Goal: Task Accomplishment & Management: Manage account settings

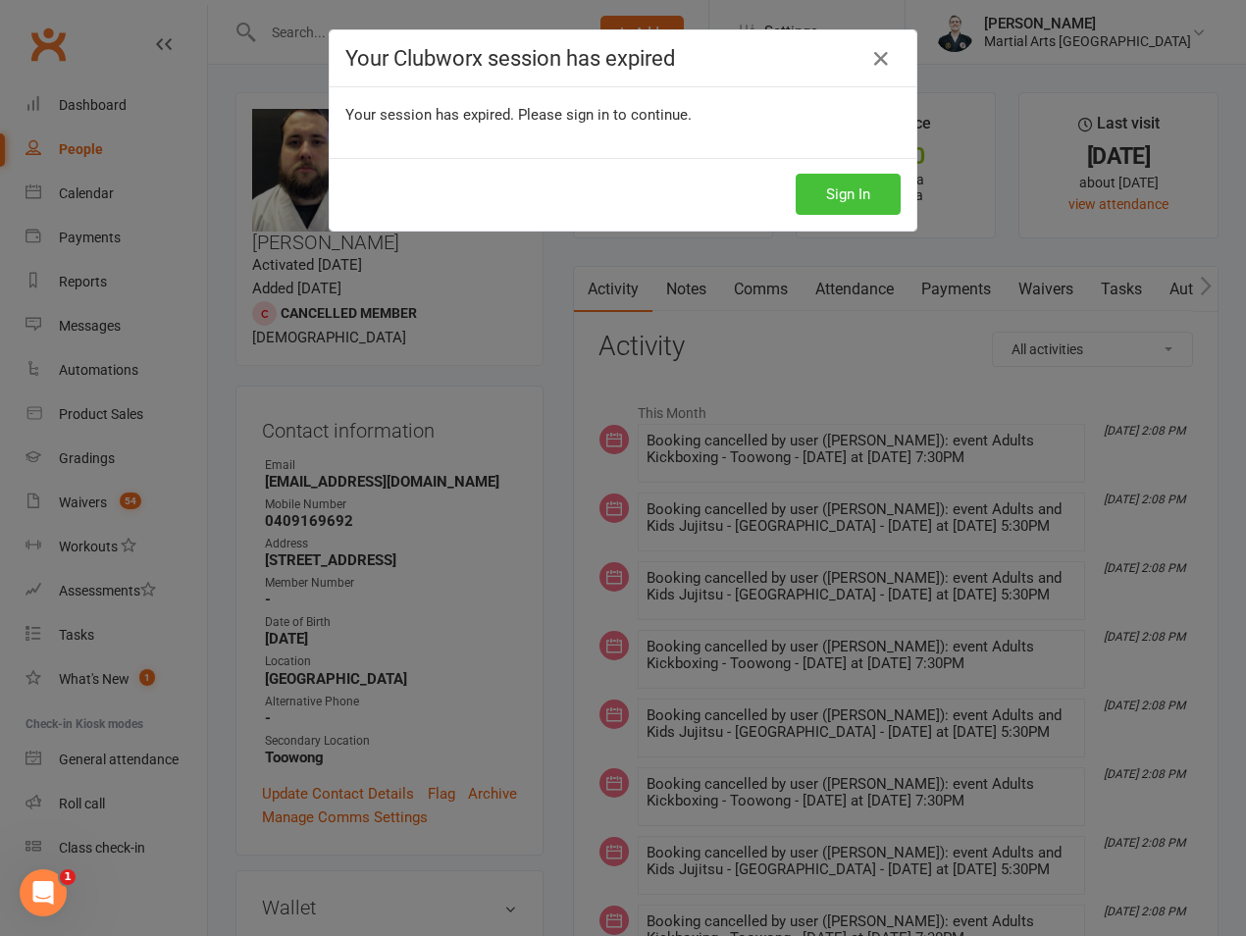
click at [835, 191] on button "Sign In" at bounding box center [848, 194] width 105 height 41
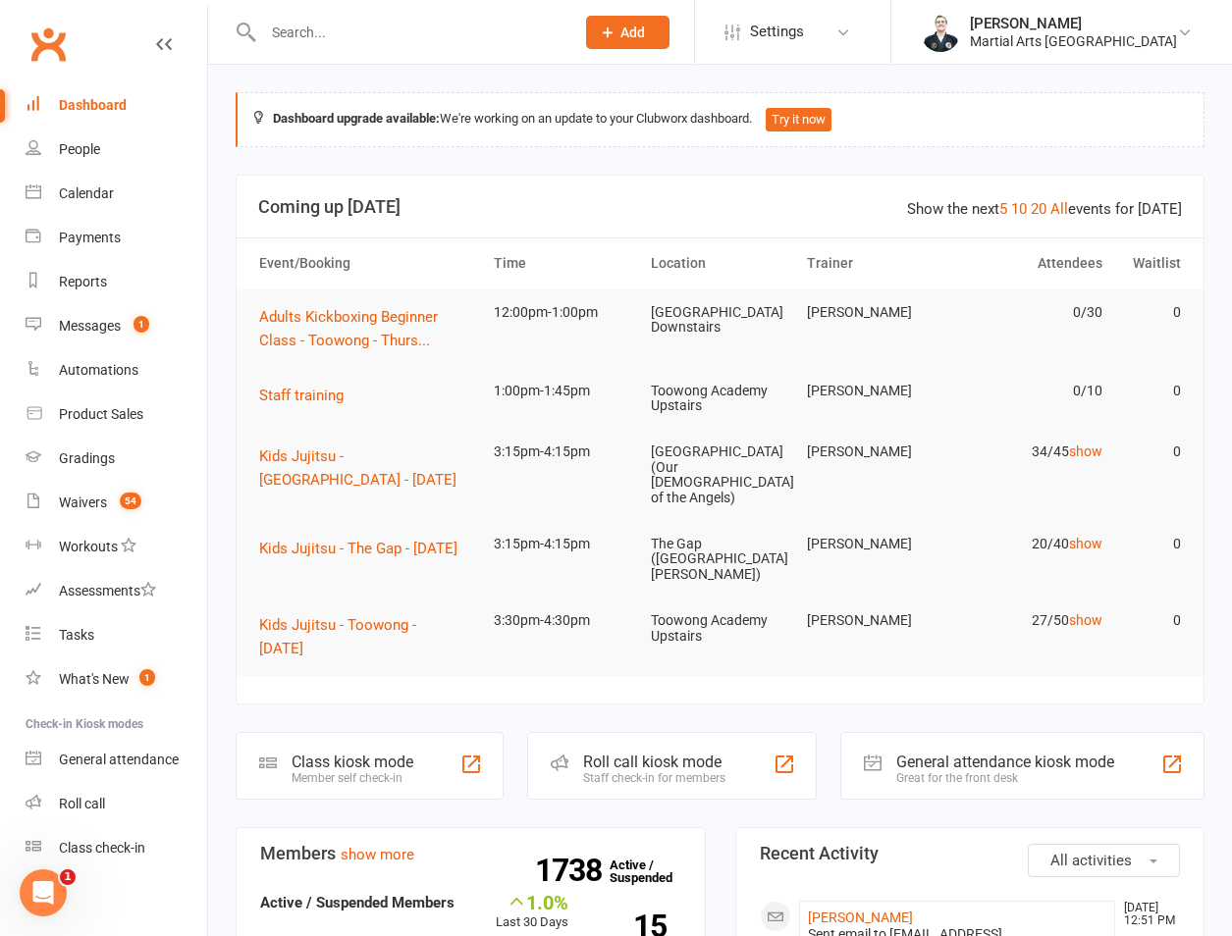
click at [373, 21] on input "text" at bounding box center [408, 32] width 303 height 27
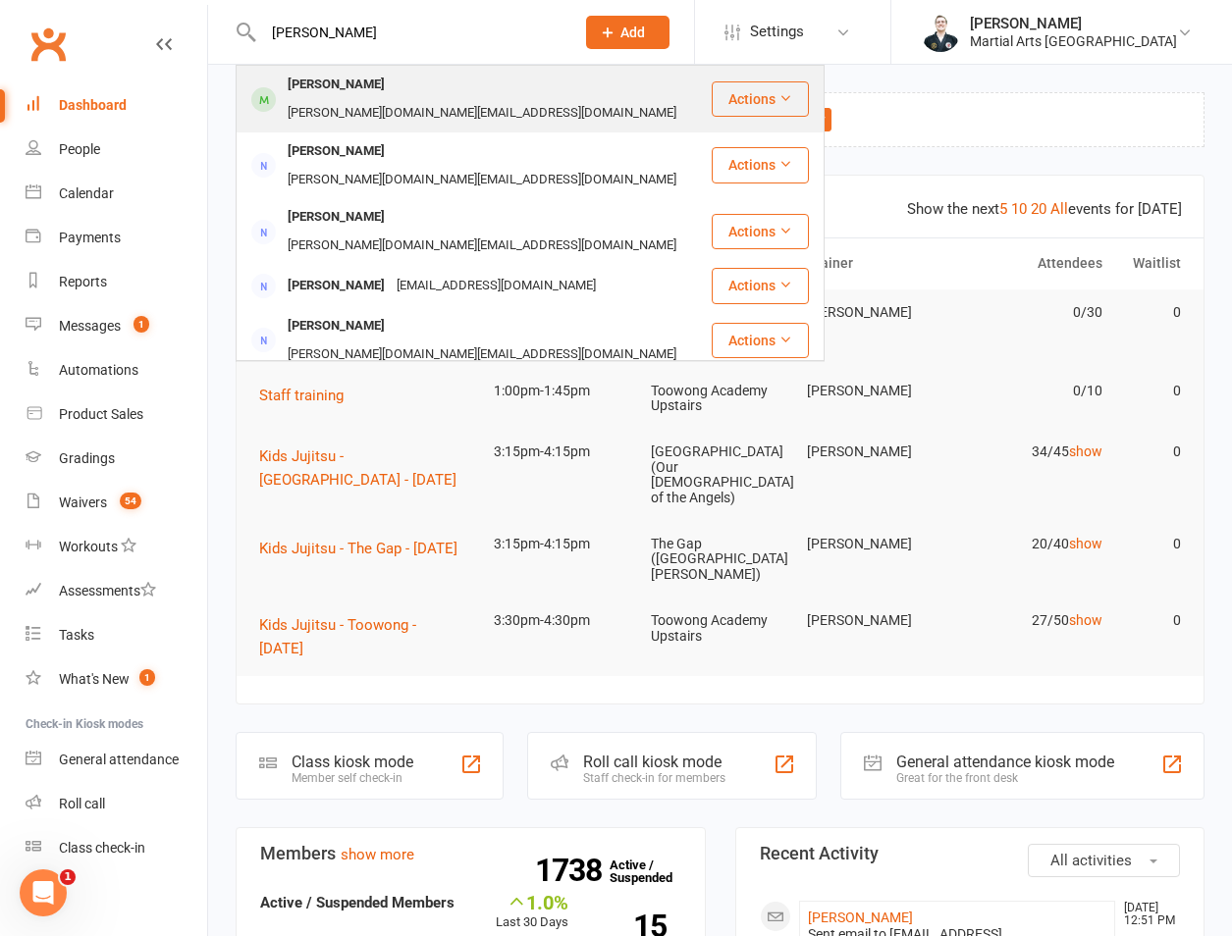
type input "angus moore"
click at [349, 91] on div "Angus Moore" at bounding box center [336, 85] width 109 height 28
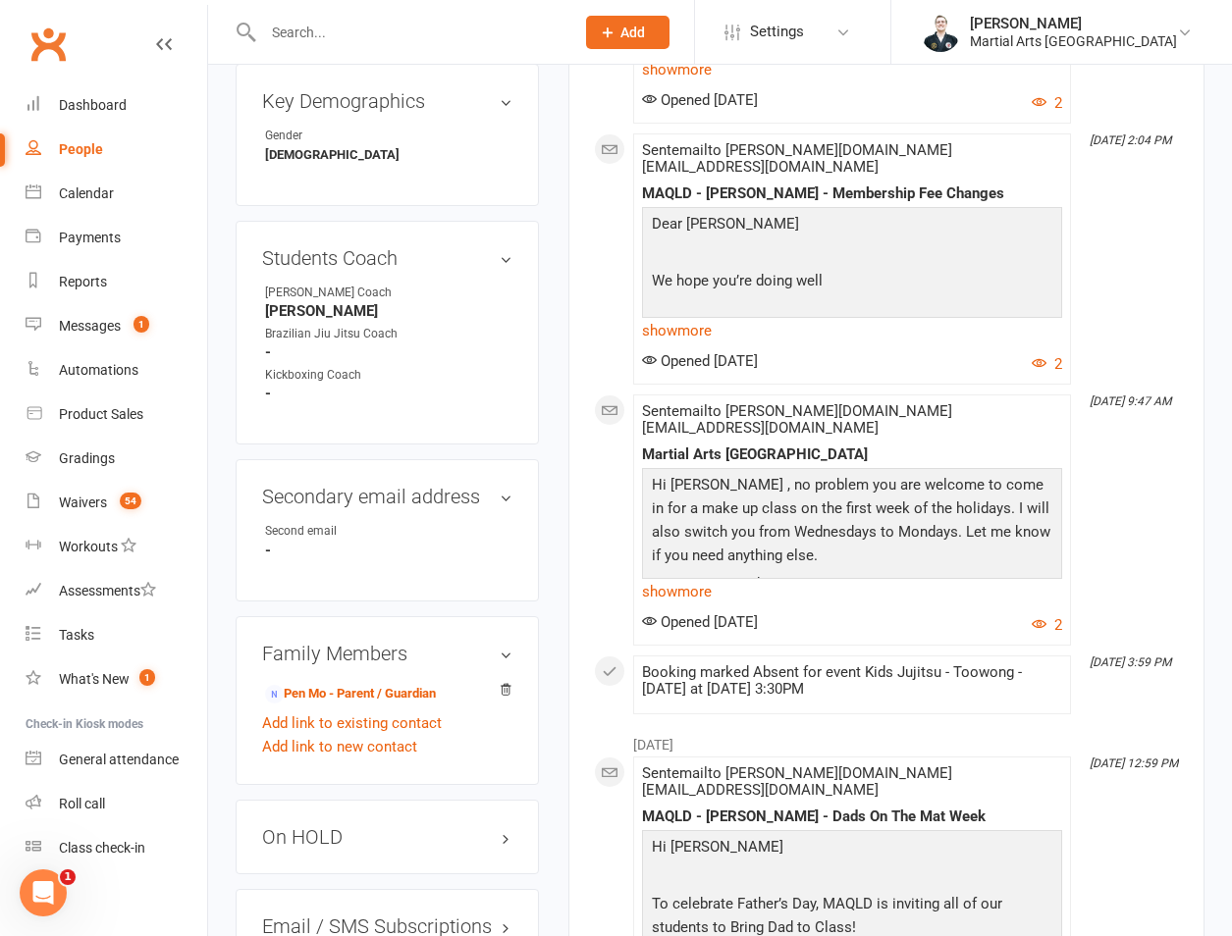
scroll to position [1374, 0]
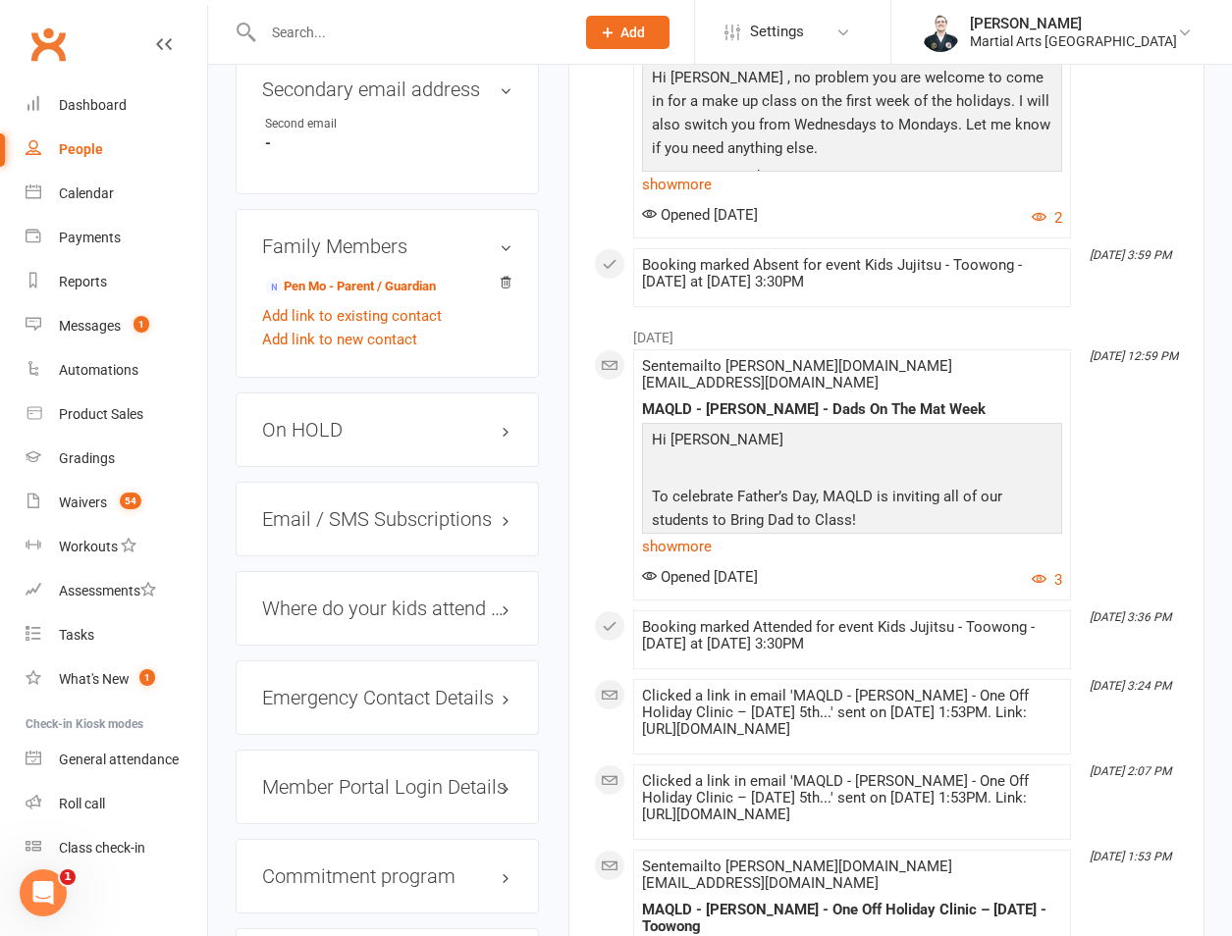
click at [379, 393] on div "On HOLD" at bounding box center [387, 430] width 303 height 75
click at [341, 419] on h3 "On HOLD" at bounding box center [387, 430] width 250 height 22
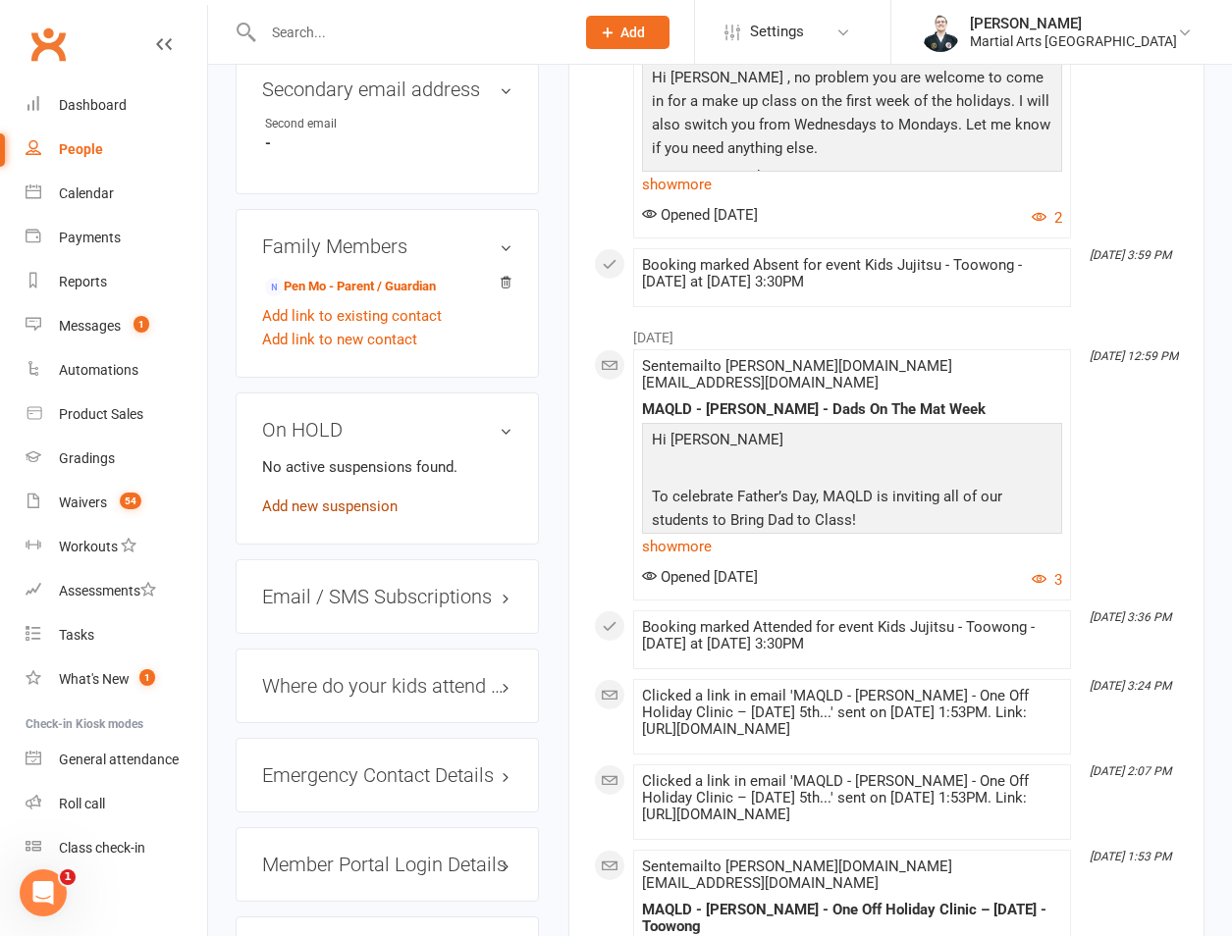
click at [320, 498] on link "Add new suspension" at bounding box center [329, 507] width 135 height 18
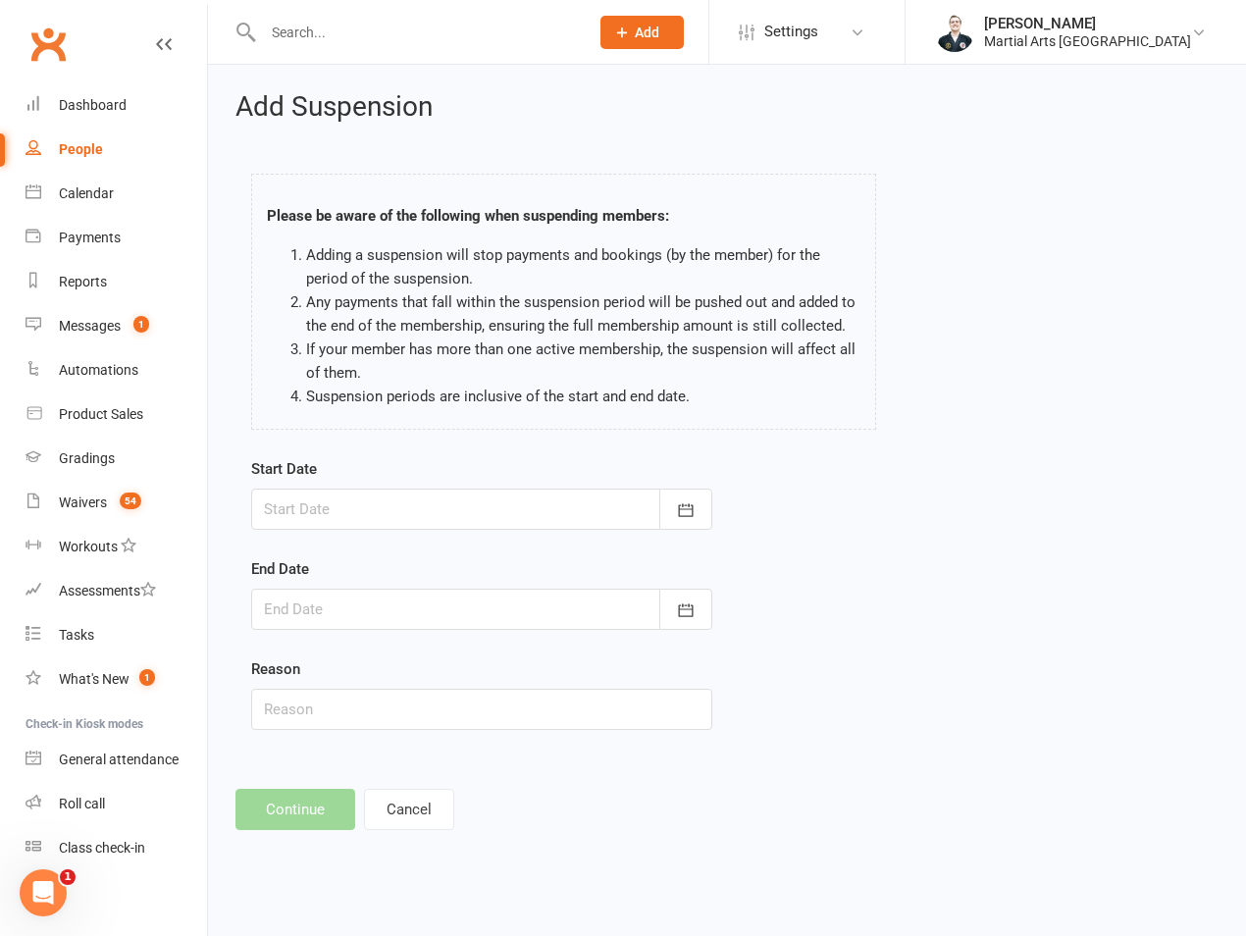
click at [335, 495] on div at bounding box center [481, 509] width 461 height 41
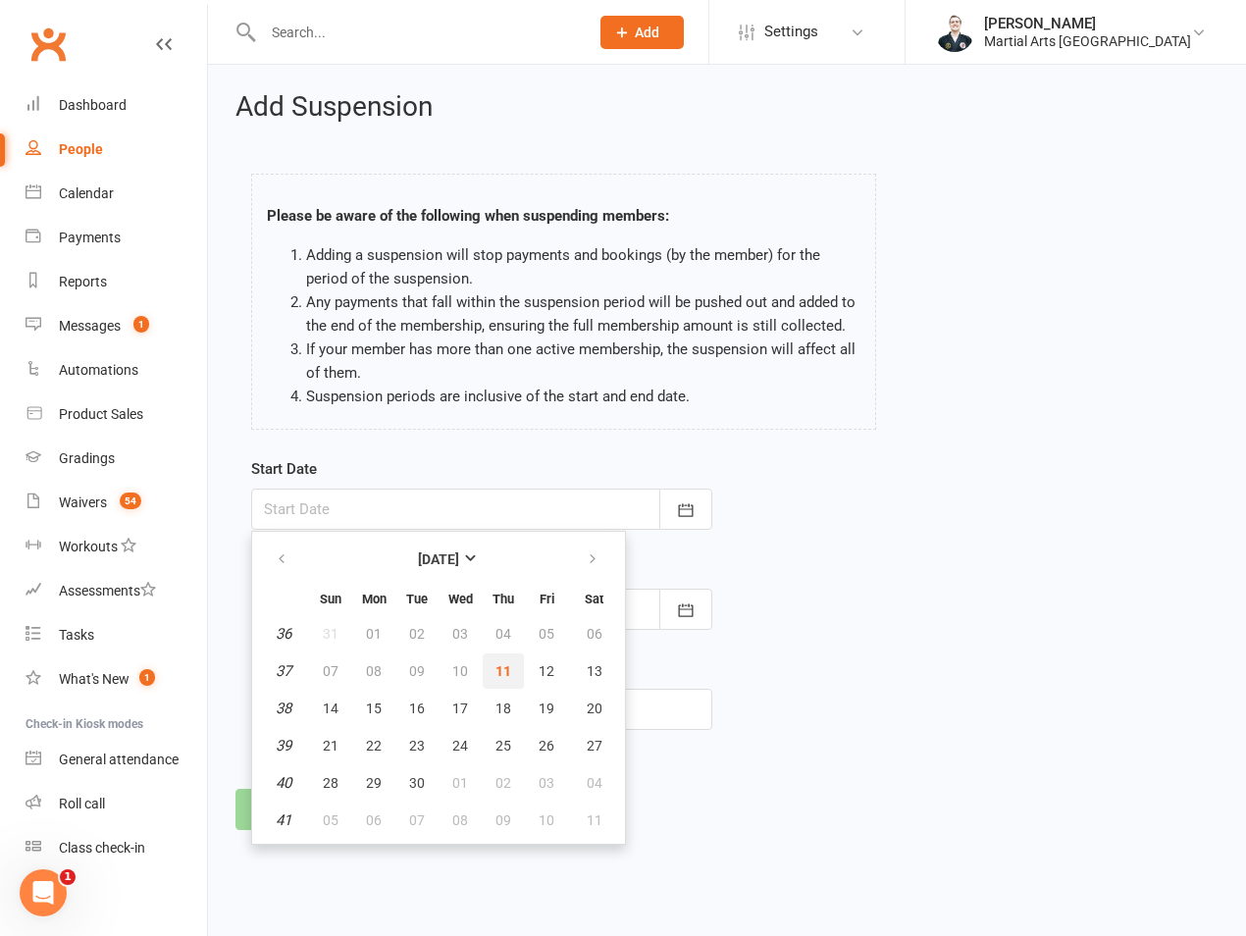
click at [488, 674] on button "11" at bounding box center [503, 671] width 41 height 35
type input "11 Sep 2025"
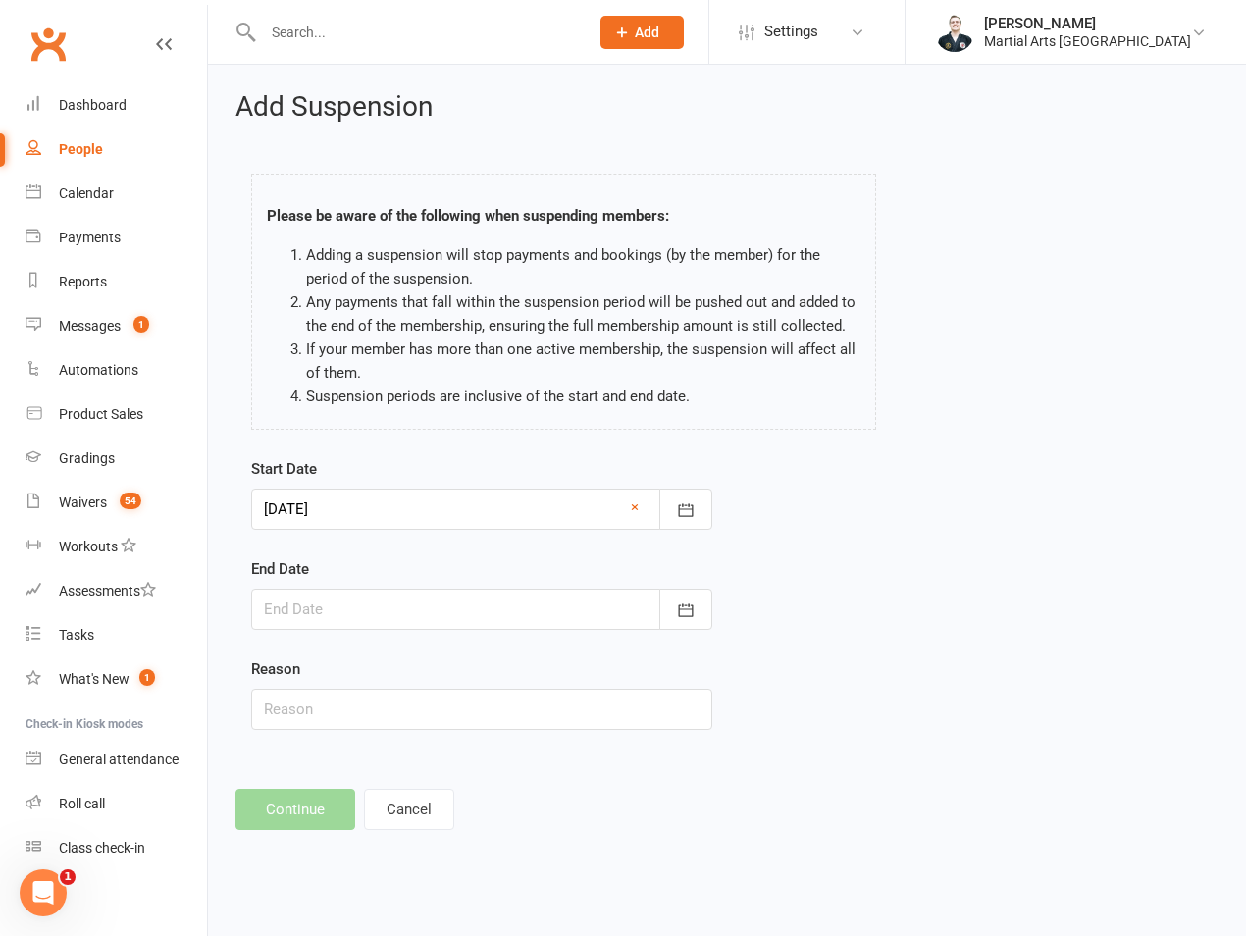
click at [438, 612] on div at bounding box center [481, 609] width 461 height 41
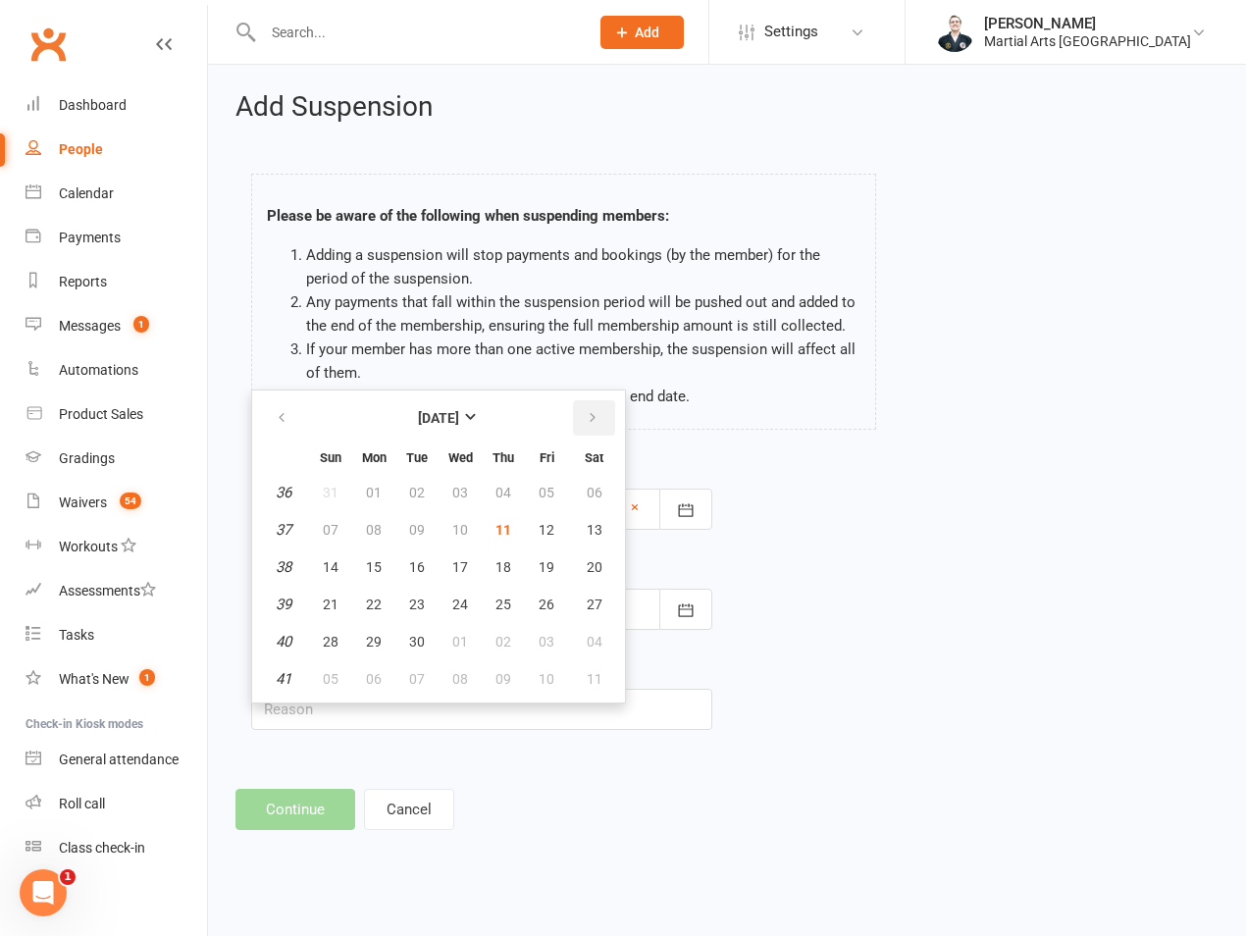
click at [594, 433] on button "button" at bounding box center [594, 417] width 42 height 35
click at [335, 533] on span "05" at bounding box center [331, 530] width 16 height 16
type input "05 Oct 2025"
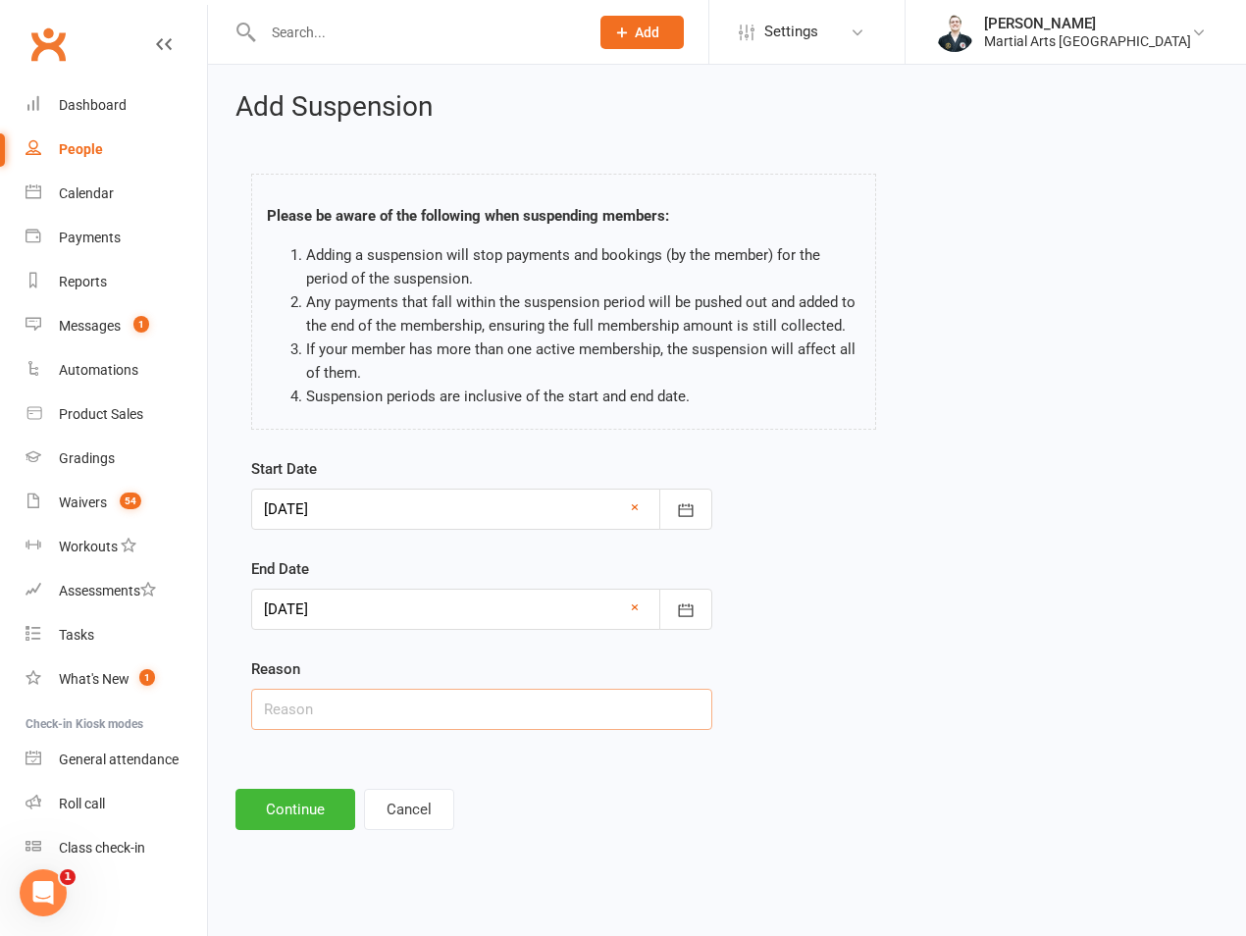
click at [326, 715] on input "text" at bounding box center [481, 709] width 461 height 41
type input "on hold"
click at [288, 848] on div "Add Suspension Please be aware of the following when suspending members: Adding…" at bounding box center [727, 461] width 1038 height 793
click at [291, 824] on button "Continue" at bounding box center [296, 809] width 120 height 41
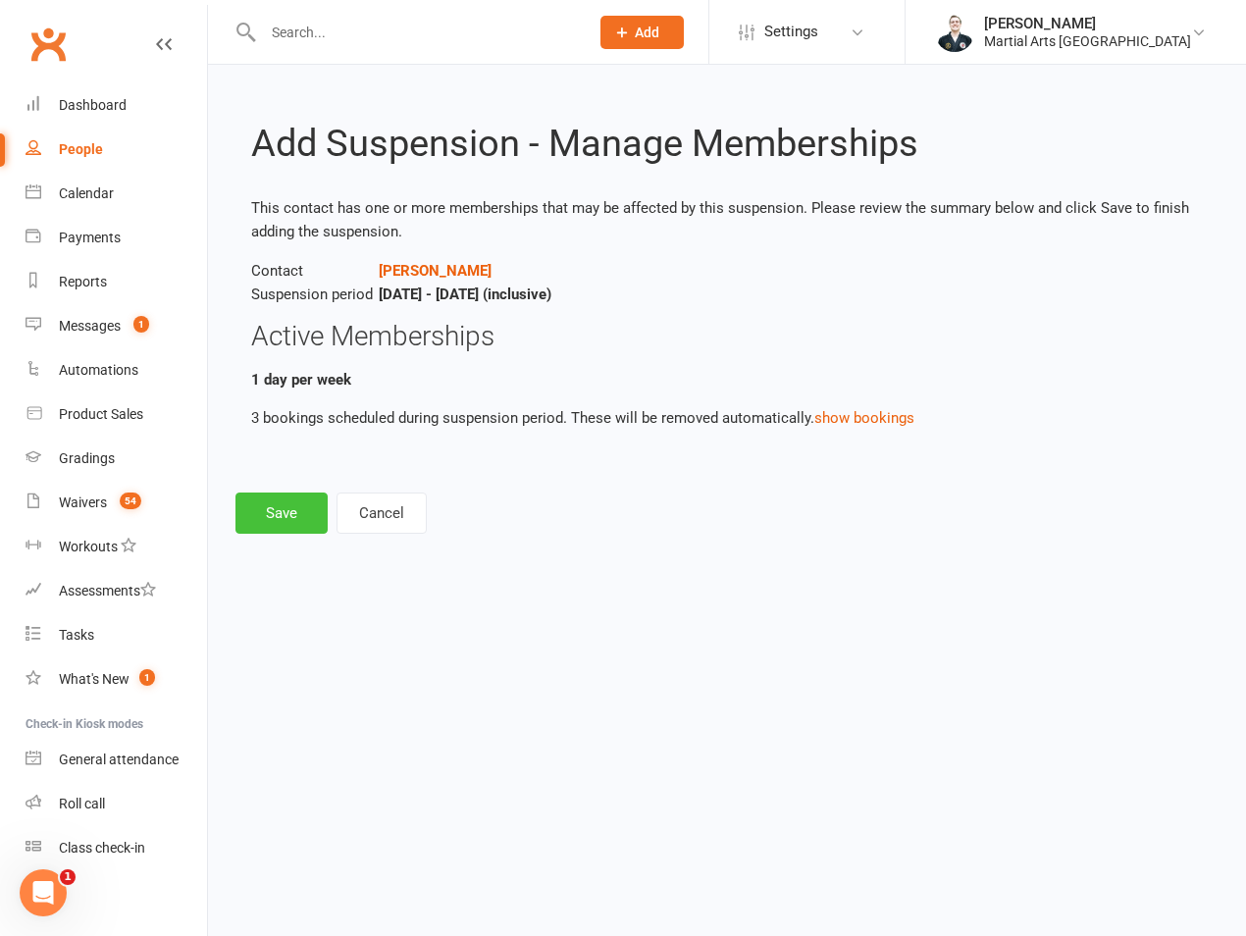
click at [282, 512] on button "Save" at bounding box center [282, 513] width 92 height 41
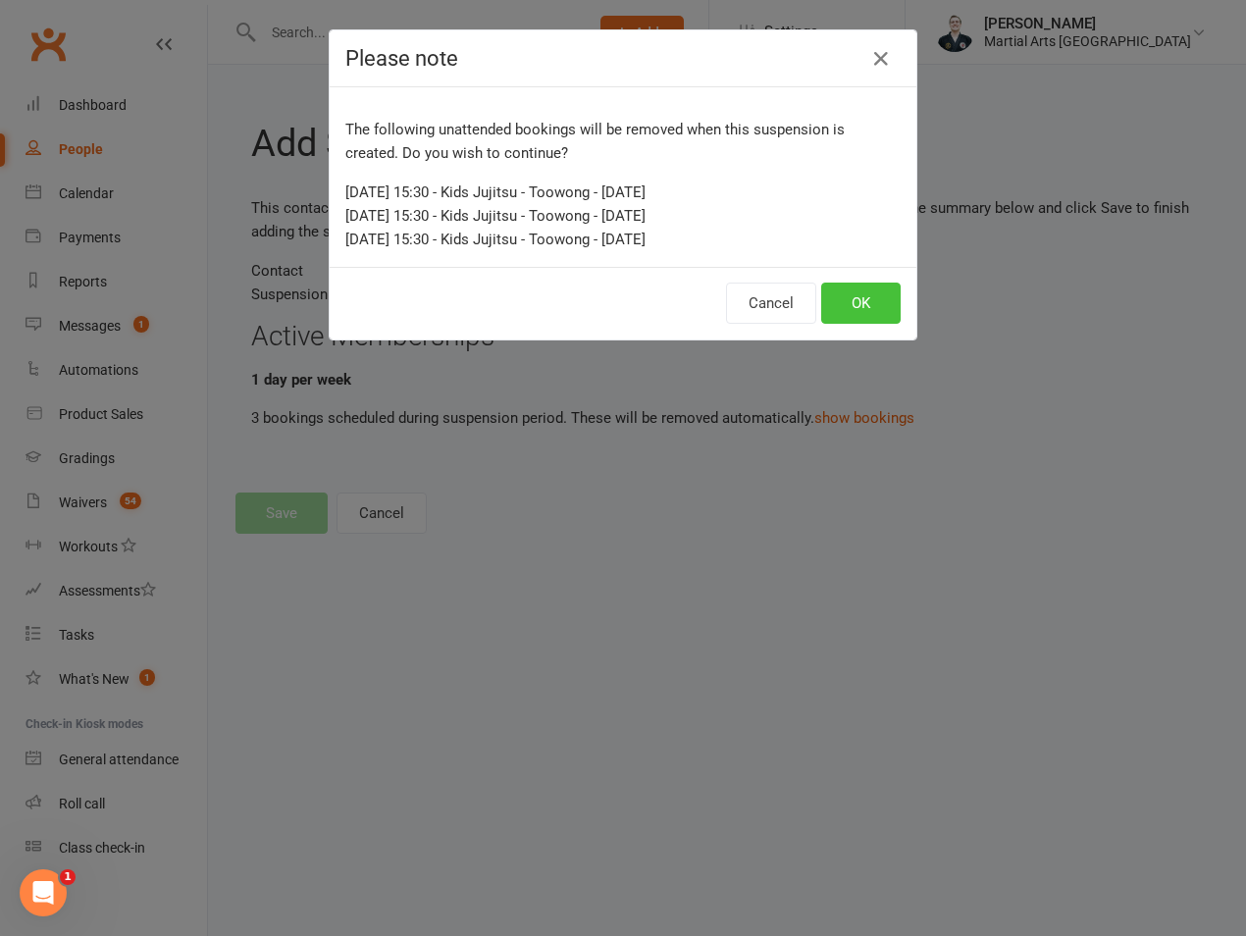
click at [841, 306] on button "OK" at bounding box center [860, 303] width 79 height 41
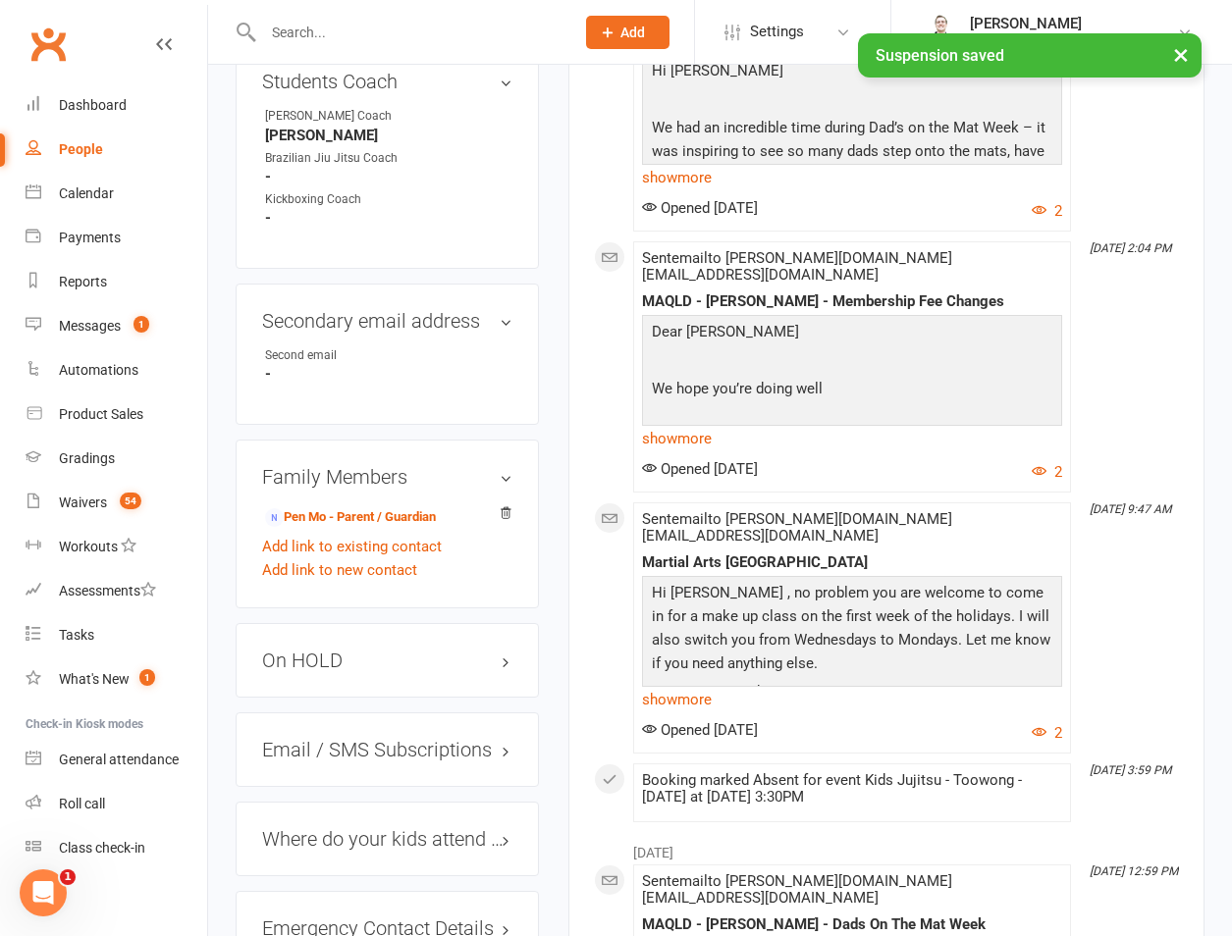
scroll to position [1374, 0]
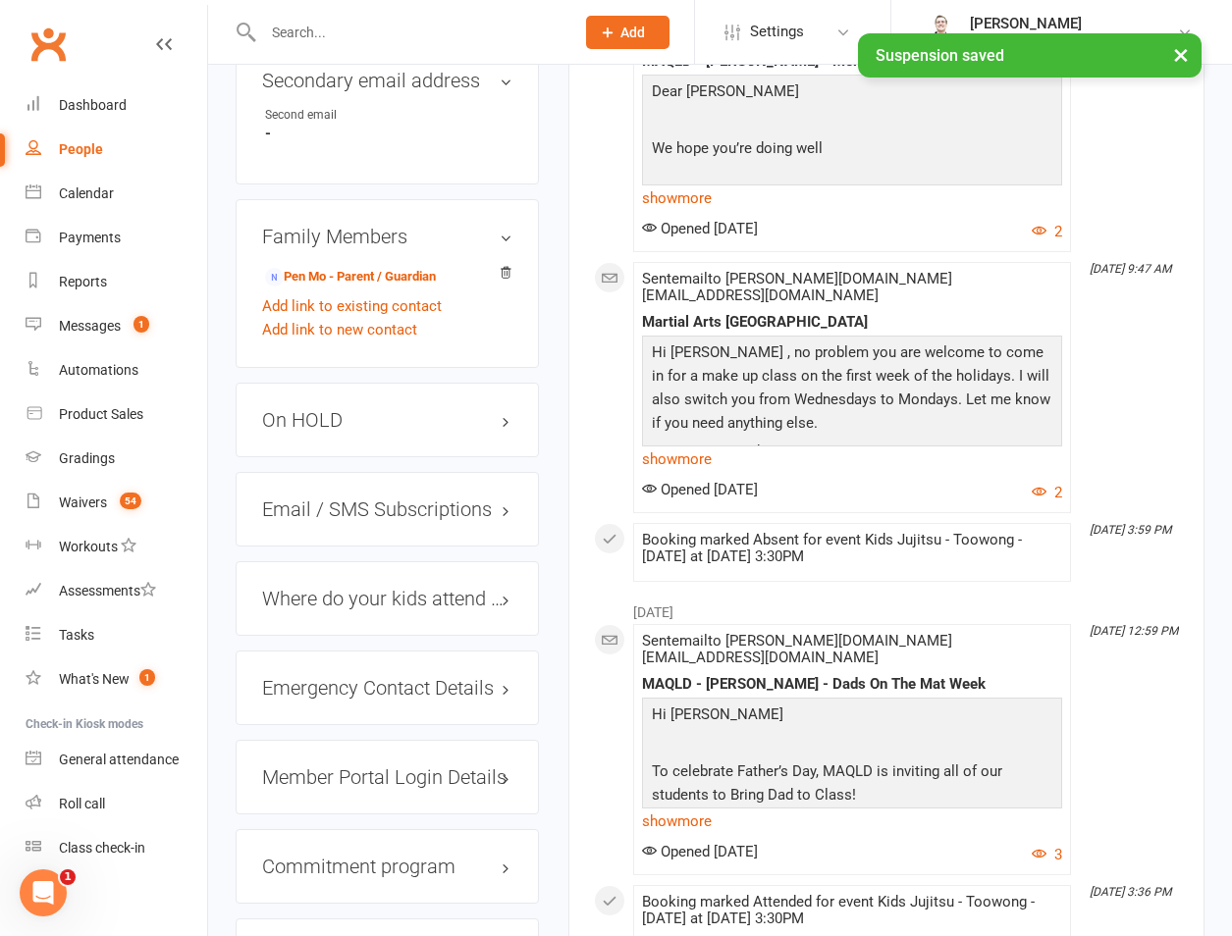
click at [367, 409] on h3 "On HOLD" at bounding box center [387, 420] width 250 height 22
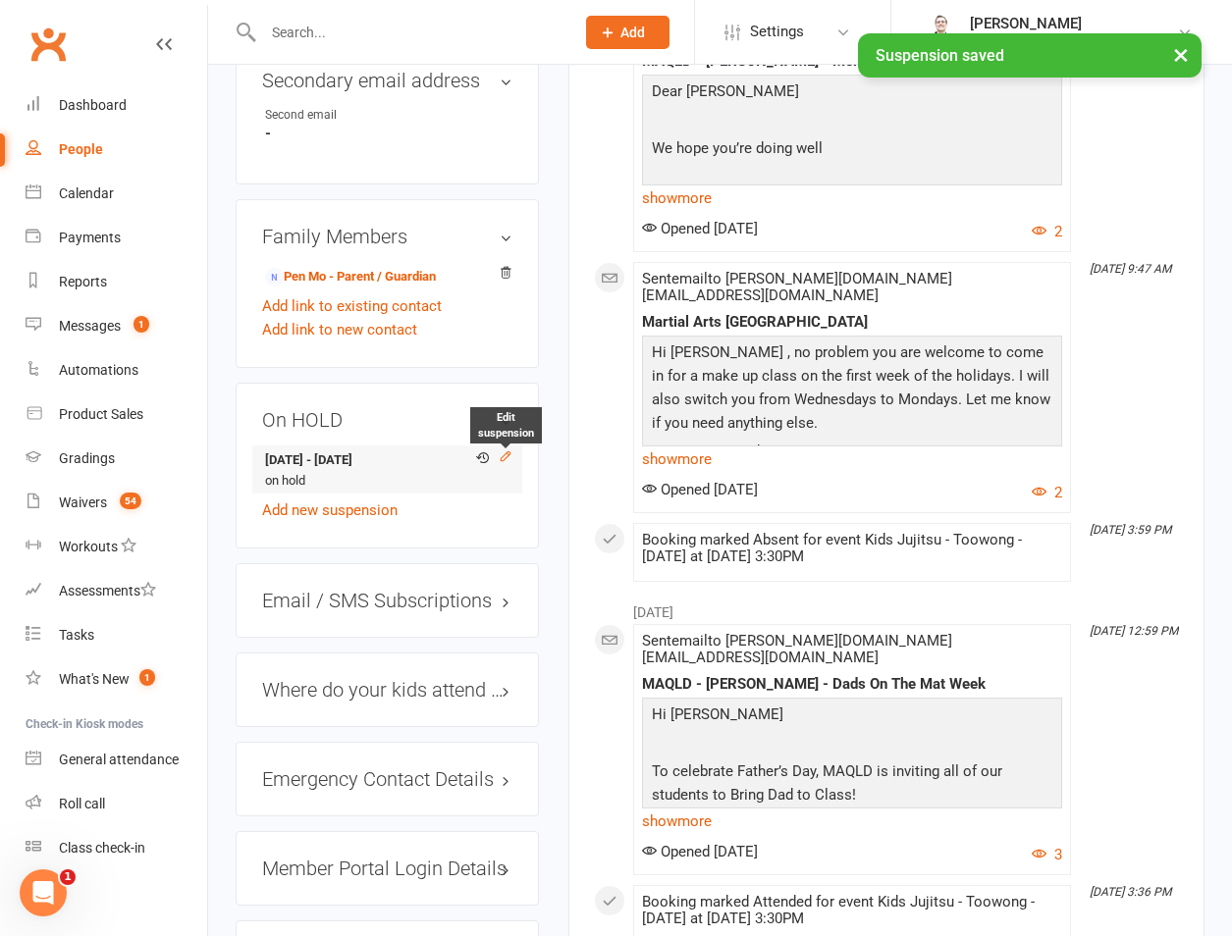
click at [505, 450] on icon at bounding box center [506, 457] width 14 height 14
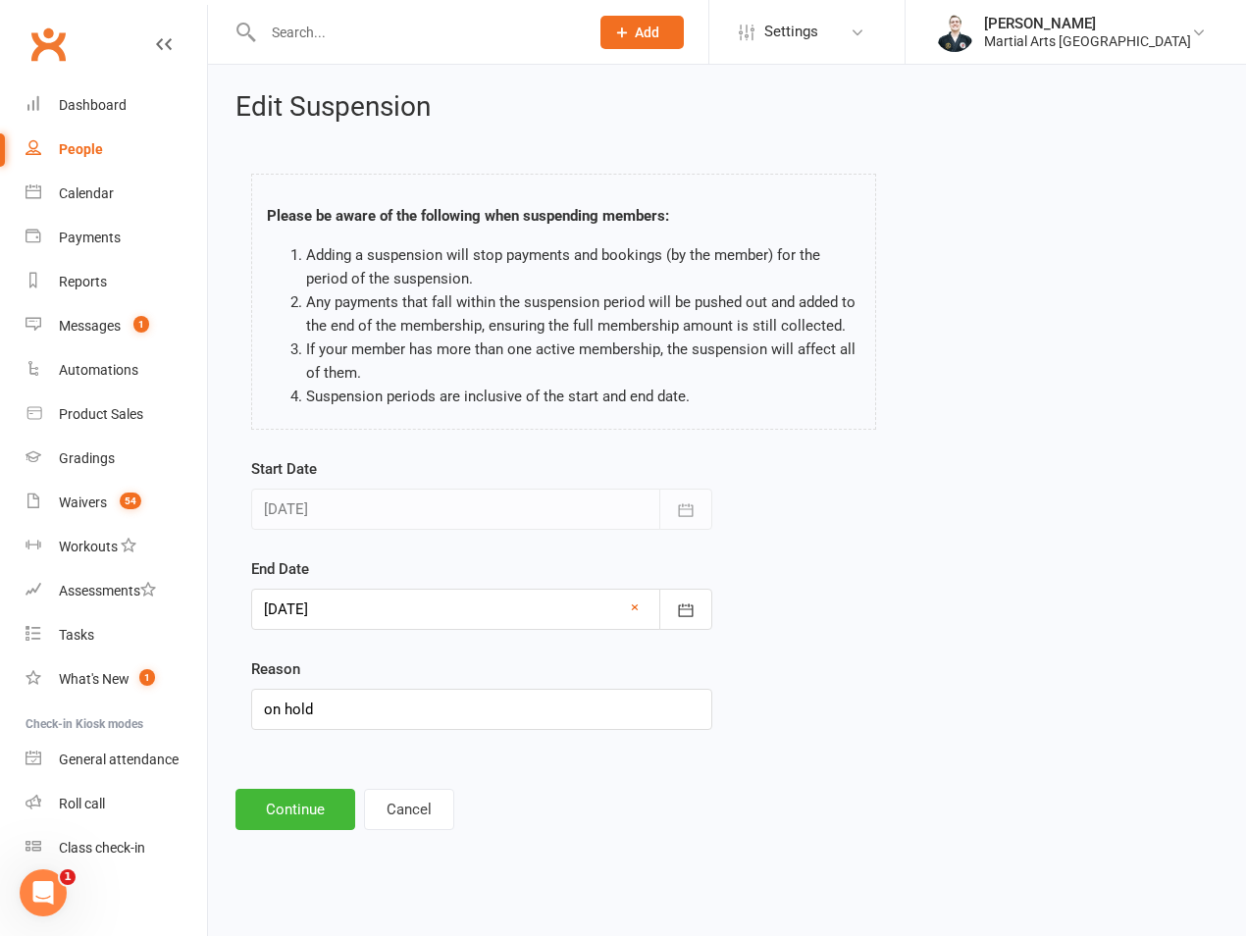
click at [364, 586] on div "End Date 05 Oct 2025 October 2025 Sun Mon Tue Wed Thu Fri Sat 40 28 29 30 01 02…" at bounding box center [481, 593] width 461 height 73
click at [364, 612] on div at bounding box center [481, 609] width 461 height 41
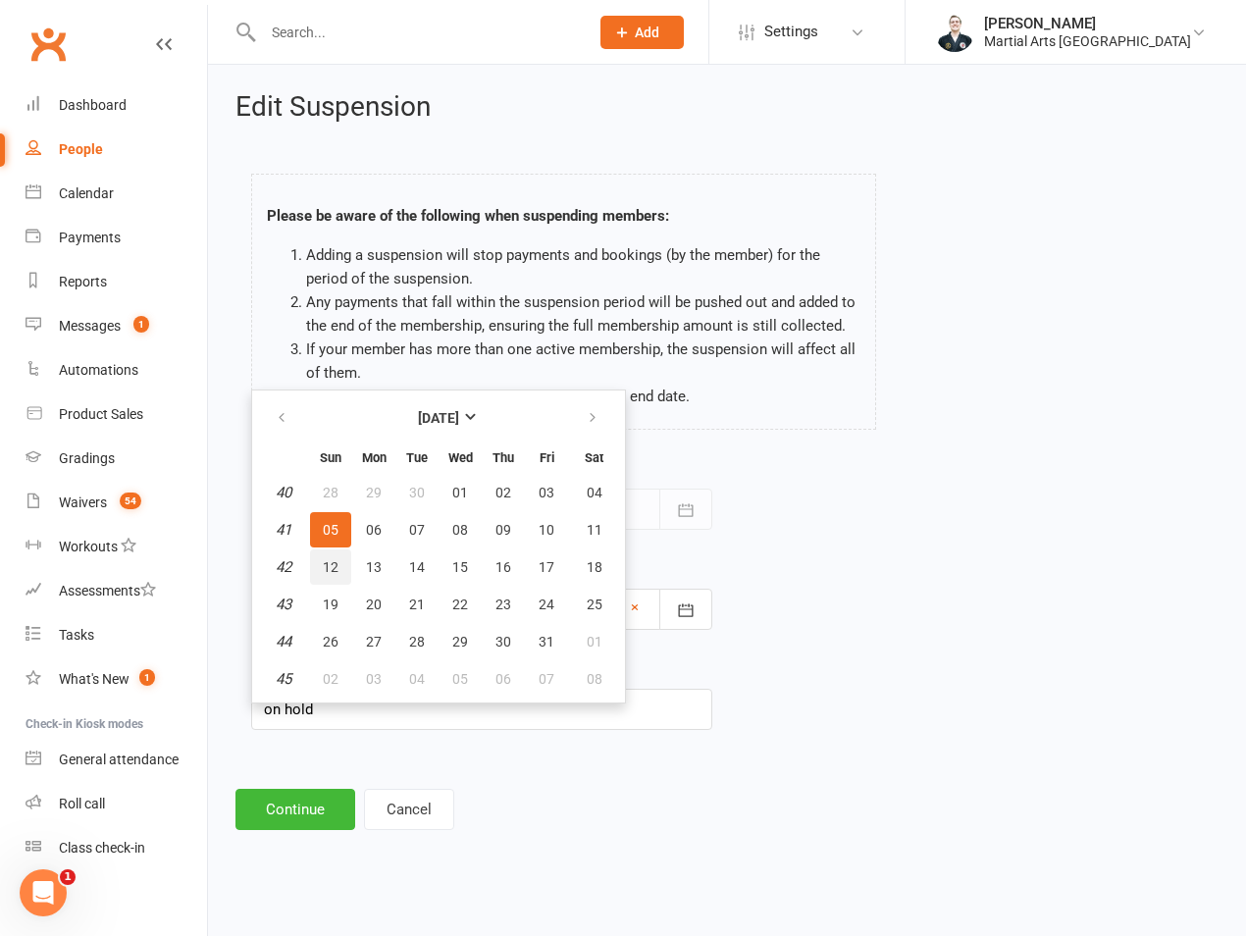
click at [341, 565] on button "12" at bounding box center [330, 567] width 41 height 35
type input "12 Oct 2025"
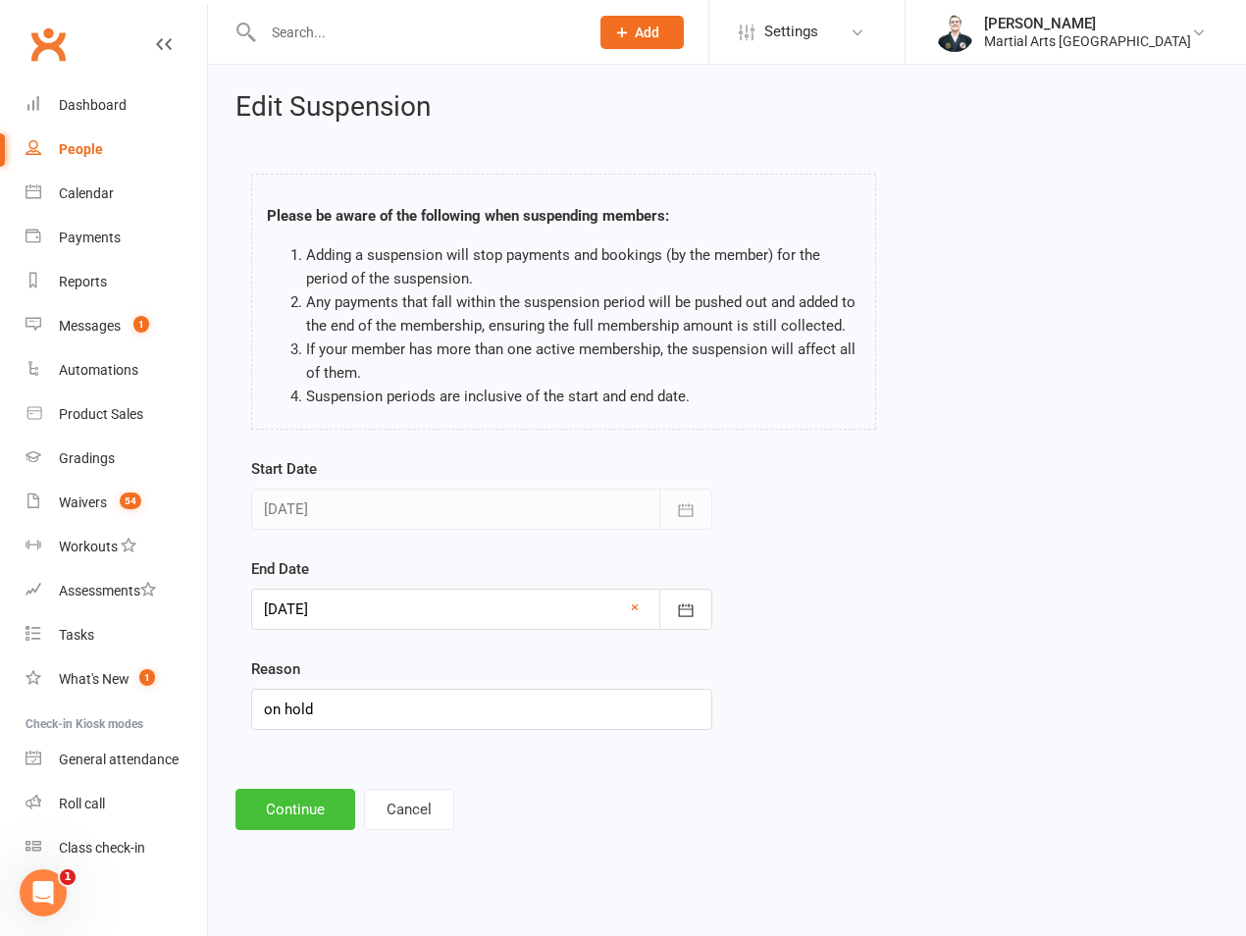
click at [293, 801] on button "Continue" at bounding box center [296, 809] width 120 height 41
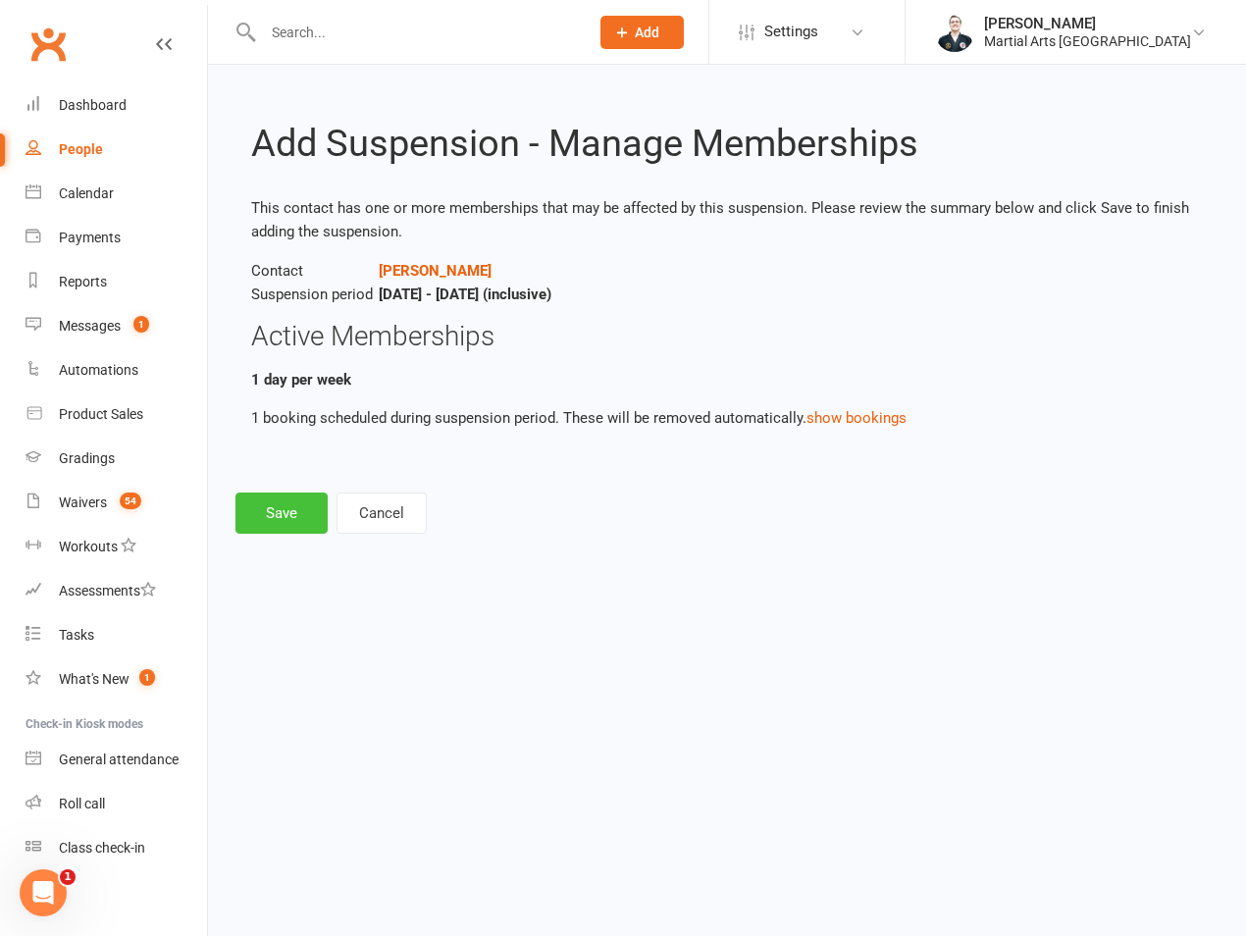
click at [282, 518] on button "Save" at bounding box center [282, 513] width 92 height 41
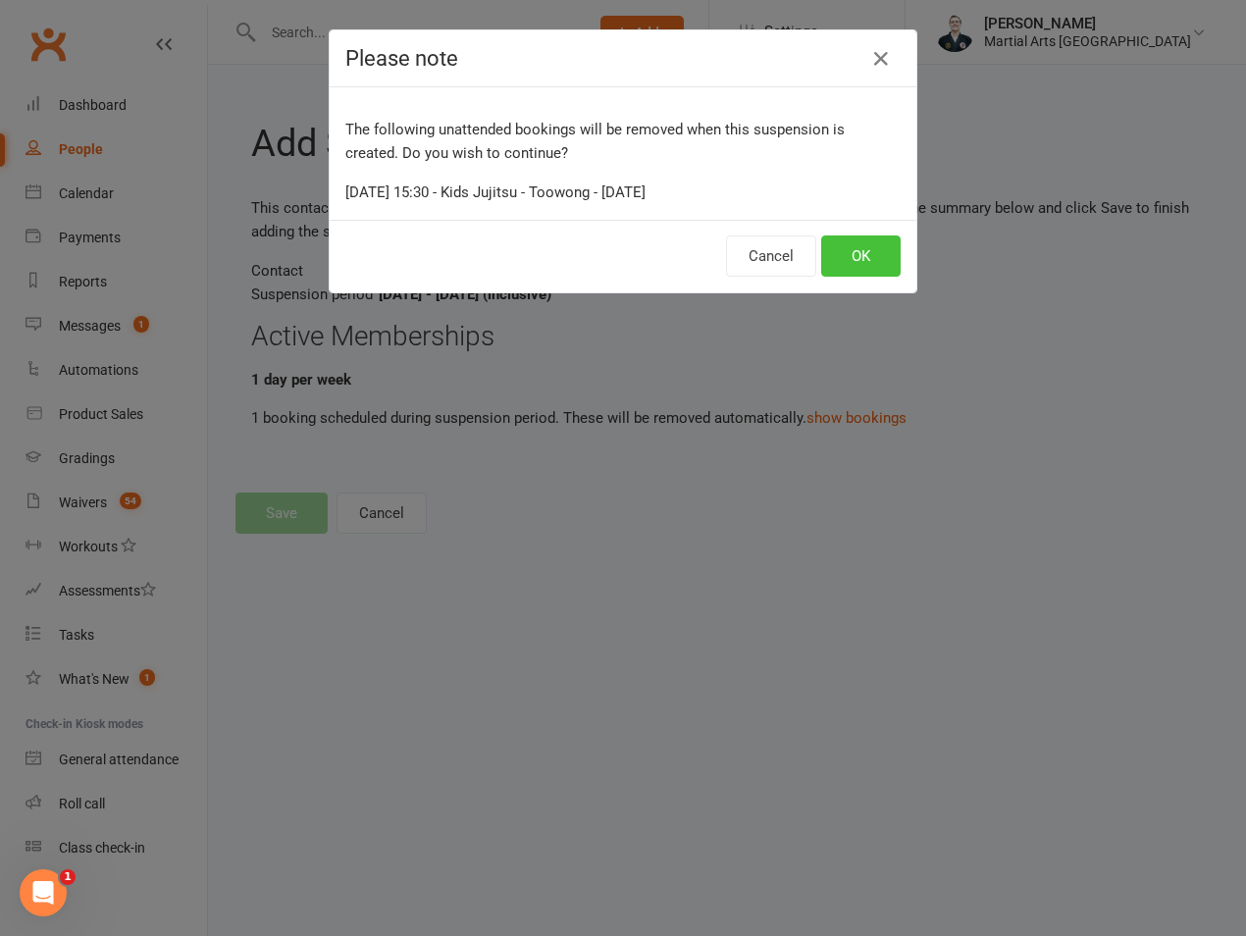
click at [850, 265] on button "OK" at bounding box center [860, 256] width 79 height 41
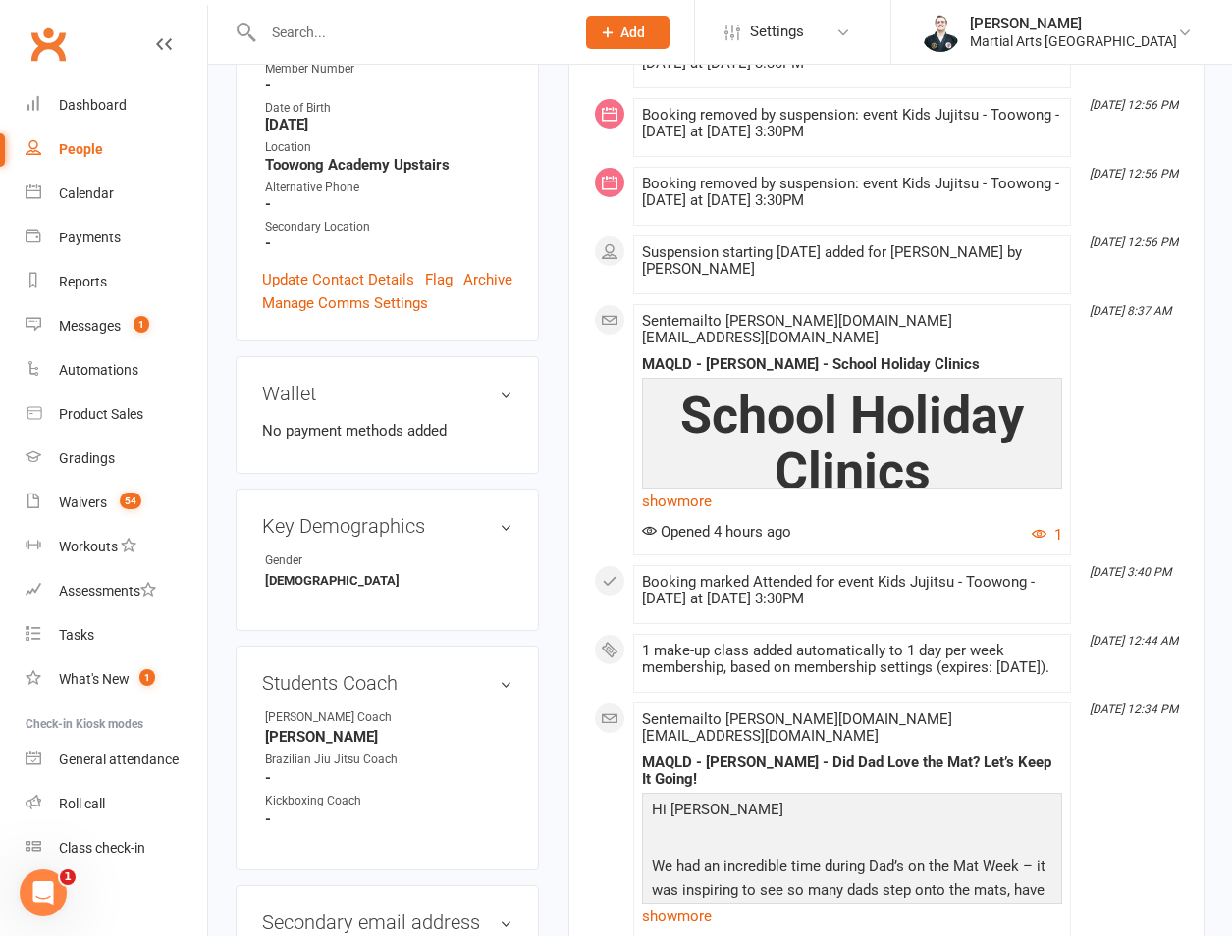
scroll to position [458, 0]
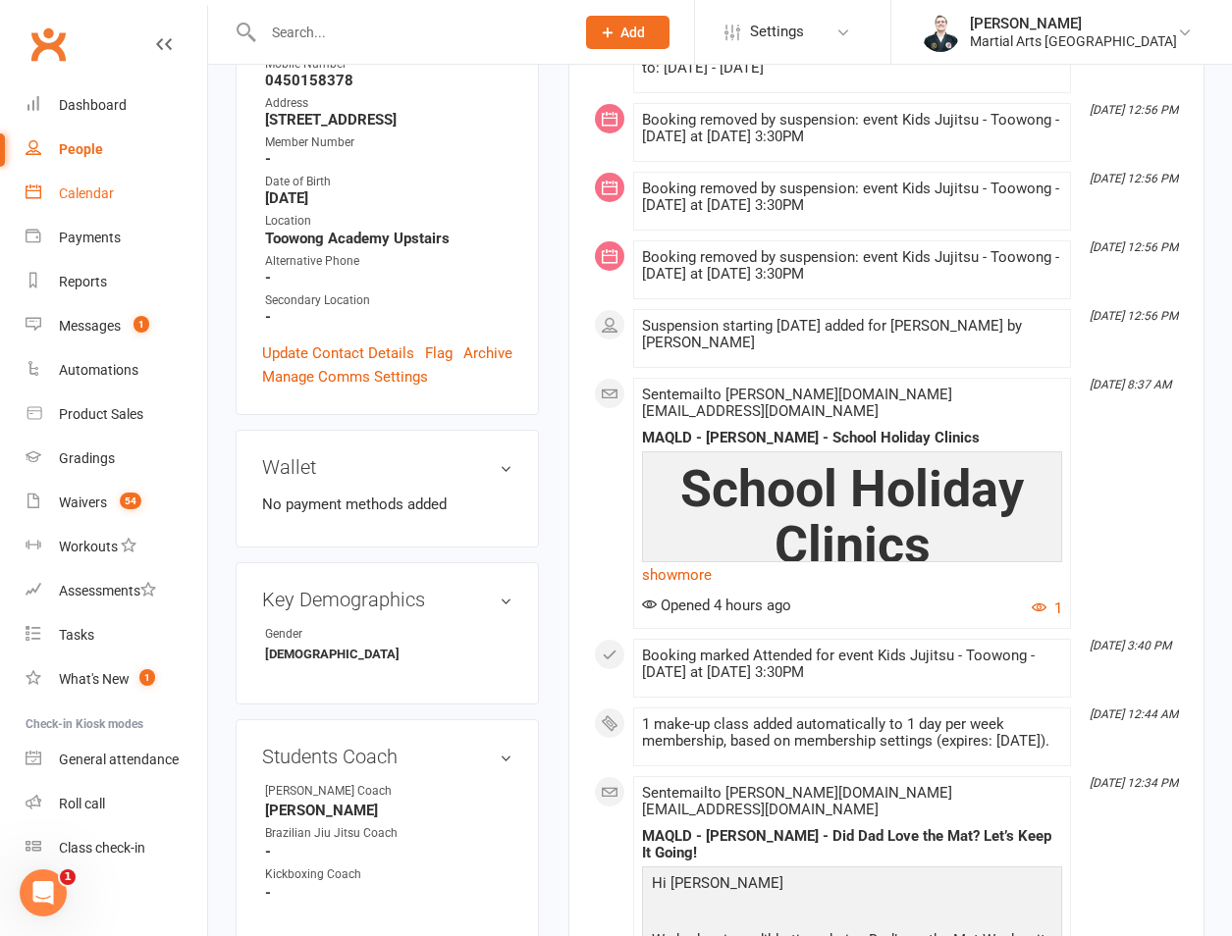
click at [111, 191] on div "Calendar" at bounding box center [86, 193] width 55 height 16
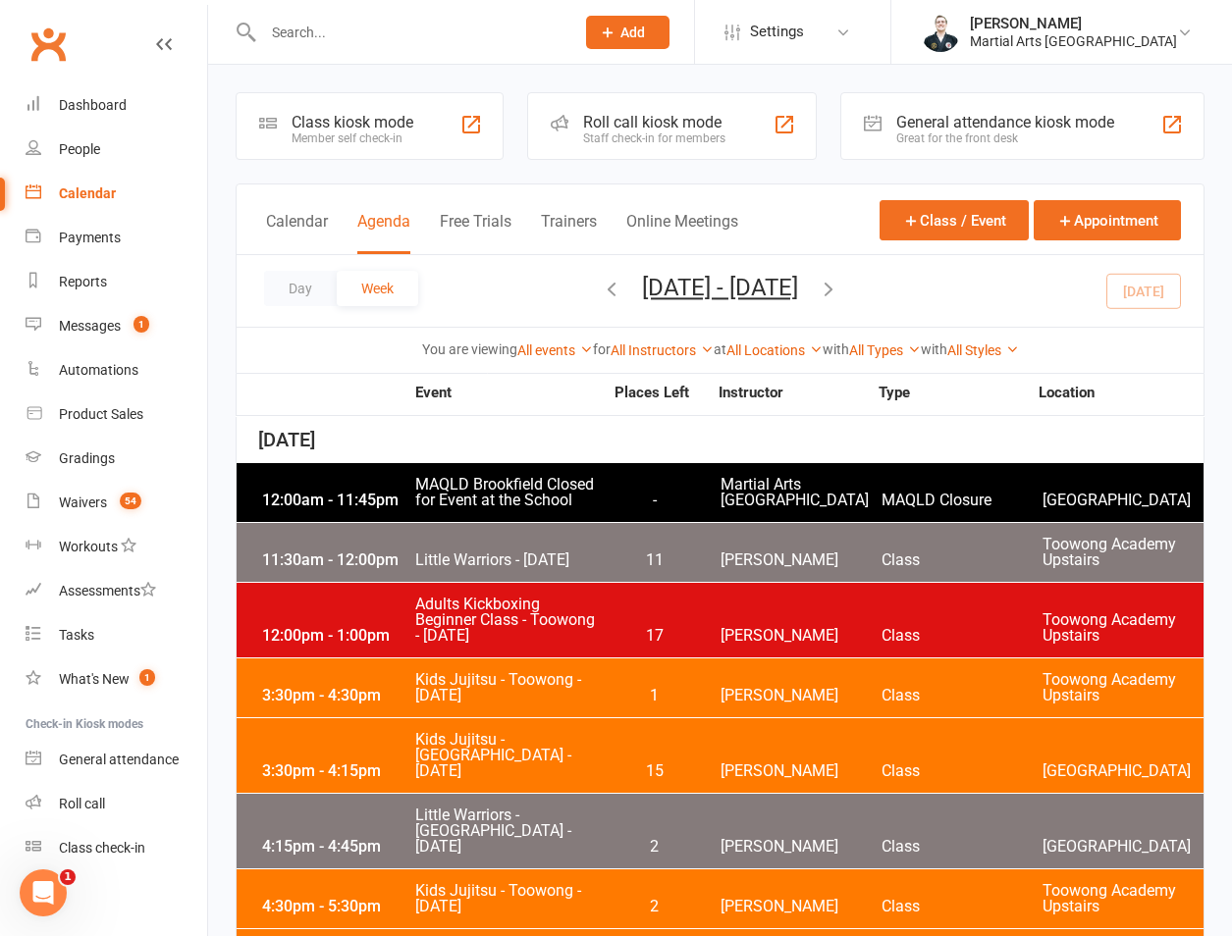
click at [918, 294] on div "Day Week Sep 7, 2025 - Sep 13, 2025 September 2025 Sun Mon Tue Wed Thu Fri Sat …" at bounding box center [720, 291] width 967 height 72
click at [909, 286] on div "Day Week Sep 7, 2025 - Sep 13, 2025 September 2025 Sun Mon Tue Wed Thu Fri Sat …" at bounding box center [720, 291] width 967 height 72
click at [839, 291] on icon "button" at bounding box center [829, 289] width 22 height 22
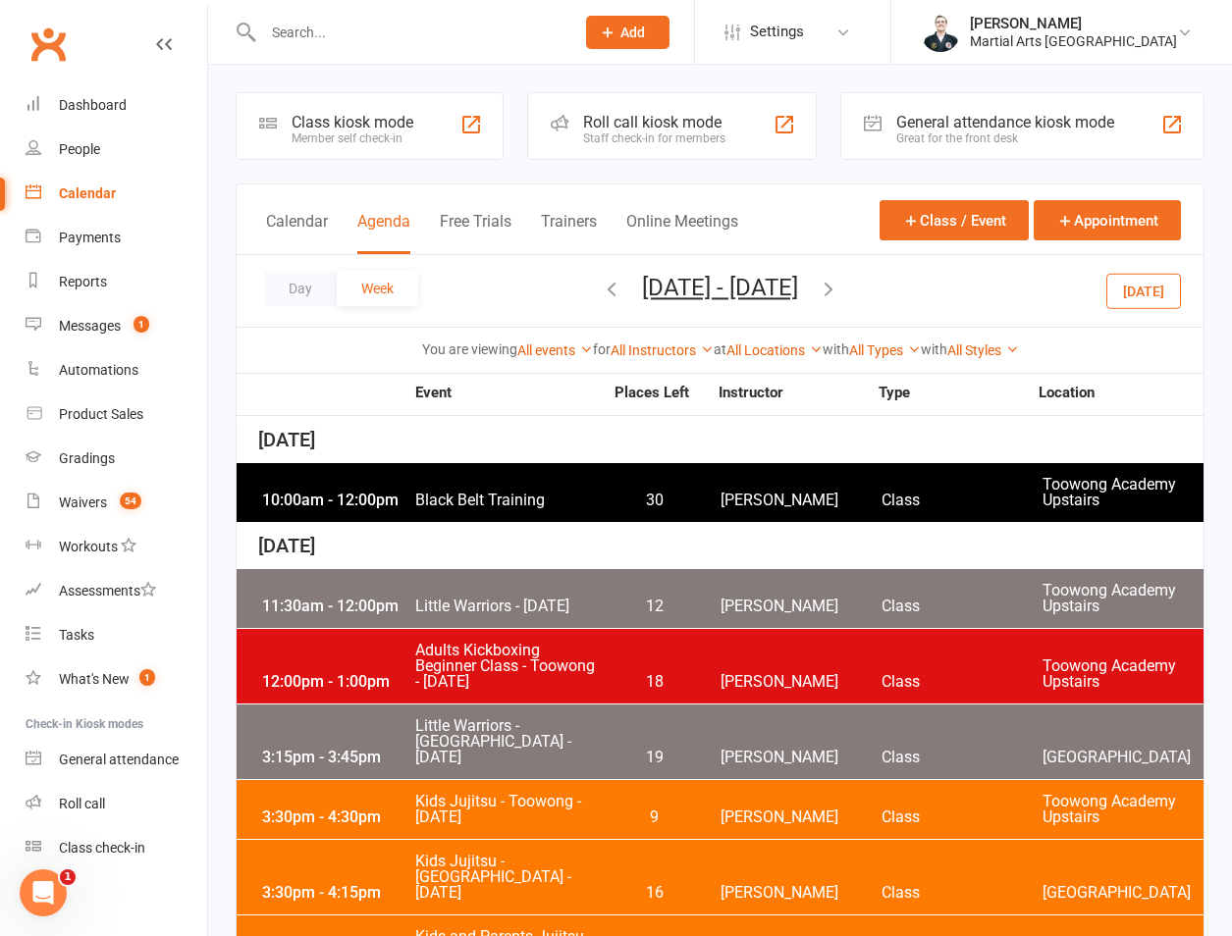
click at [839, 291] on icon "button" at bounding box center [829, 289] width 22 height 22
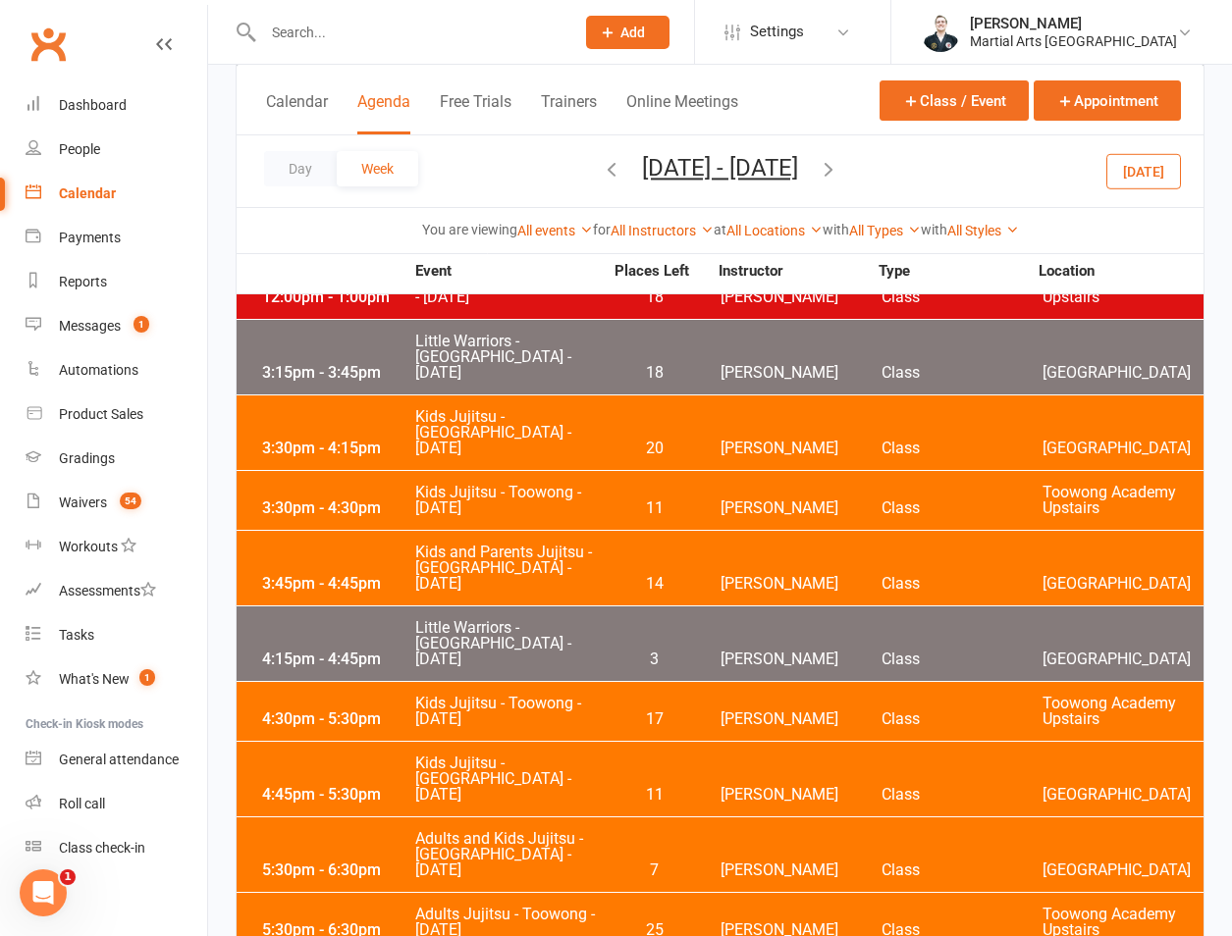
scroll to position [916, 0]
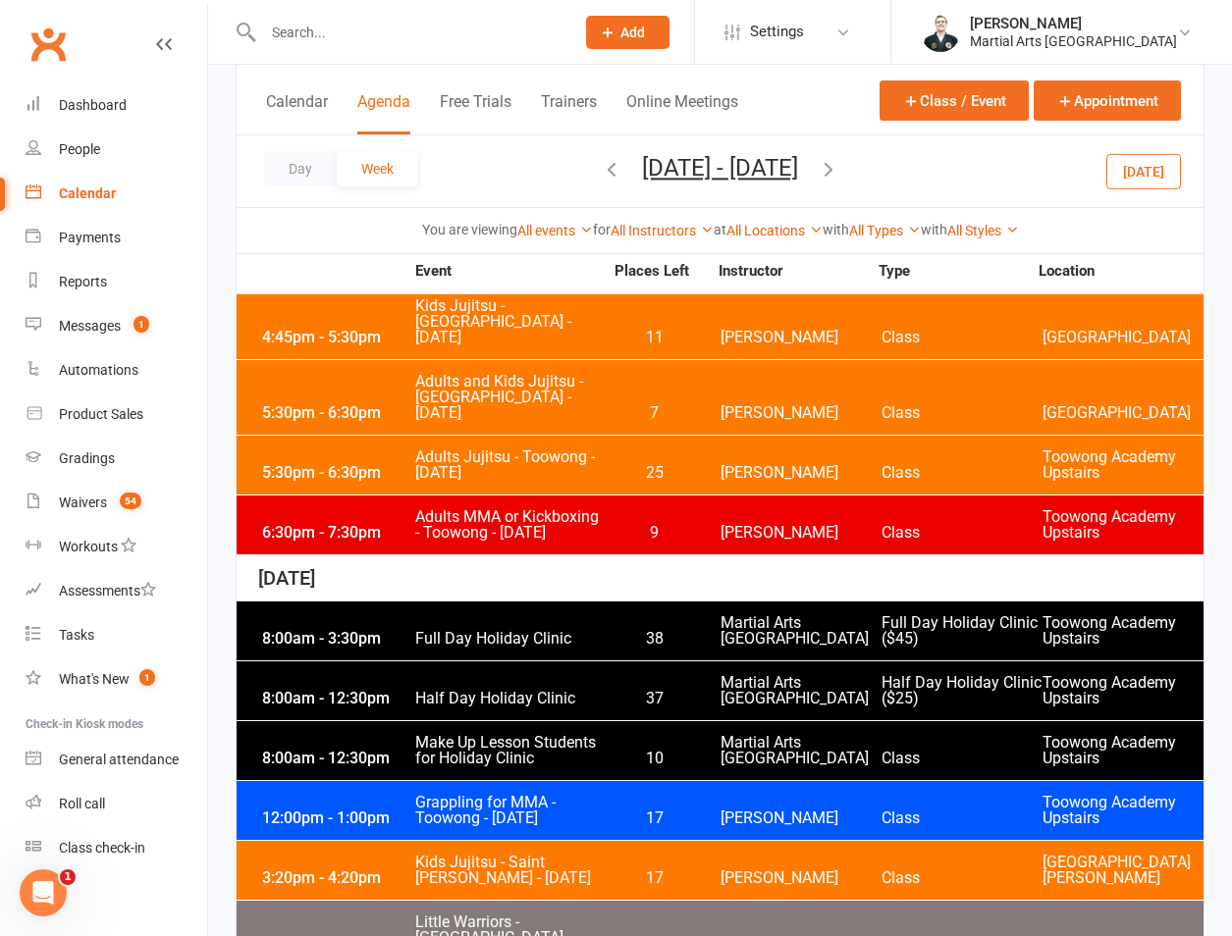
click at [485, 631] on span "Full Day Holiday Clinic" at bounding box center [508, 639] width 188 height 16
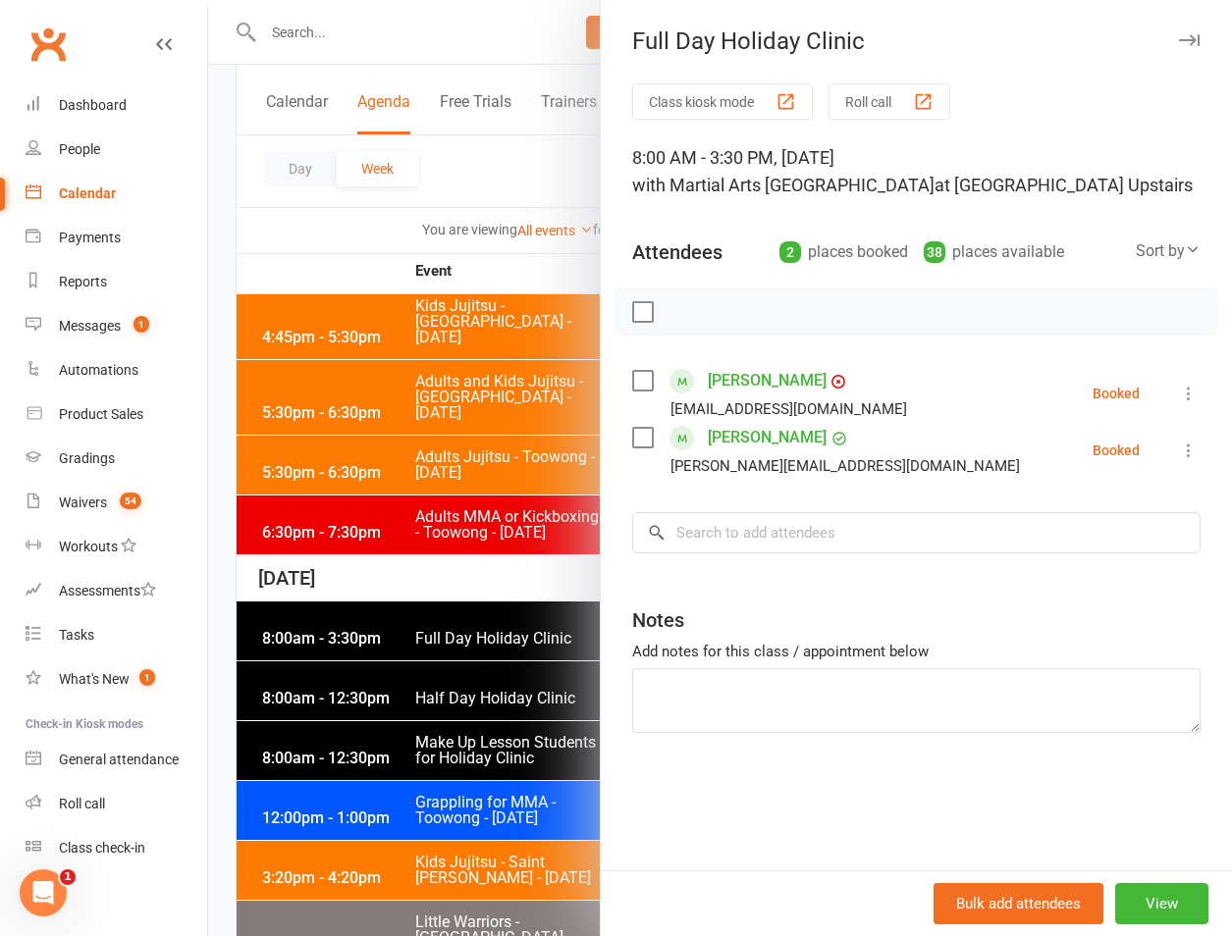
click at [311, 542] on div at bounding box center [720, 468] width 1024 height 936
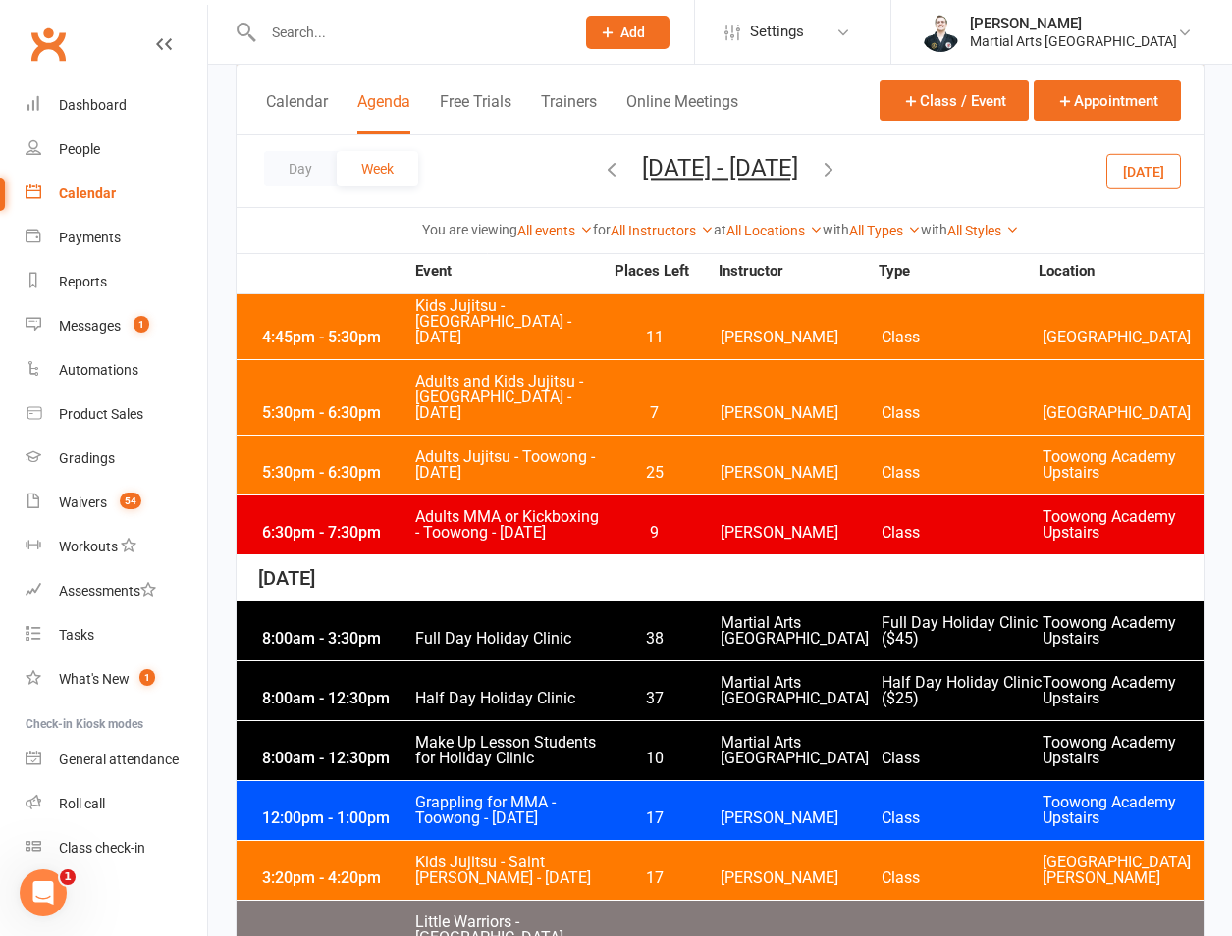
click at [435, 602] on div "8:00am - 3:30pm Full Day Holiday Clinic 38 Martial Arts Queensland Full Day Hol…" at bounding box center [720, 631] width 967 height 59
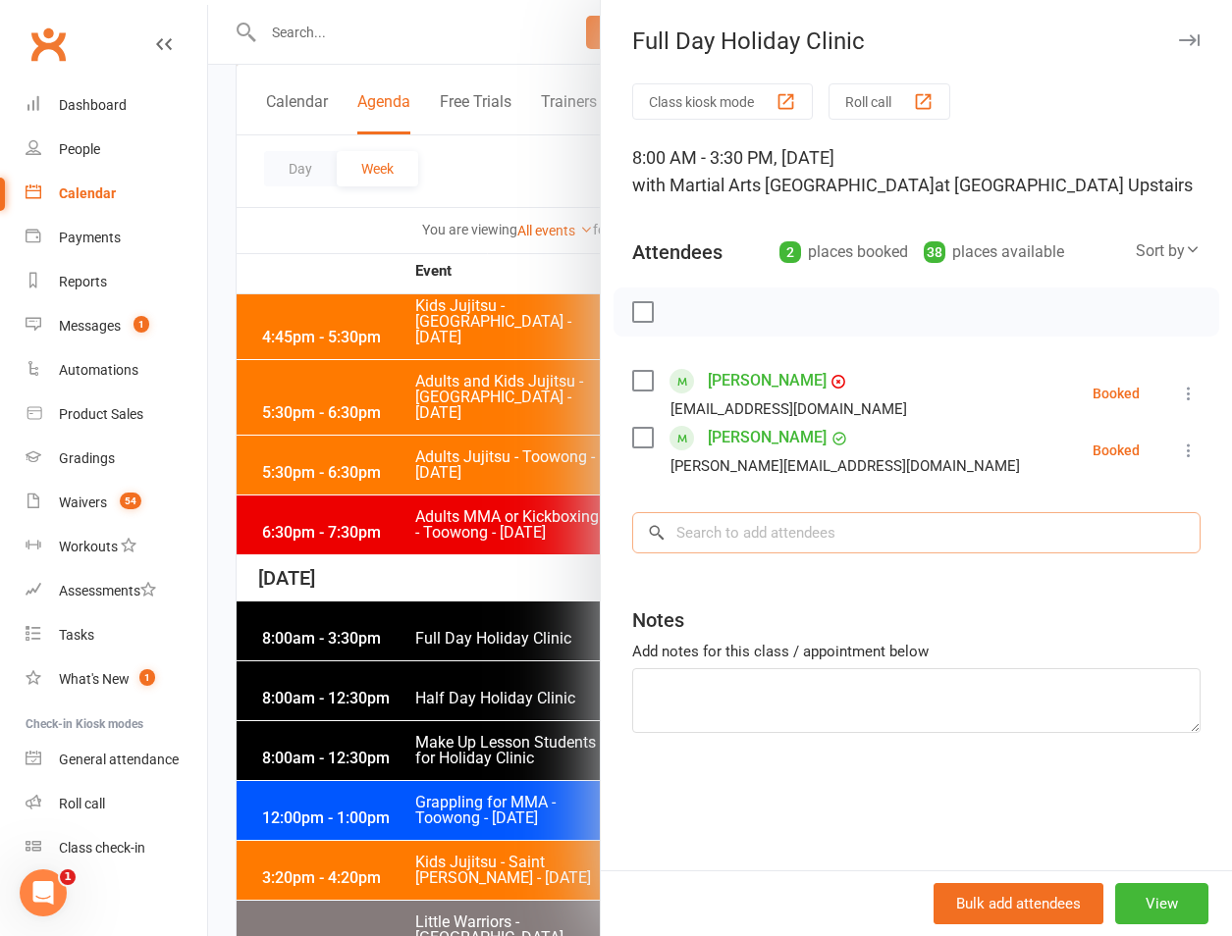
click at [882, 530] on input "search" at bounding box center [916, 532] width 568 height 41
click at [423, 592] on div at bounding box center [720, 468] width 1024 height 936
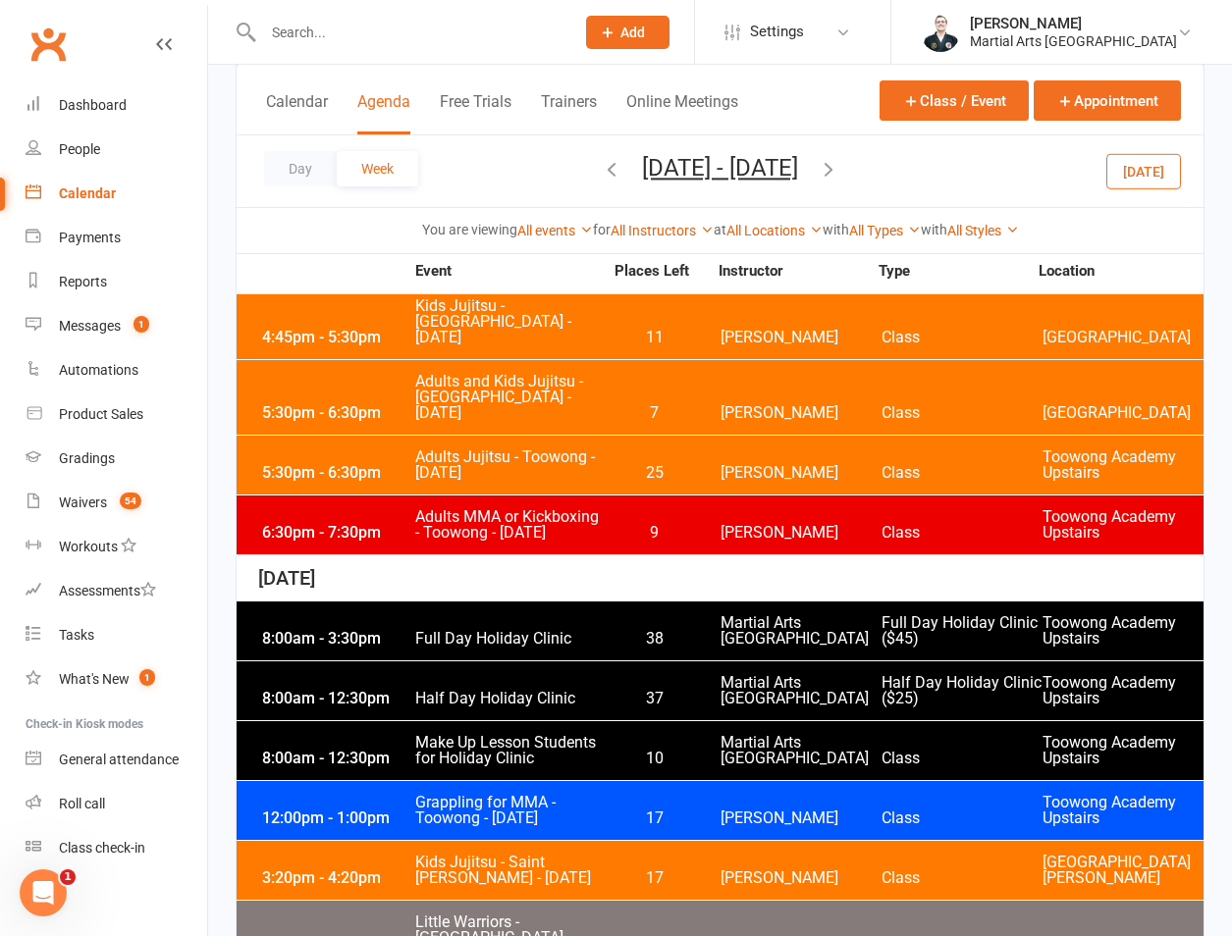
click at [473, 631] on span "Full Day Holiday Clinic" at bounding box center [508, 639] width 188 height 16
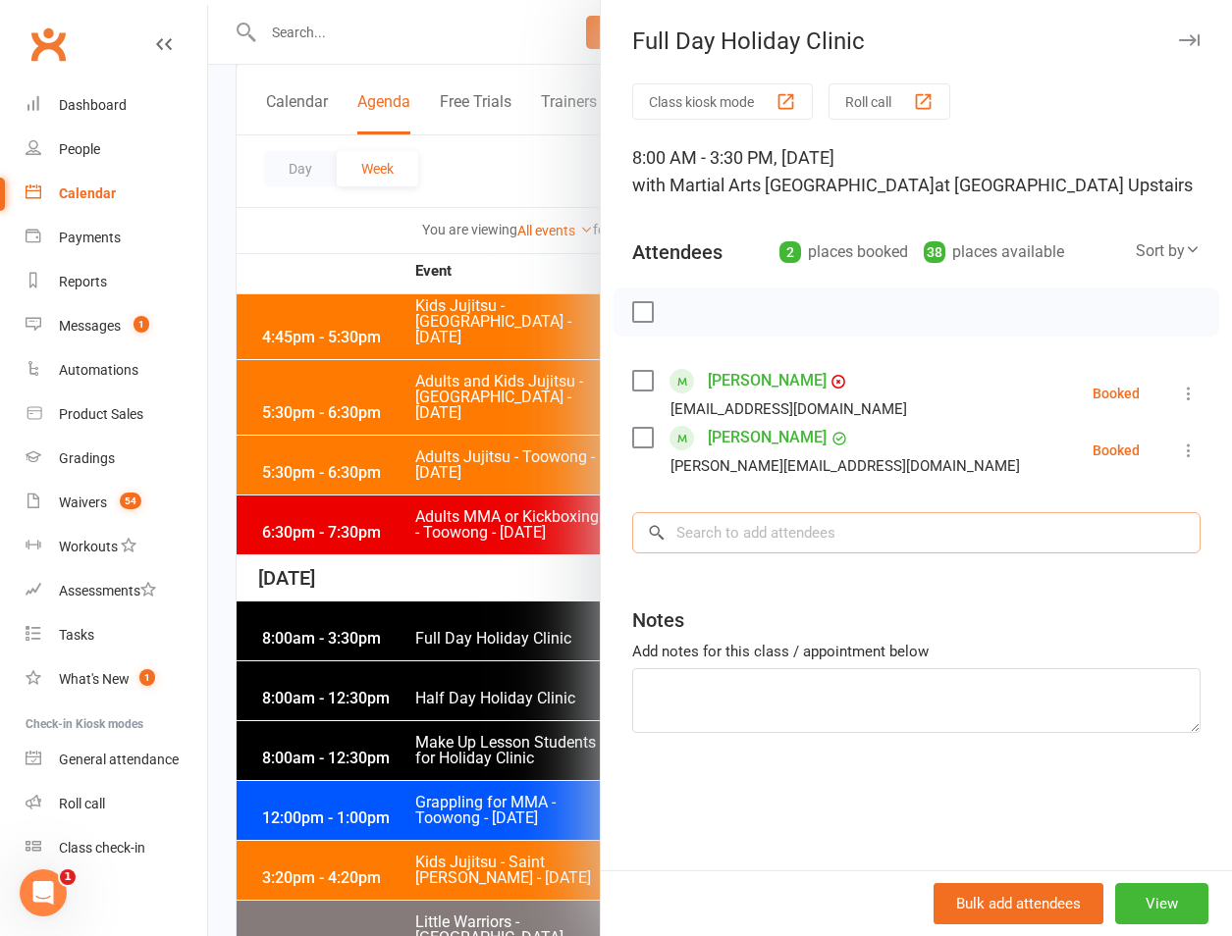
click at [871, 554] on input "search" at bounding box center [916, 532] width 568 height 41
type input "t"
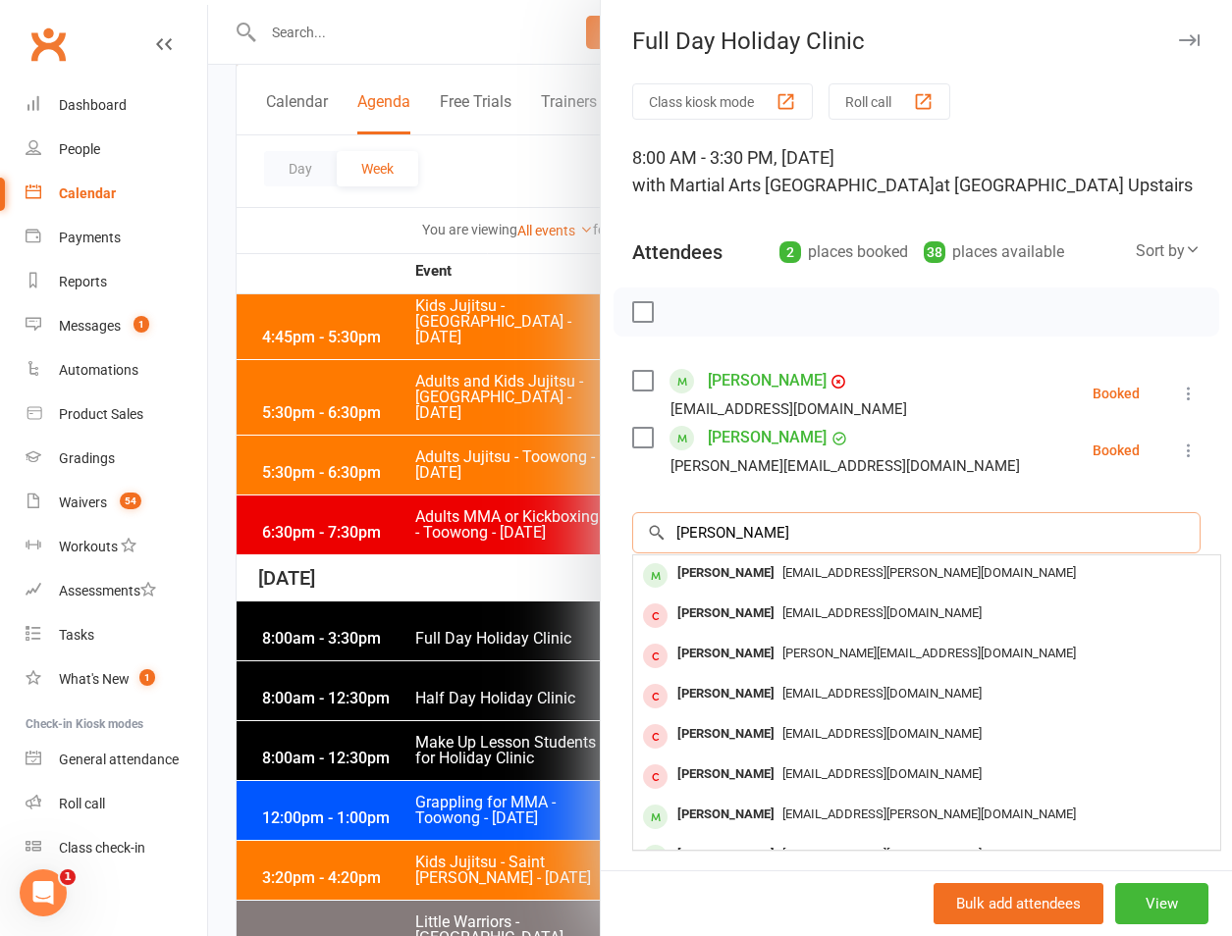
type input "chelsea robertson"
click at [865, 559] on div "patrizia.robertson@gmail.com" at bounding box center [926, 573] width 571 height 28
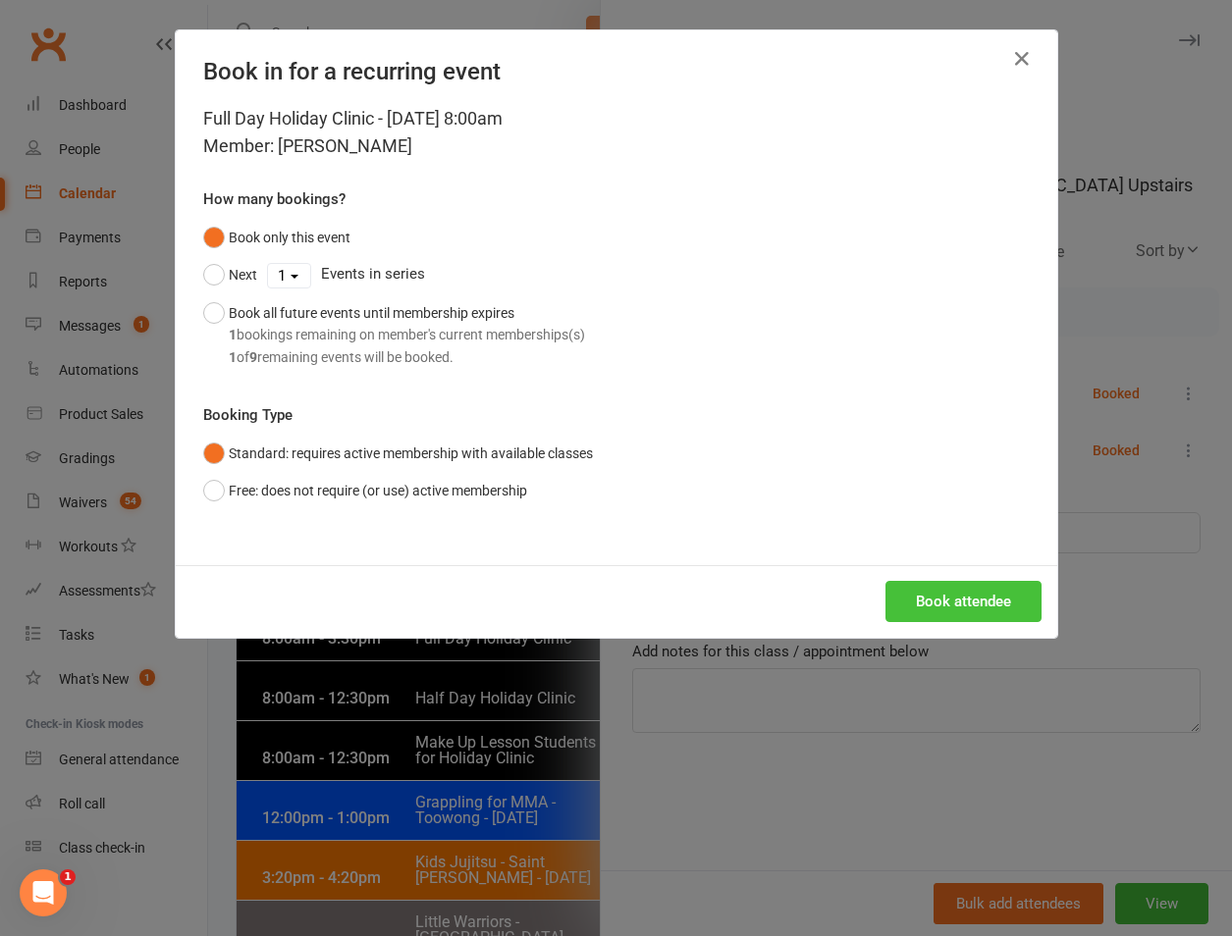
click at [912, 604] on button "Book attendee" at bounding box center [963, 601] width 156 height 41
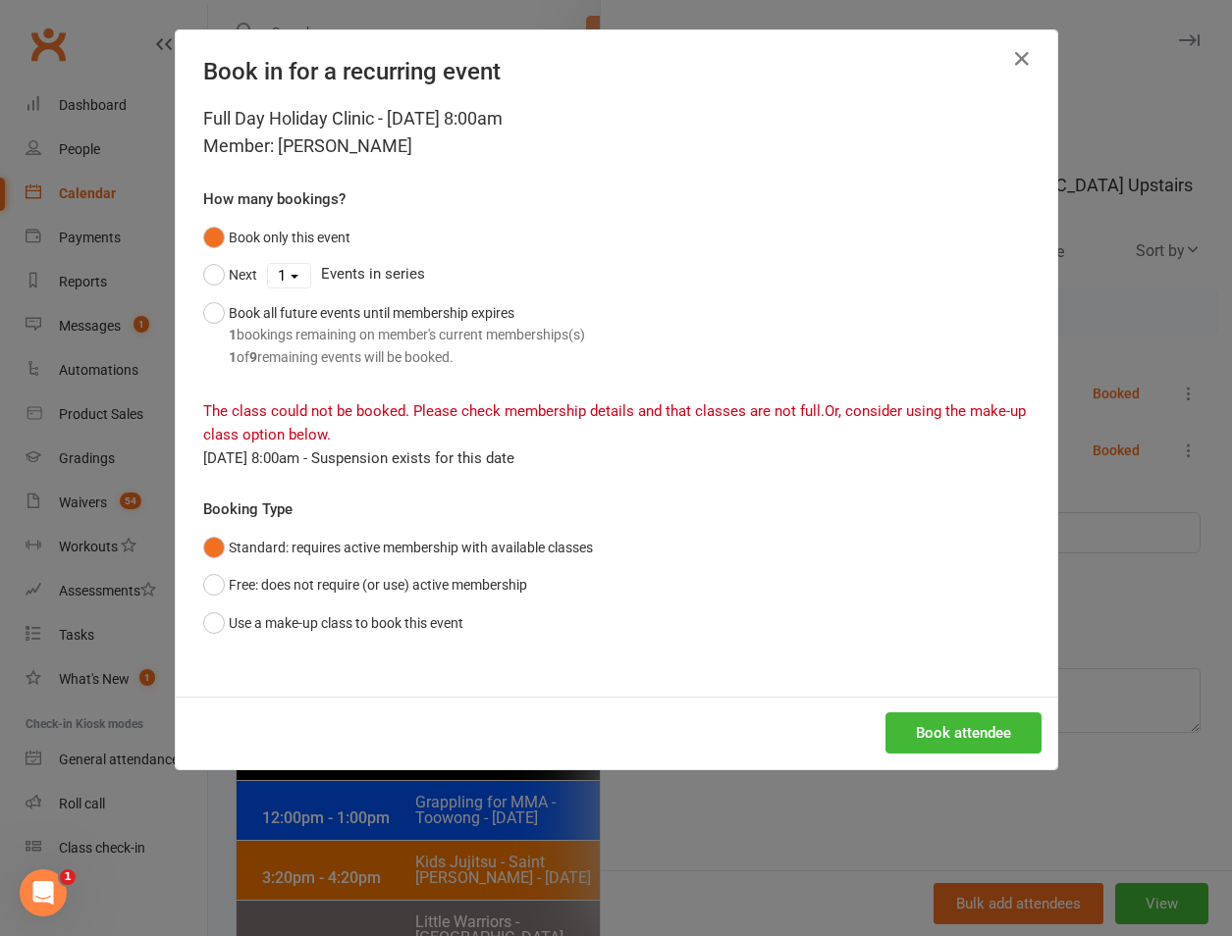
click at [641, 774] on div "Book in for a recurring event Full Day Holiday Clinic - Sep 23, 2025 8:00am Mem…" at bounding box center [616, 468] width 1232 height 936
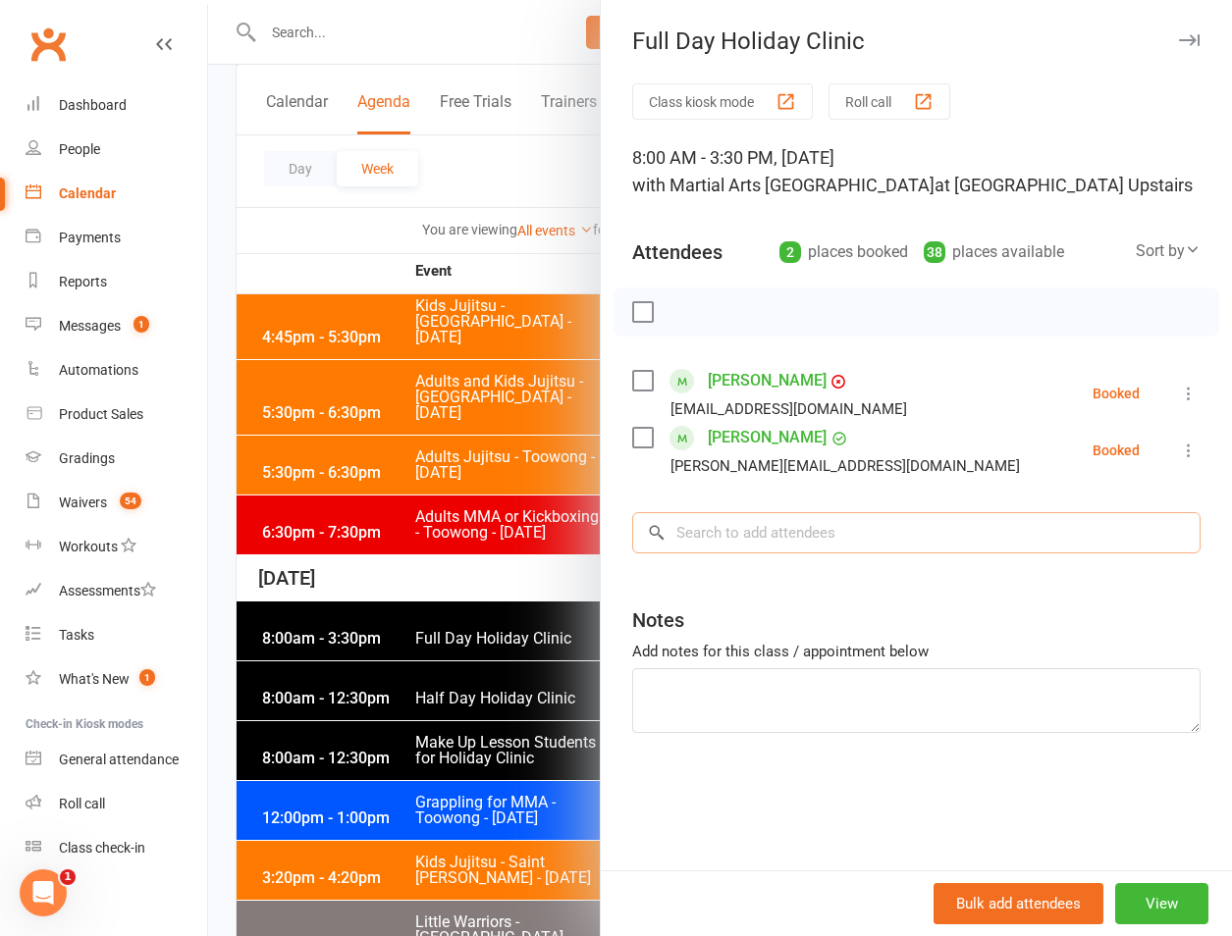
click at [664, 518] on input "search" at bounding box center [916, 532] width 568 height 41
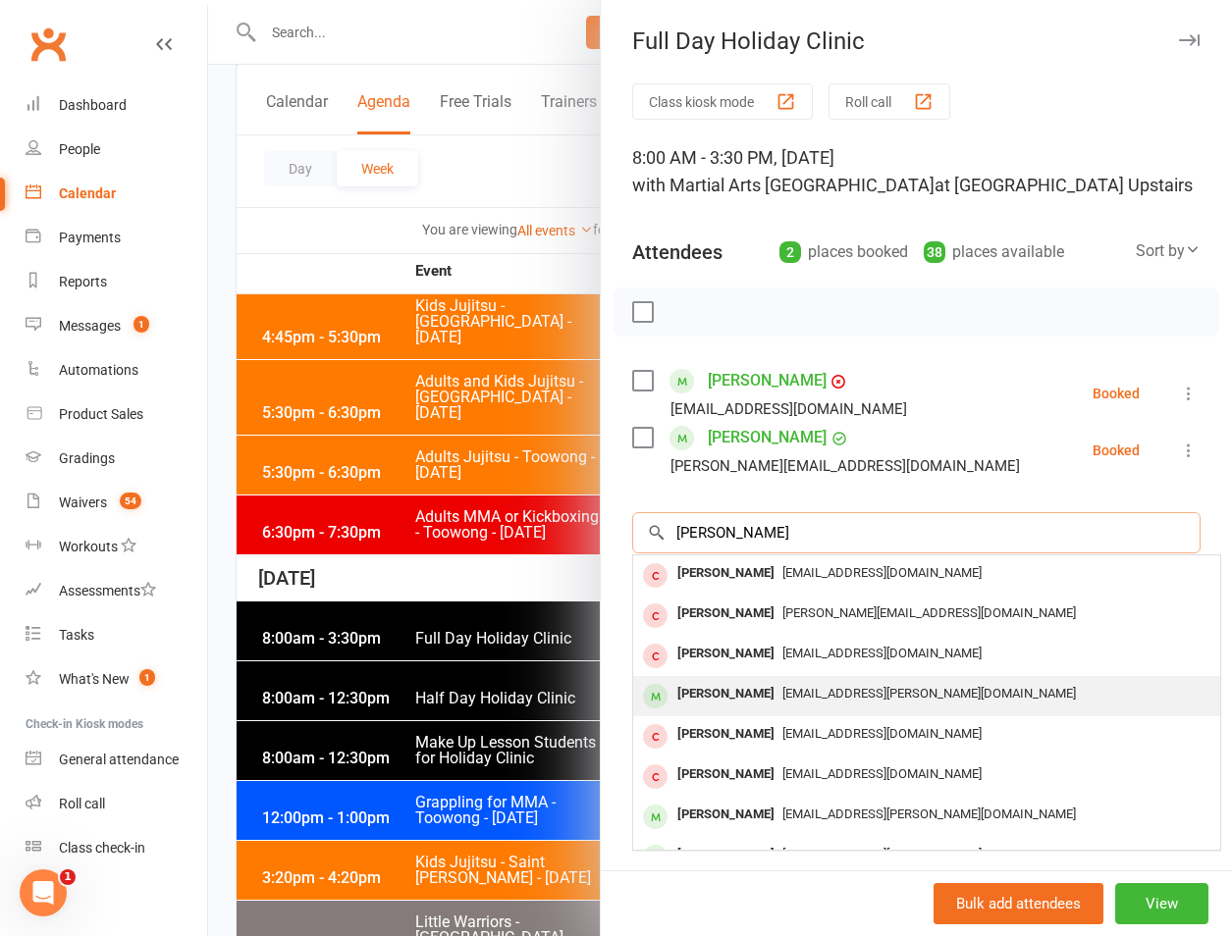
type input "robertson"
click at [768, 689] on div "Chelsea Robertson" at bounding box center [725, 694] width 113 height 28
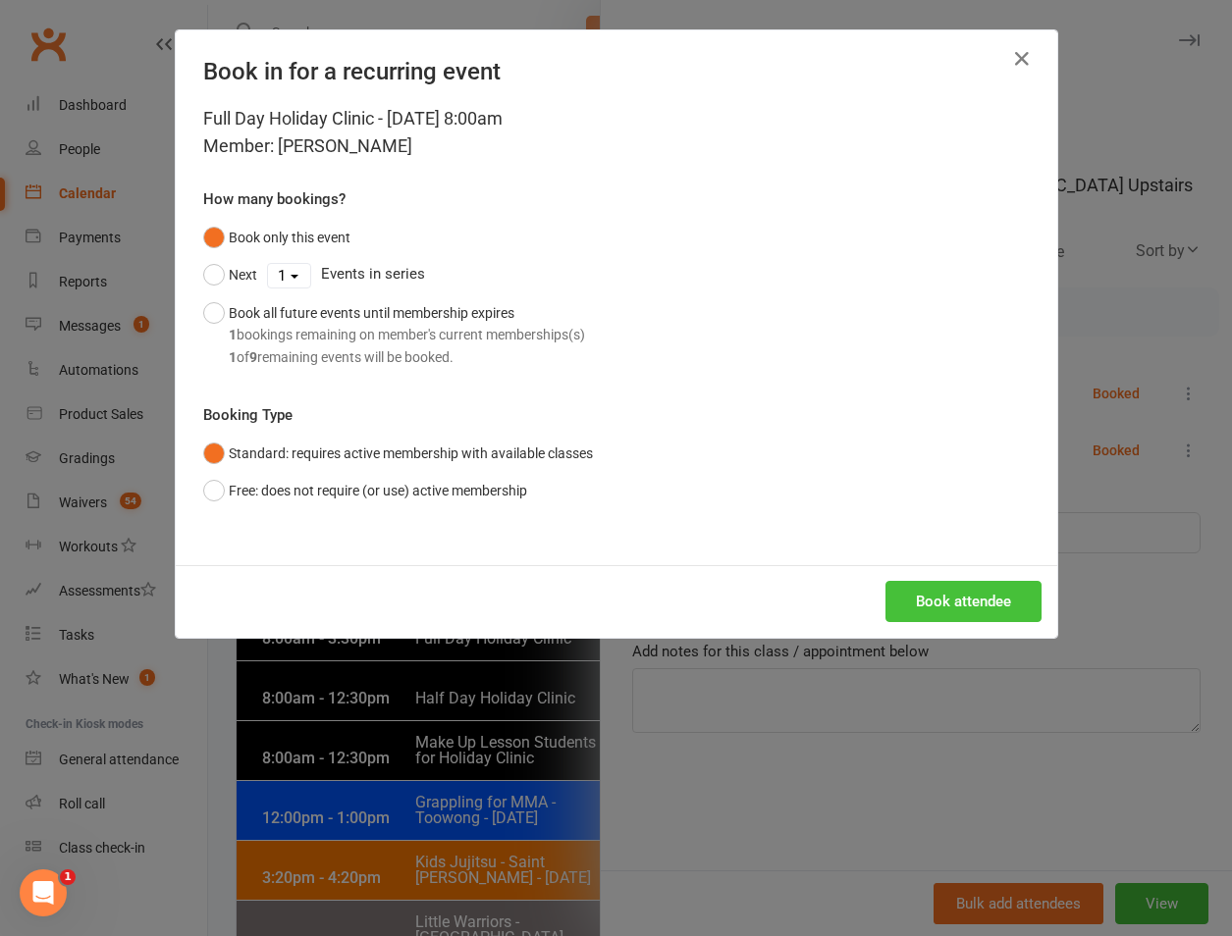
click at [903, 612] on button "Book attendee" at bounding box center [963, 601] width 156 height 41
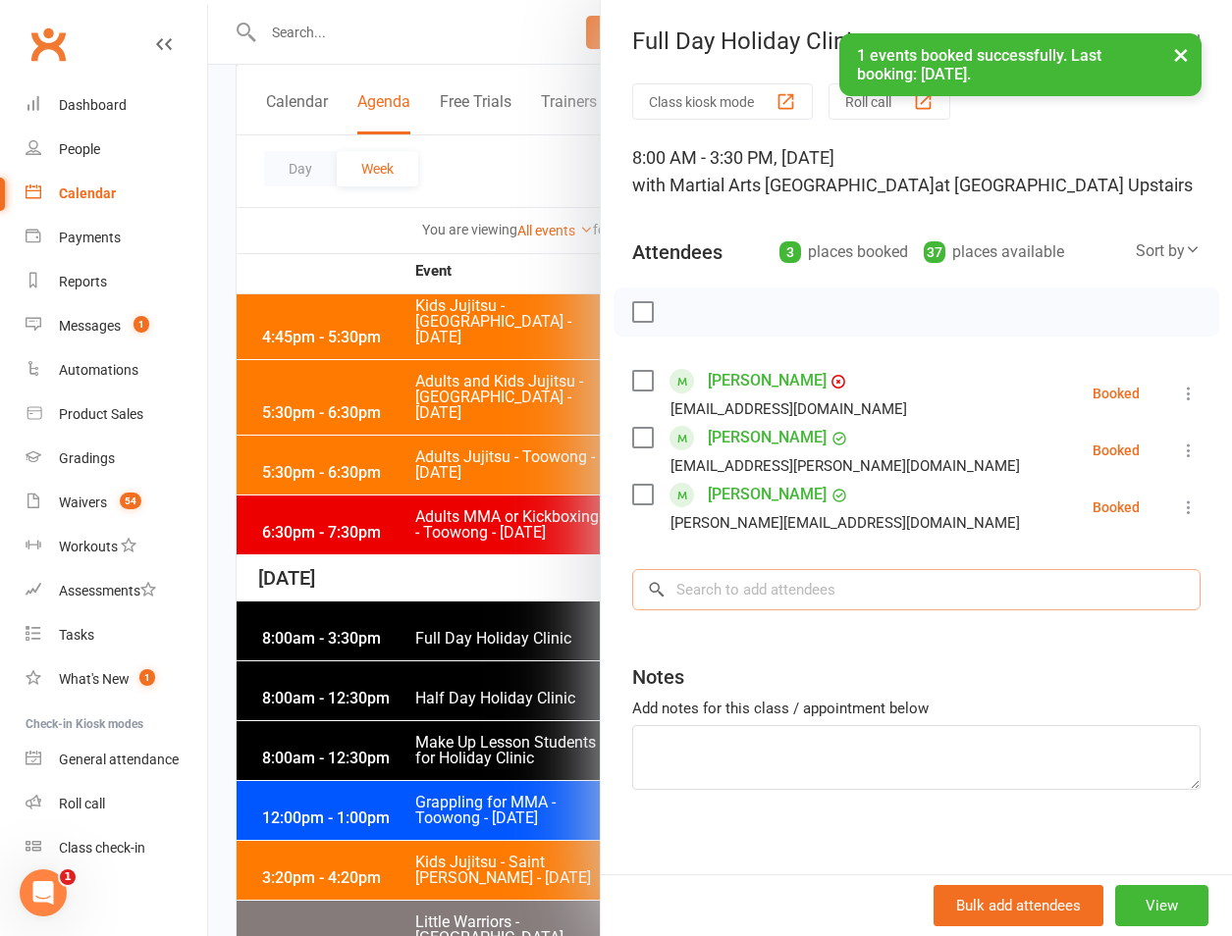
click at [735, 604] on input "search" at bounding box center [916, 589] width 568 height 41
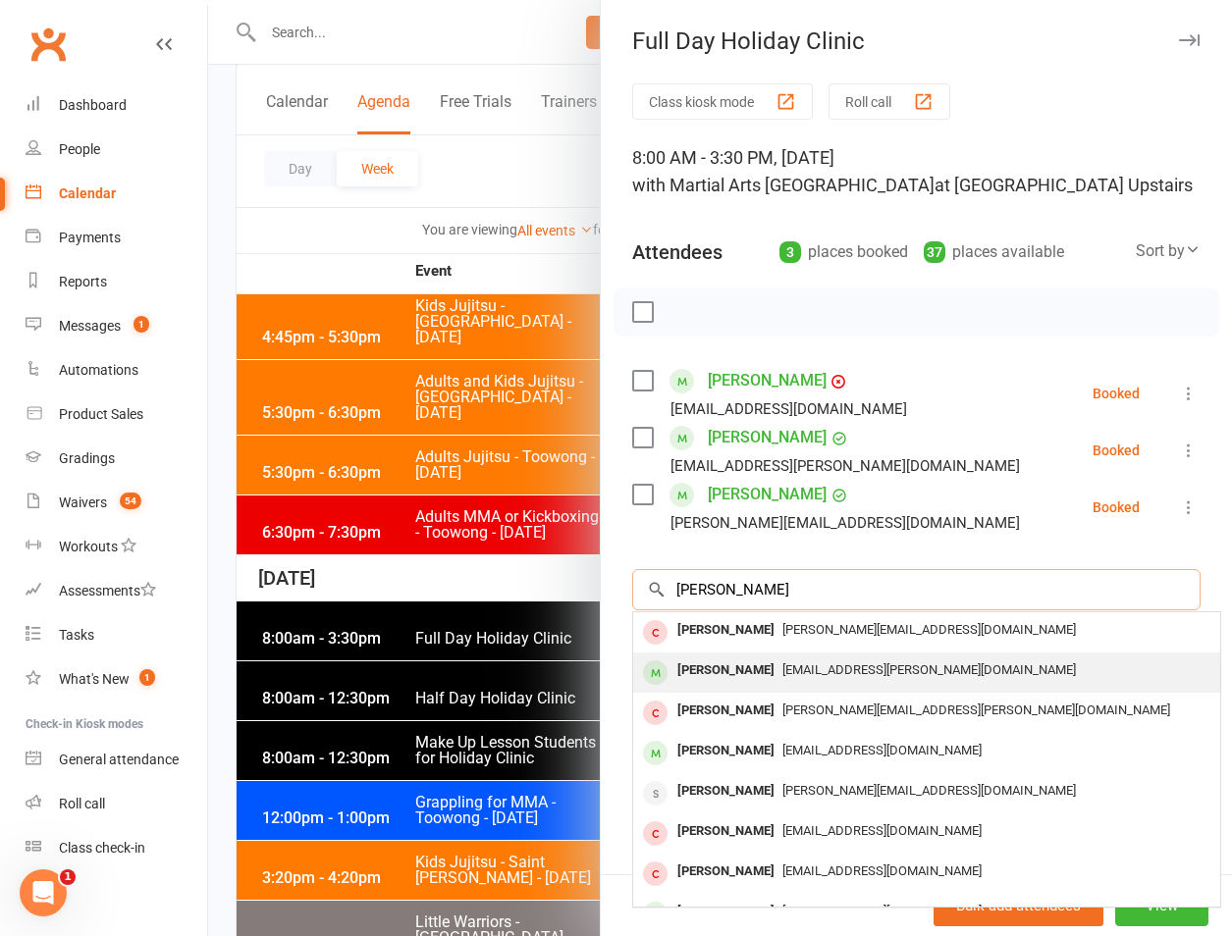
type input "michael rob"
click at [794, 671] on span "patrizia.robertson@gmail.com" at bounding box center [928, 669] width 293 height 15
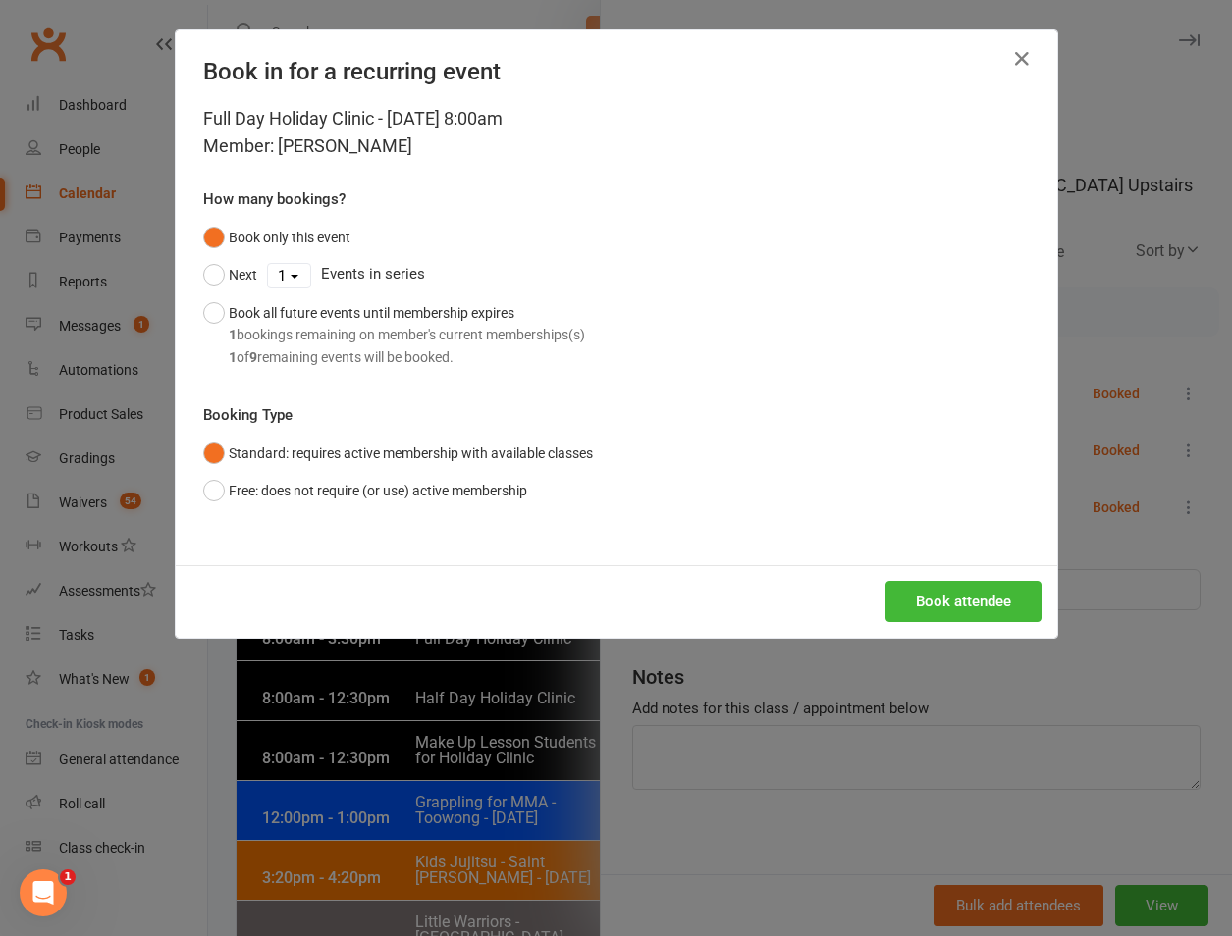
click at [944, 545] on div "Full Day Holiday Clinic - Sep 23, 2025 8:00am Member: Michael Robertson How man…" at bounding box center [616, 335] width 881 height 460
click at [941, 598] on button "Book attendee" at bounding box center [963, 601] width 156 height 41
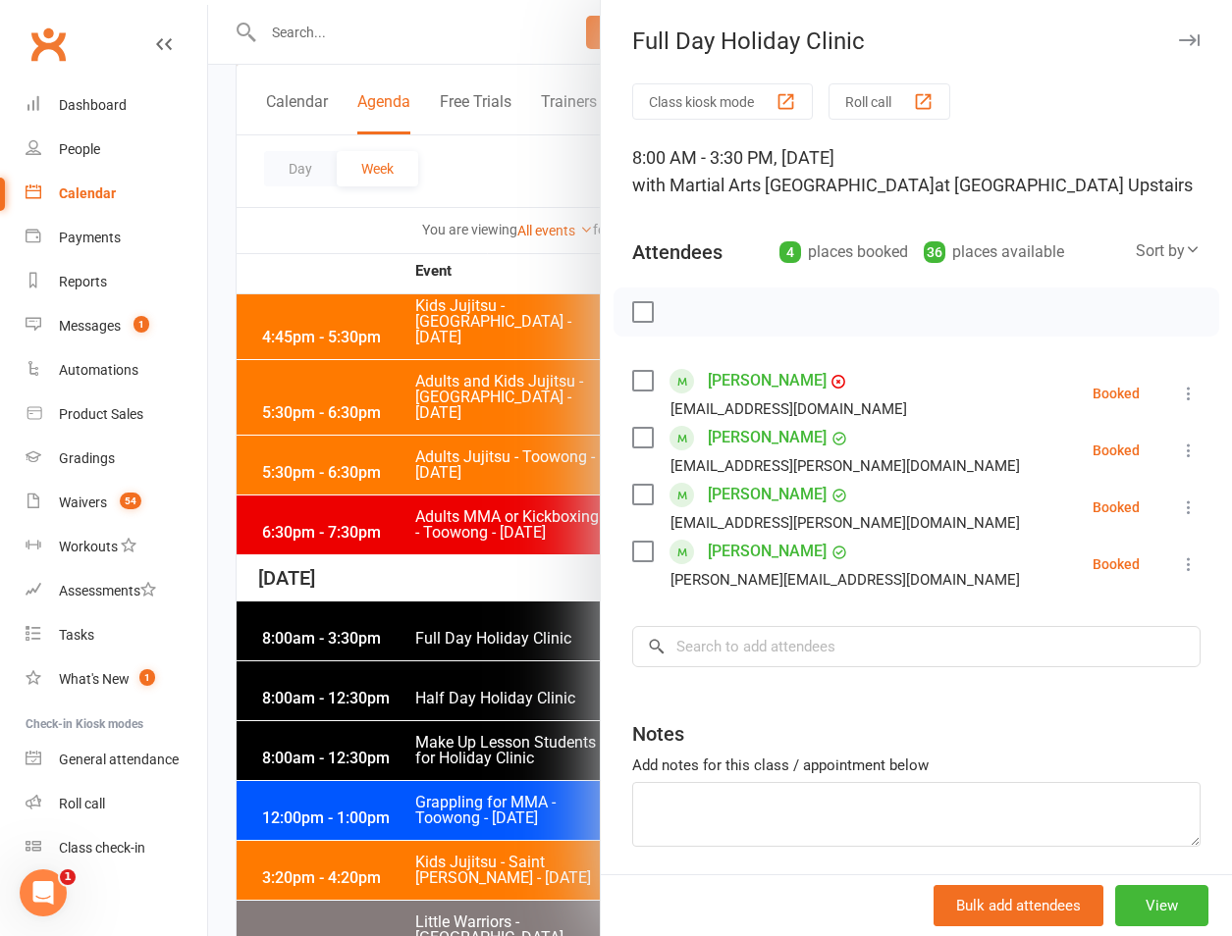
click at [379, 24] on div at bounding box center [720, 468] width 1024 height 936
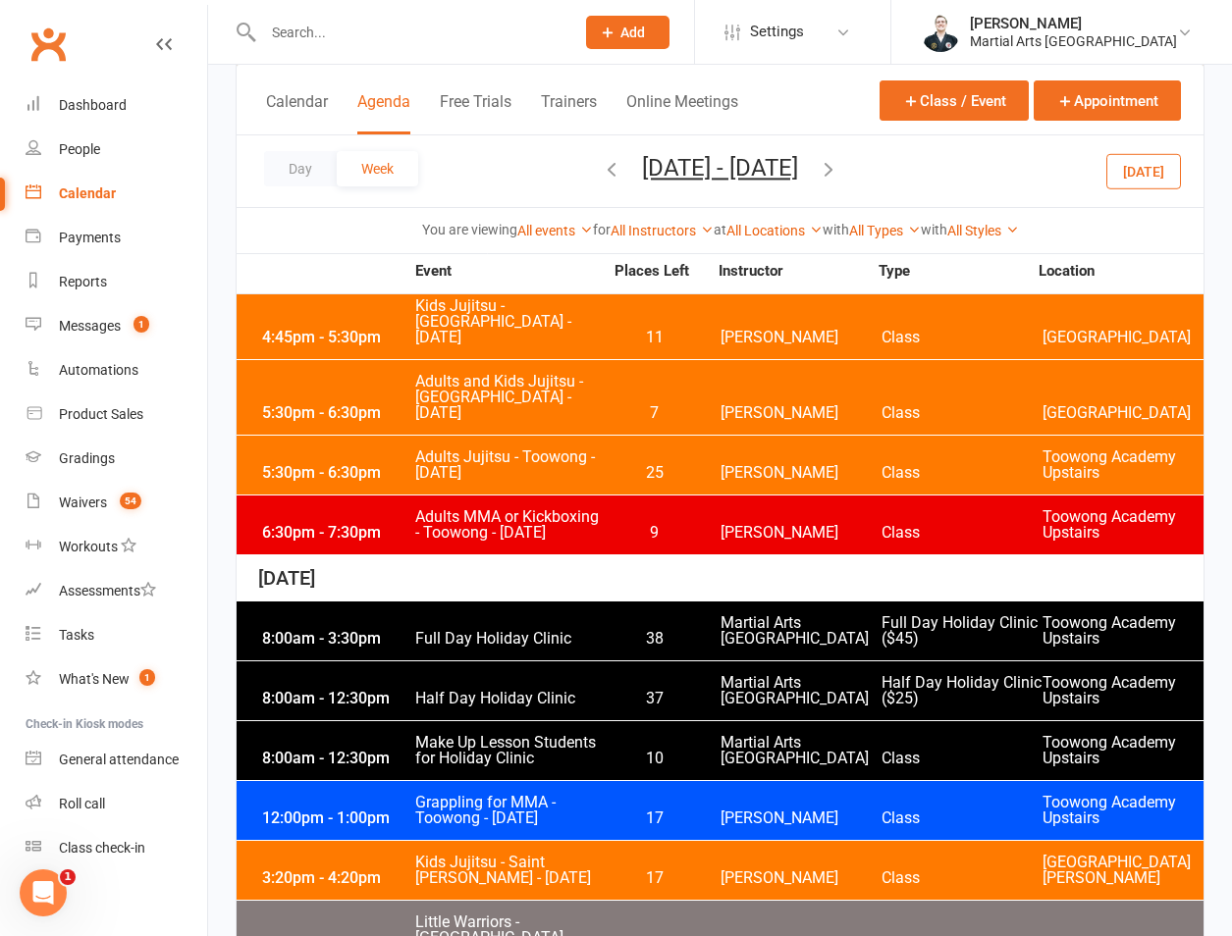
click at [326, 32] on input "text" at bounding box center [408, 32] width 303 height 27
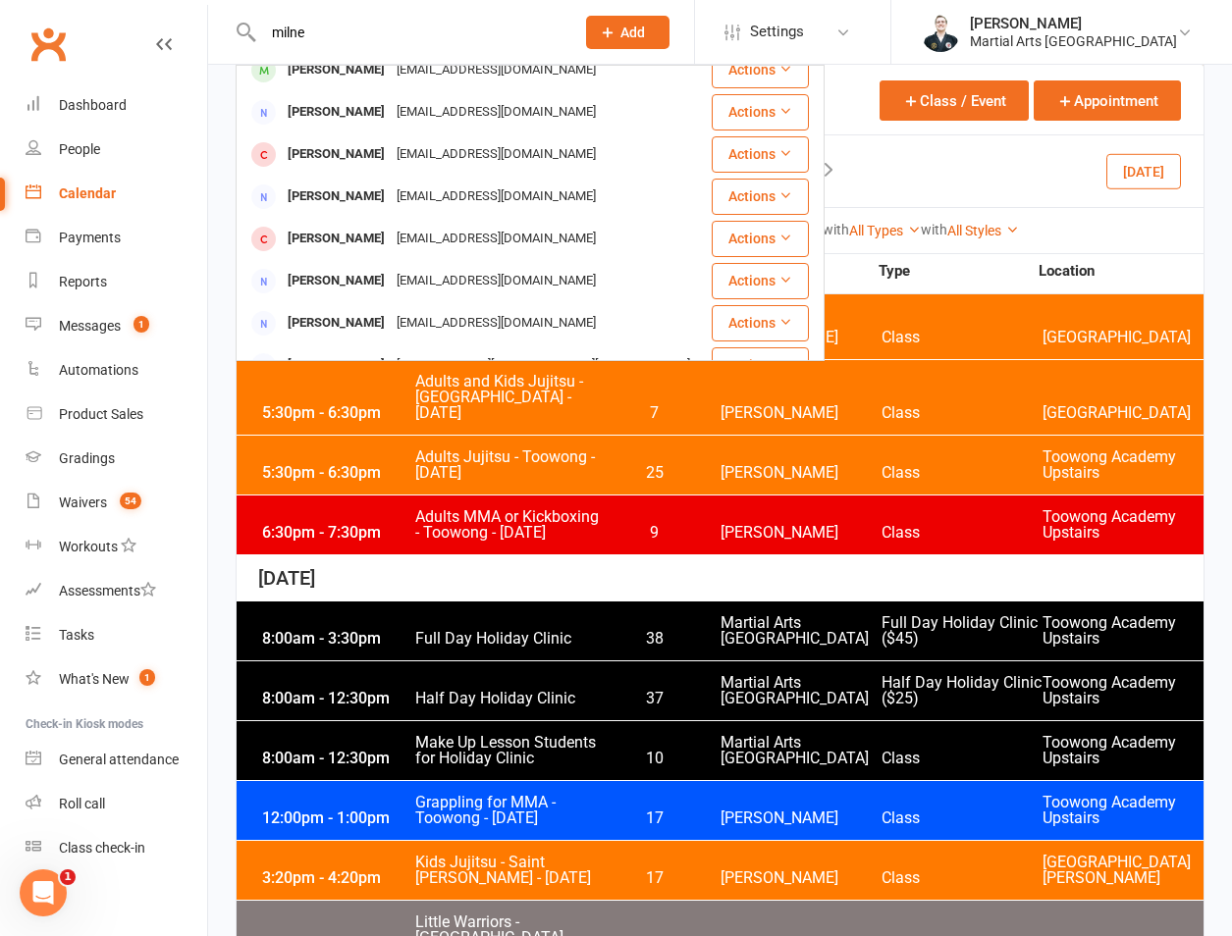
scroll to position [0, 0]
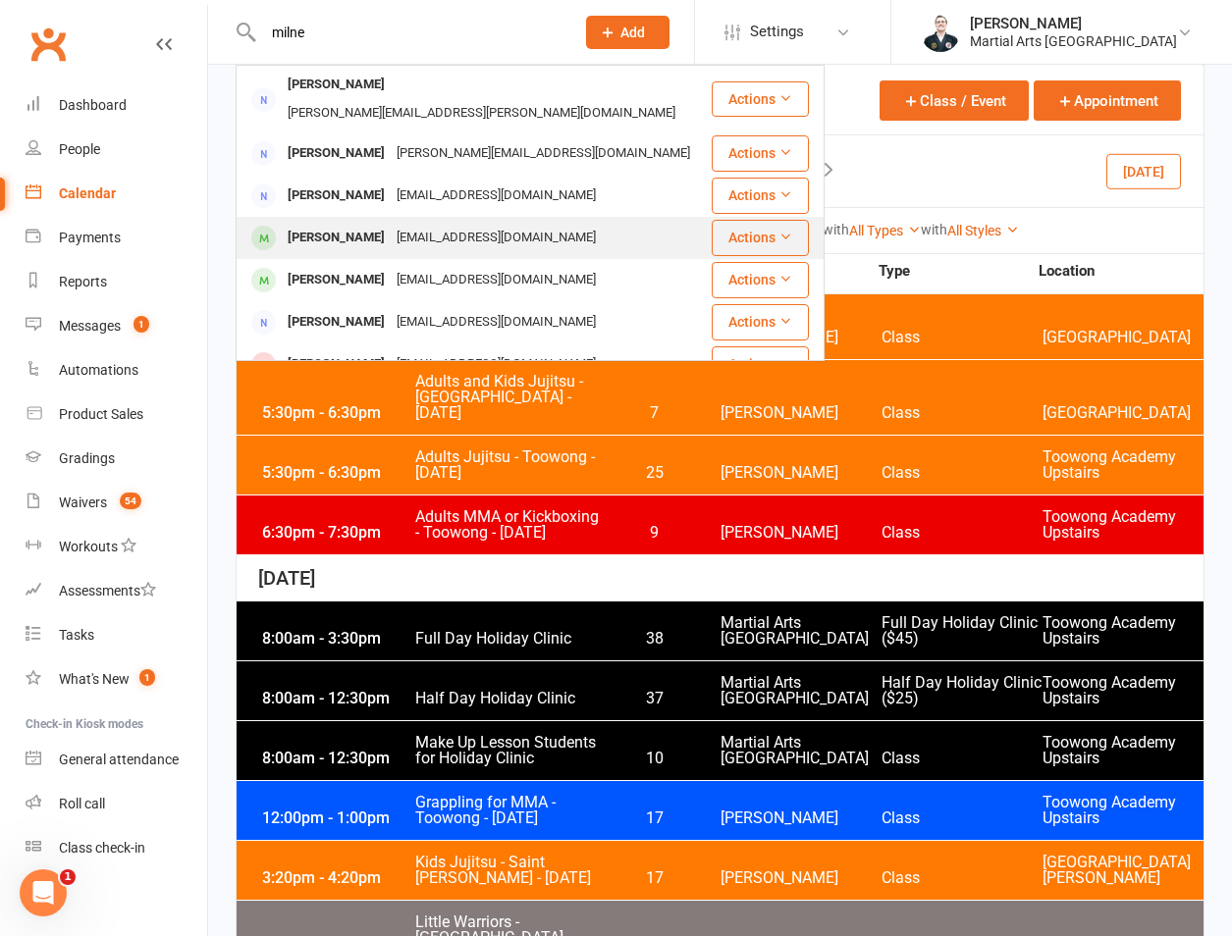
type input "milne"
click at [332, 224] on div "[PERSON_NAME]" at bounding box center [336, 238] width 109 height 28
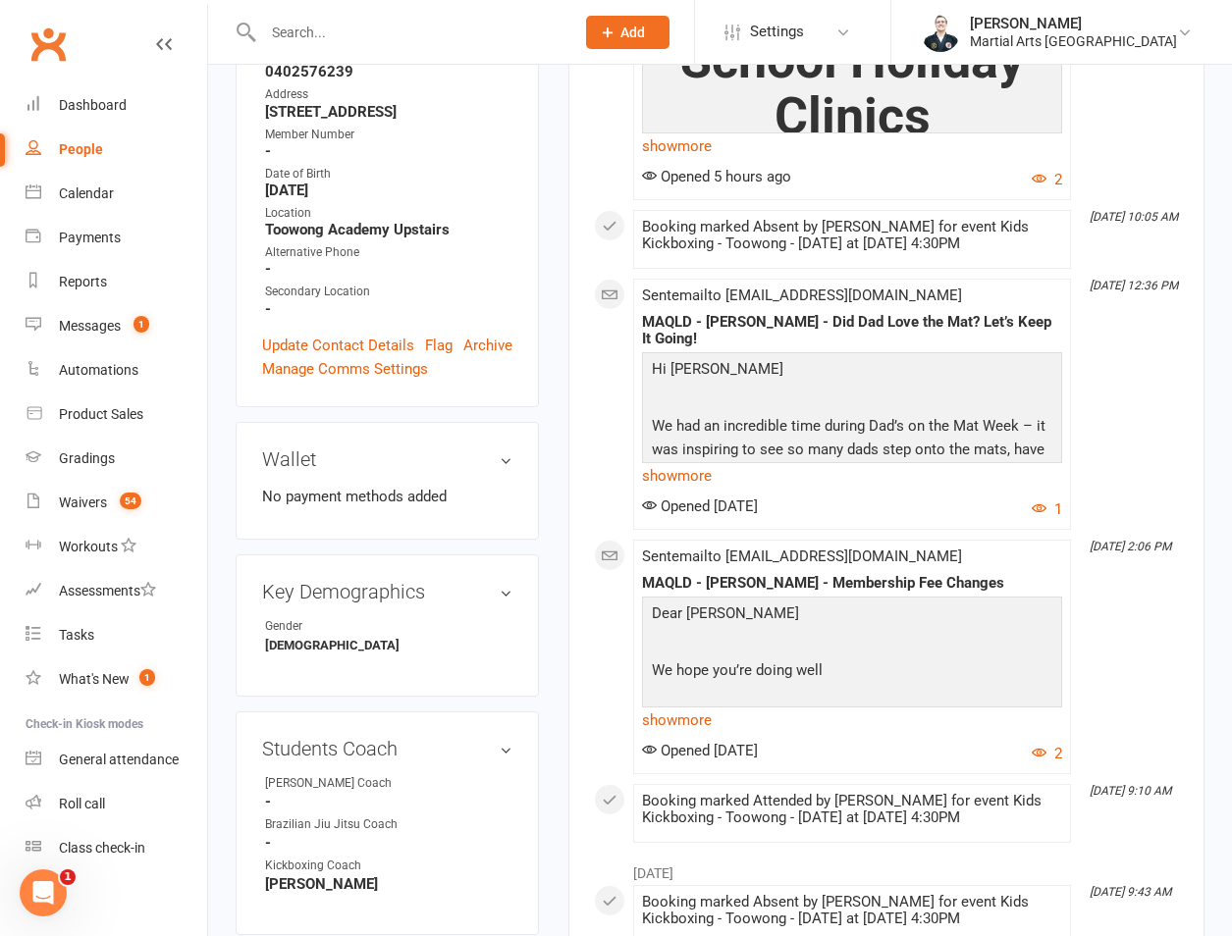
scroll to position [917, 0]
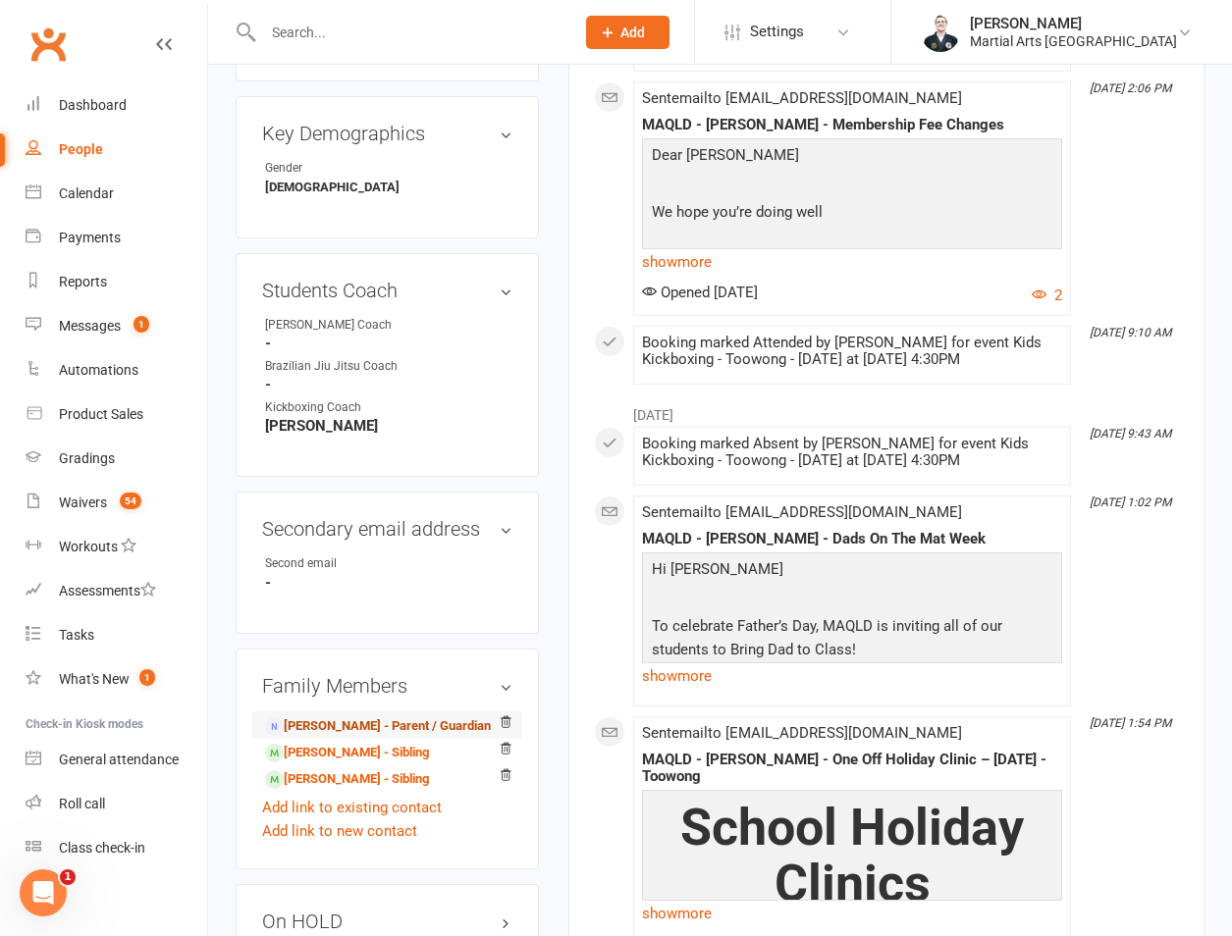
click at [344, 716] on link "[PERSON_NAME] - Parent / Guardian" at bounding box center [378, 726] width 226 height 21
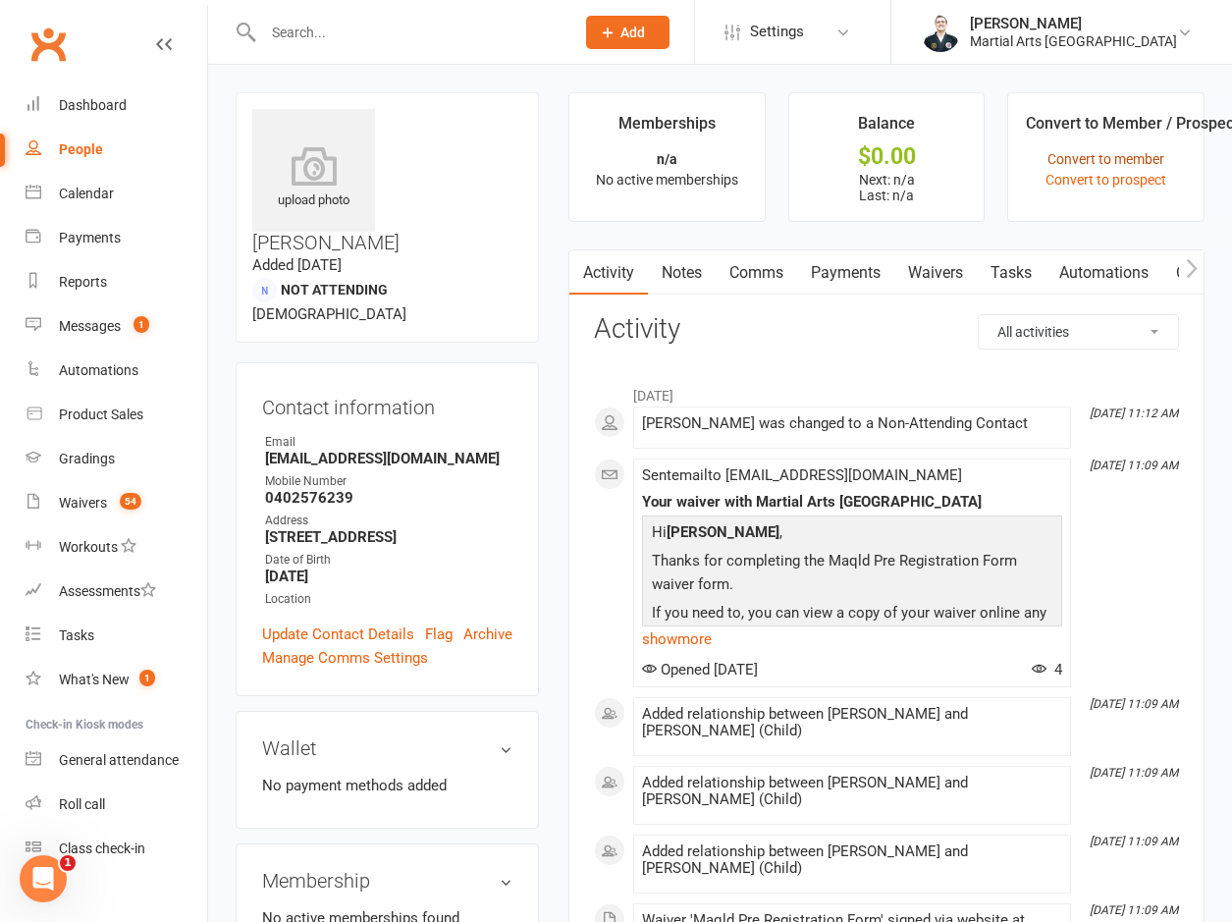
click at [1147, 165] on link "Convert to member" at bounding box center [1105, 159] width 117 height 16
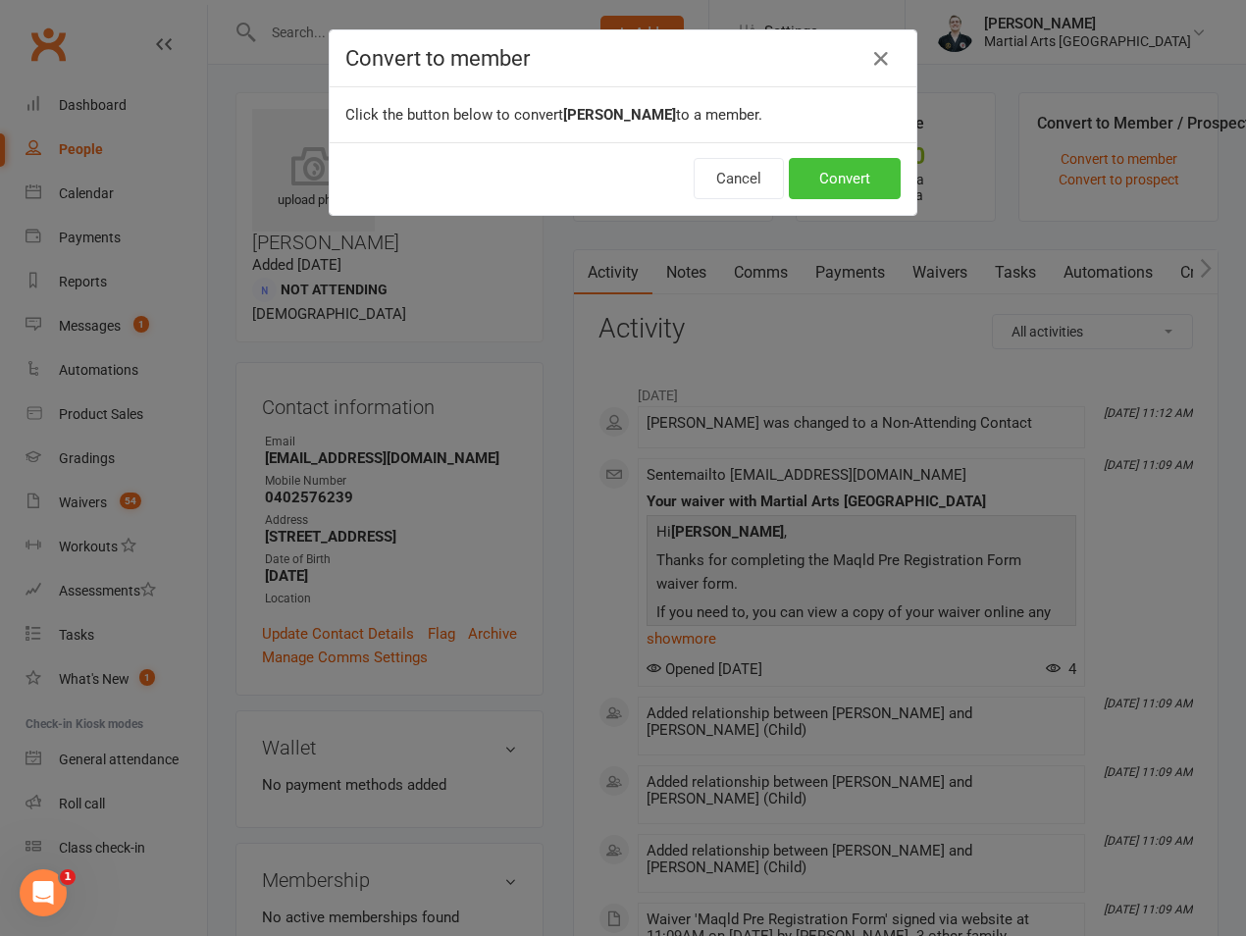
click at [856, 185] on button "Convert" at bounding box center [845, 178] width 112 height 41
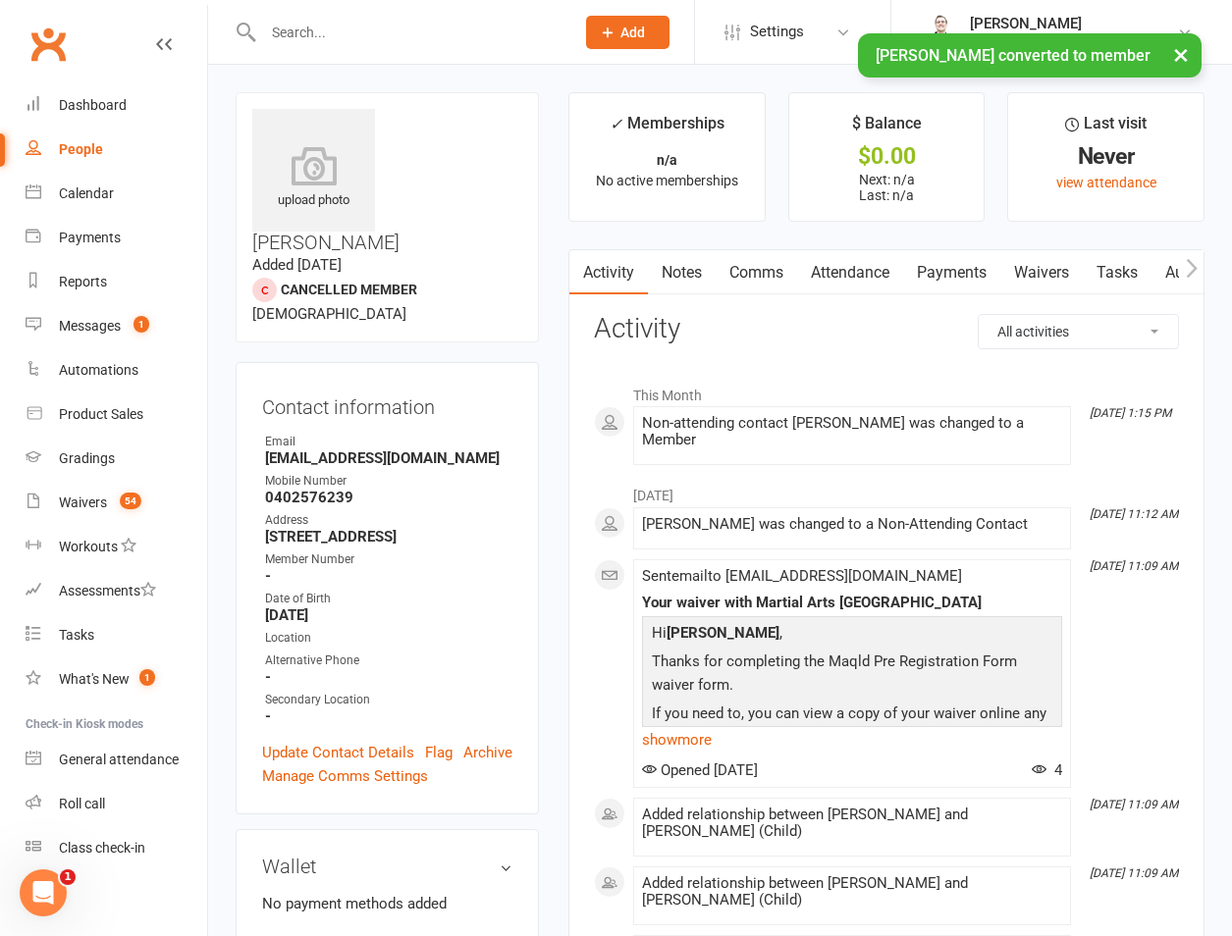
click at [358, 26] on input "text" at bounding box center [408, 32] width 303 height 27
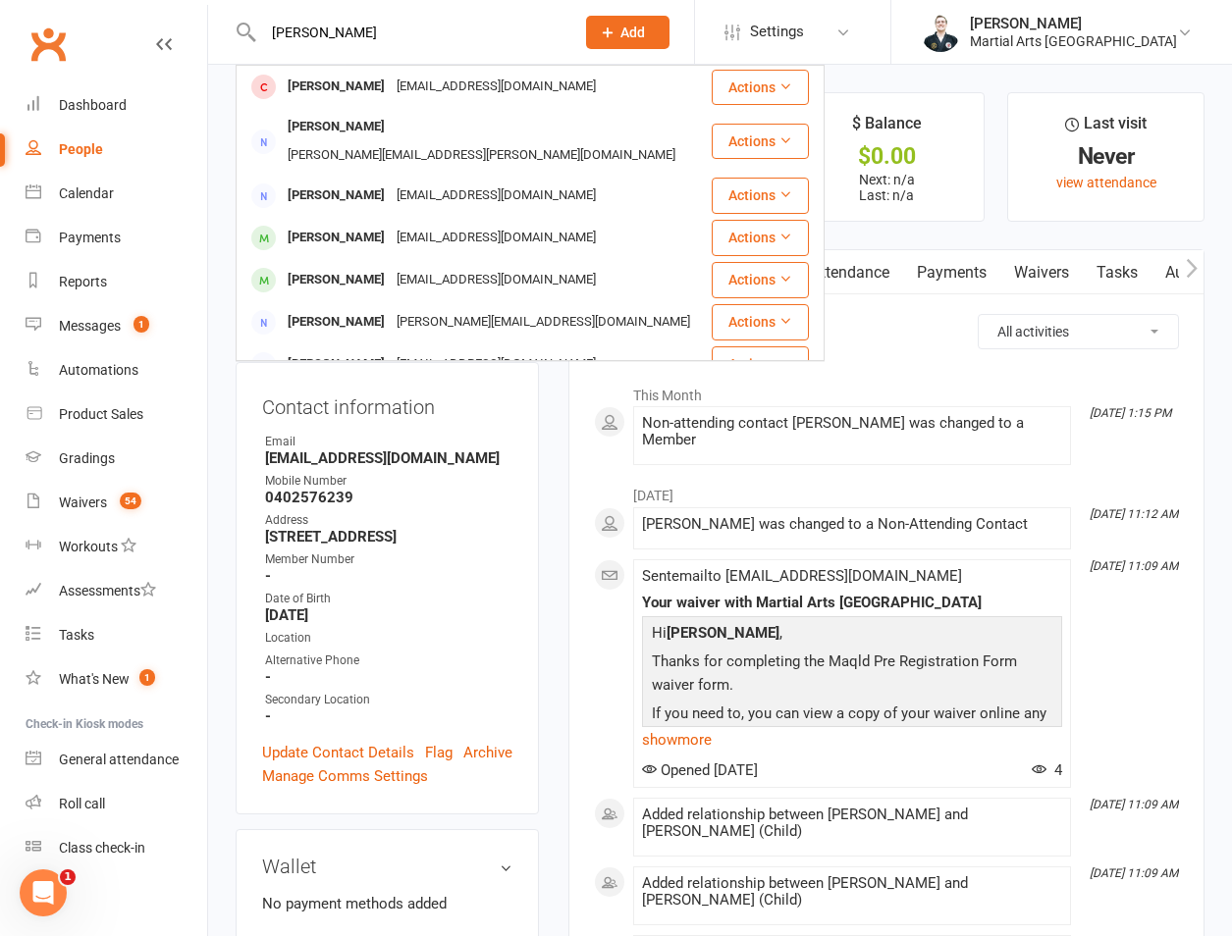
type input "tyrone milne"
click at [588, 462] on div "Activity Notes Comms Attendance Payments Waivers Tasks Automations Gradings / P…" at bounding box center [886, 713] width 636 height 928
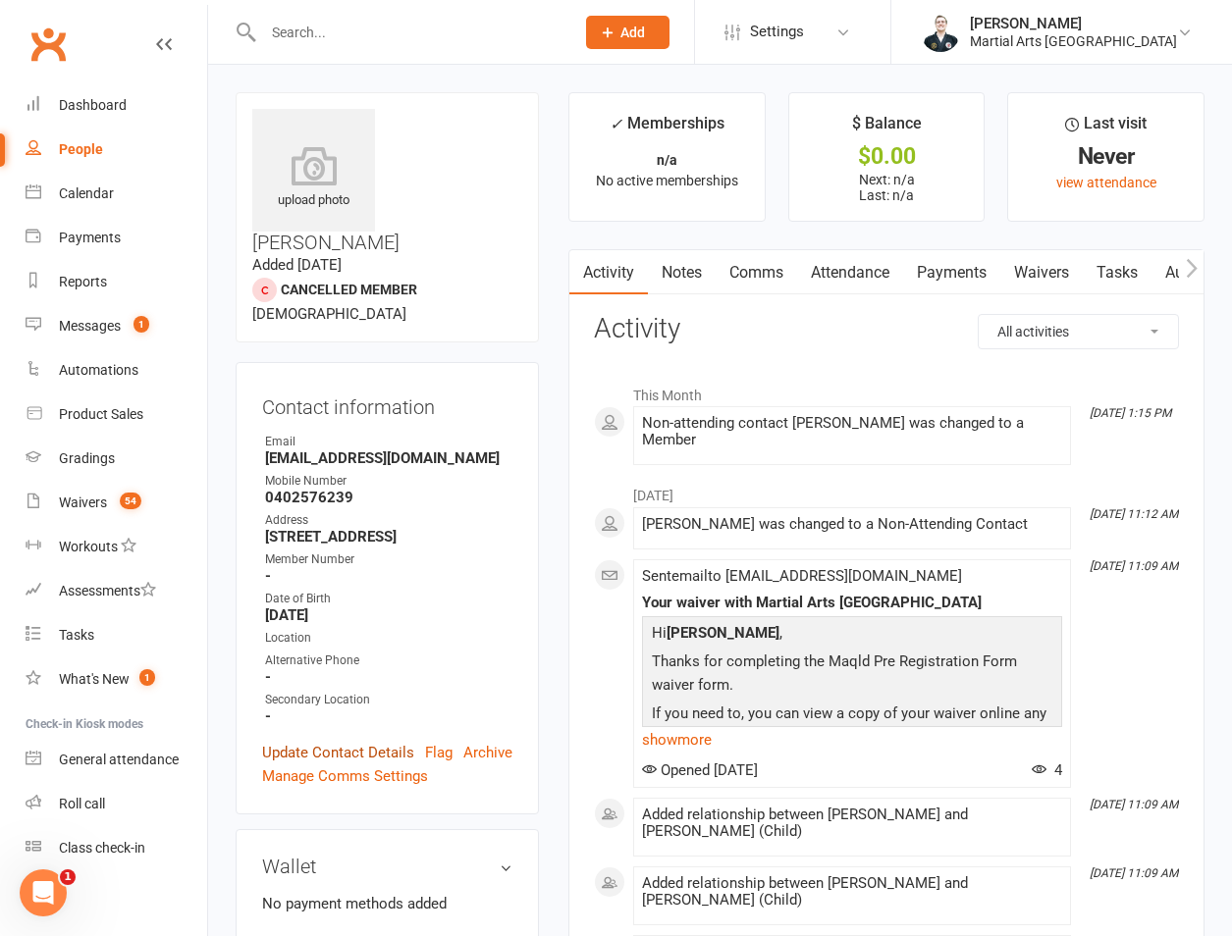
click at [326, 741] on link "Update Contact Details" at bounding box center [338, 753] width 152 height 24
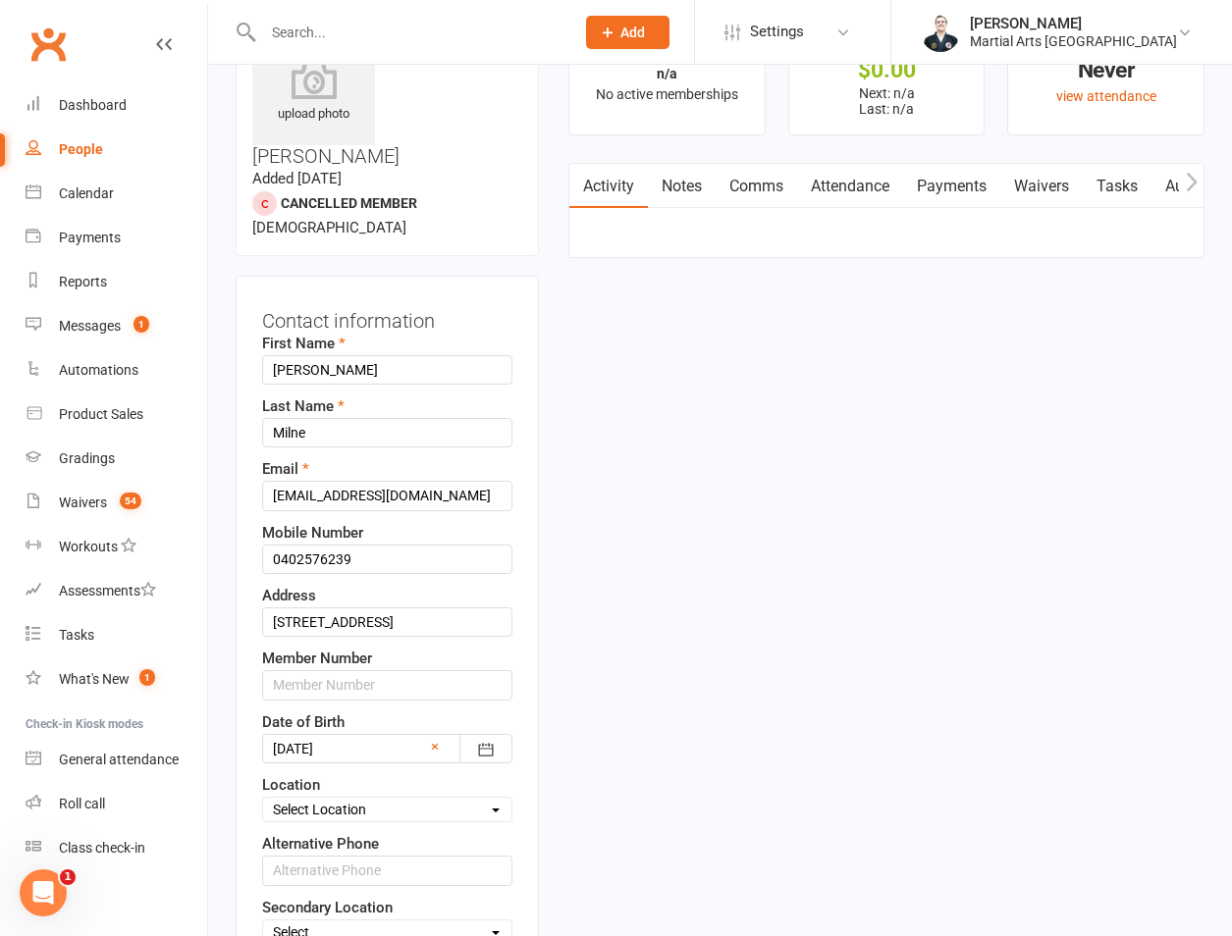
scroll to position [92, 0]
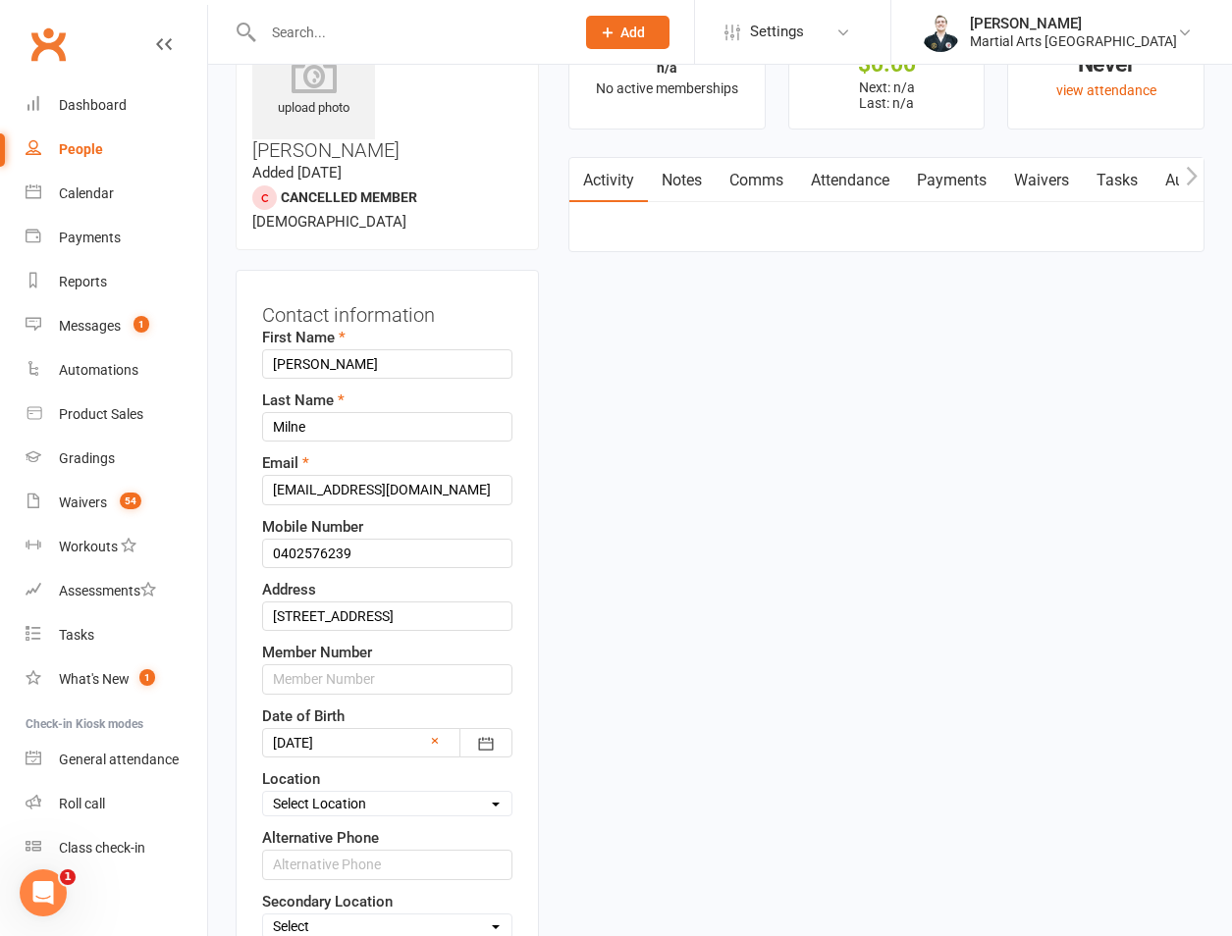
click at [364, 793] on select "Select Location Brookfield State School Jamboree Heights Academy ONLINE - Zoom …" at bounding box center [387, 804] width 248 height 22
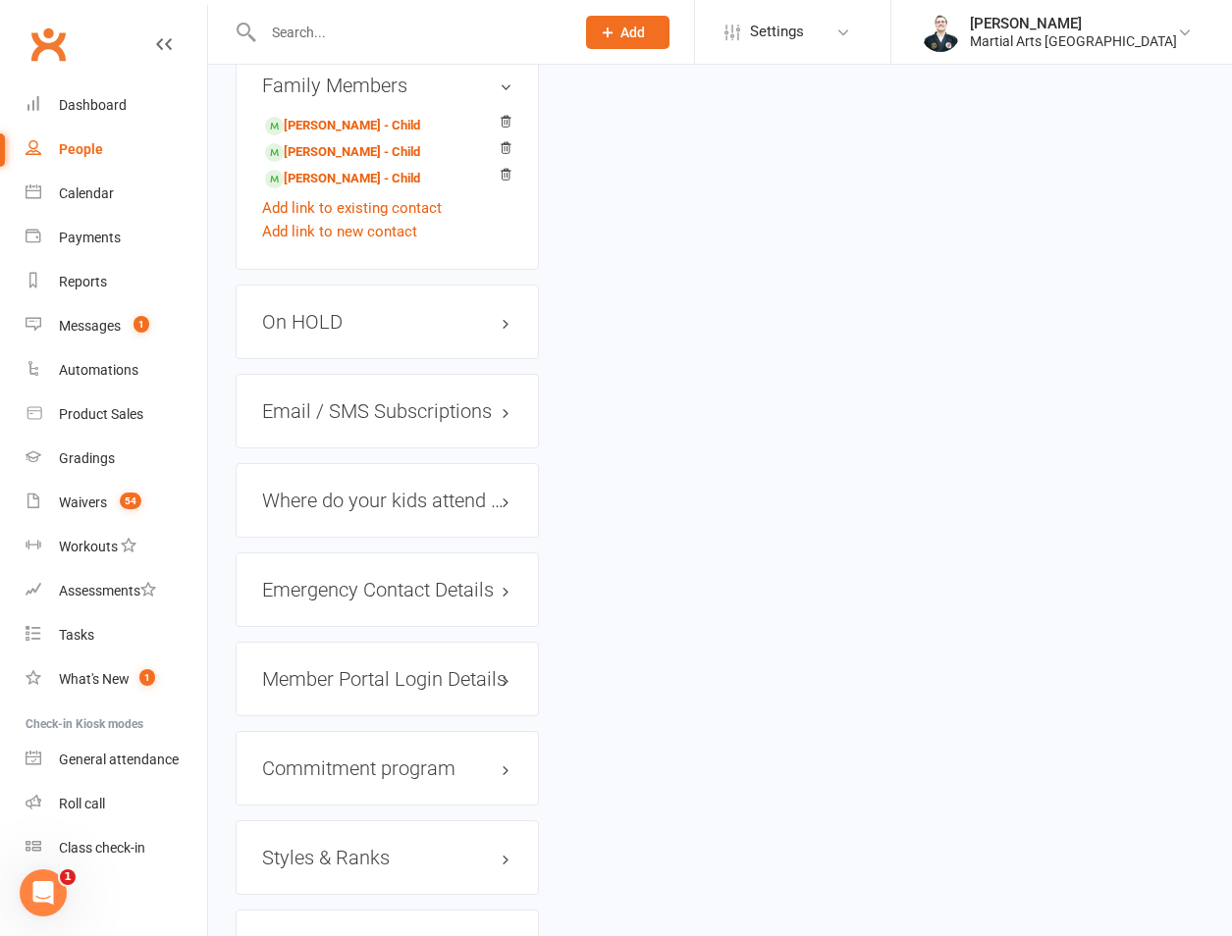
scroll to position [1008, 0]
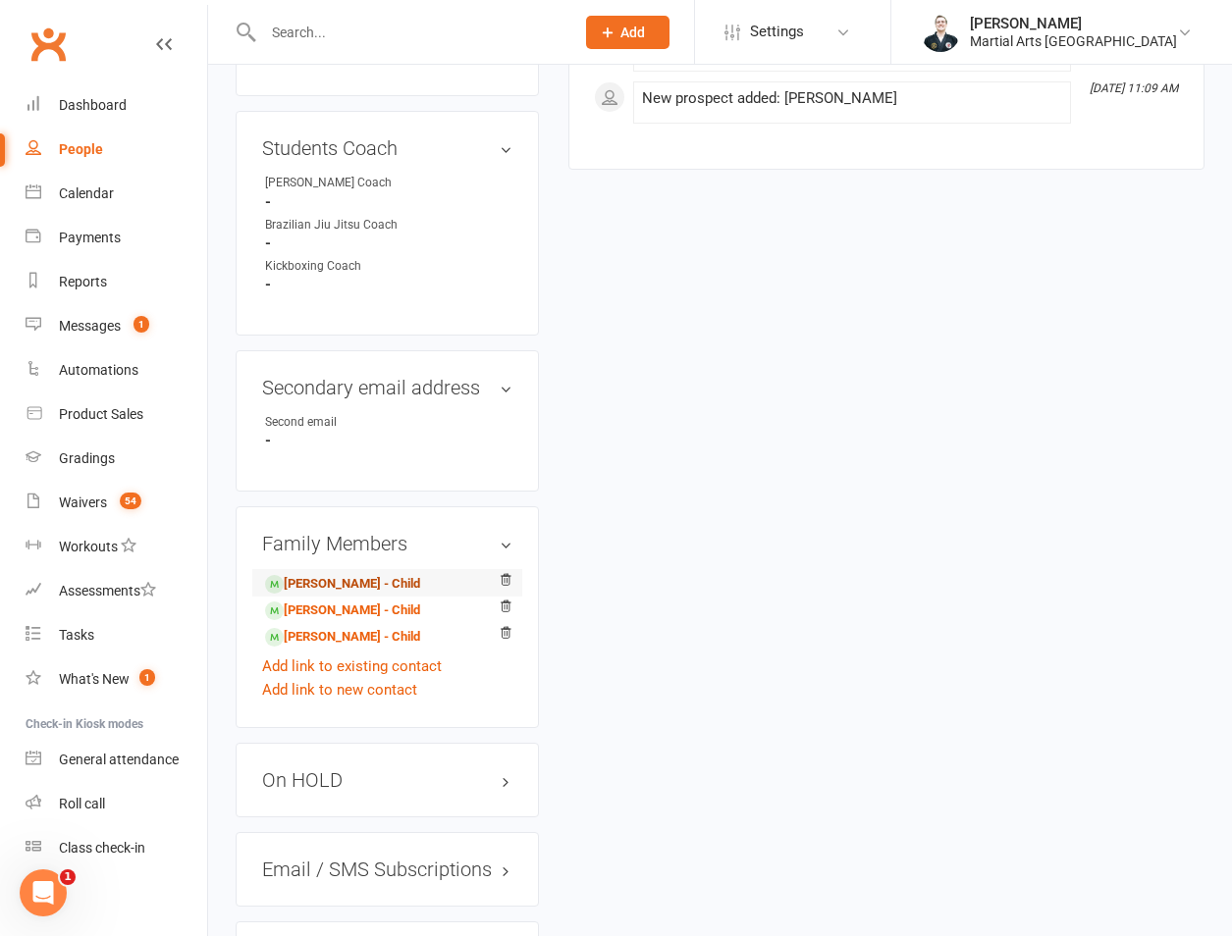
click at [317, 574] on link "Paige Milne - Child" at bounding box center [342, 584] width 155 height 21
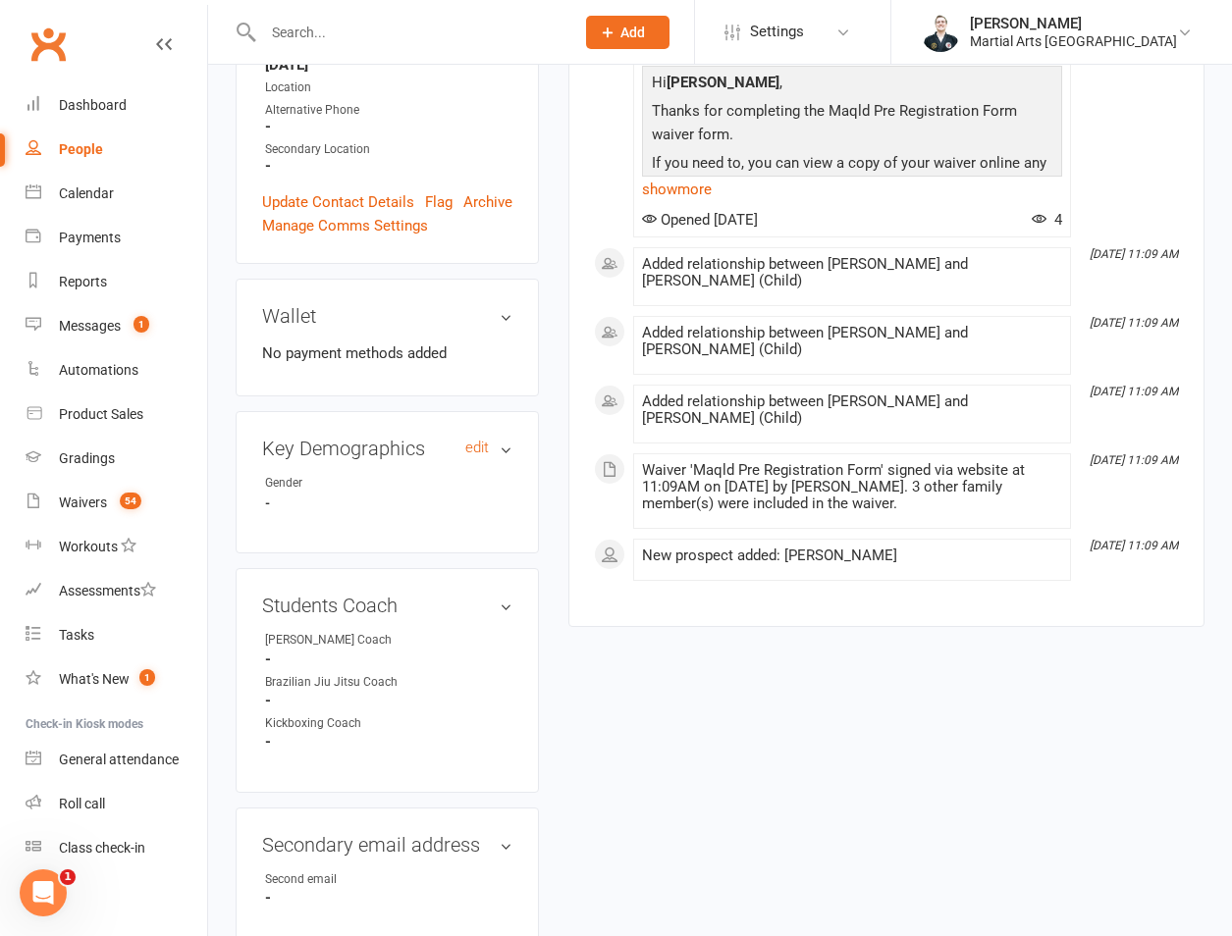
scroll to position [92, 0]
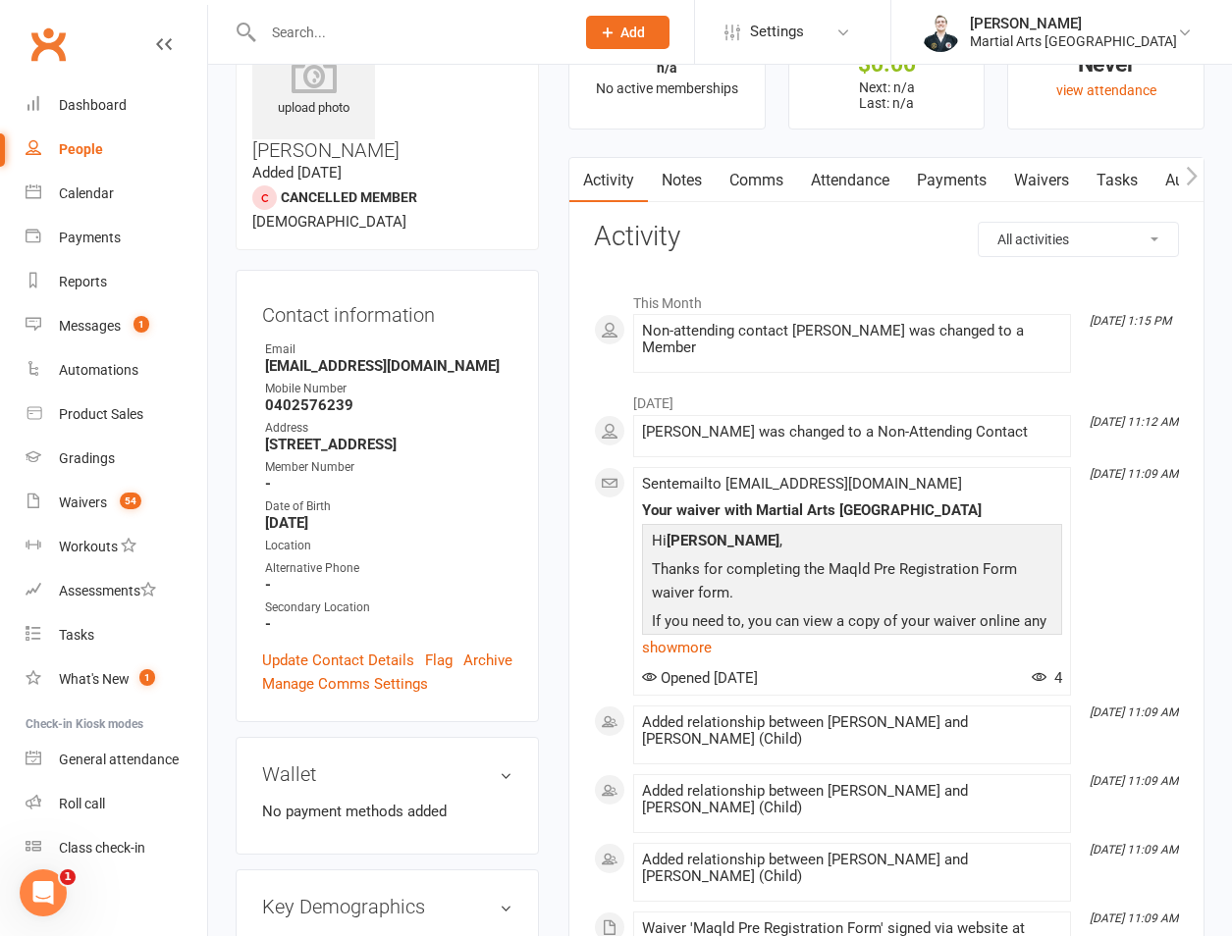
click at [338, 571] on div "Contact information Owner Email Tmilne.fabrications@gmail.com Mobile Number 040…" at bounding box center [387, 496] width 303 height 453
click at [344, 649] on link "Update Contact Details" at bounding box center [338, 661] width 152 height 24
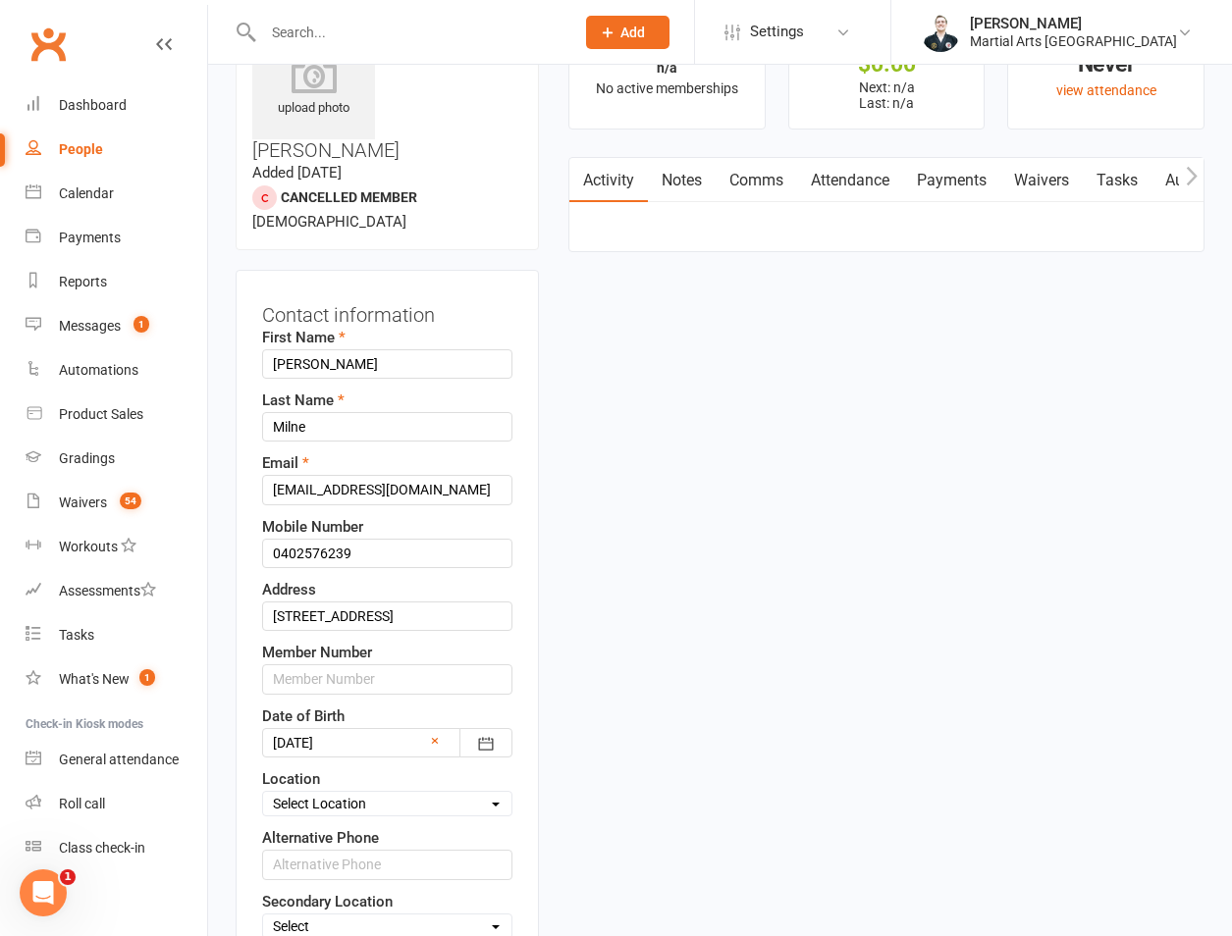
click at [370, 793] on select "Select Location Brookfield State School Jamboree Heights Academy ONLINE - Zoom …" at bounding box center [387, 804] width 248 height 22
select select "8"
click at [263, 793] on select "Select Location Brookfield State School Jamboree Heights Academy ONLINE - Zoom …" at bounding box center [387, 804] width 248 height 22
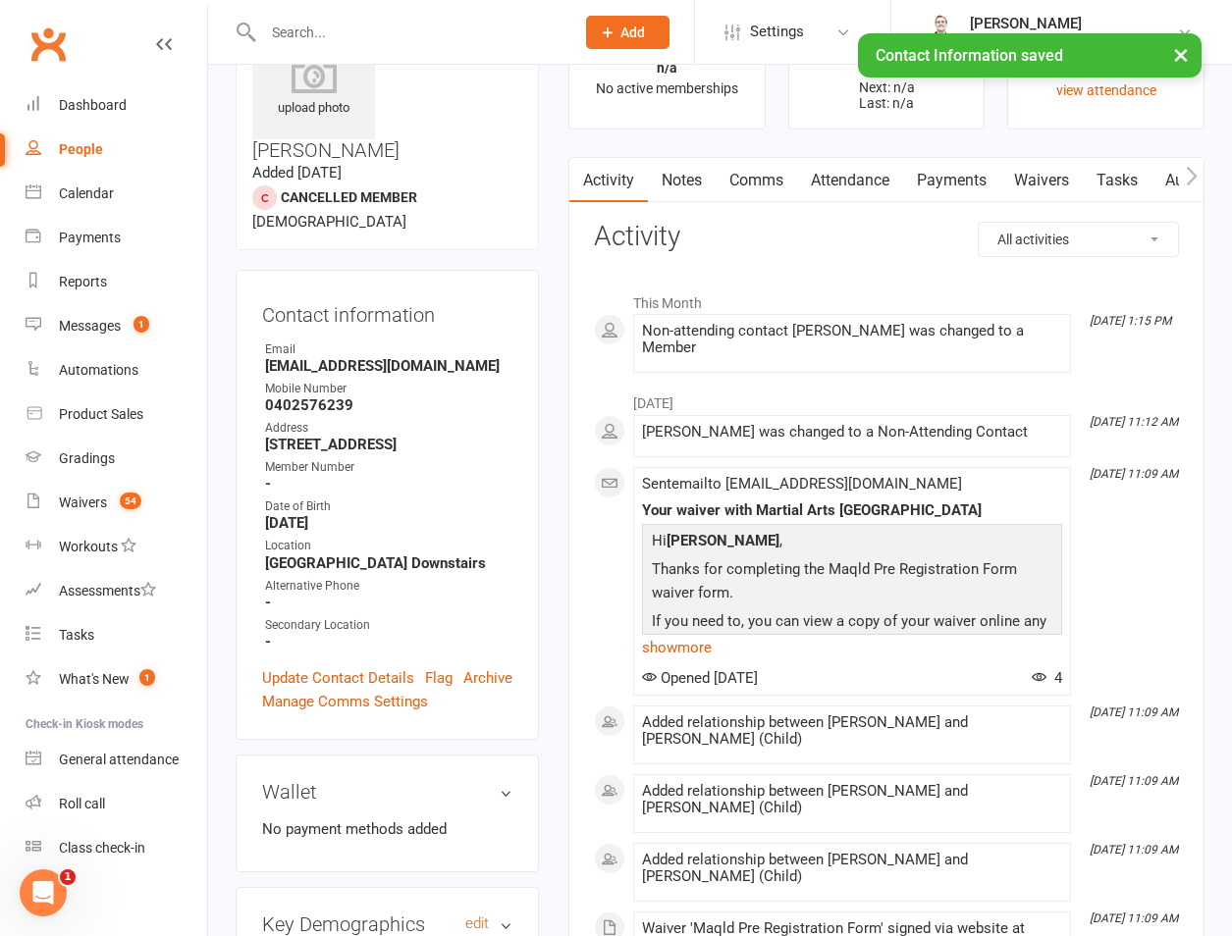
click at [461, 914] on h3 "Key Demographics edit" at bounding box center [387, 925] width 250 height 22
click at [473, 914] on h3 "Key Demographics edit" at bounding box center [387, 925] width 250 height 22
click at [470, 916] on link "edit" at bounding box center [477, 924] width 24 height 17
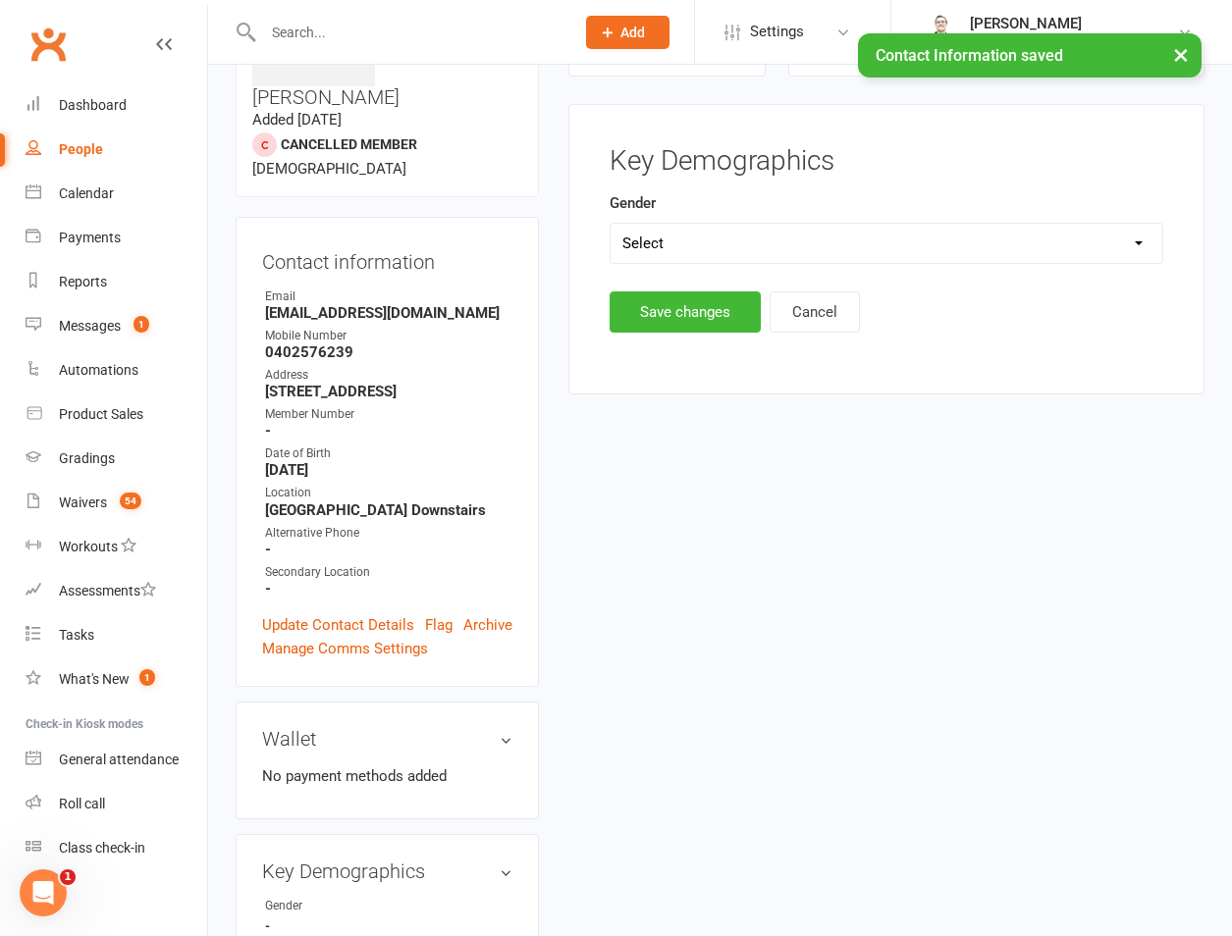
scroll to position [151, 0]
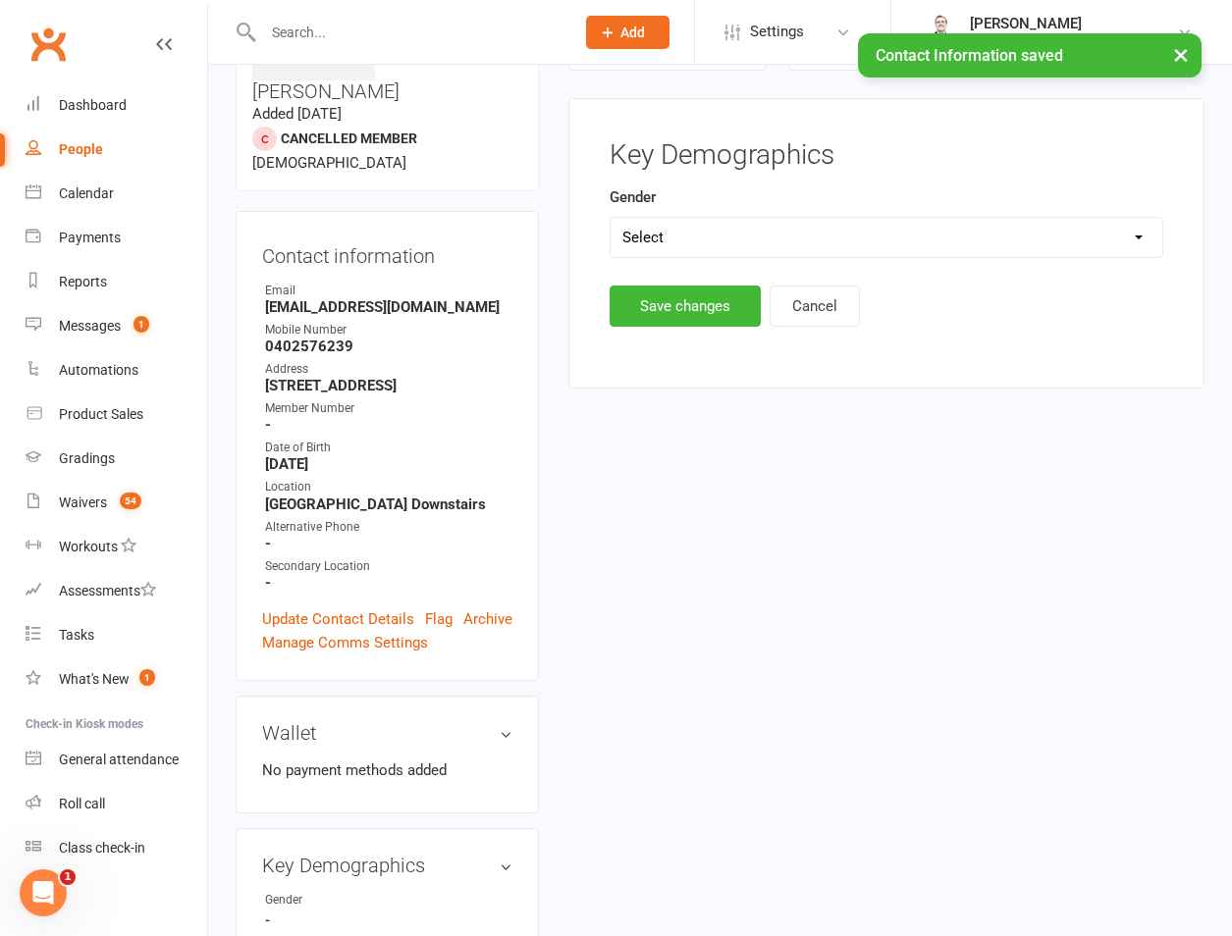
click at [670, 230] on select "Select Male Female" at bounding box center [886, 237] width 552 height 39
click at [610, 218] on select "Select Male Female" at bounding box center [886, 237] width 552 height 39
click at [662, 294] on button "Save changes" at bounding box center [684, 306] width 151 height 41
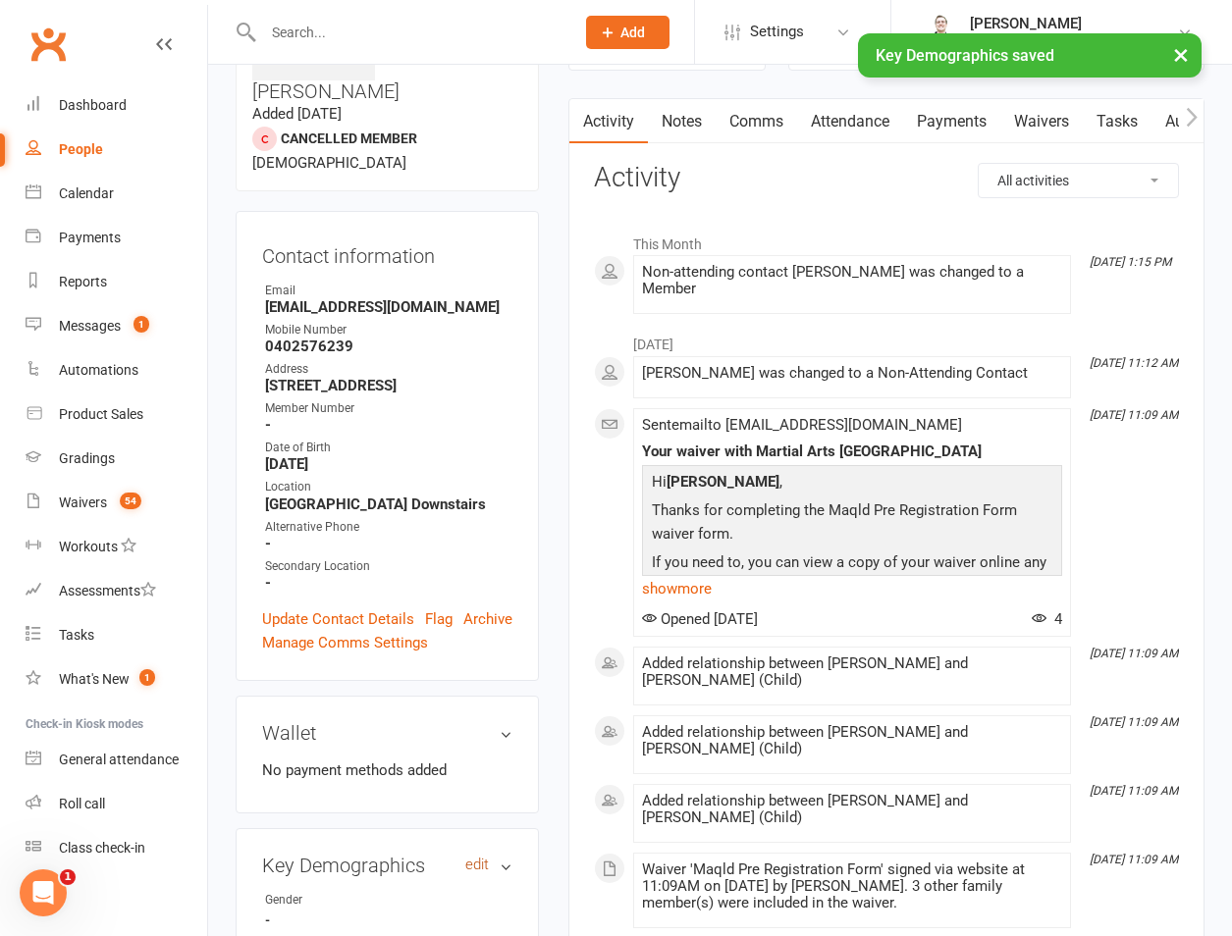
click at [479, 857] on link "edit" at bounding box center [477, 865] width 24 height 17
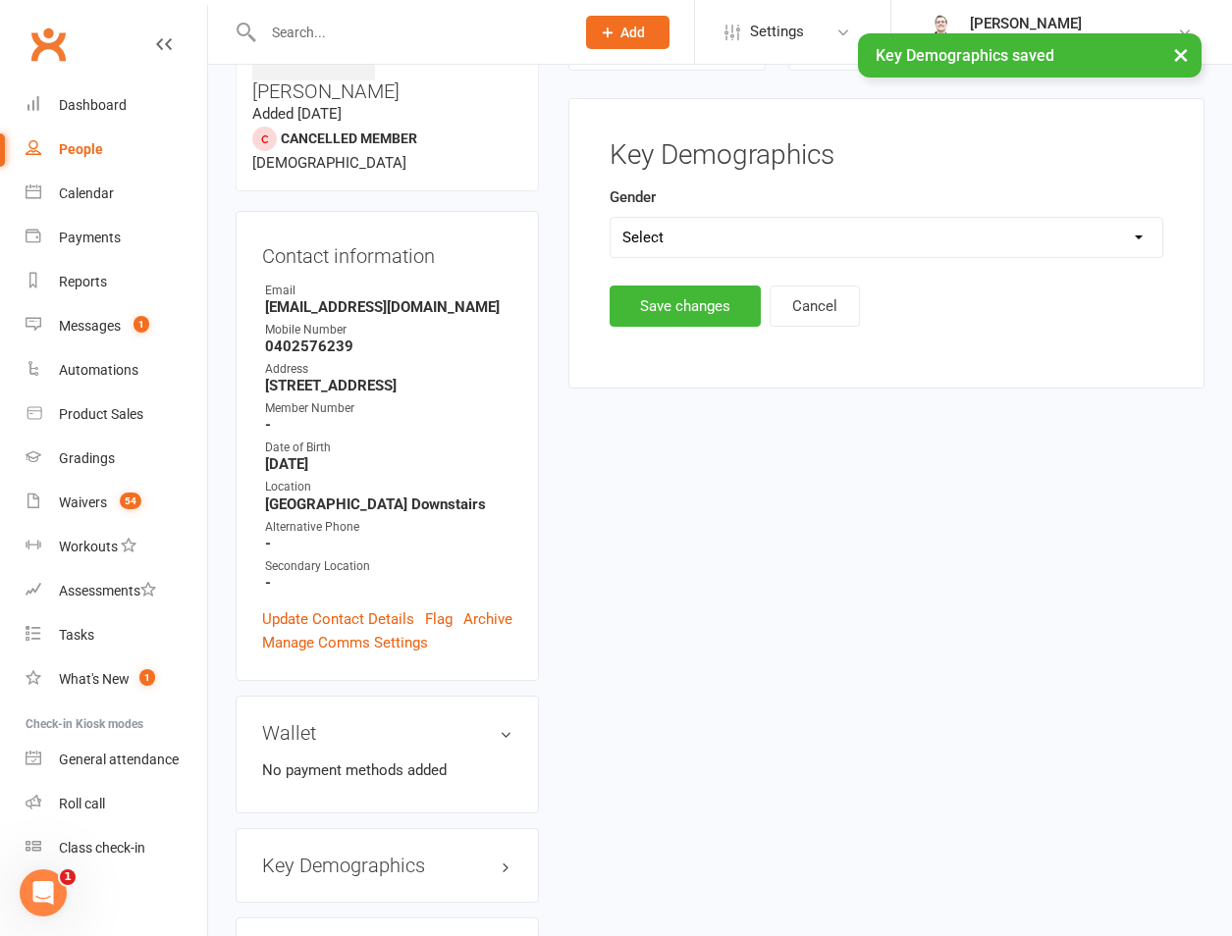
drag, startPoint x: 694, startPoint y: 244, endPoint x: 691, endPoint y: 256, distance: 12.1
click at [694, 244] on select "Select Male Female" at bounding box center [886, 237] width 552 height 39
click at [610, 218] on select "Select Male Female" at bounding box center [886, 237] width 552 height 39
click at [676, 256] on select "Select Male Female" at bounding box center [886, 237] width 552 height 39
select select "Male"
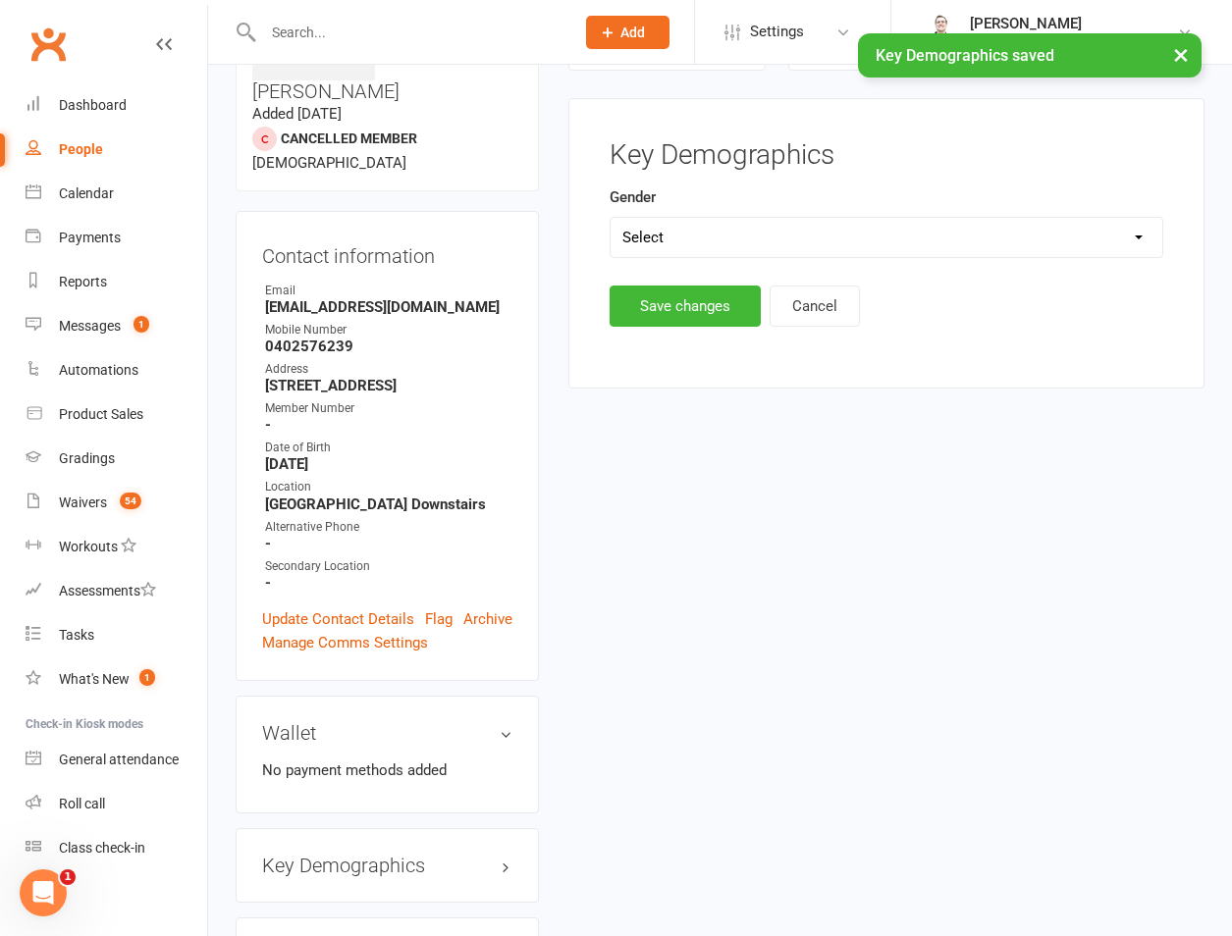
click at [610, 218] on select "Select Male Female" at bounding box center [886, 237] width 552 height 39
click at [676, 303] on button "Save changes" at bounding box center [684, 306] width 151 height 41
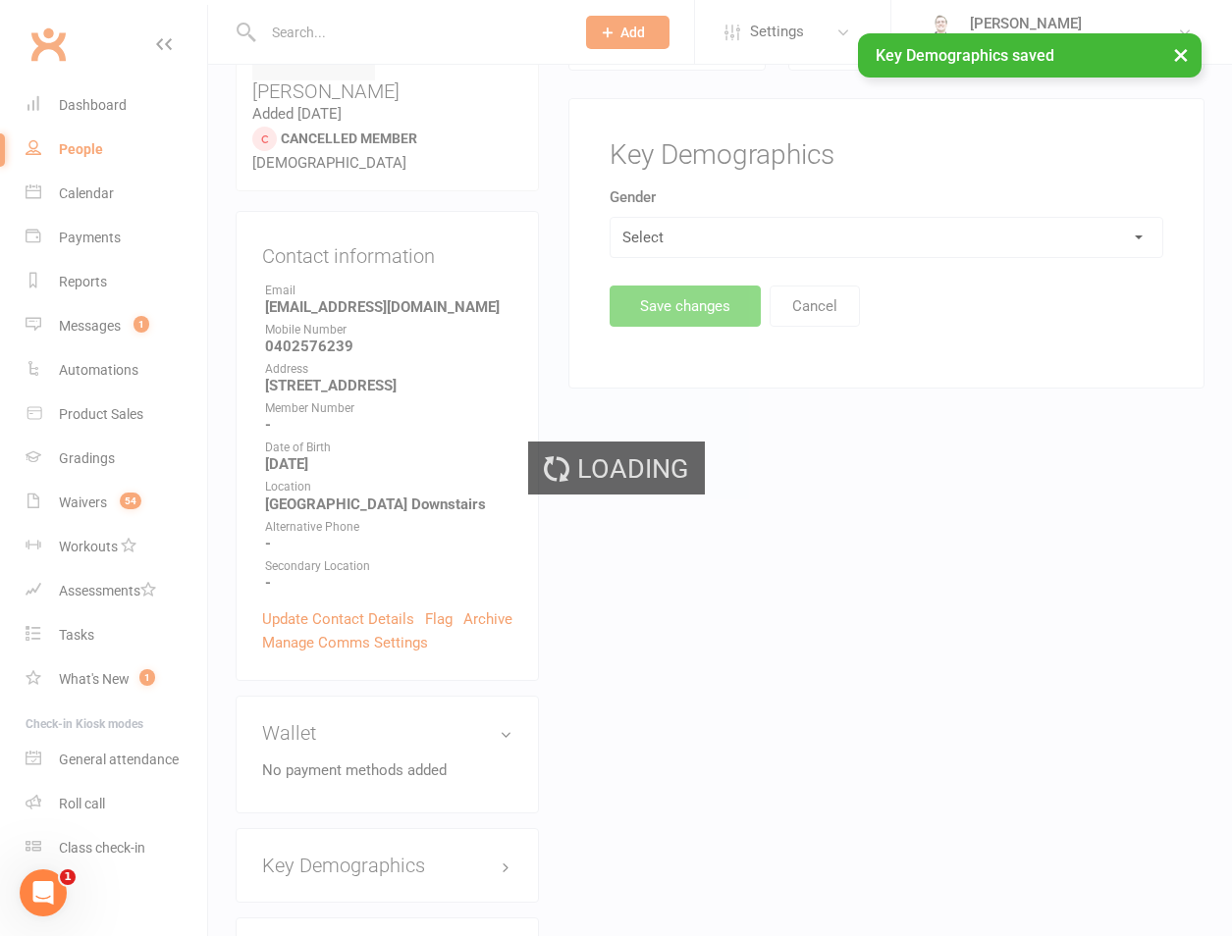
scroll to position [609, 0]
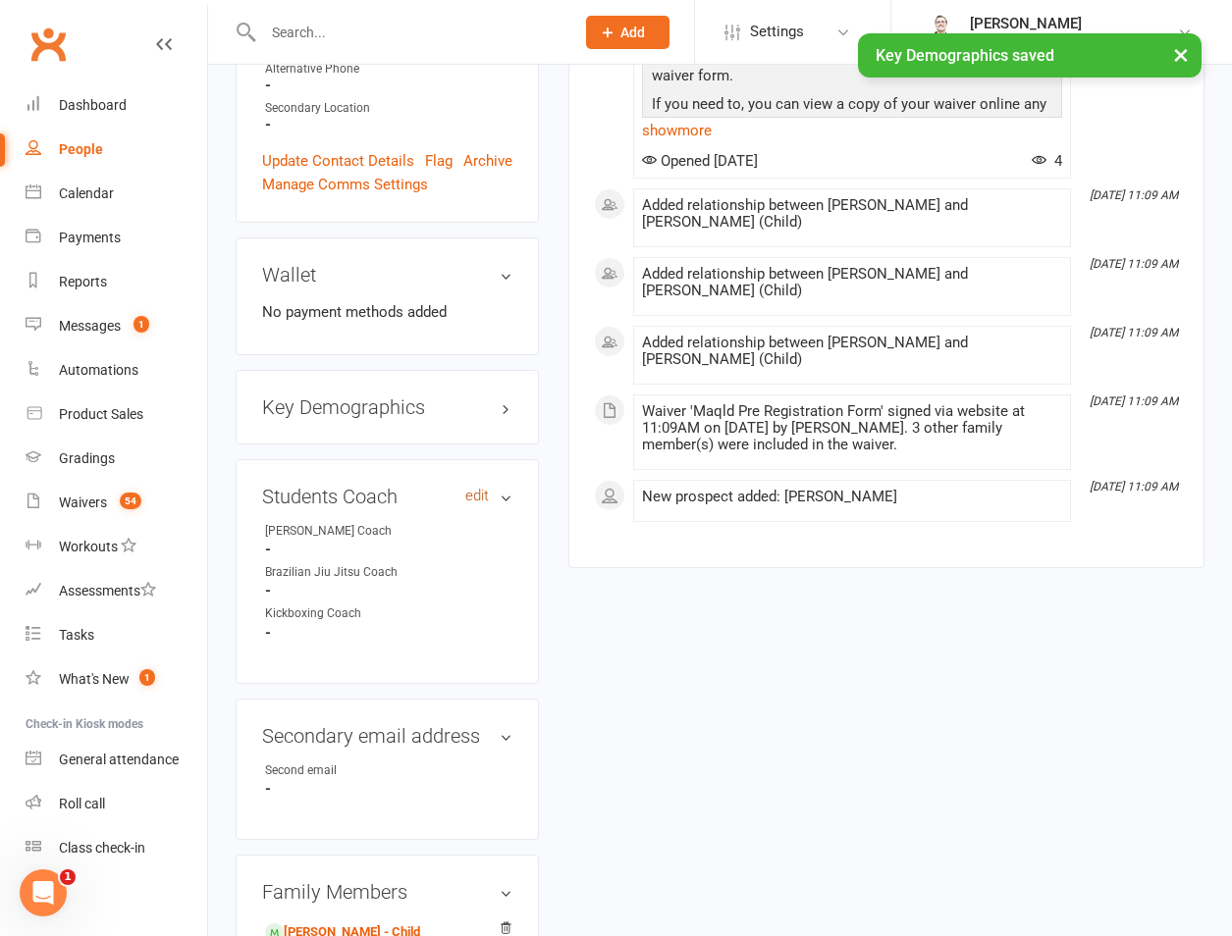
click at [470, 488] on link "edit" at bounding box center [477, 496] width 24 height 17
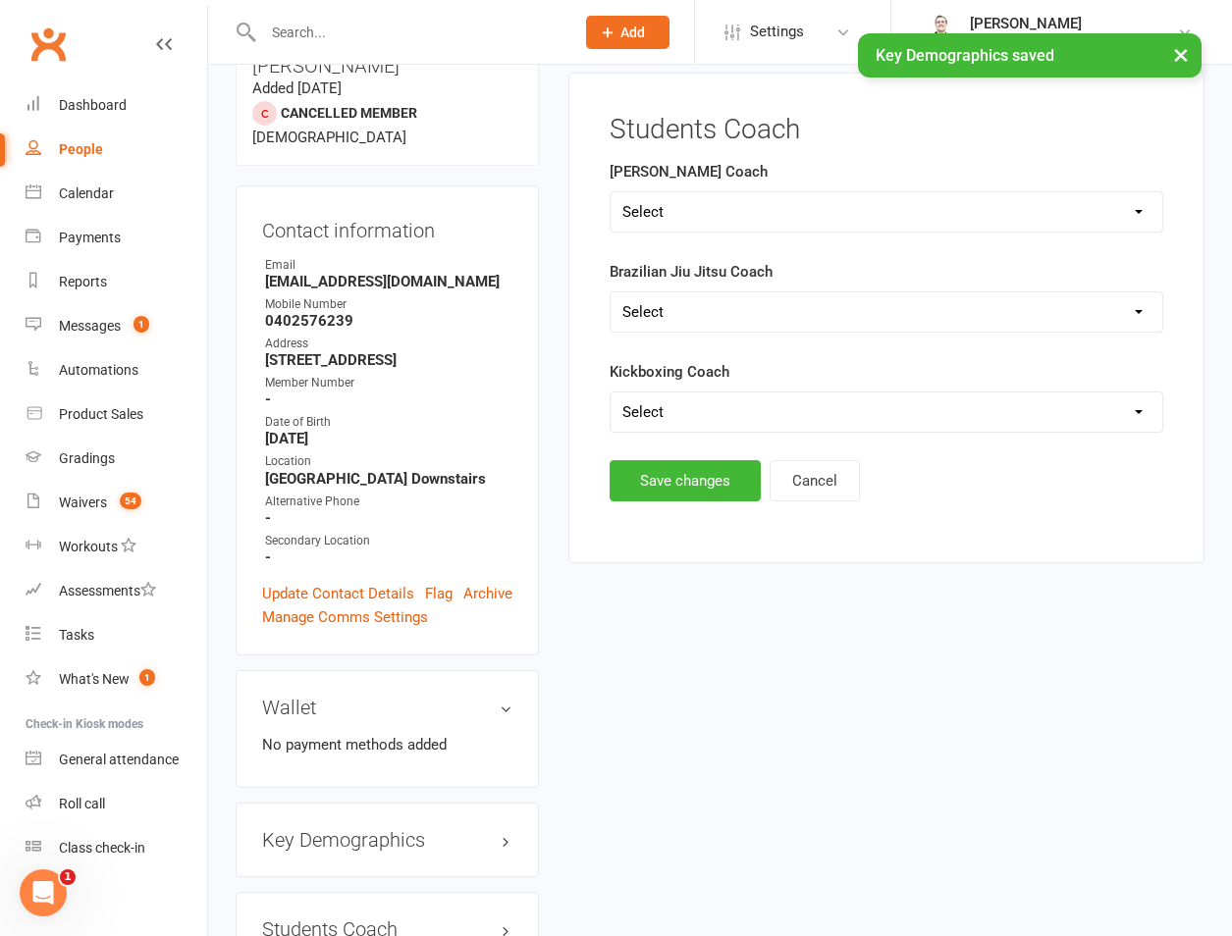
scroll to position [151, 0]
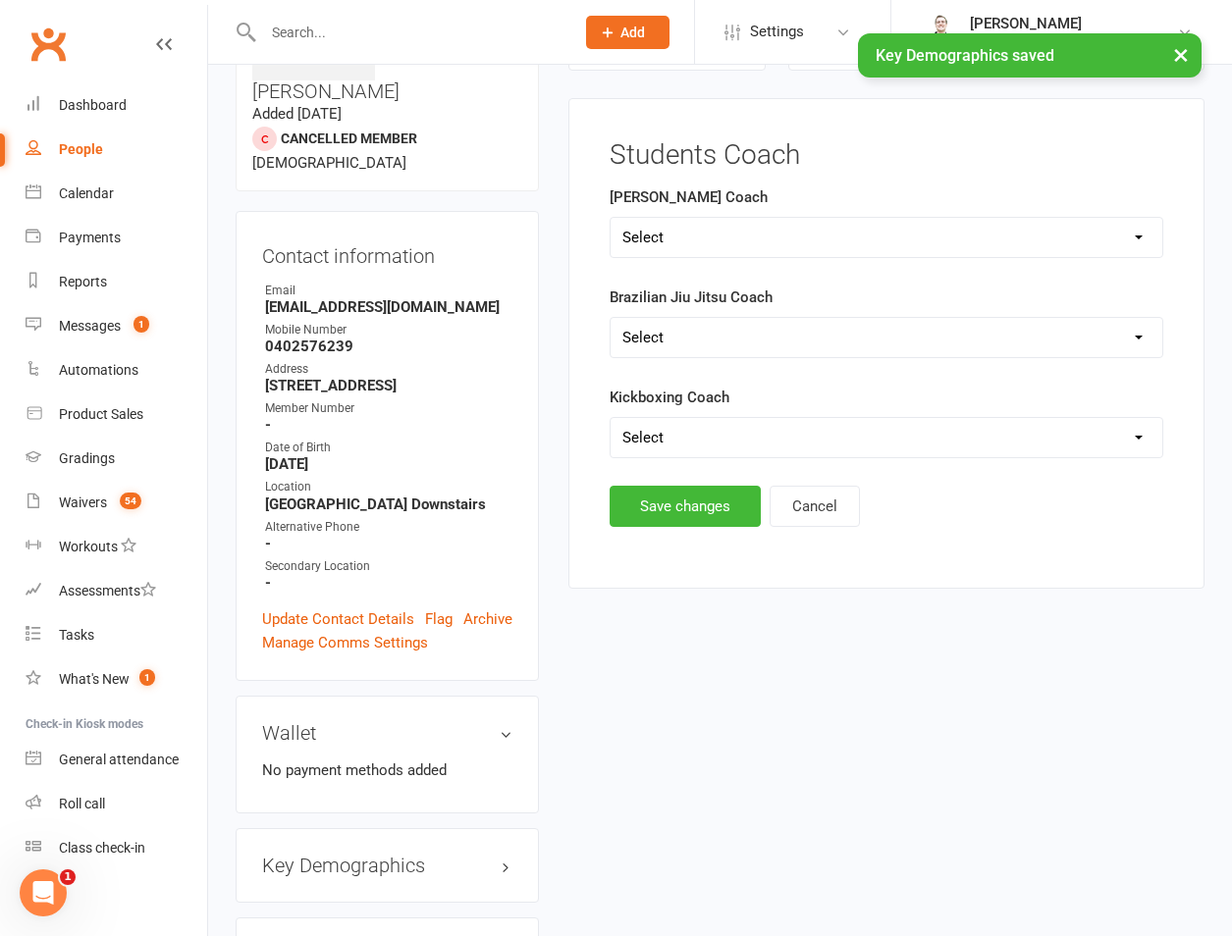
click at [682, 456] on select "Select Quinn Dan Kieran" at bounding box center [886, 437] width 552 height 39
select select "[PERSON_NAME]"
click at [610, 418] on select "Select Quinn Dan Kieran" at bounding box center [886, 437] width 552 height 39
click at [673, 542] on div "Students Coach Ronin Ryu Jujitsu Coach Select Shane Rob Matthew Quinton Brandon…" at bounding box center [886, 344] width 636 height 492
click at [670, 503] on button "Save changes" at bounding box center [684, 506] width 151 height 41
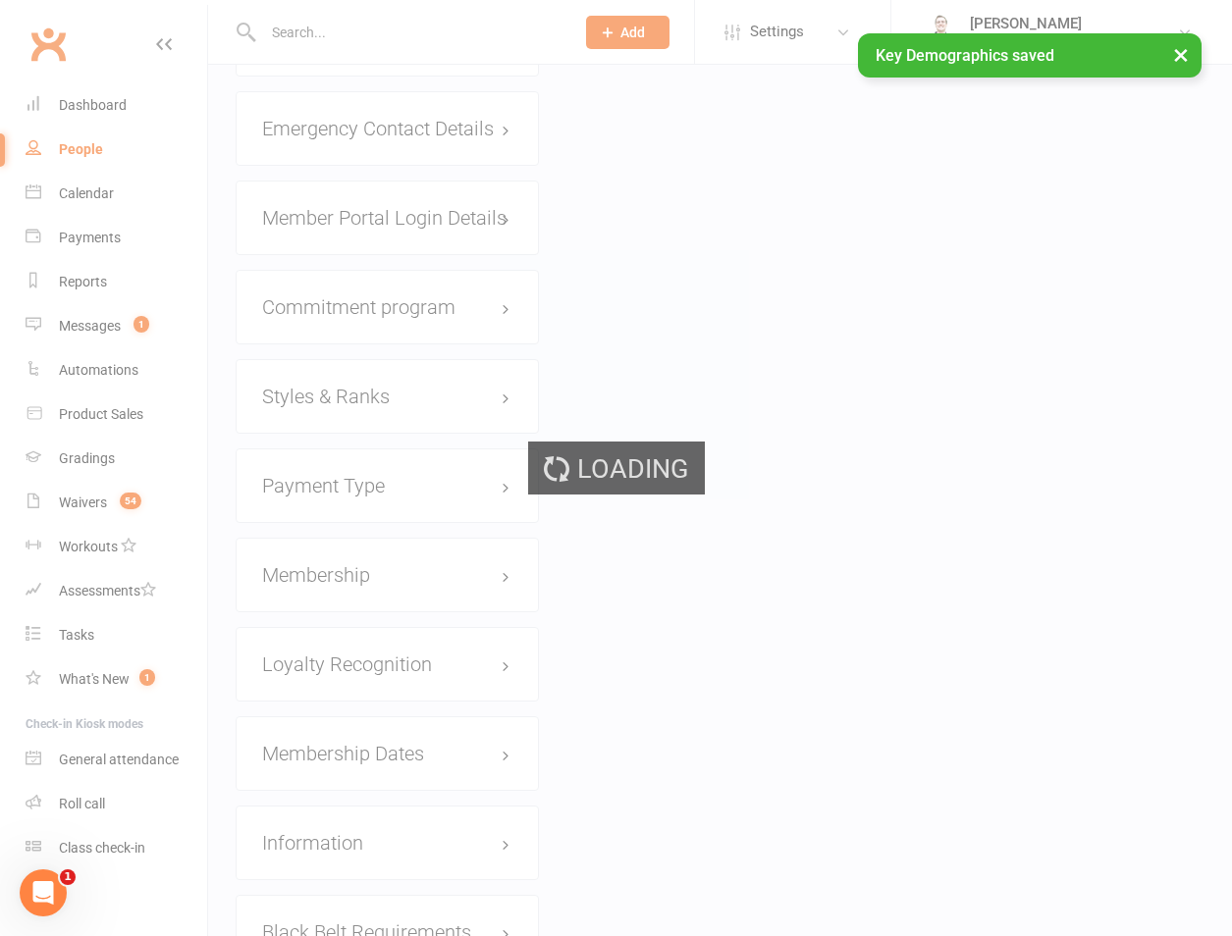
scroll to position [1914, 0]
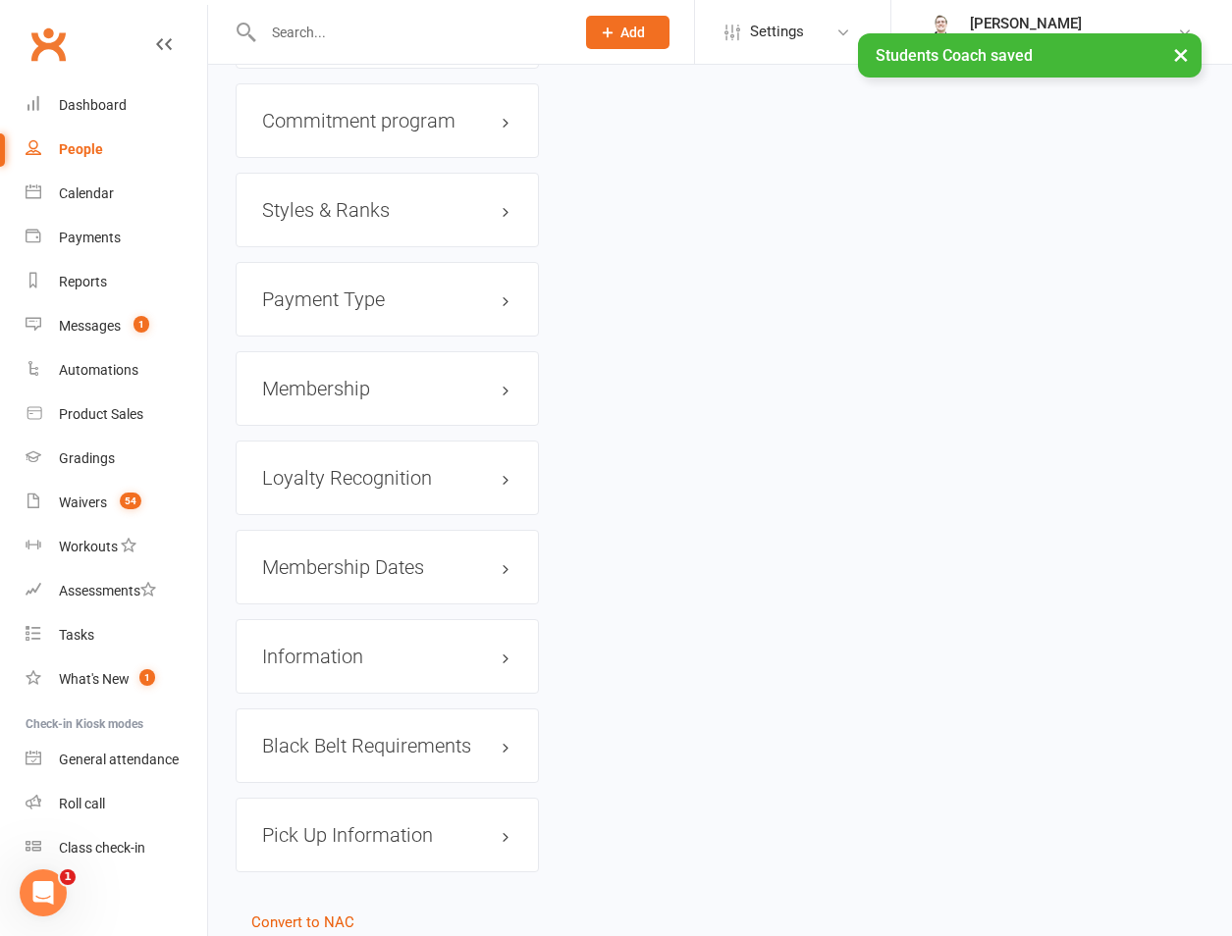
click at [364, 199] on h3 "Styles & Ranks" at bounding box center [387, 210] width 250 height 22
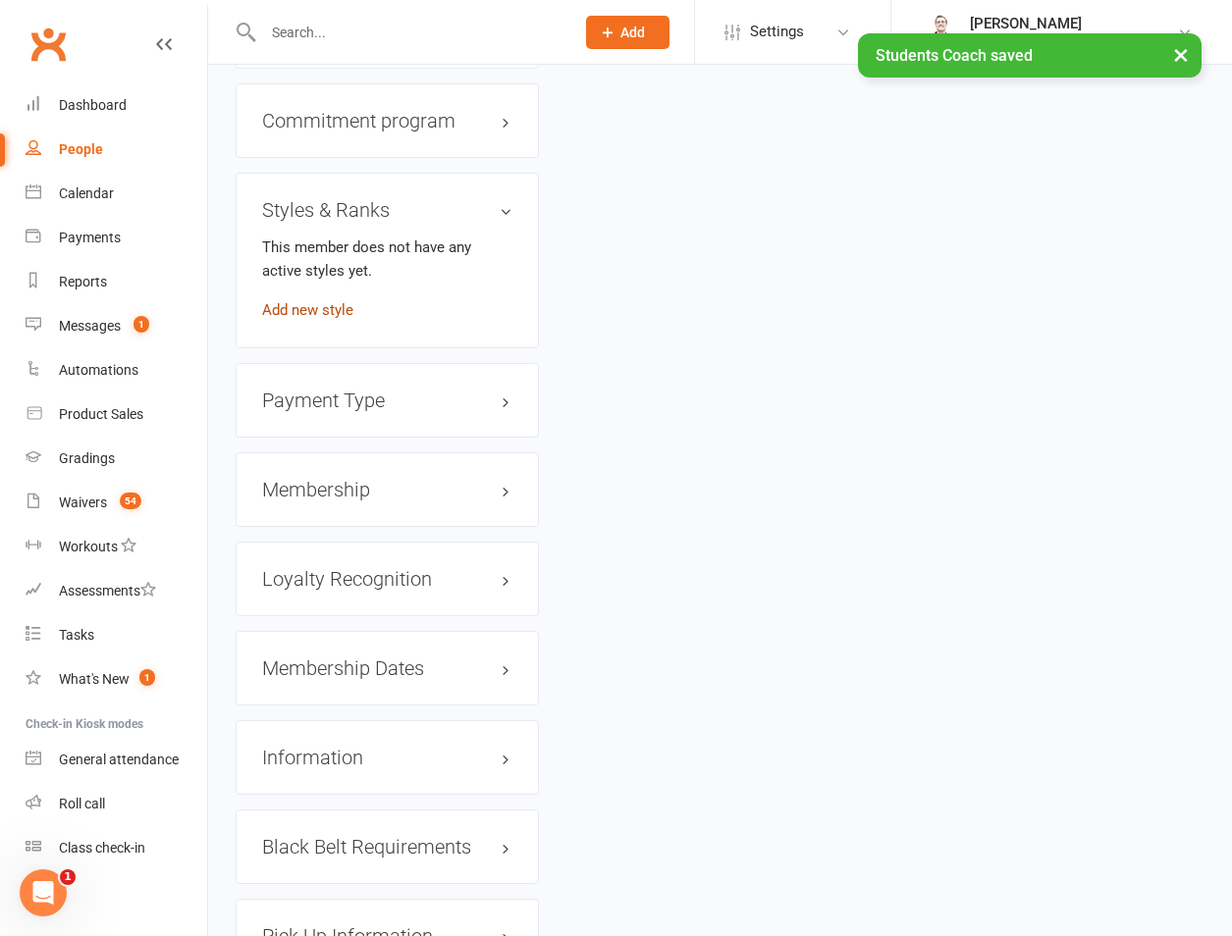
click at [349, 301] on link "Add new style" at bounding box center [307, 310] width 91 height 18
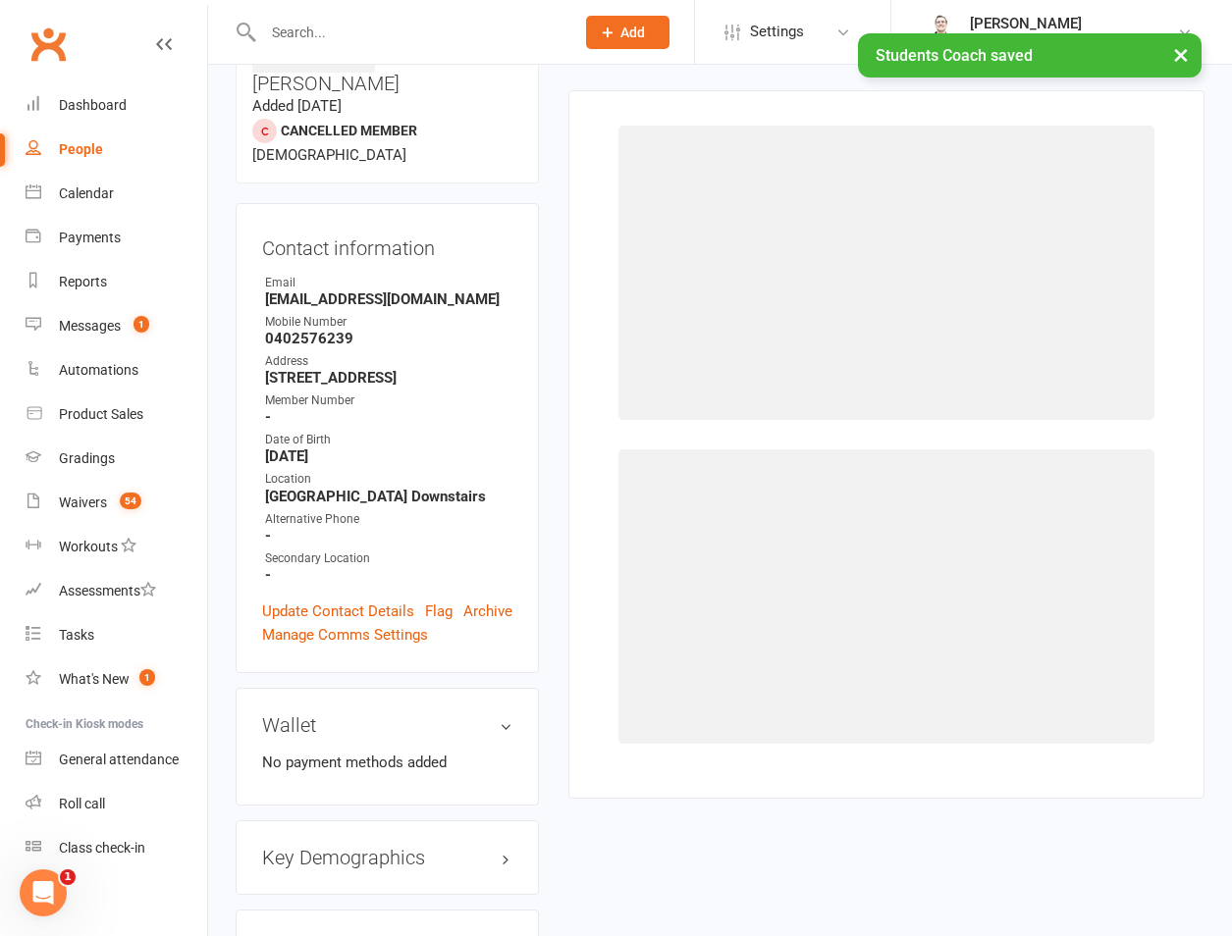
scroll to position [151, 0]
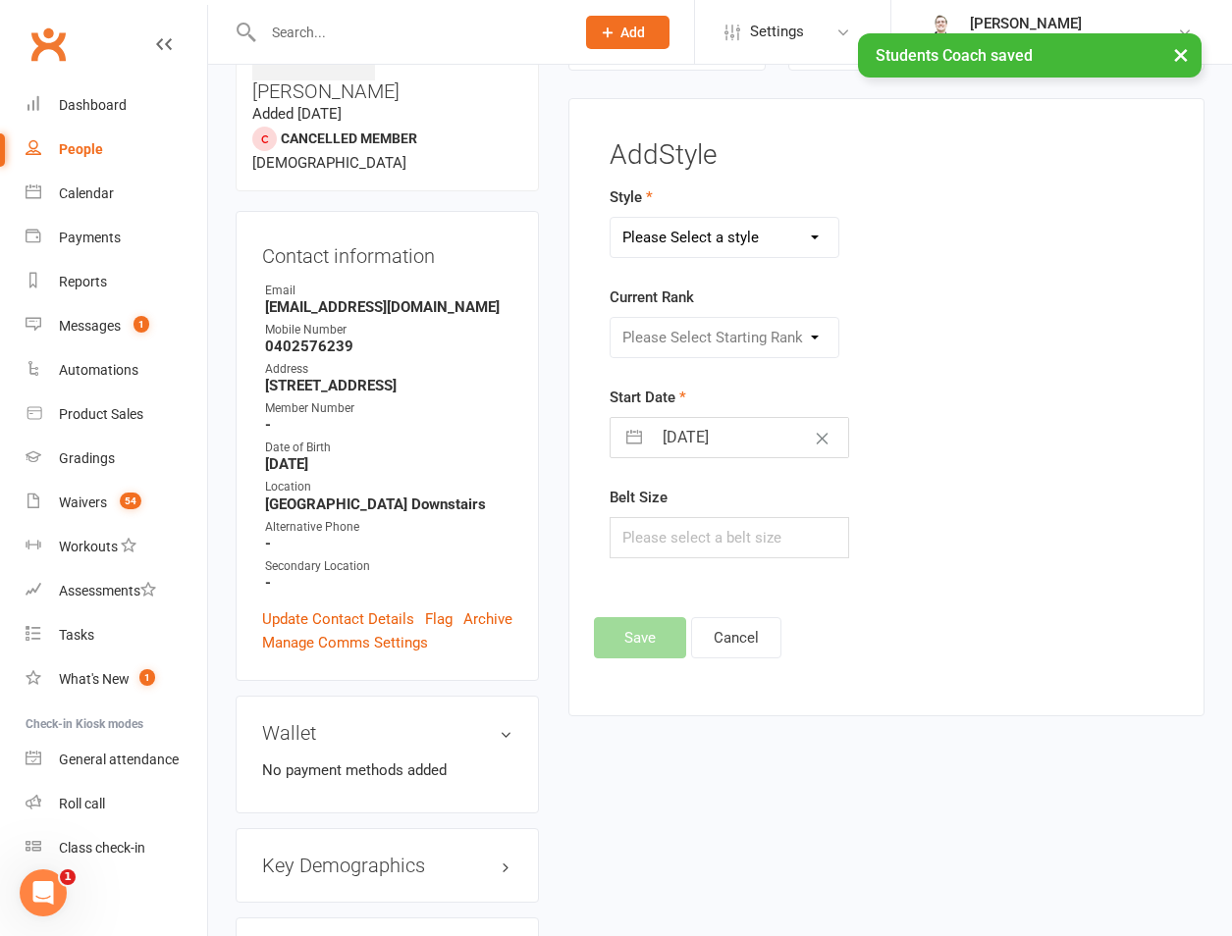
drag, startPoint x: 676, startPoint y: 250, endPoint x: 685, endPoint y: 256, distance: 10.6
click at [676, 250] on select "Please Select a style Brazilian Jiu Jitsu PUMMA Kickboxing Kids Brazilian Jiu J…" at bounding box center [724, 237] width 228 height 39
select select "701"
click at [610, 218] on select "Please Select a style Brazilian Jiu Jitsu PUMMA Kickboxing Kids Brazilian Jiu J…" at bounding box center [724, 237] width 228 height 39
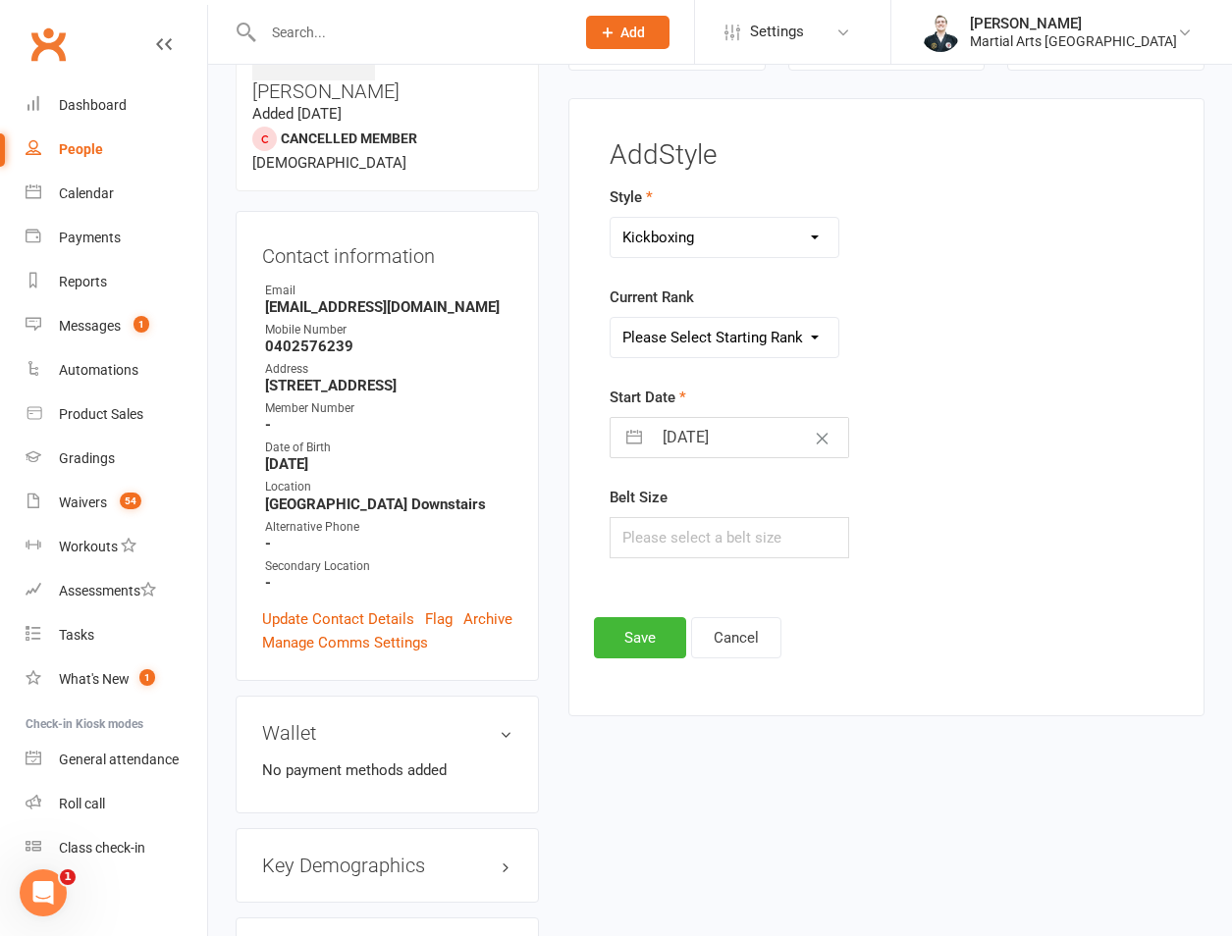
click at [703, 342] on select "Please Select Starting Rank Beginner Intermediate White Chevron Yellow Chevron …" at bounding box center [724, 337] width 228 height 39
select select "6256"
click at [610, 318] on select "Please Select Starting Rank Beginner Intermediate White Chevron Yellow Chevron …" at bounding box center [724, 337] width 228 height 39
click at [700, 533] on input "text" at bounding box center [728, 537] width 239 height 41
click at [623, 654] on button "Save" at bounding box center [640, 637] width 92 height 41
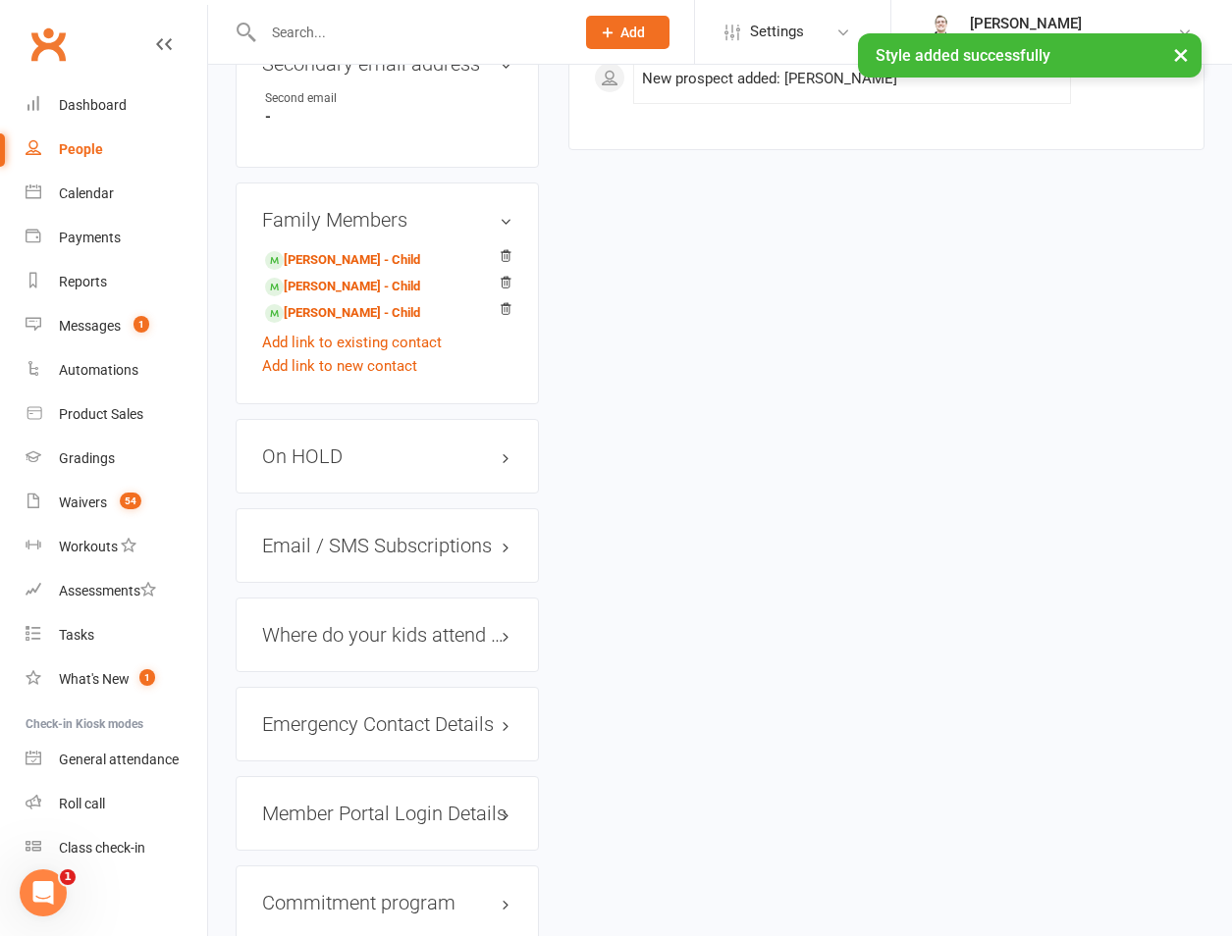
scroll to position [1984, 0]
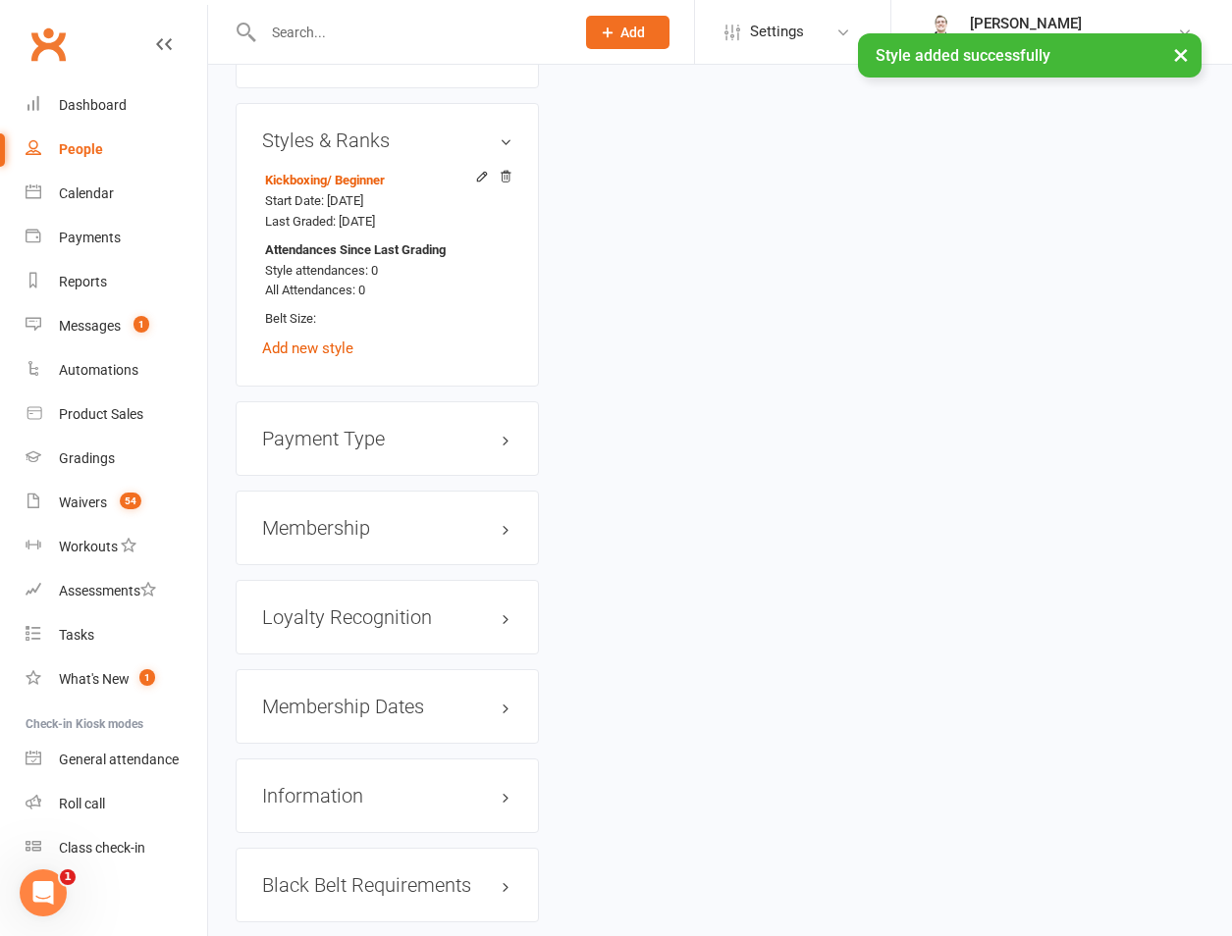
click at [344, 491] on div "Membership" at bounding box center [387, 528] width 303 height 75
click at [344, 517] on h3 "Membership" at bounding box center [387, 528] width 250 height 22
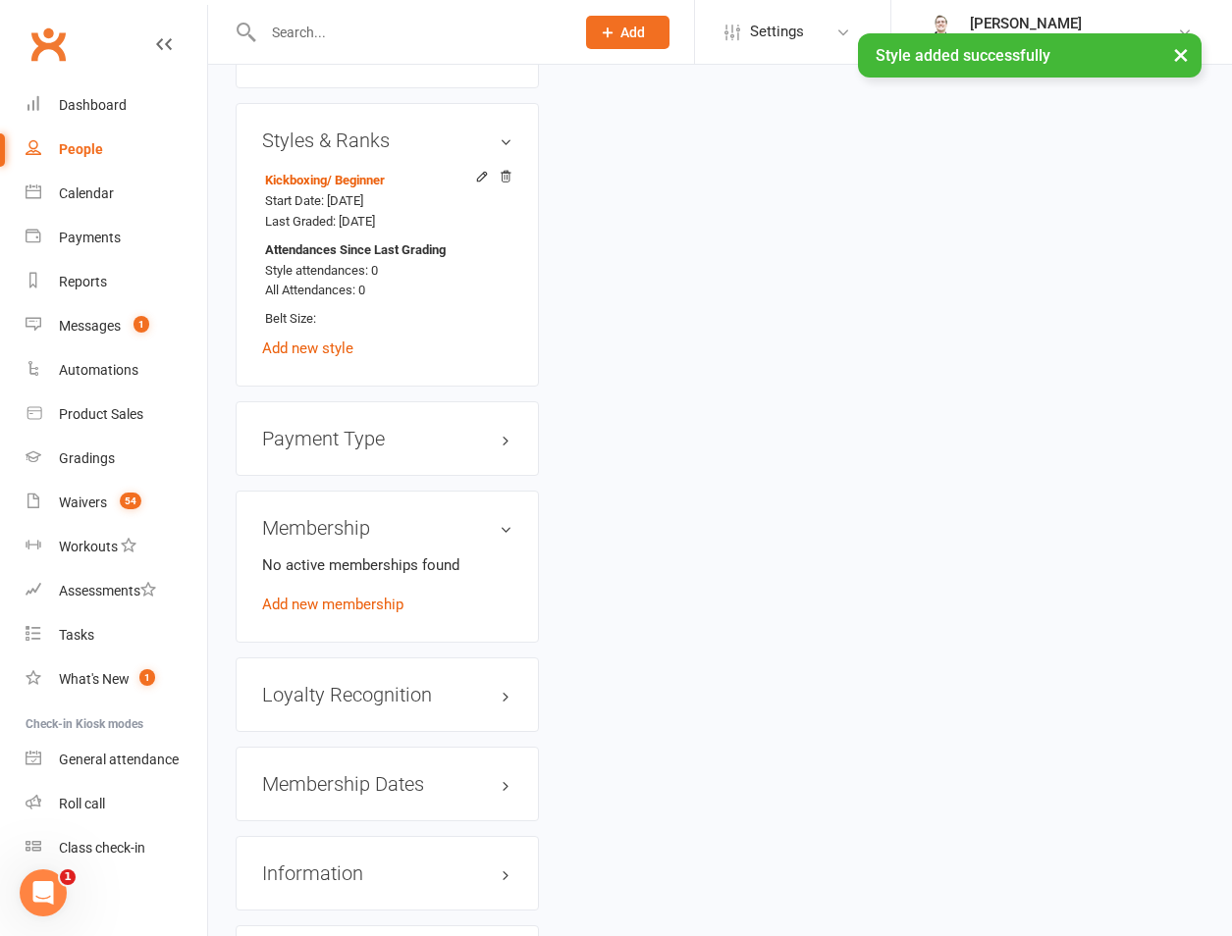
click at [329, 548] on div "Membership No active memberships found Add new membership" at bounding box center [387, 567] width 303 height 152
click at [338, 596] on link "Add new membership" at bounding box center [332, 605] width 141 height 18
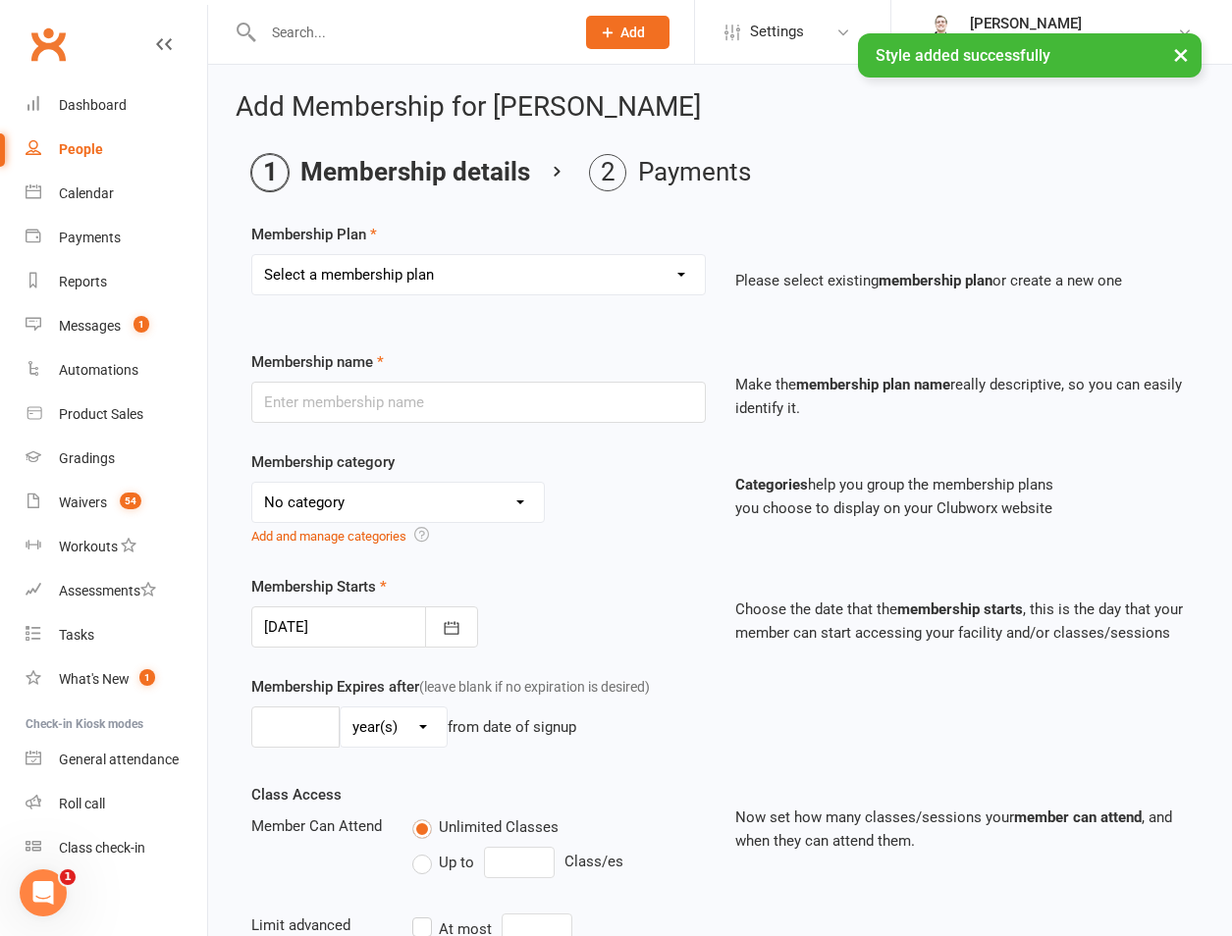
click at [361, 277] on select "Select a membership plan Create new Membership Plan 1 day per week 2 days per w…" at bounding box center [478, 274] width 452 height 39
select select "1"
click at [252, 255] on select "Select a membership plan Create new Membership Plan 1 day per week 2 days per w…" at bounding box center [478, 274] width 452 height 39
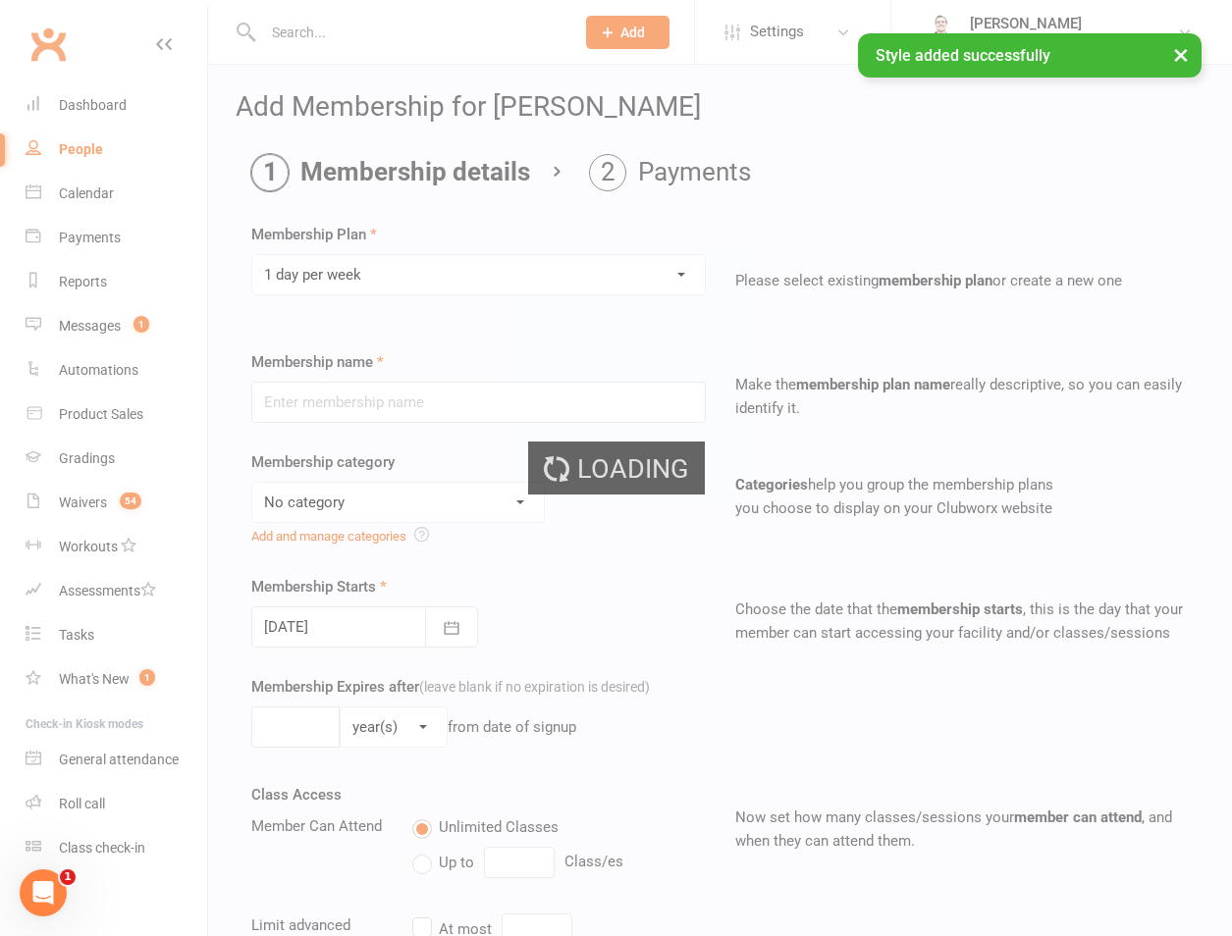
type input "1 day per week"
select select "3"
type input "0"
type input "1"
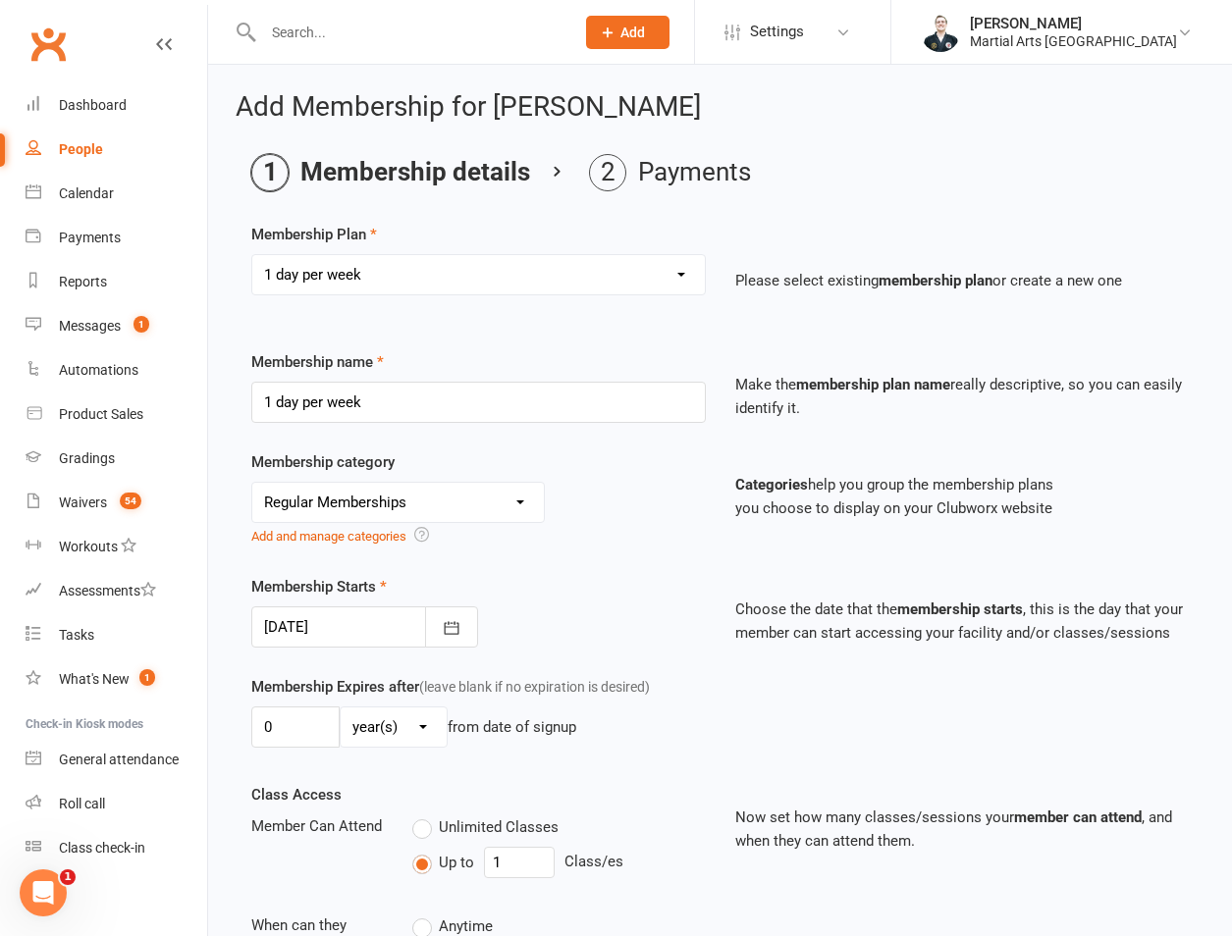
click at [411, 265] on select "Select a membership plan Create new Membership Plan 1 day per week 2 days per w…" at bounding box center [478, 274] width 452 height 39
click at [252, 255] on select "Select a membership plan Create new Membership Plan 1 day per week 2 days per w…" at bounding box center [478, 274] width 452 height 39
click at [344, 630] on div at bounding box center [364, 627] width 227 height 41
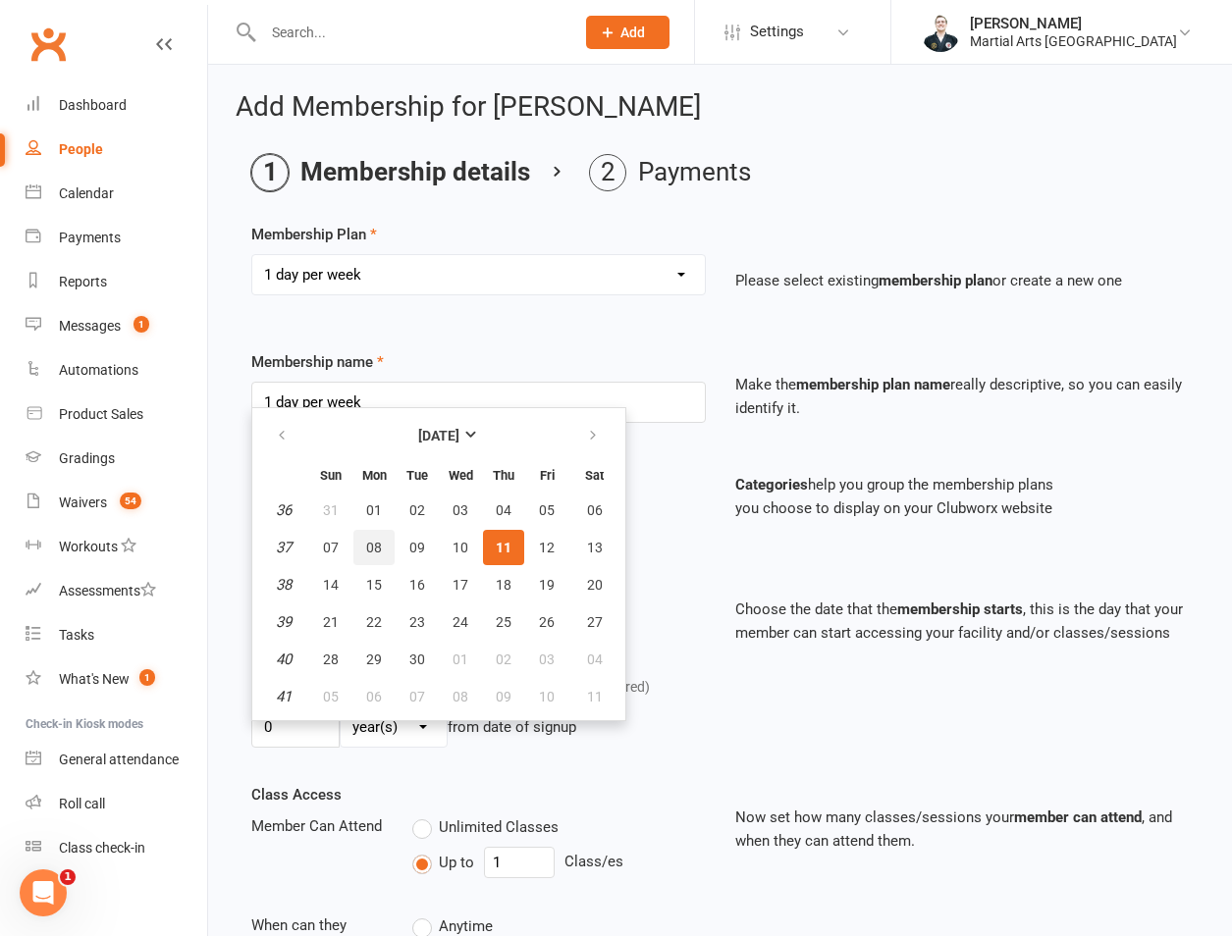
click at [355, 562] on button "08" at bounding box center [373, 547] width 41 height 35
type input "08 Sep 2025"
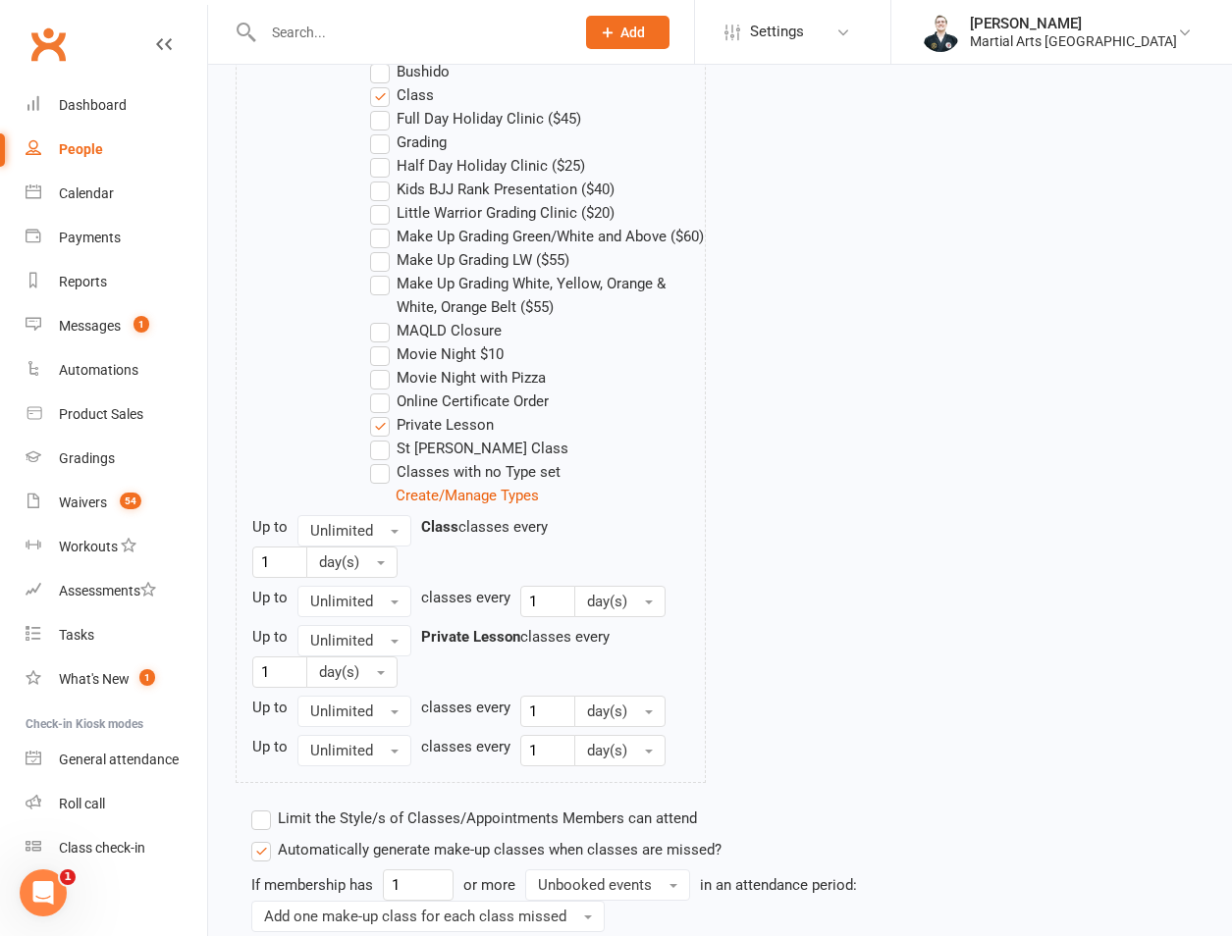
scroll to position [1402, 0]
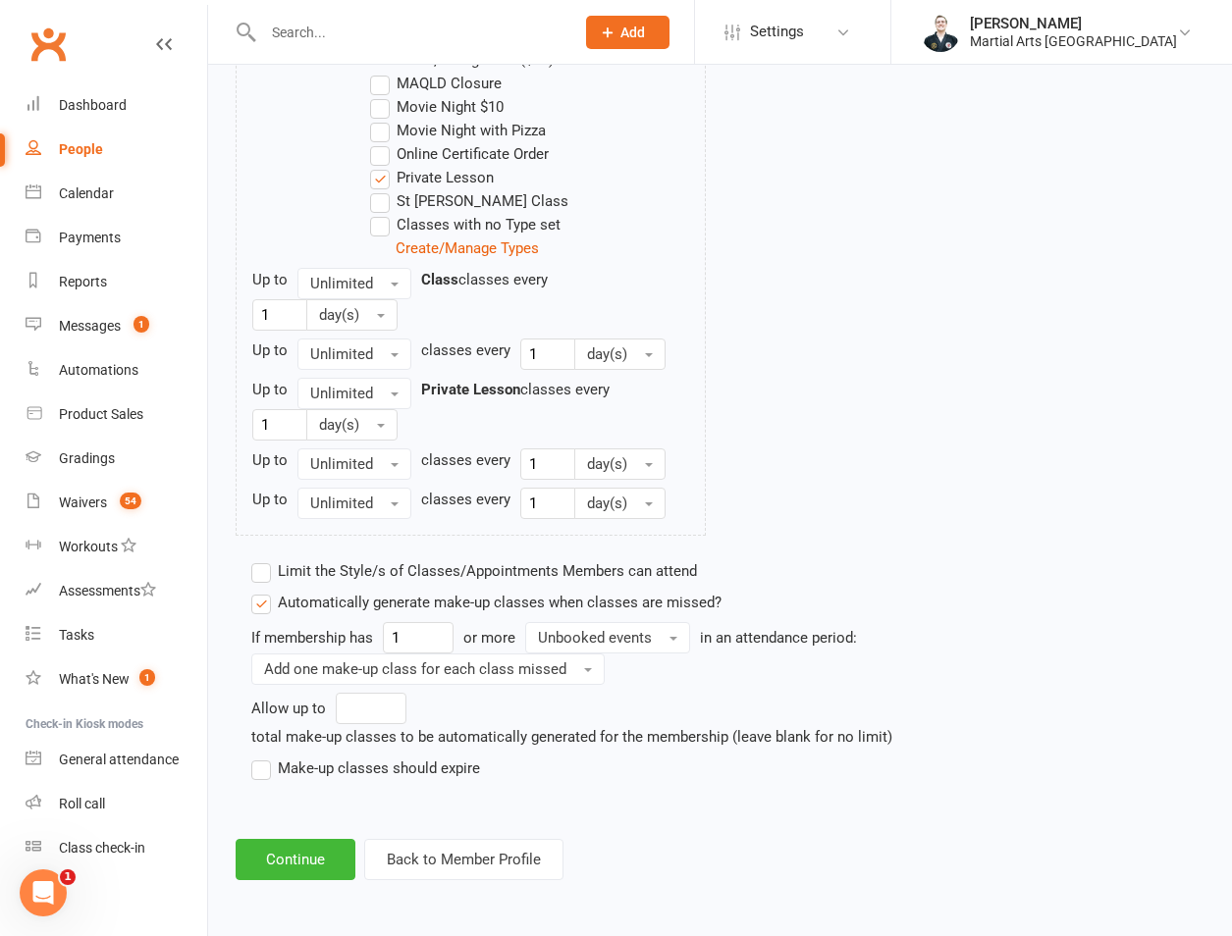
click at [335, 777] on label "Make-up classes should expire" at bounding box center [365, 769] width 229 height 24
click at [264, 757] on input "Make-up classes should expire" at bounding box center [257, 757] width 13 height 0
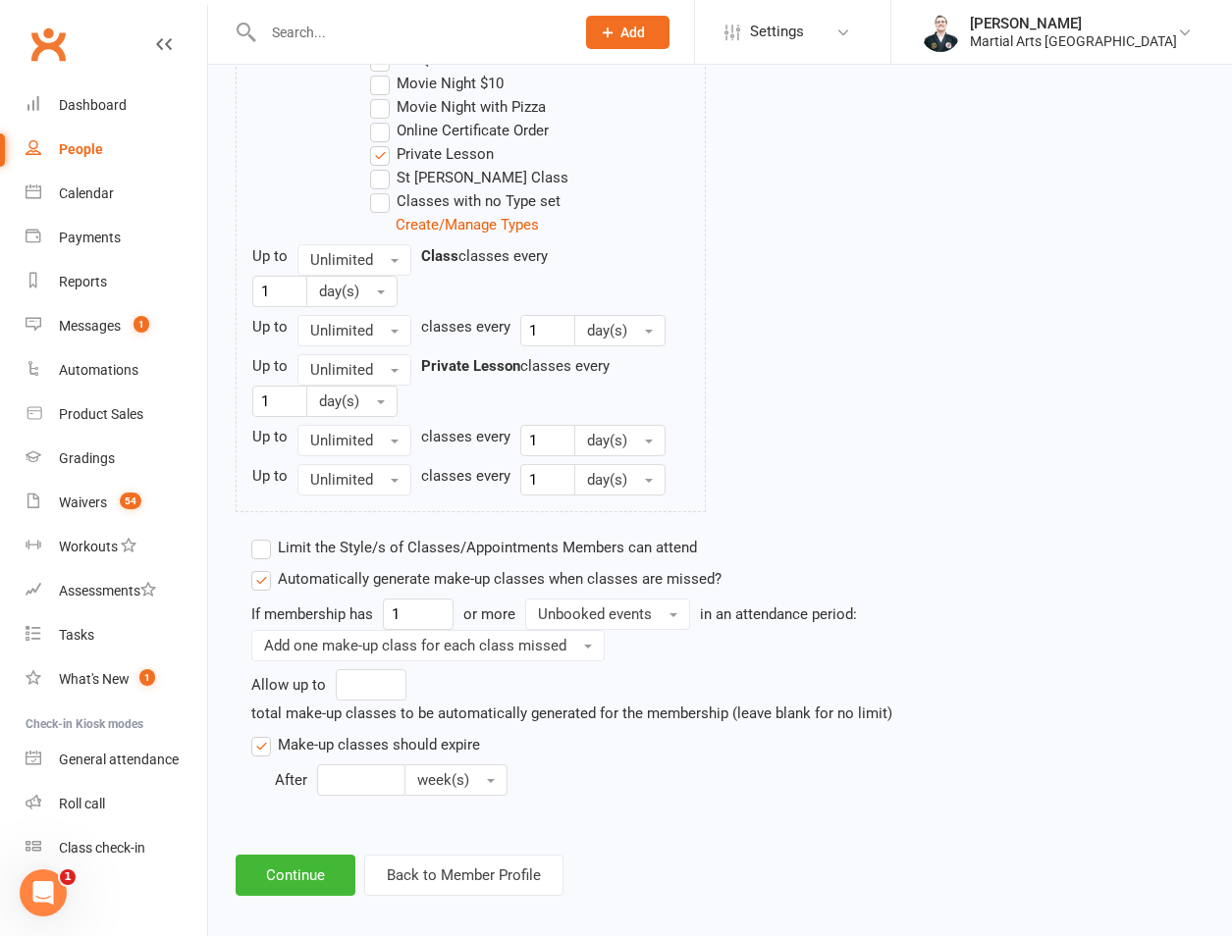
click at [344, 796] on input "number" at bounding box center [361, 780] width 88 height 31
type input "12"
drag, startPoint x: 638, startPoint y: 624, endPoint x: 635, endPoint y: 654, distance: 29.6
click at [638, 627] on button "Unbooked events" at bounding box center [607, 614] width 165 height 31
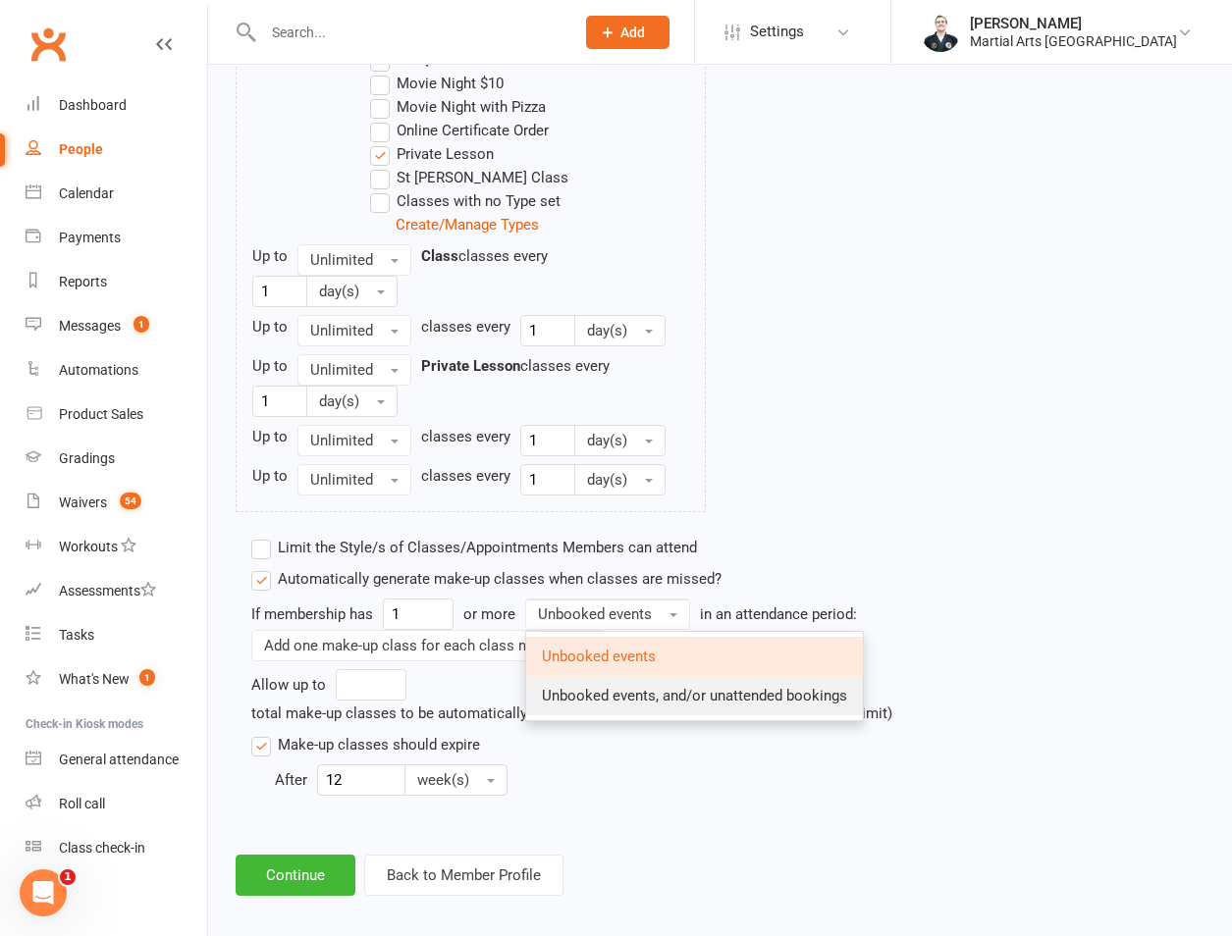
click at [635, 710] on link "Unbooked events, and/or unattended bookings" at bounding box center [694, 695] width 337 height 39
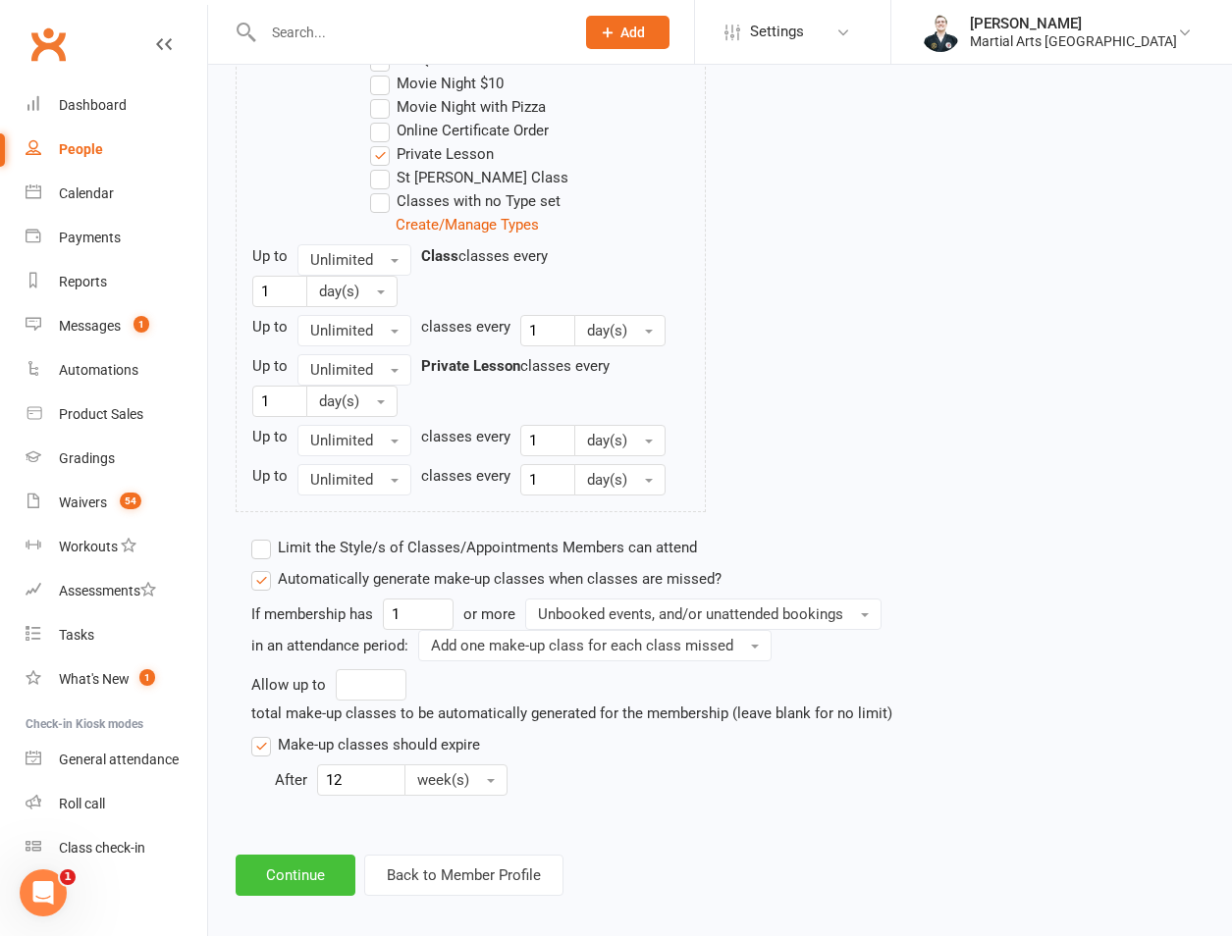
click at [323, 896] on button "Continue" at bounding box center [296, 875] width 120 height 41
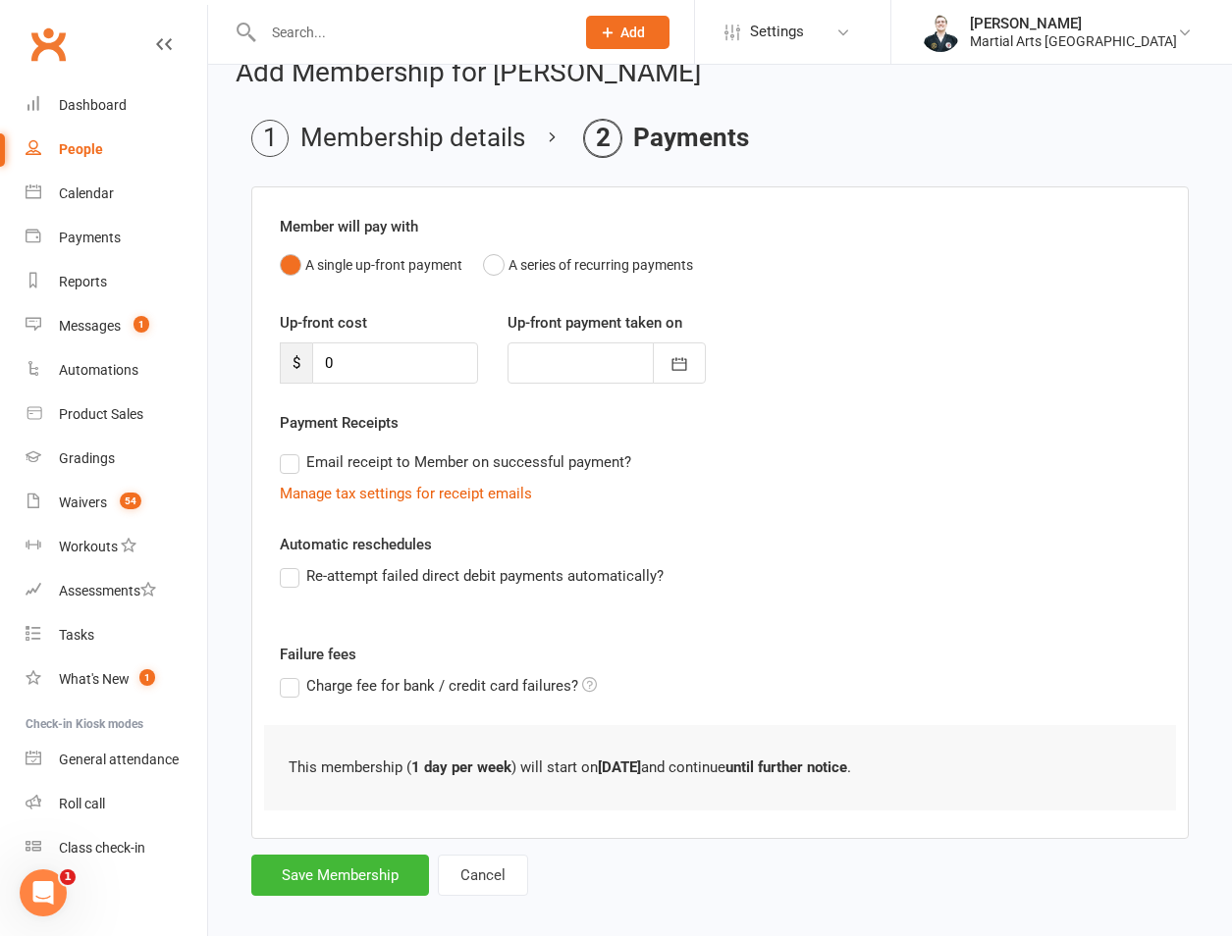
scroll to position [54, 0]
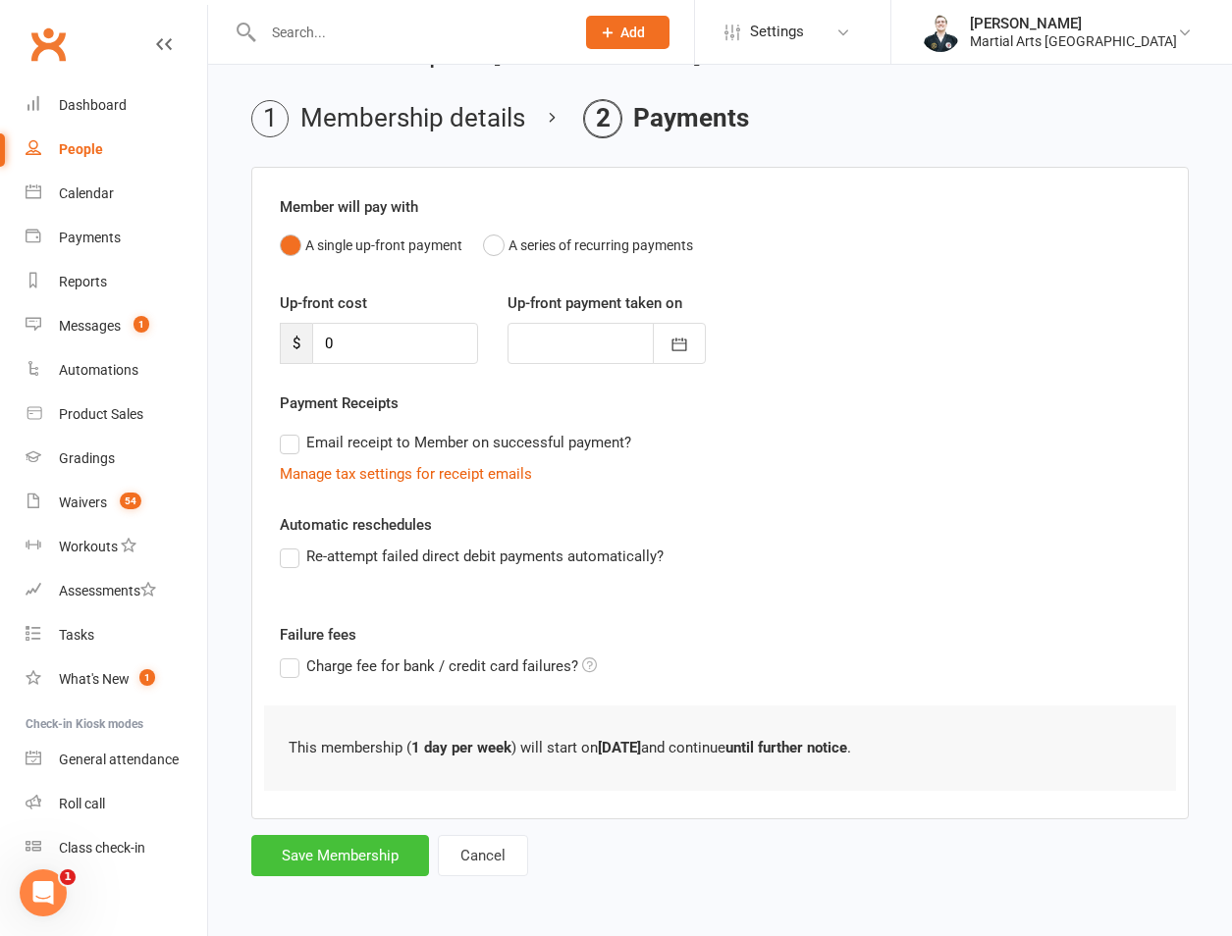
drag, startPoint x: 302, startPoint y: 886, endPoint x: 302, endPoint y: 857, distance: 29.4
click at [299, 889] on div "Add Membership for Tyrone Milne Membership details Payments Member will pay wit…" at bounding box center [720, 459] width 1024 height 897
click at [302, 857] on button "Save Membership" at bounding box center [340, 855] width 178 height 41
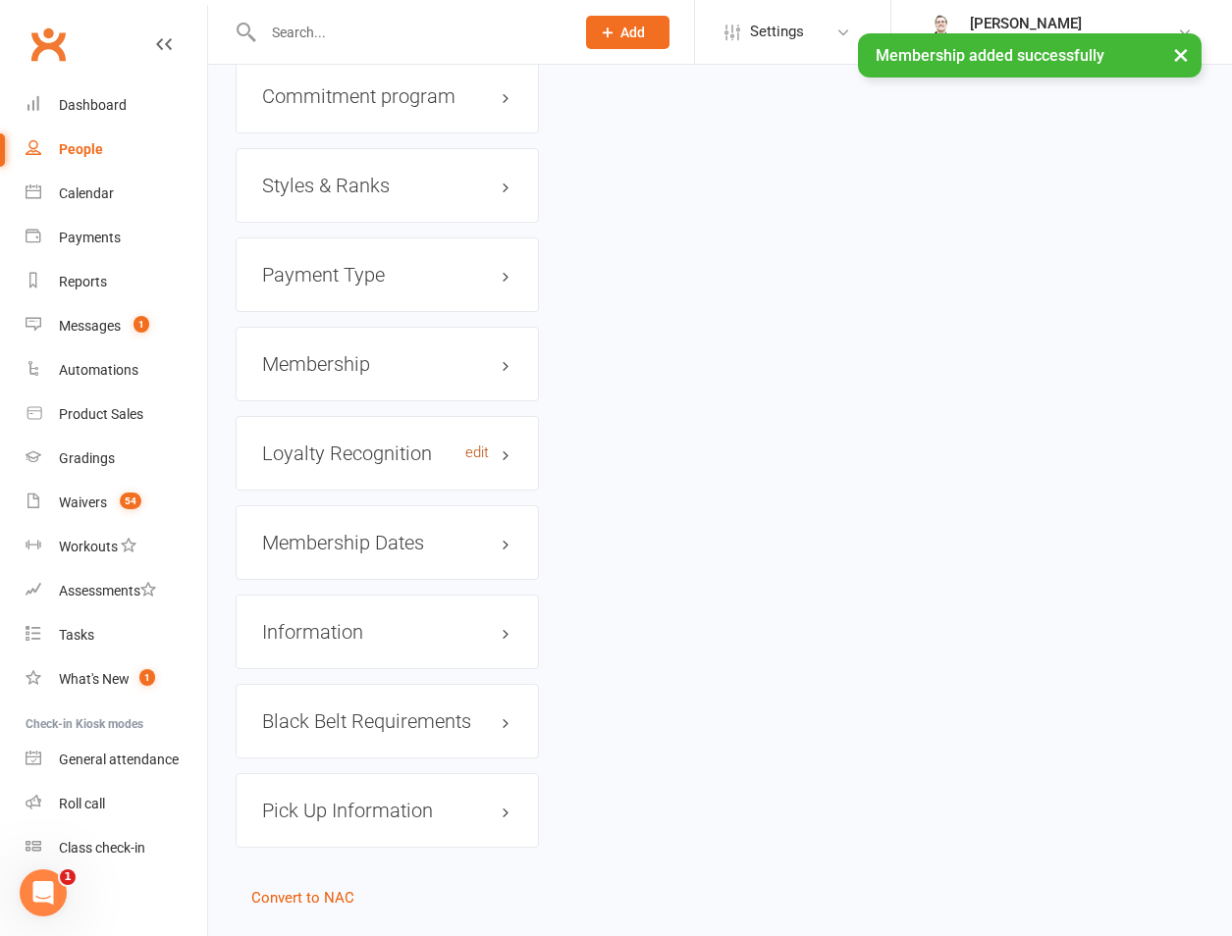
click at [473, 445] on link "edit" at bounding box center [477, 453] width 24 height 17
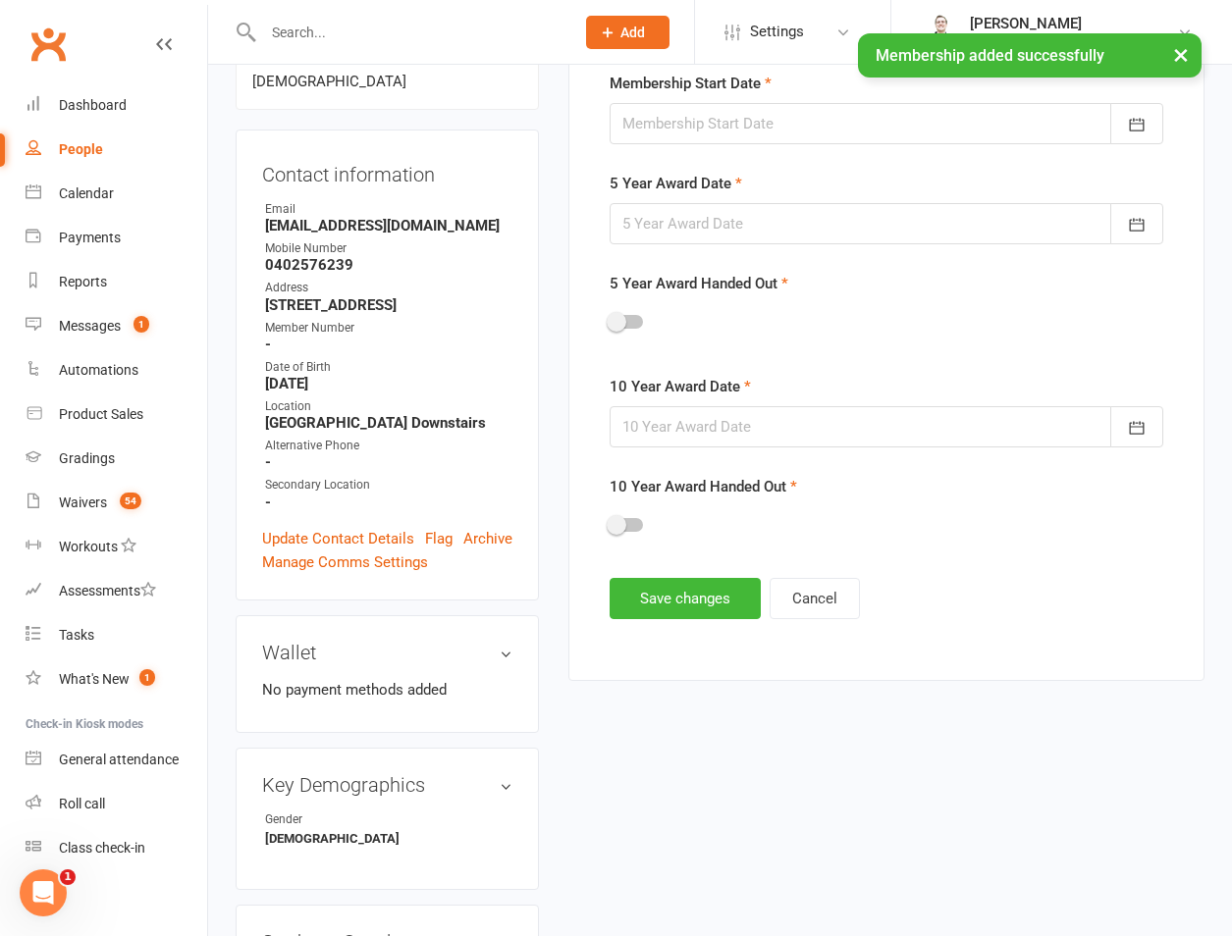
scroll to position [151, 0]
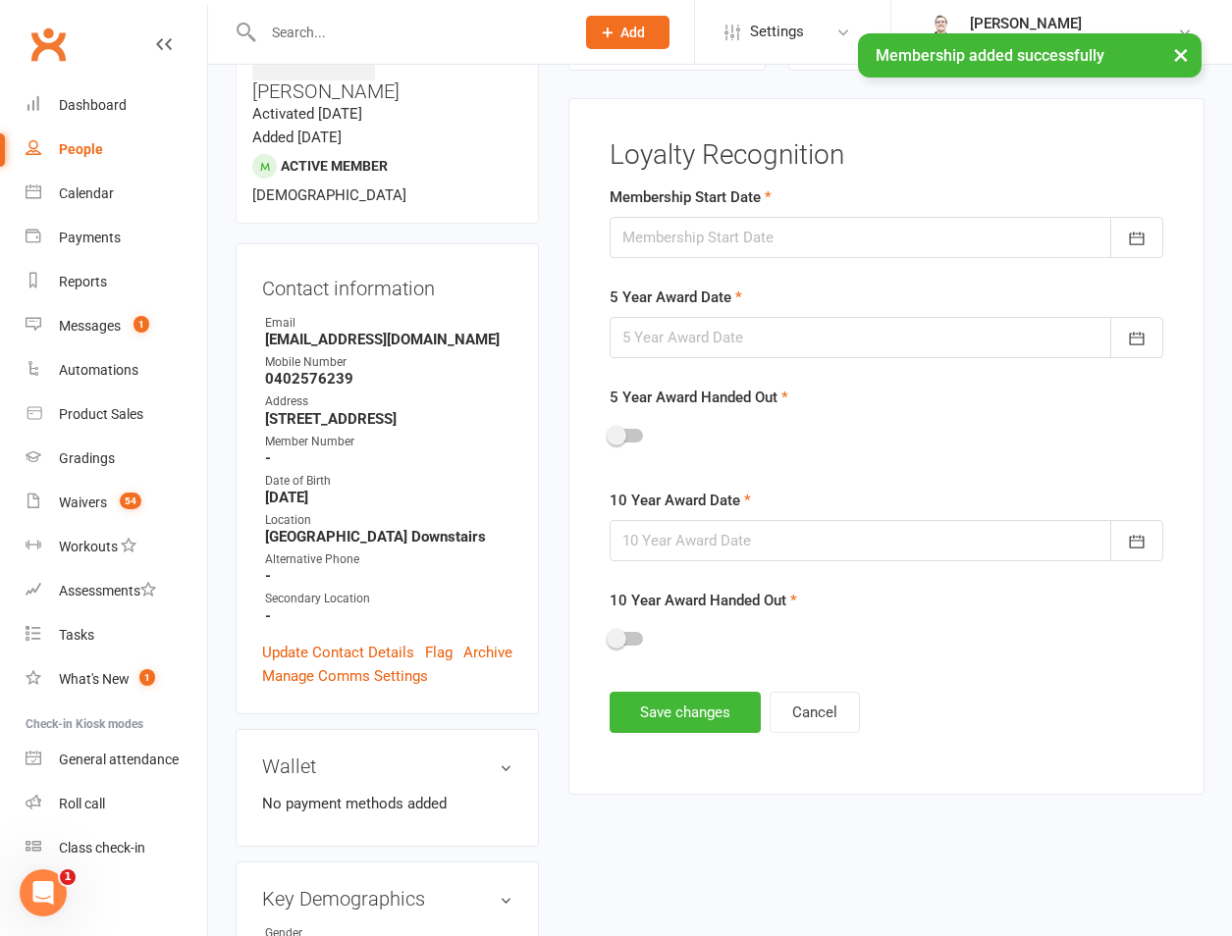
drag, startPoint x: 759, startPoint y: 241, endPoint x: 818, endPoint y: 333, distance: 108.6
click at [762, 238] on div at bounding box center [886, 237] width 554 height 41
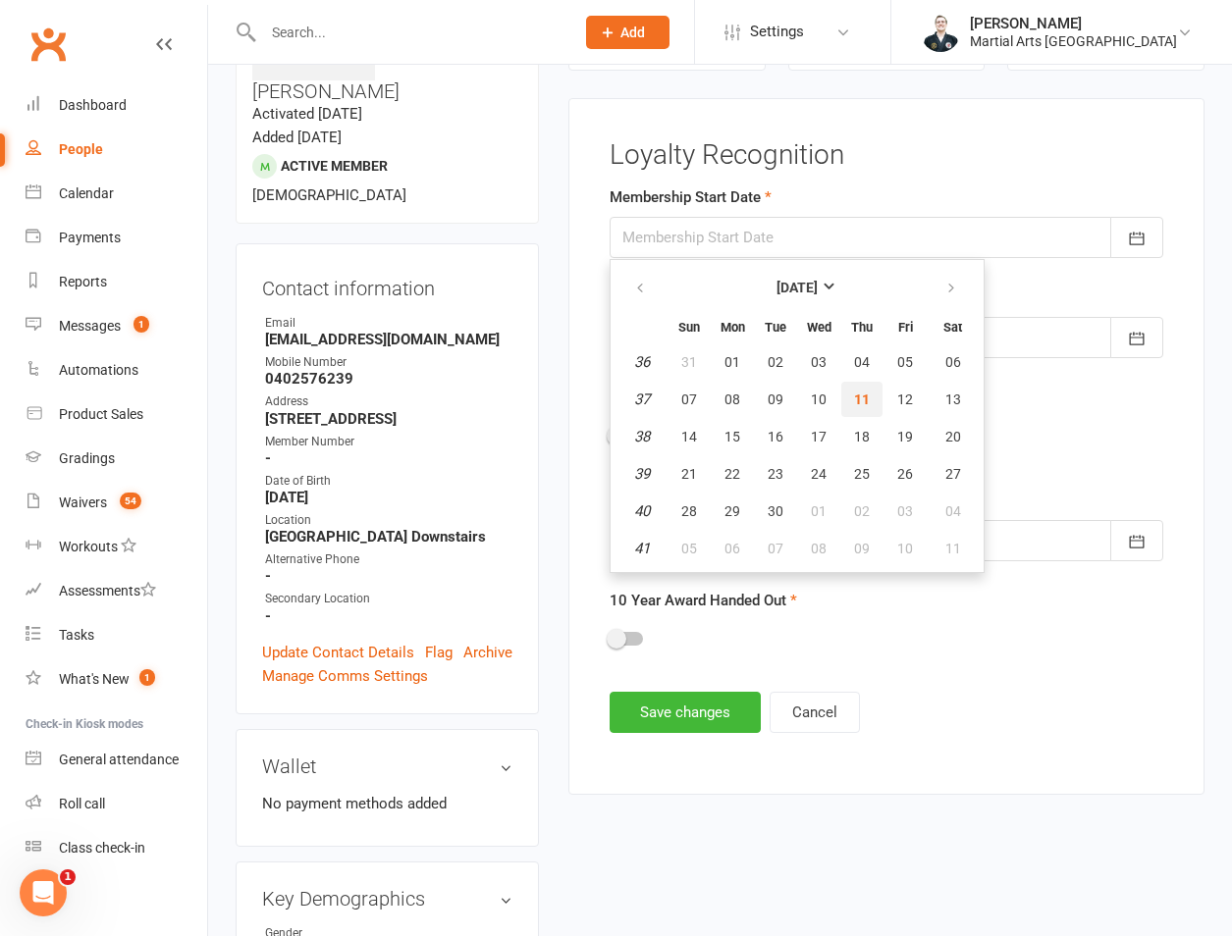
click at [859, 395] on span "11" at bounding box center [862, 400] width 16 height 16
type input "11 Sep 2025"
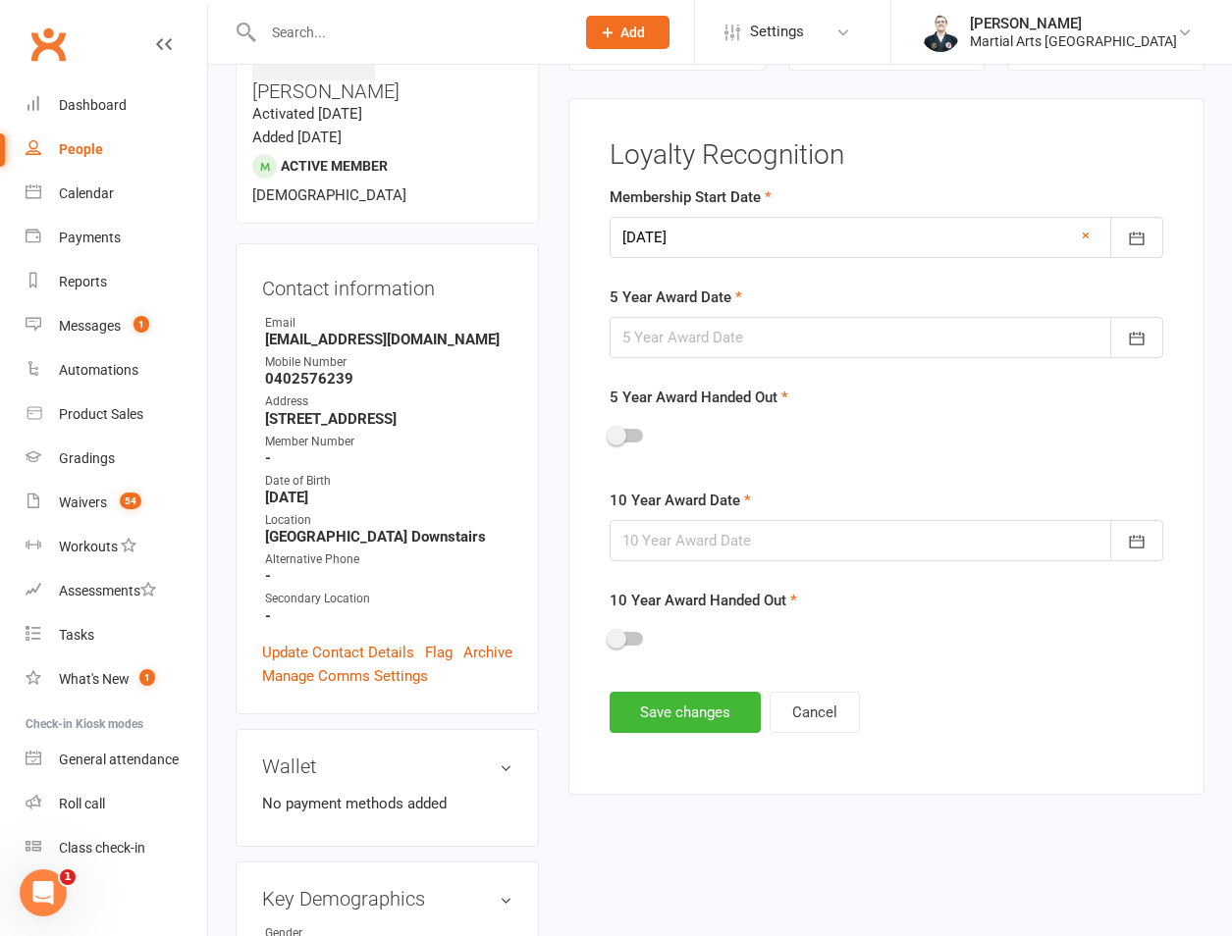
click at [768, 350] on div at bounding box center [886, 337] width 554 height 41
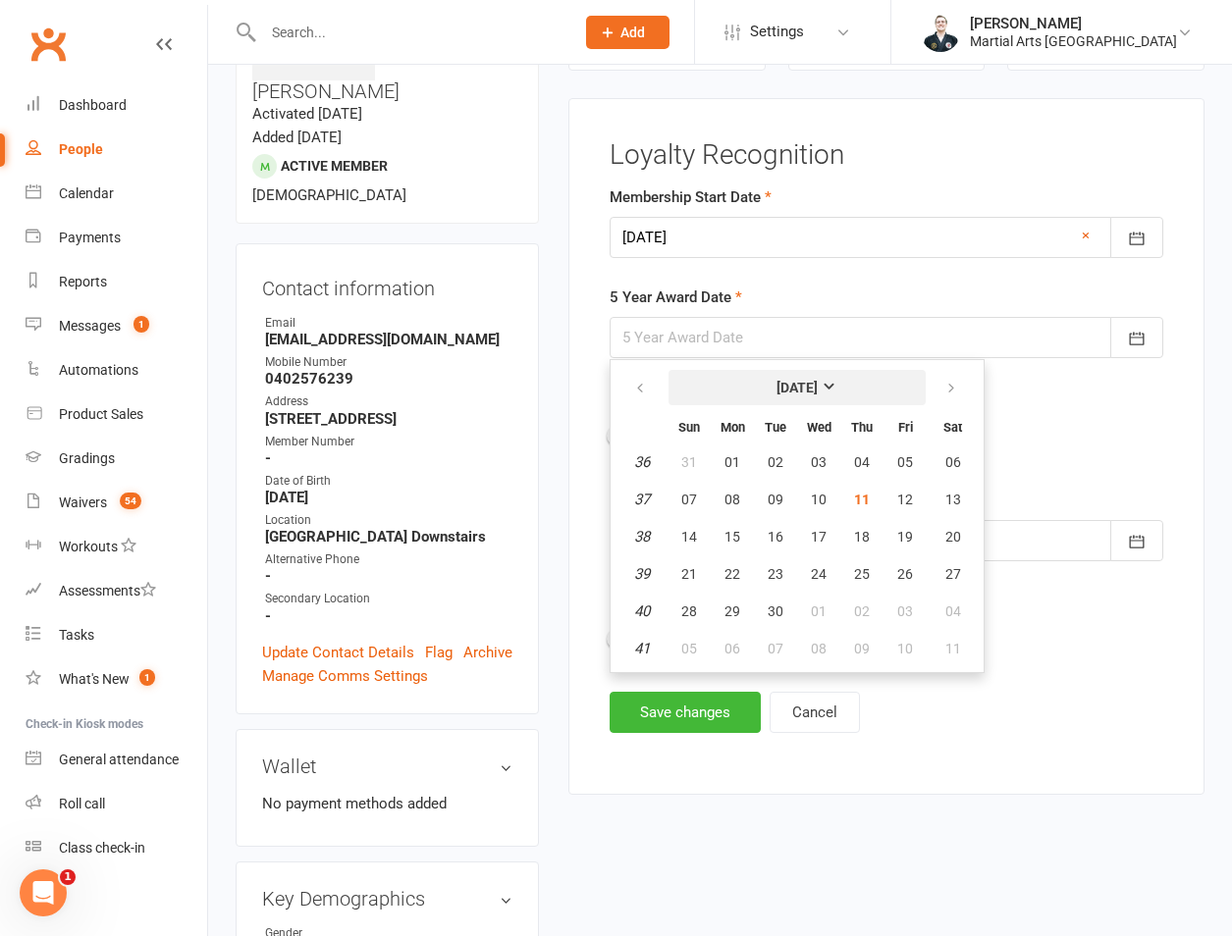
click at [776, 383] on strong "September 2025" at bounding box center [796, 388] width 41 height 16
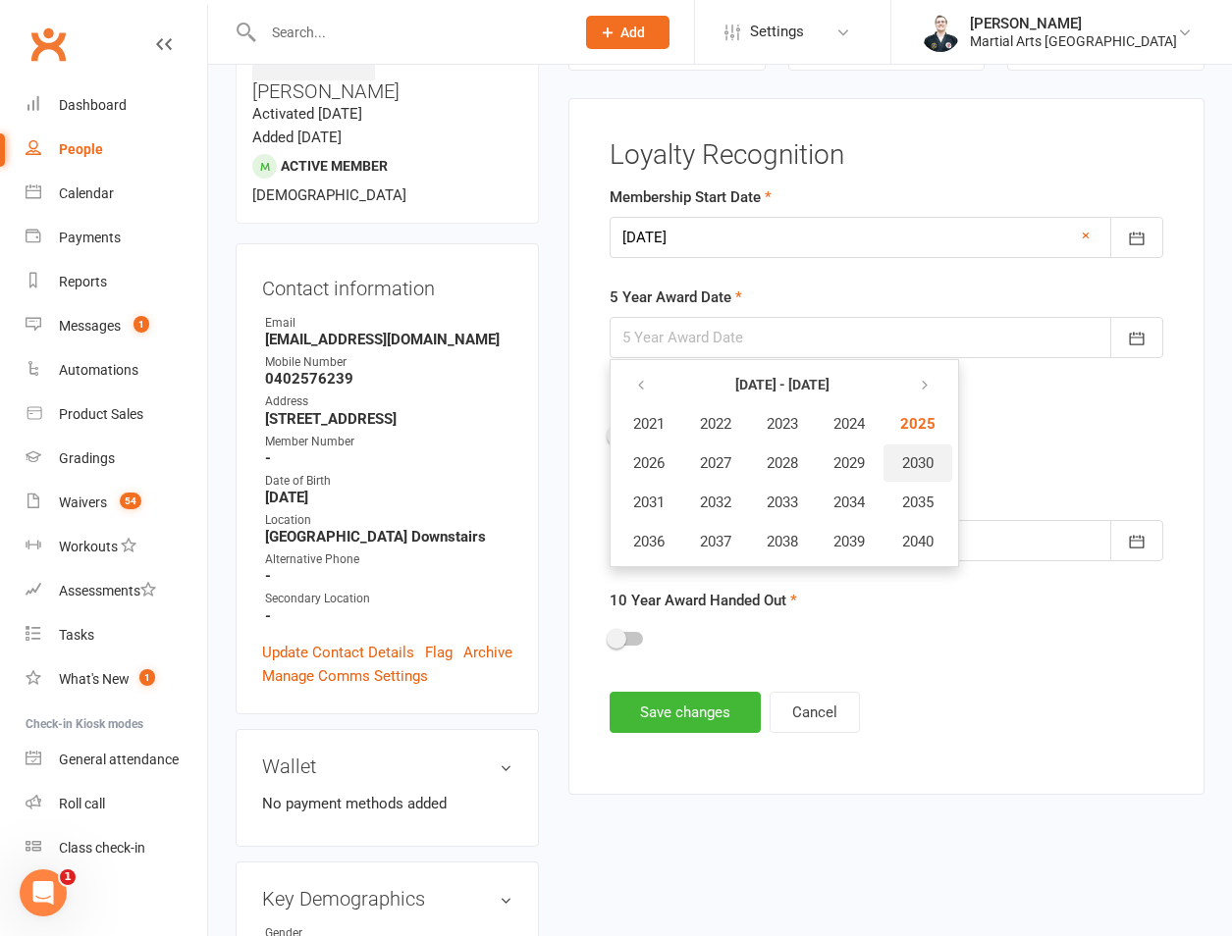
click at [924, 474] on button "2030" at bounding box center [917, 463] width 69 height 37
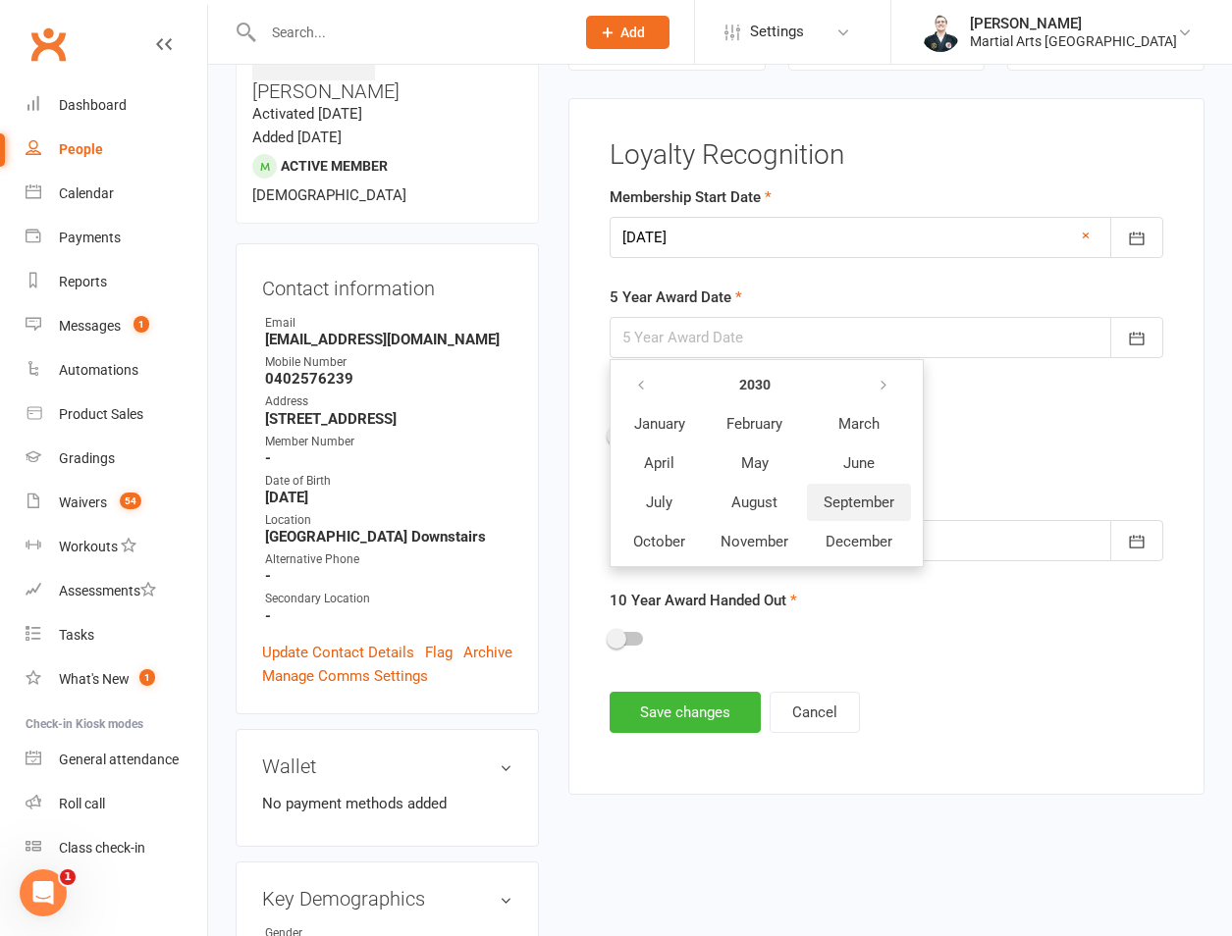
click at [841, 518] on button "September" at bounding box center [859, 502] width 104 height 37
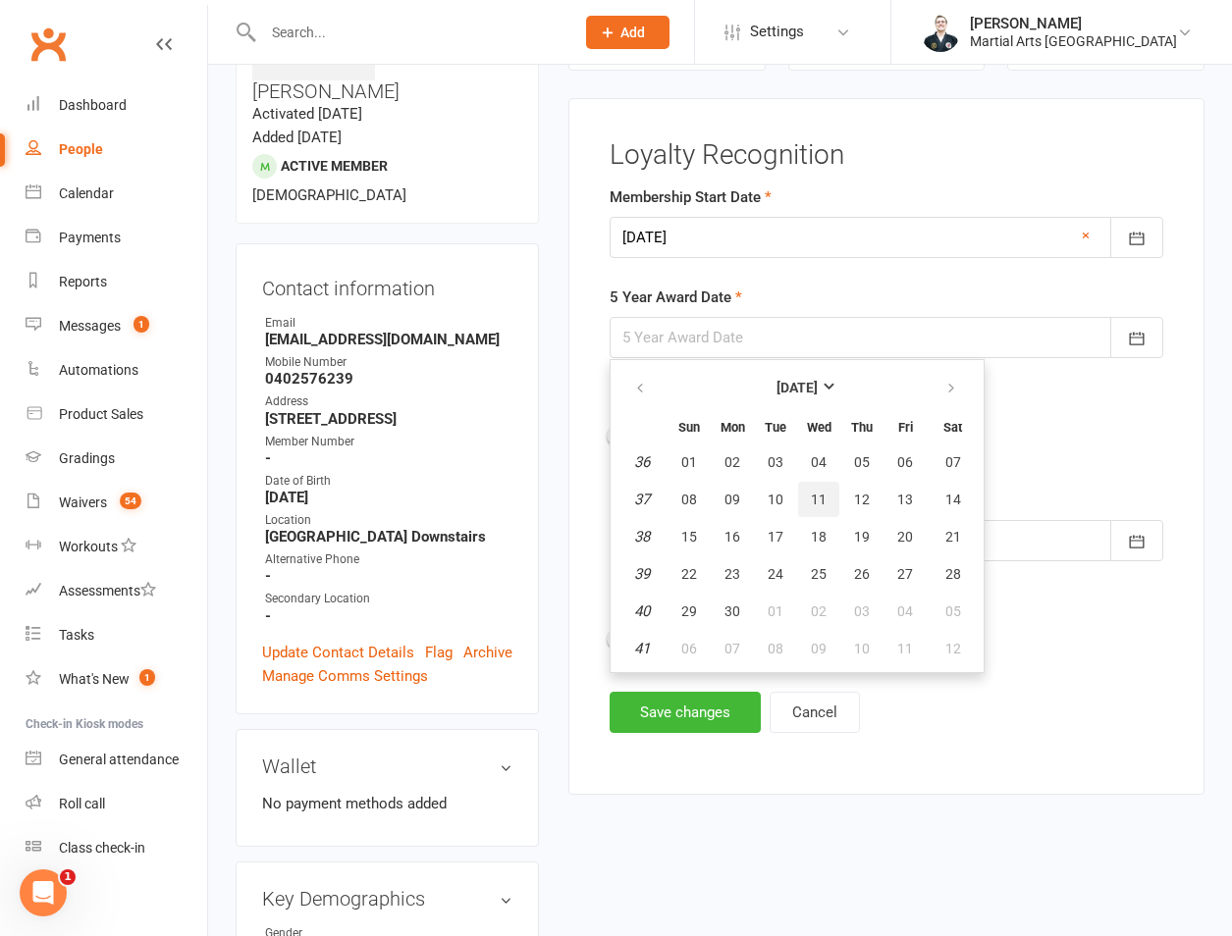
click at [803, 506] on button "11" at bounding box center [818, 499] width 41 height 35
type input "11 Sep 2030"
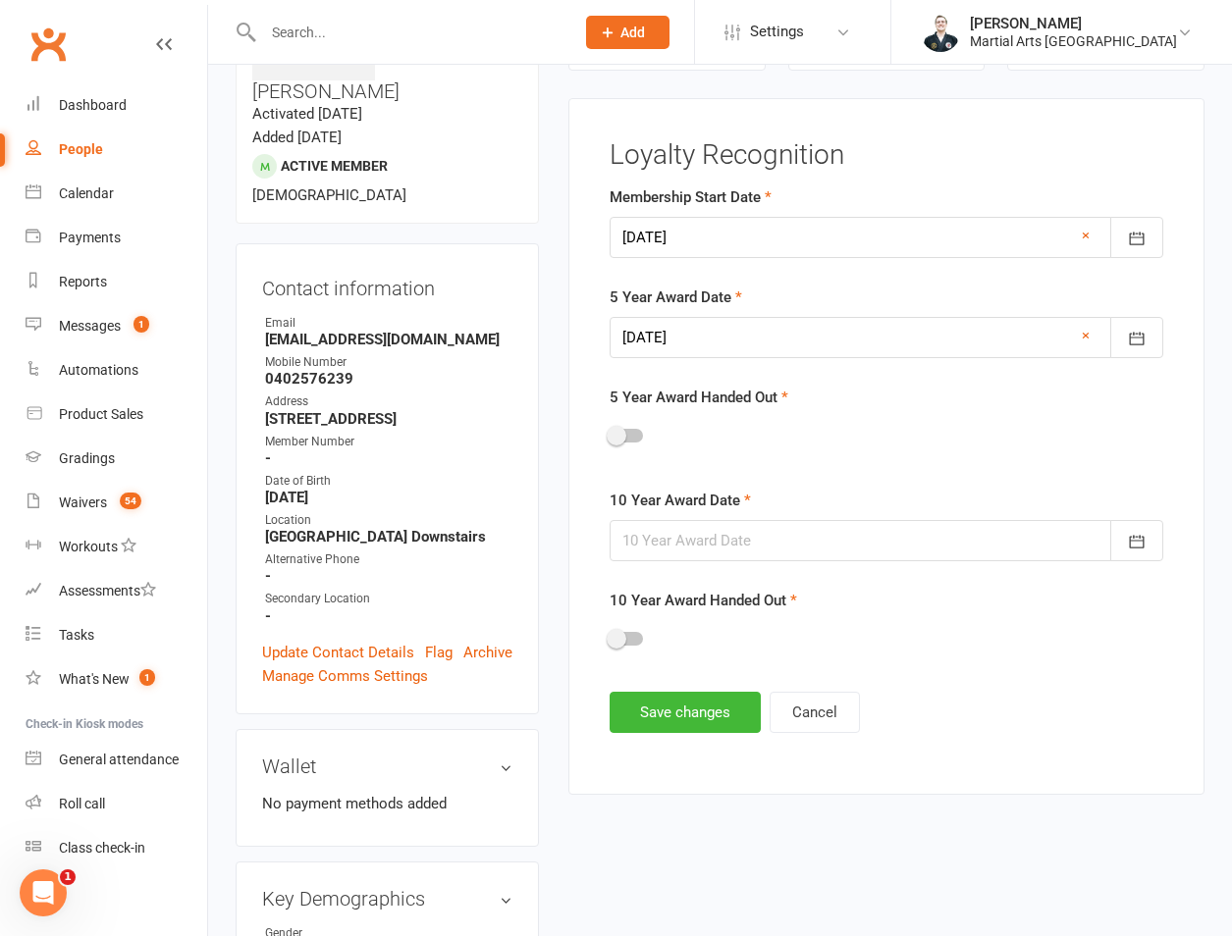
click at [779, 548] on div at bounding box center [886, 540] width 554 height 41
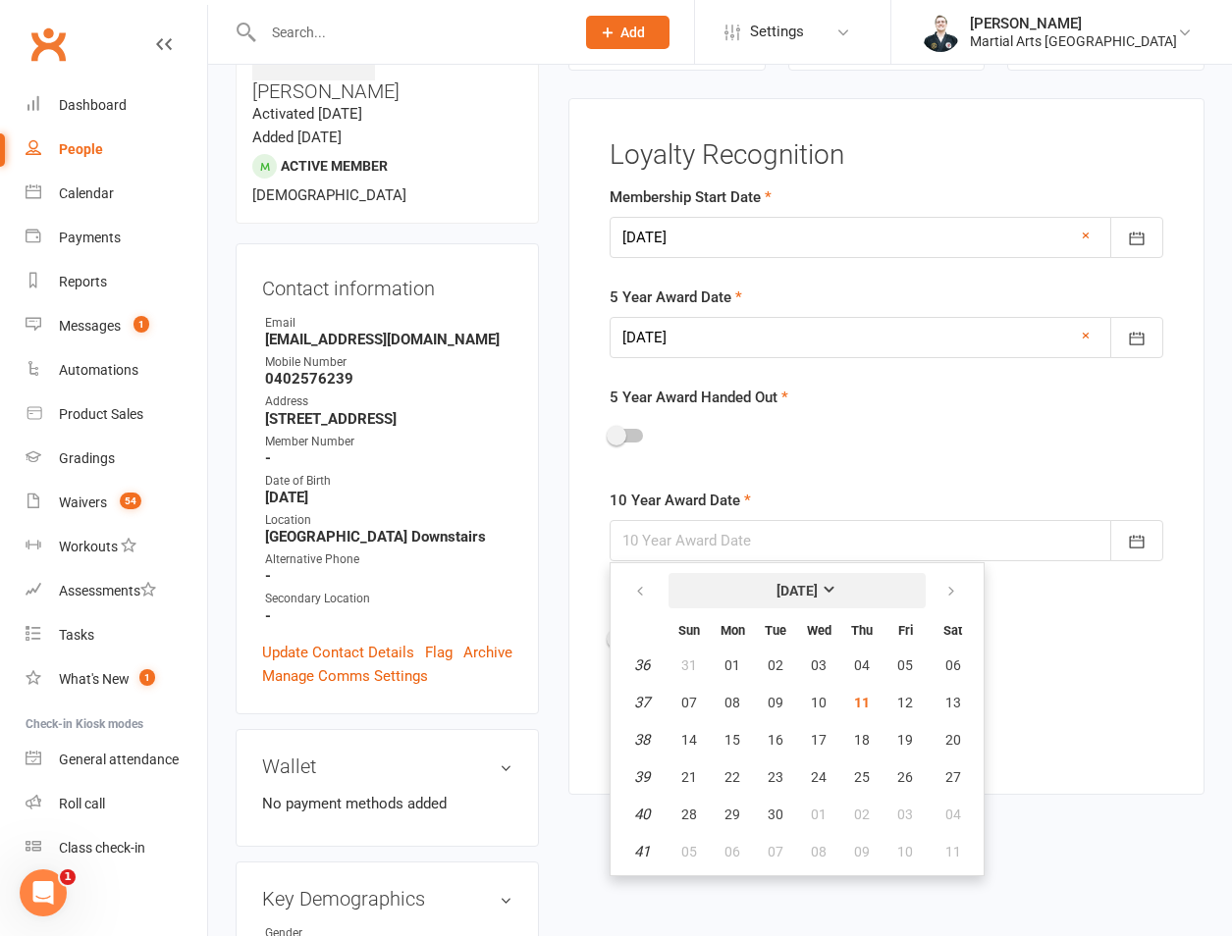
click at [729, 604] on button "September 2025" at bounding box center [796, 590] width 257 height 35
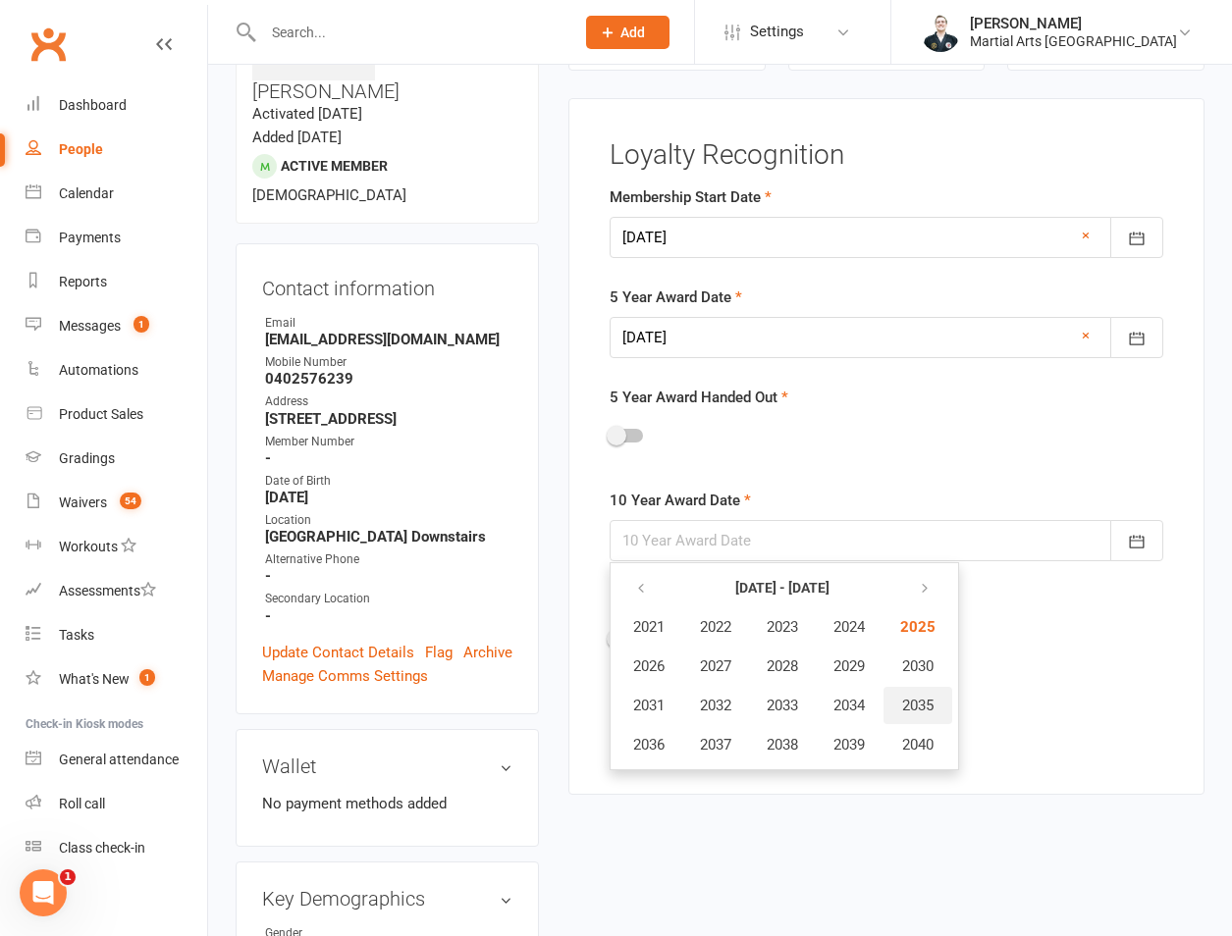
click at [900, 692] on button "2035" at bounding box center [917, 705] width 69 height 37
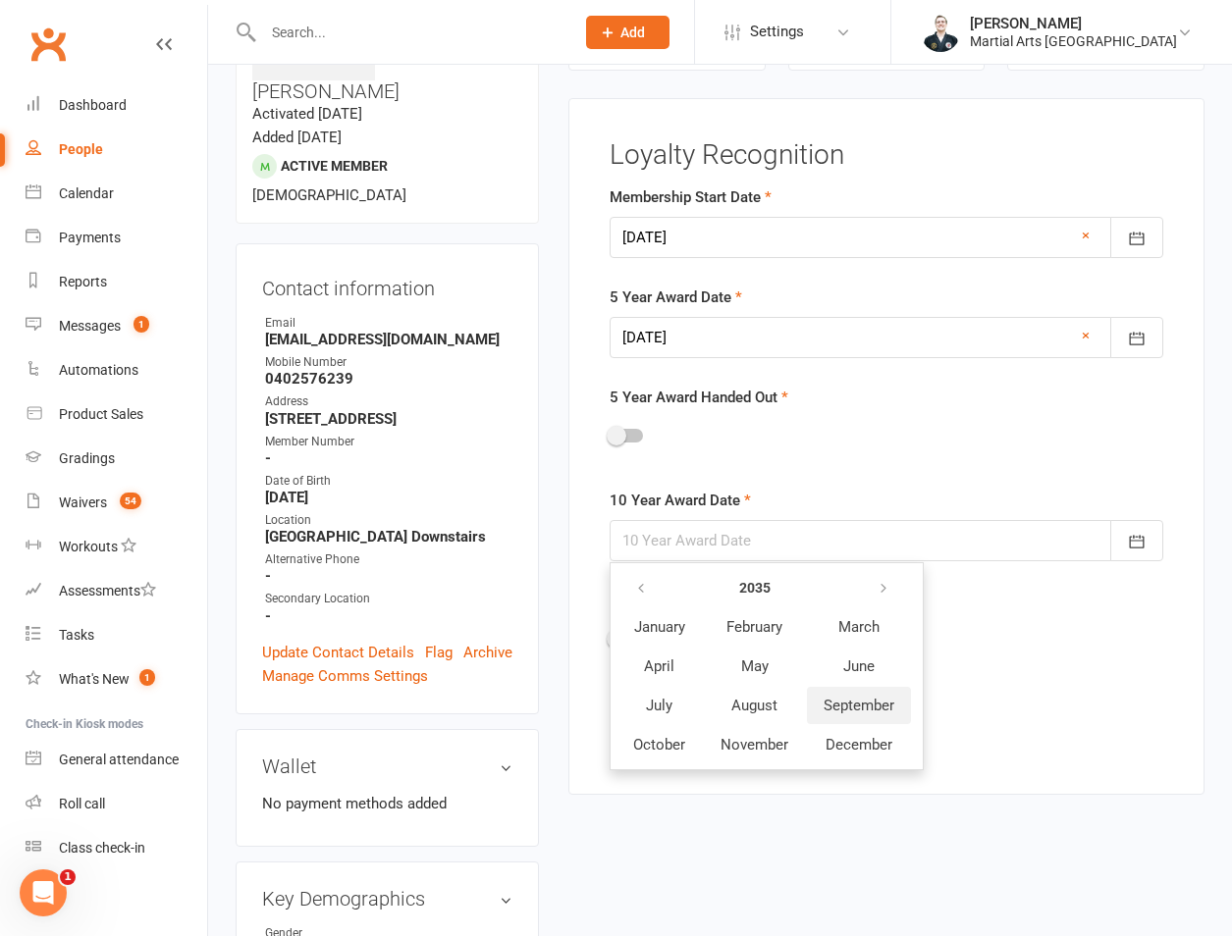
click at [853, 704] on span "September" at bounding box center [858, 706] width 71 height 18
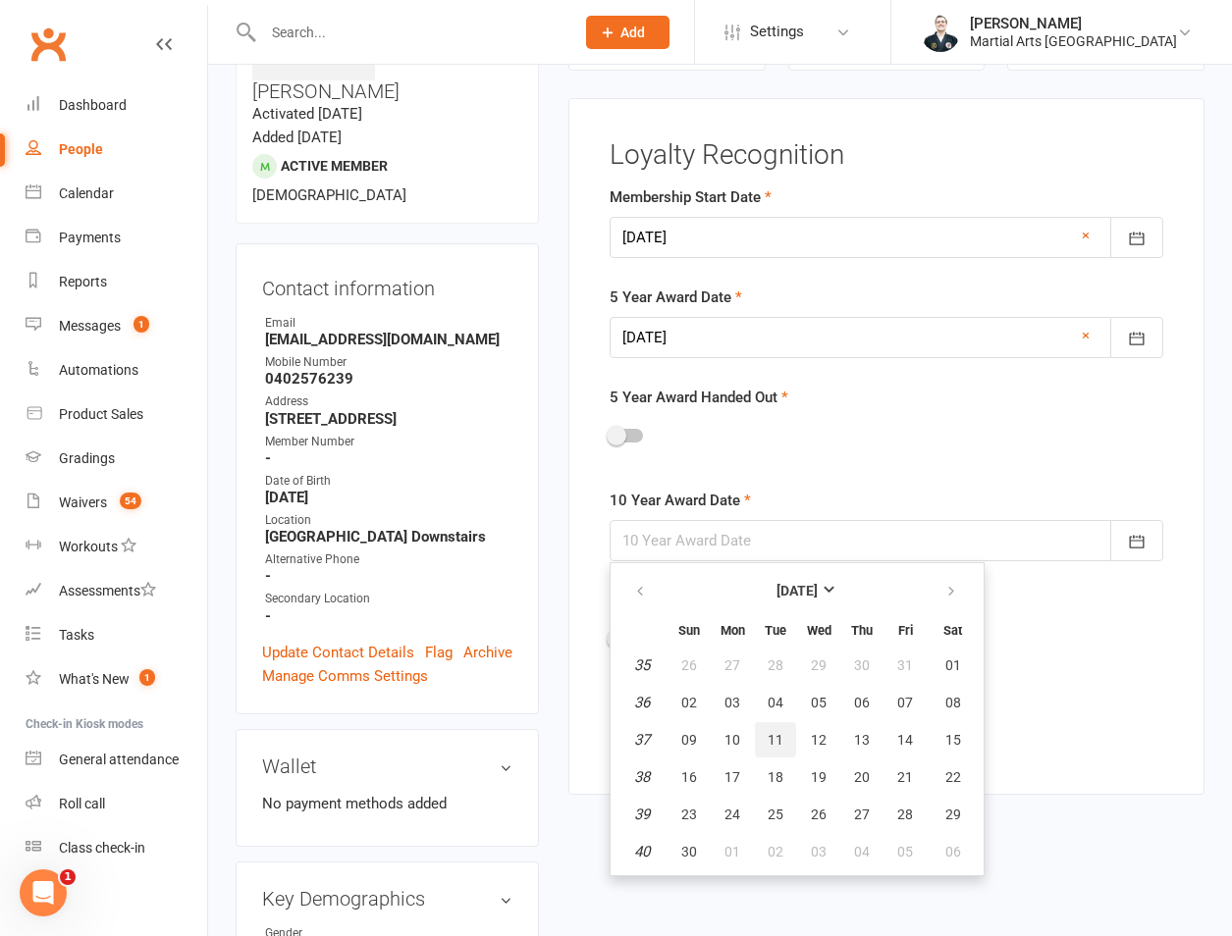
click at [782, 748] on span "11" at bounding box center [776, 740] width 16 height 16
type input "11 Sep 2035"
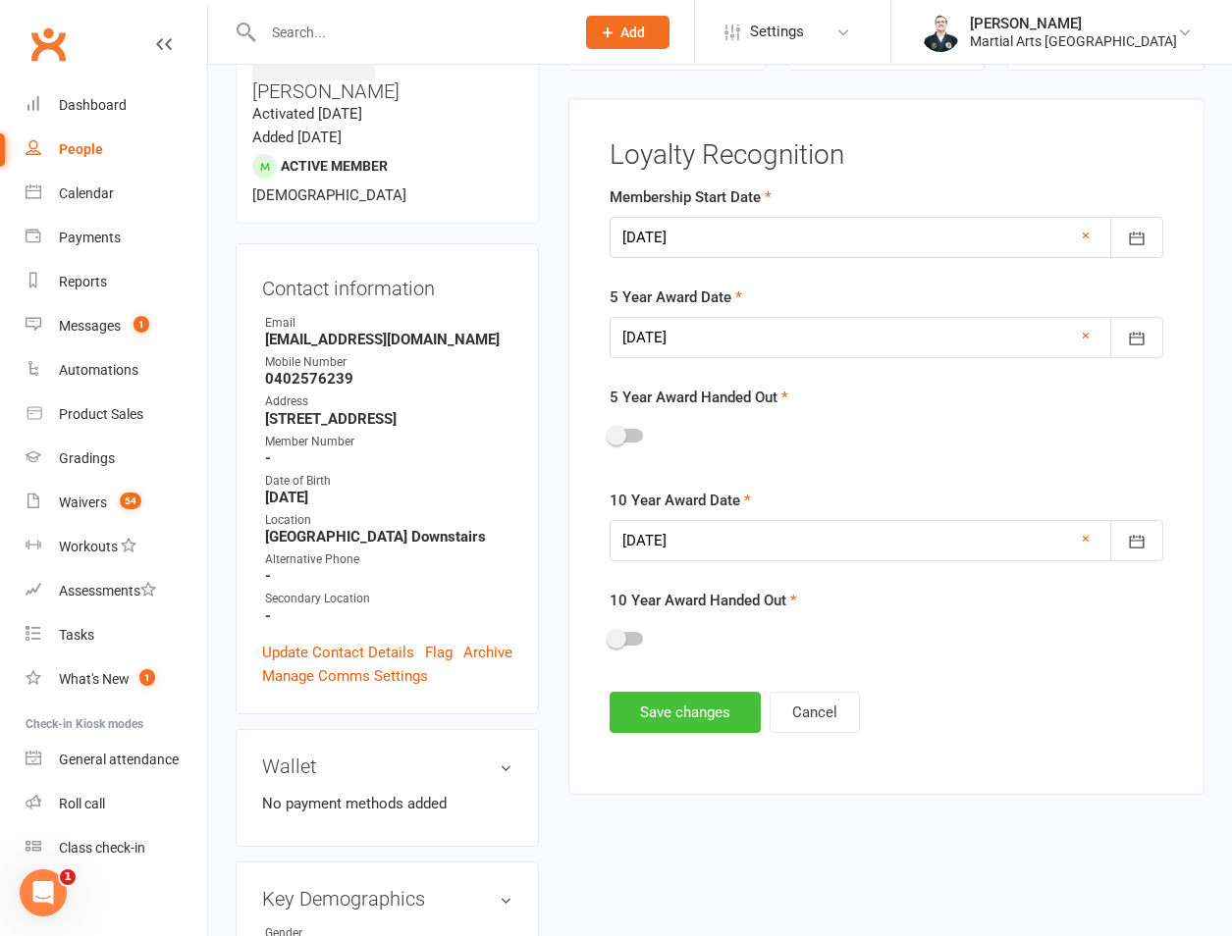
click at [697, 713] on button "Save changes" at bounding box center [684, 712] width 151 height 41
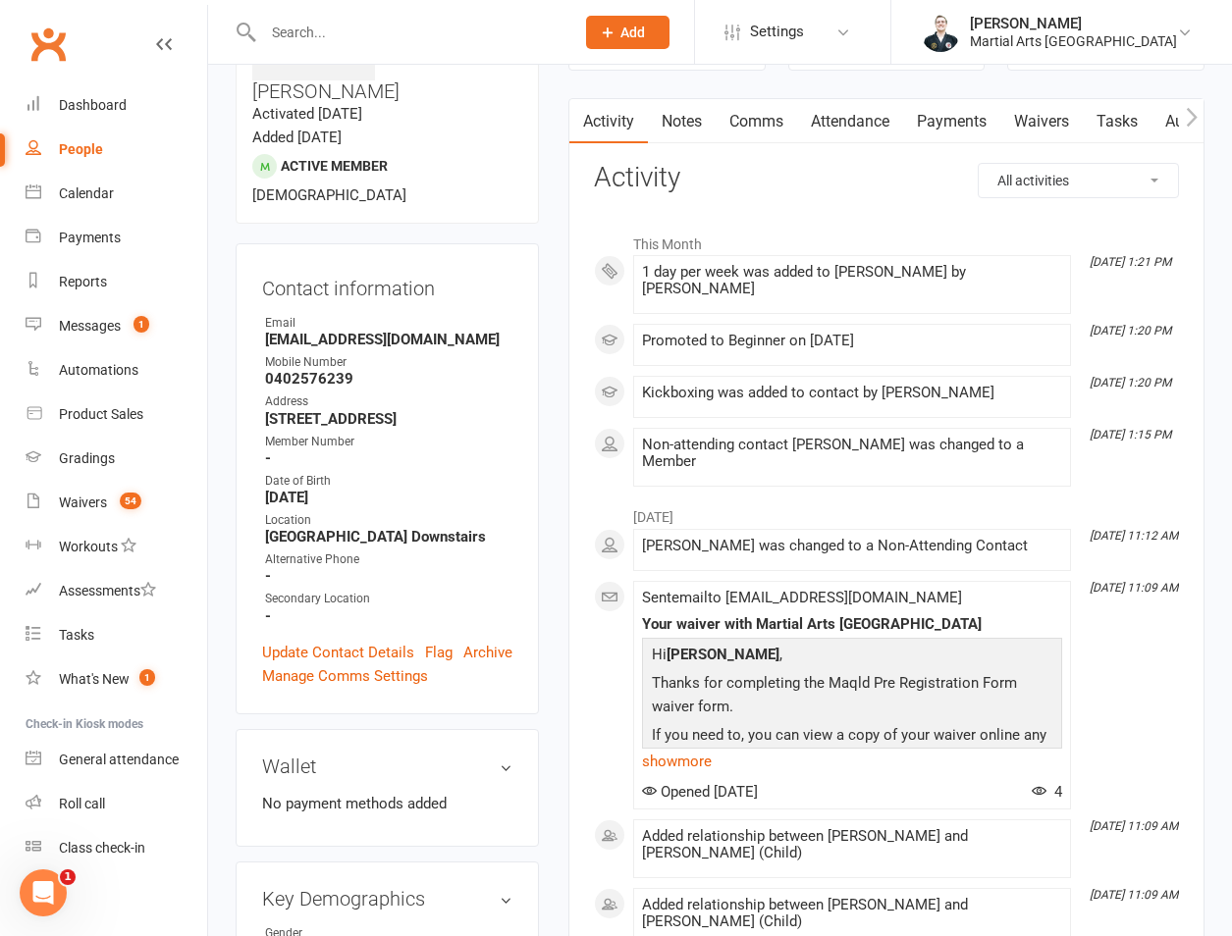
scroll to position [1525, 0]
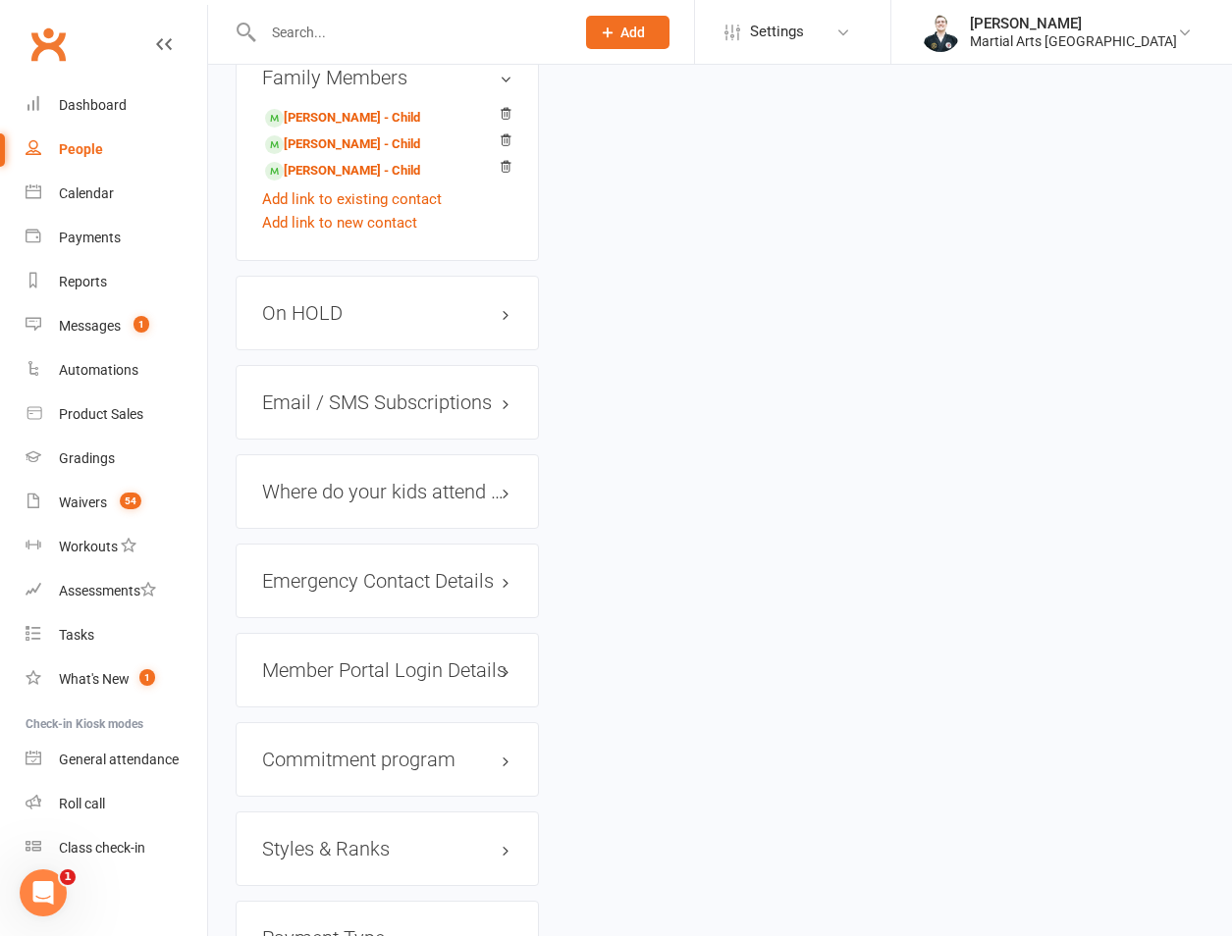
click at [320, 660] on h3 "Member Portal Login Details" at bounding box center [387, 671] width 250 height 22
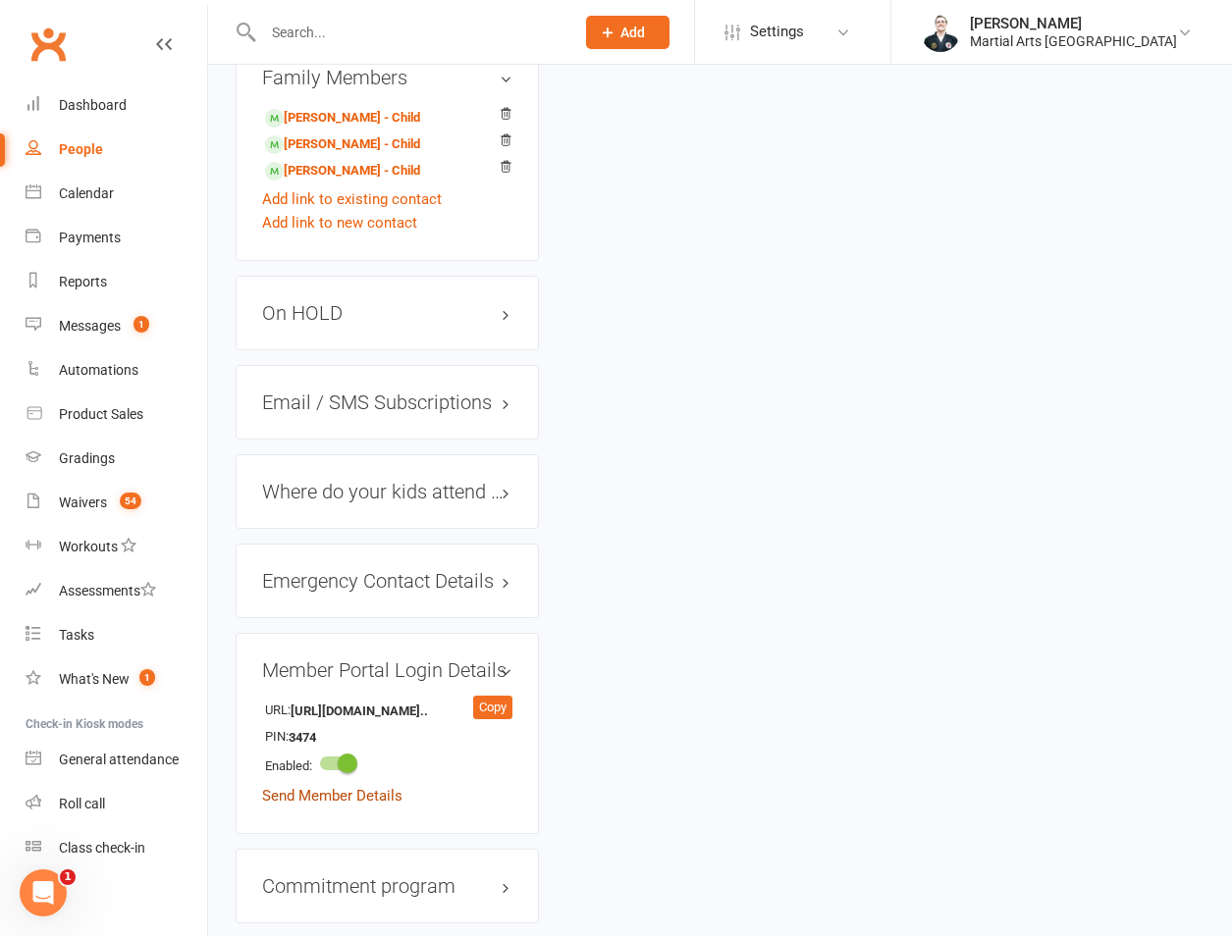
click at [326, 787] on link "Send Member Details" at bounding box center [332, 796] width 140 height 18
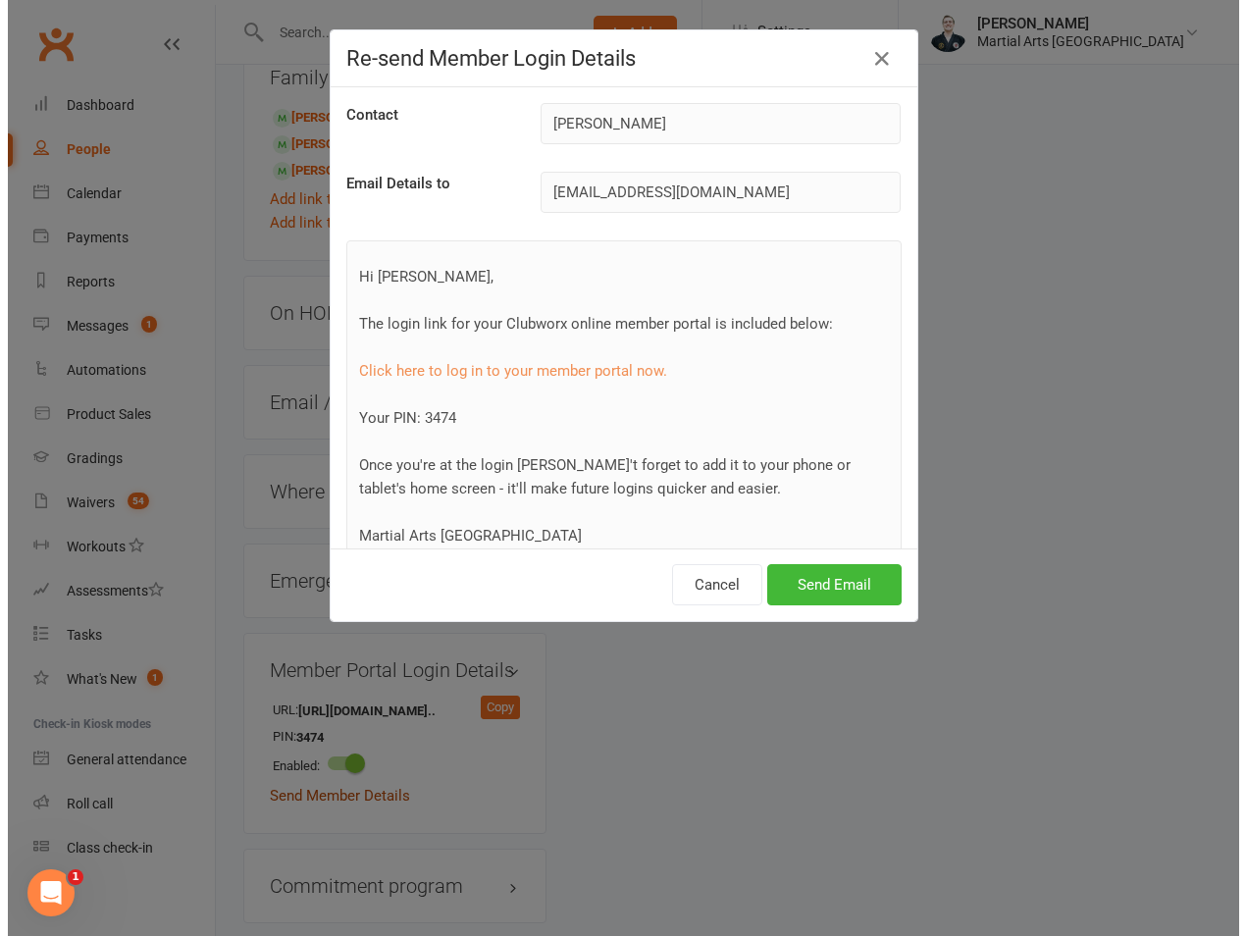
scroll to position [1502, 0]
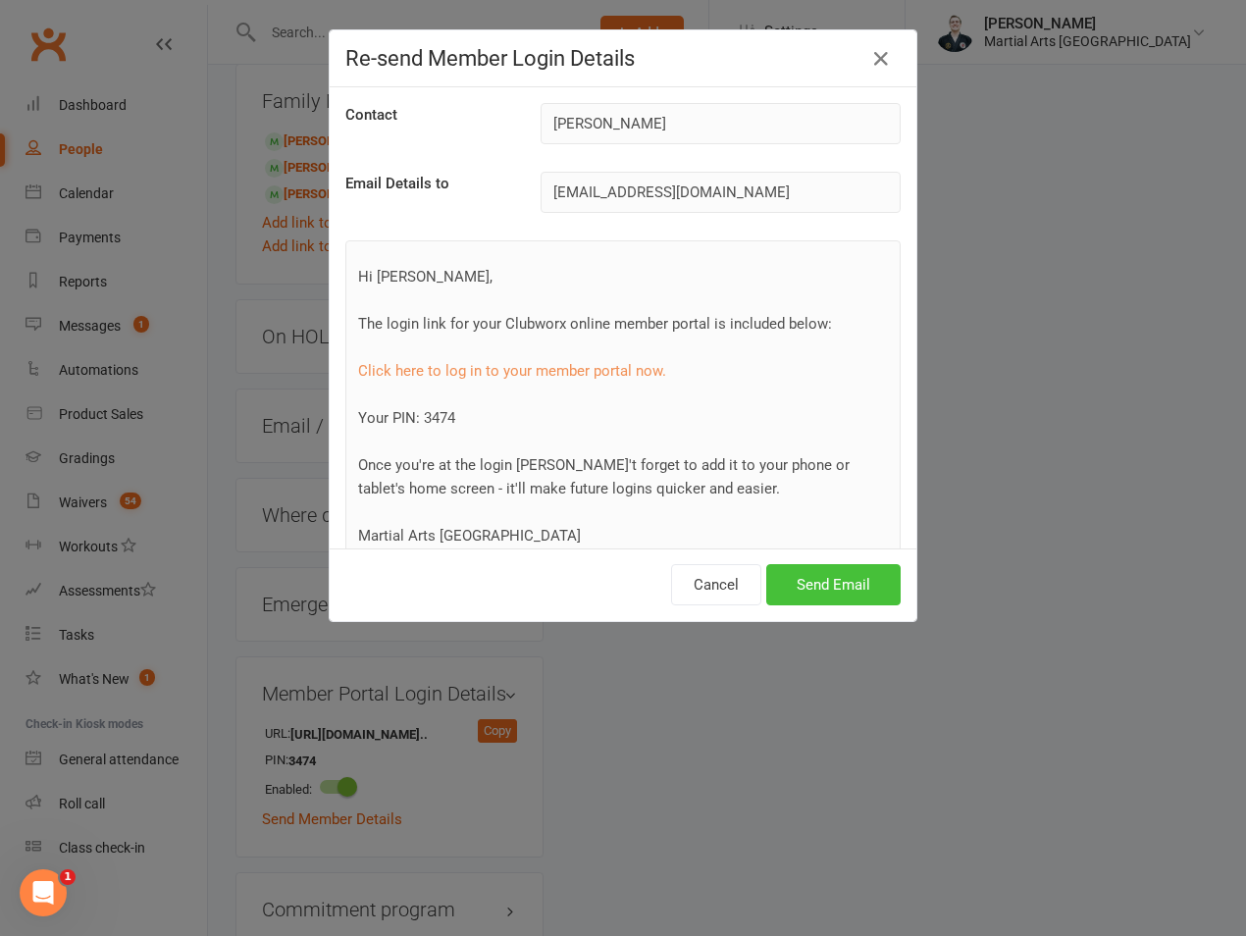
click at [806, 589] on button "Send Email" at bounding box center [834, 584] width 134 height 41
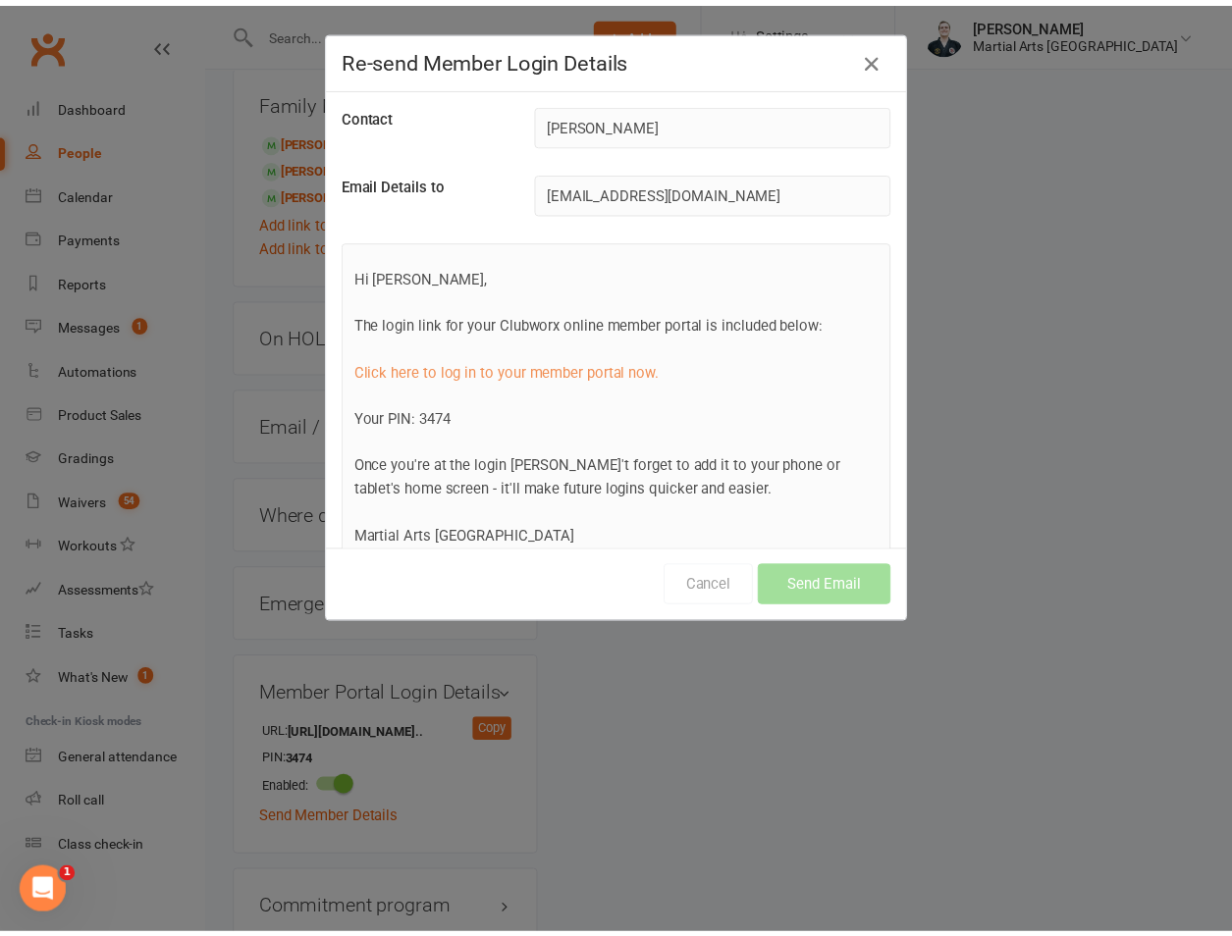
scroll to position [1525, 0]
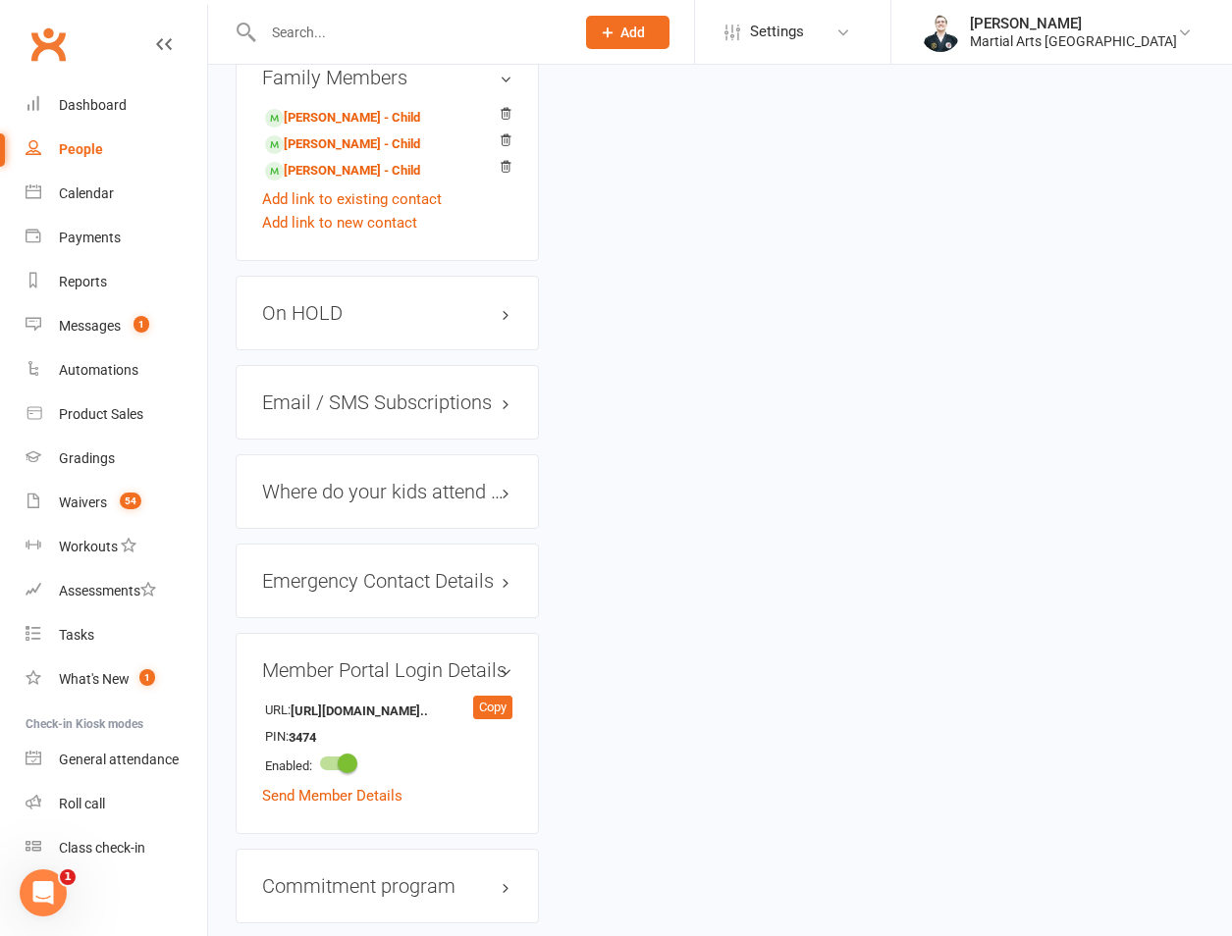
drag, startPoint x: 240, startPoint y: 47, endPoint x: 326, endPoint y: 24, distance: 88.6
click at [243, 47] on div at bounding box center [398, 32] width 325 height 64
click at [326, 24] on input "text" at bounding box center [408, 32] width 303 height 27
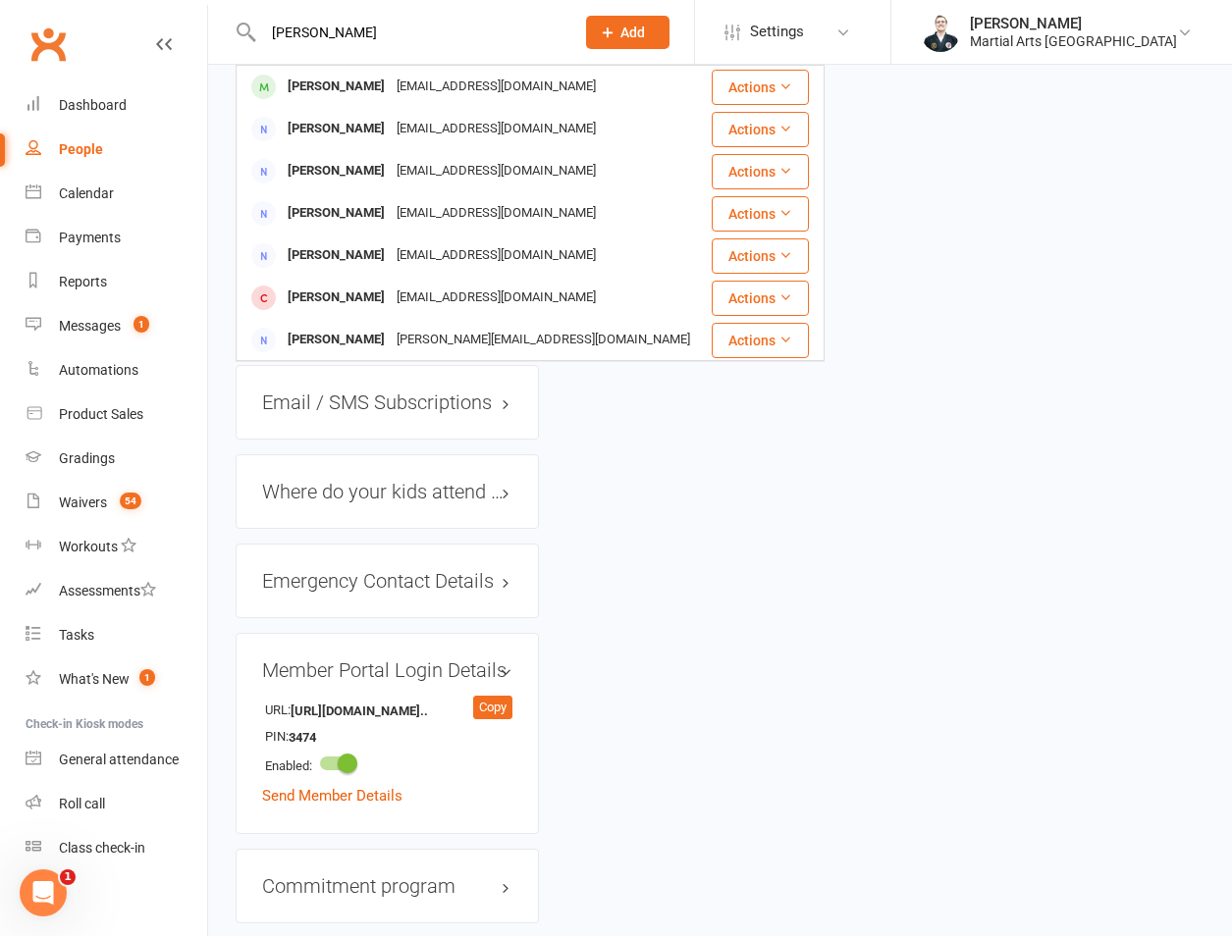
click at [397, 32] on input "seth staton" at bounding box center [408, 32] width 303 height 27
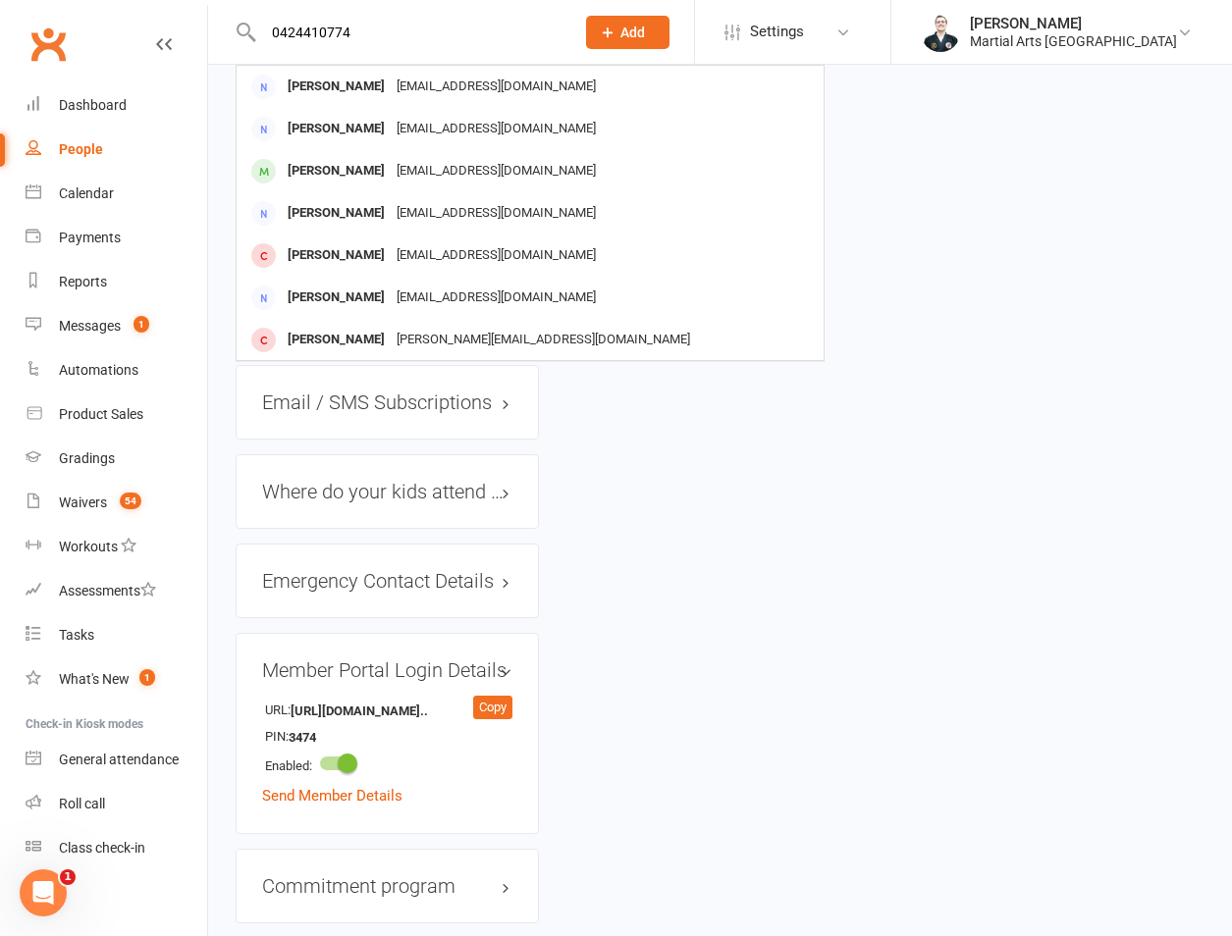
type input "0424410774"
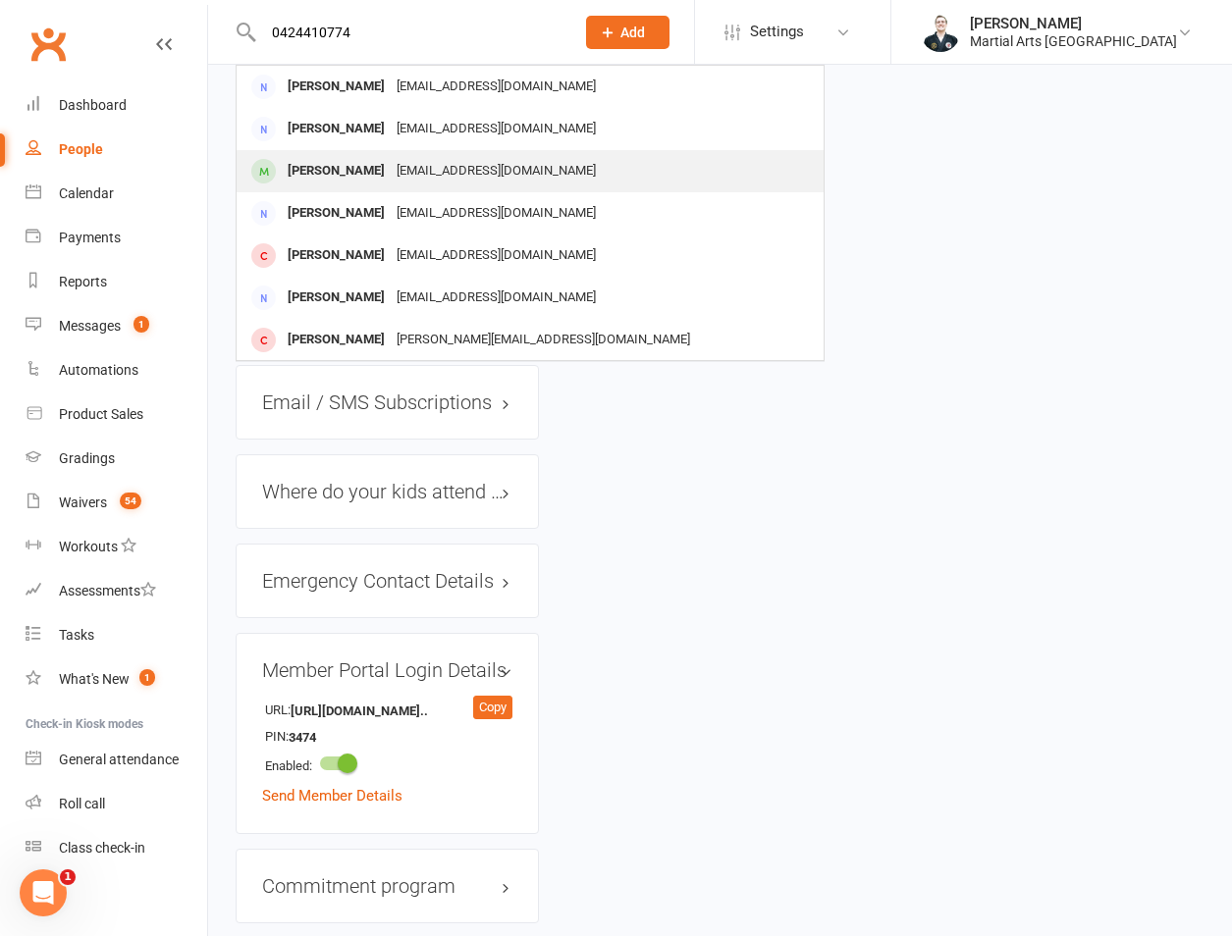
click at [388, 165] on div "Sulaiman Hussain" at bounding box center [336, 171] width 109 height 28
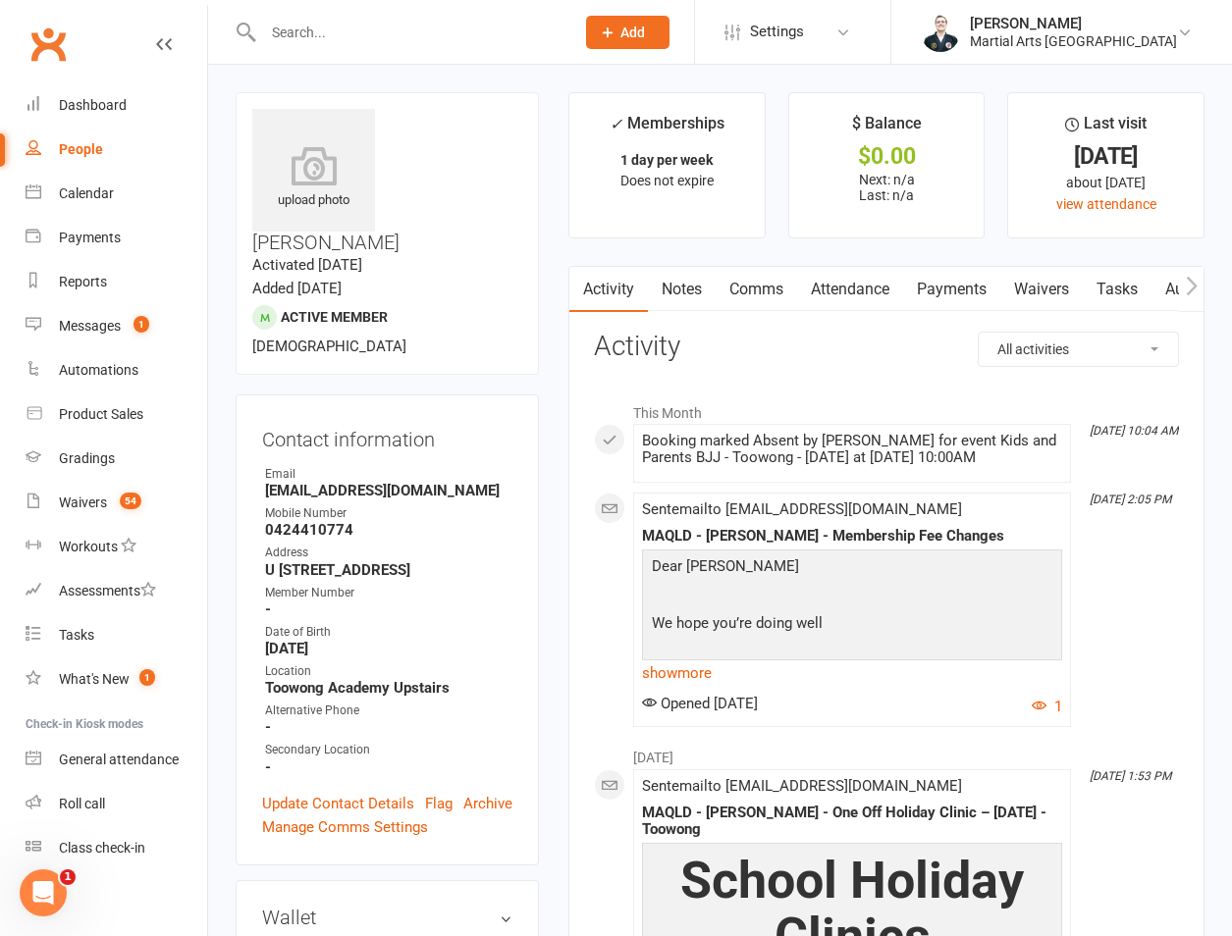
click at [361, 47] on div at bounding box center [398, 32] width 325 height 64
click at [344, 24] on input "text" at bounding box center [408, 32] width 303 height 27
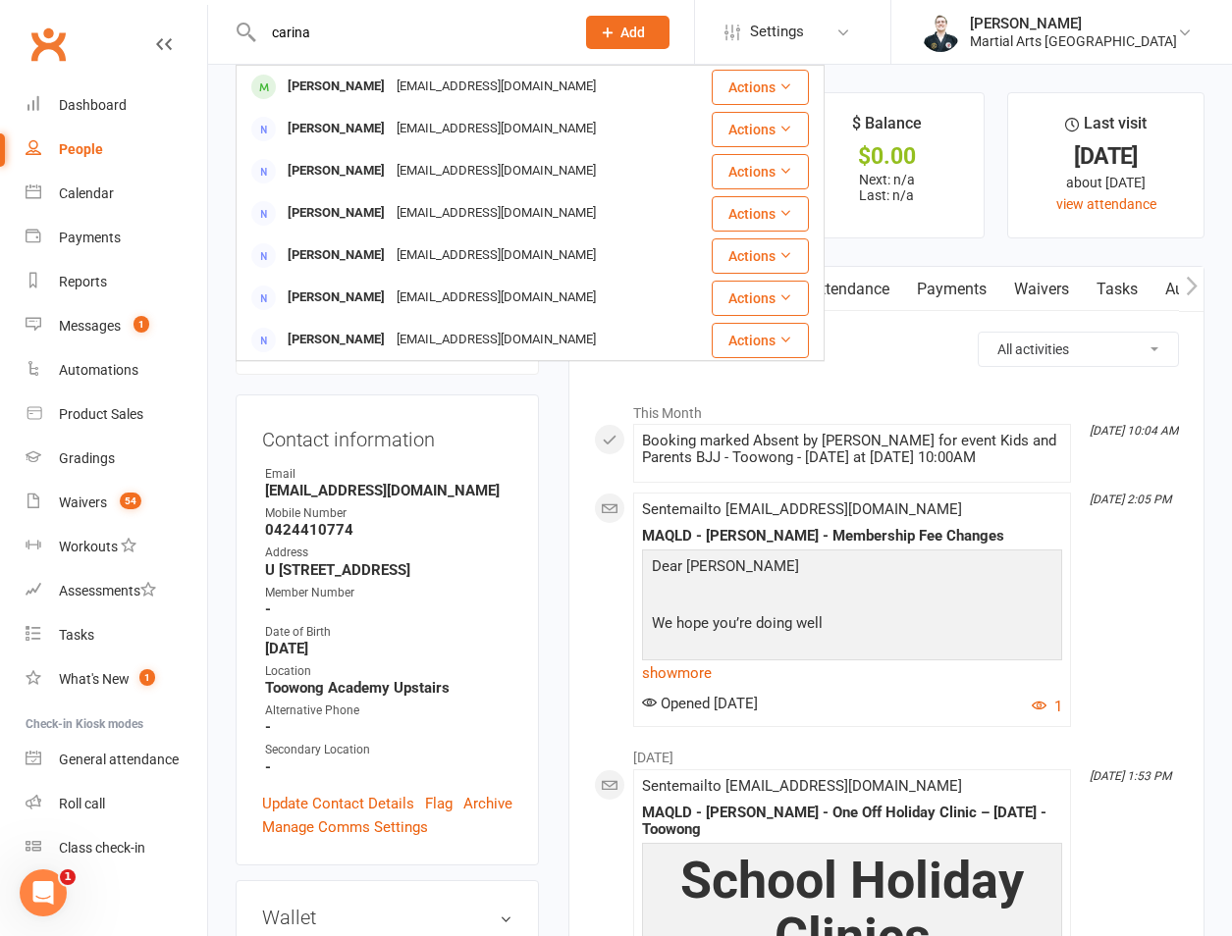
type input "carina"
click at [132, 342] on link "Messages 1" at bounding box center [117, 326] width 182 height 44
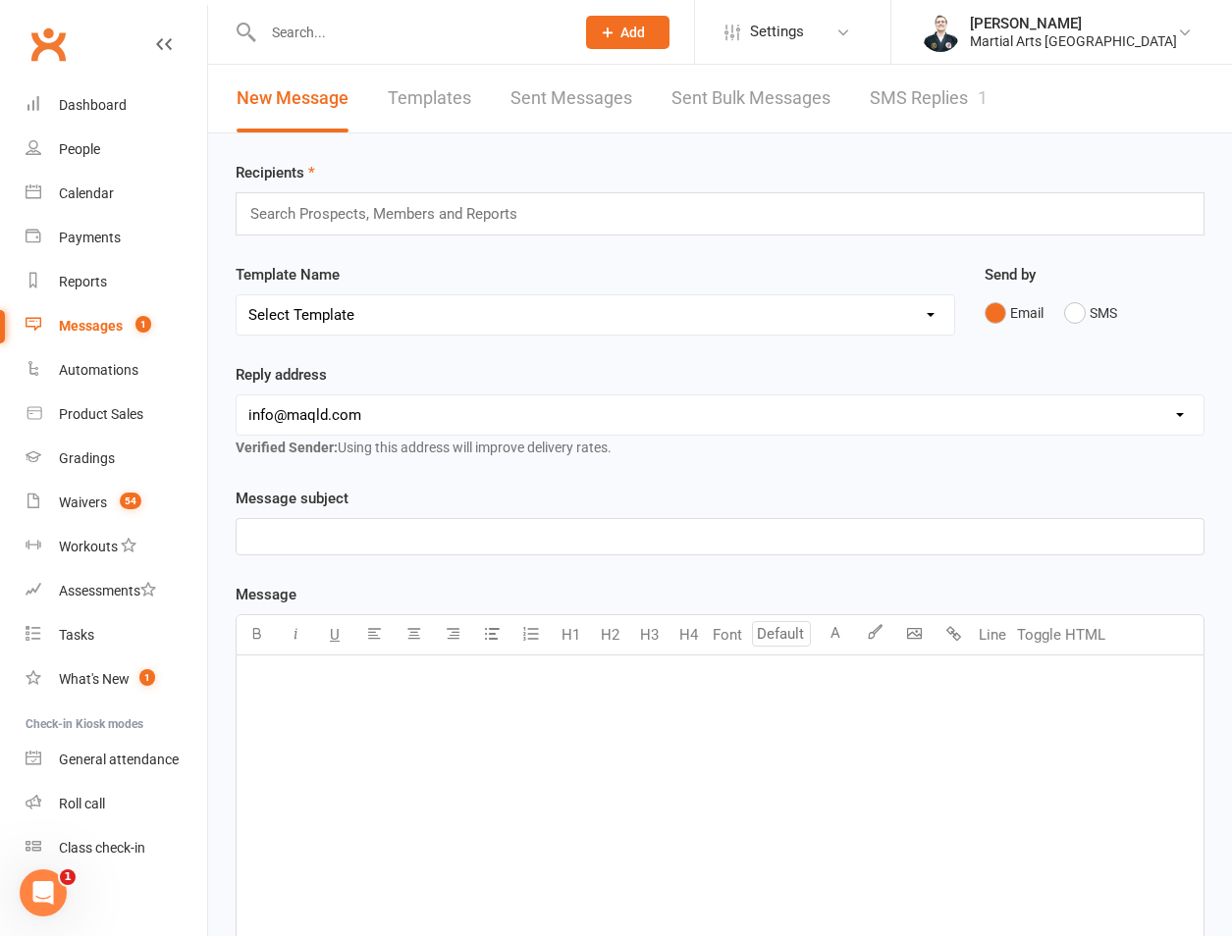
click at [385, 230] on div "Search Prospects, Members and Reports" at bounding box center [720, 213] width 969 height 43
click at [388, 212] on input "text" at bounding box center [392, 214] width 288 height 26
click at [394, 312] on select "Select Template [Email] Black Belt 1st degree [Email] Bushido Seminar [Email] K…" at bounding box center [595, 314] width 717 height 39
select select "31"
click at [237, 295] on select "Select Template [Email] Black Belt 1st degree [Email] Bushido Seminar [Email] K…" at bounding box center [595, 314] width 717 height 39
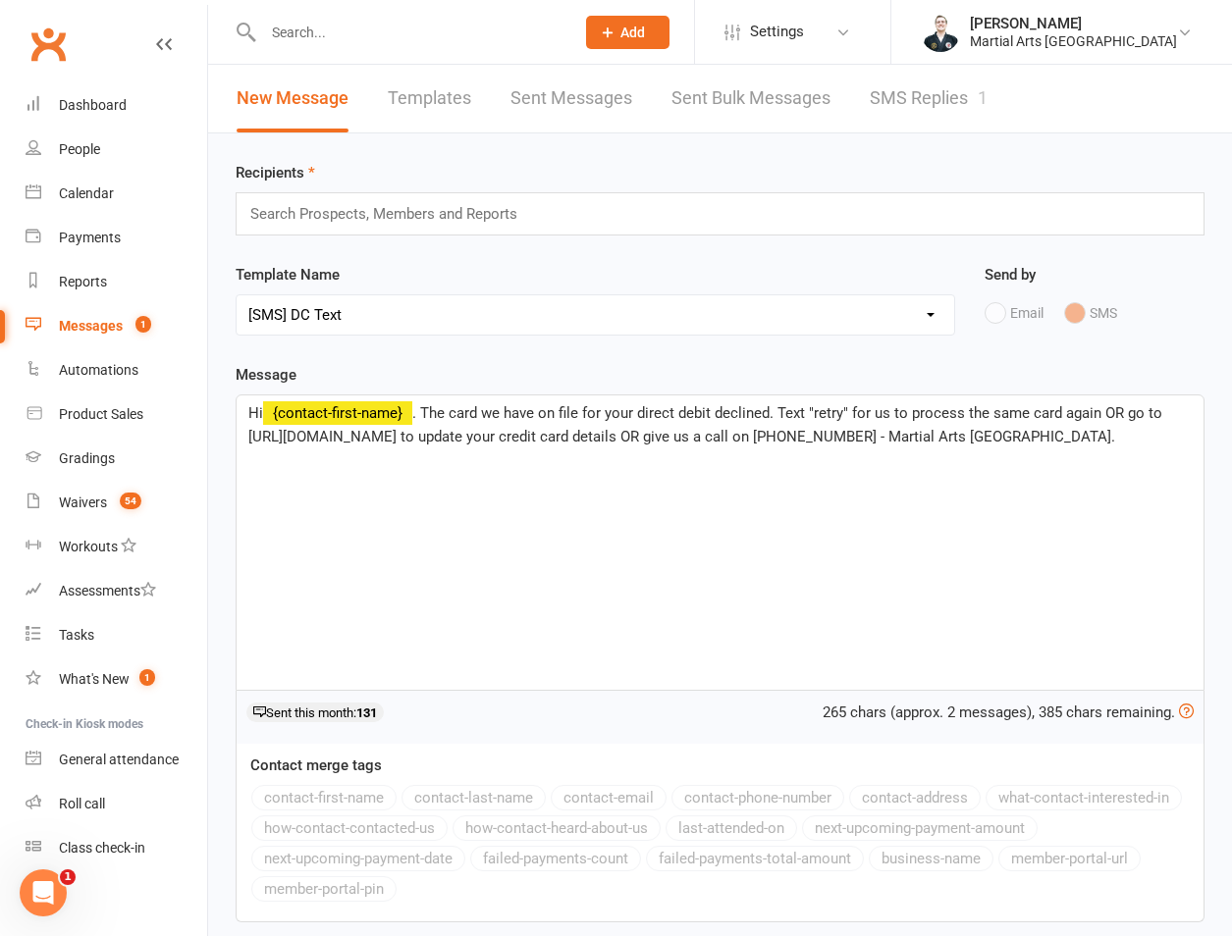
click at [370, 218] on input "text" at bounding box center [392, 214] width 288 height 26
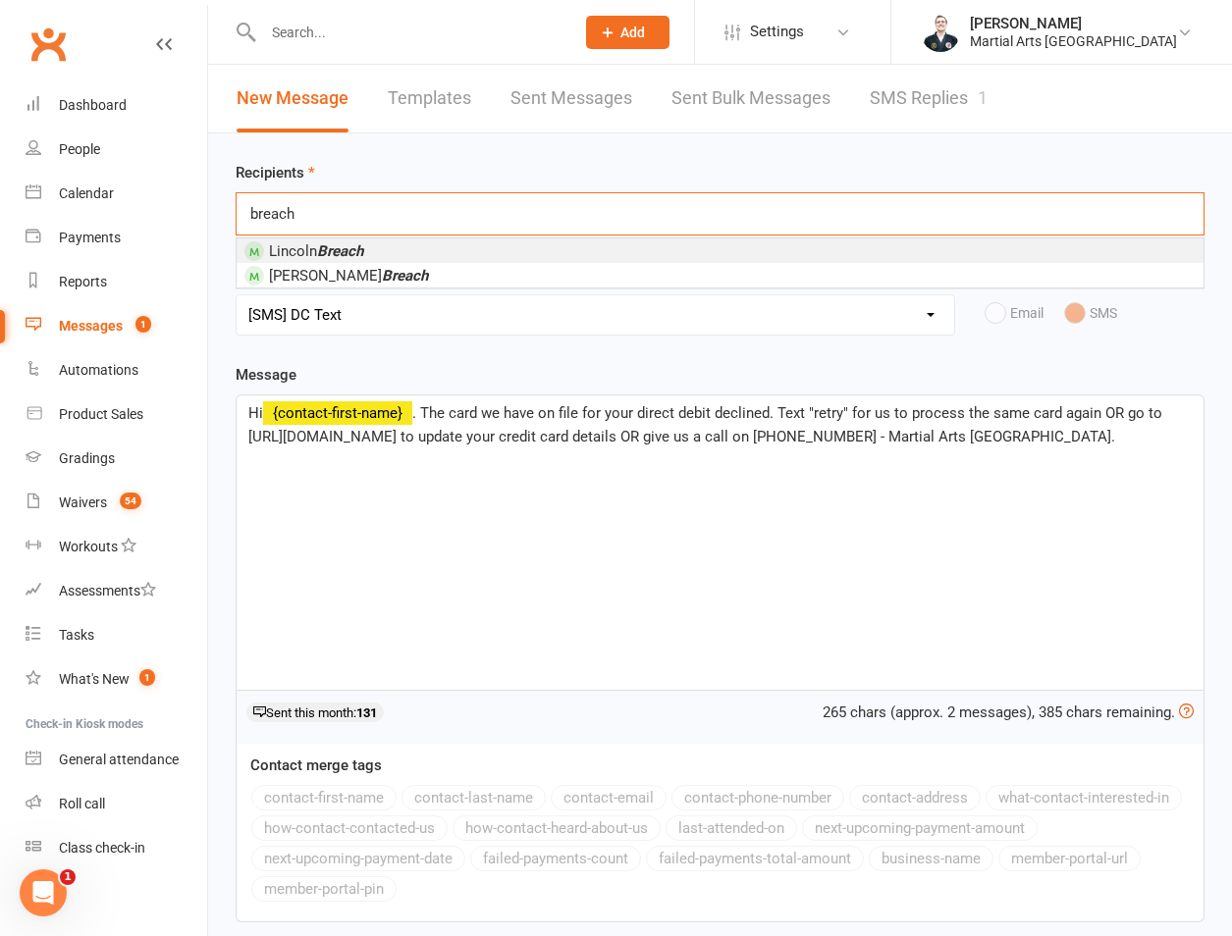
type input "breach"
click at [346, 238] on li "Lincoln Breach" at bounding box center [720, 250] width 967 height 25
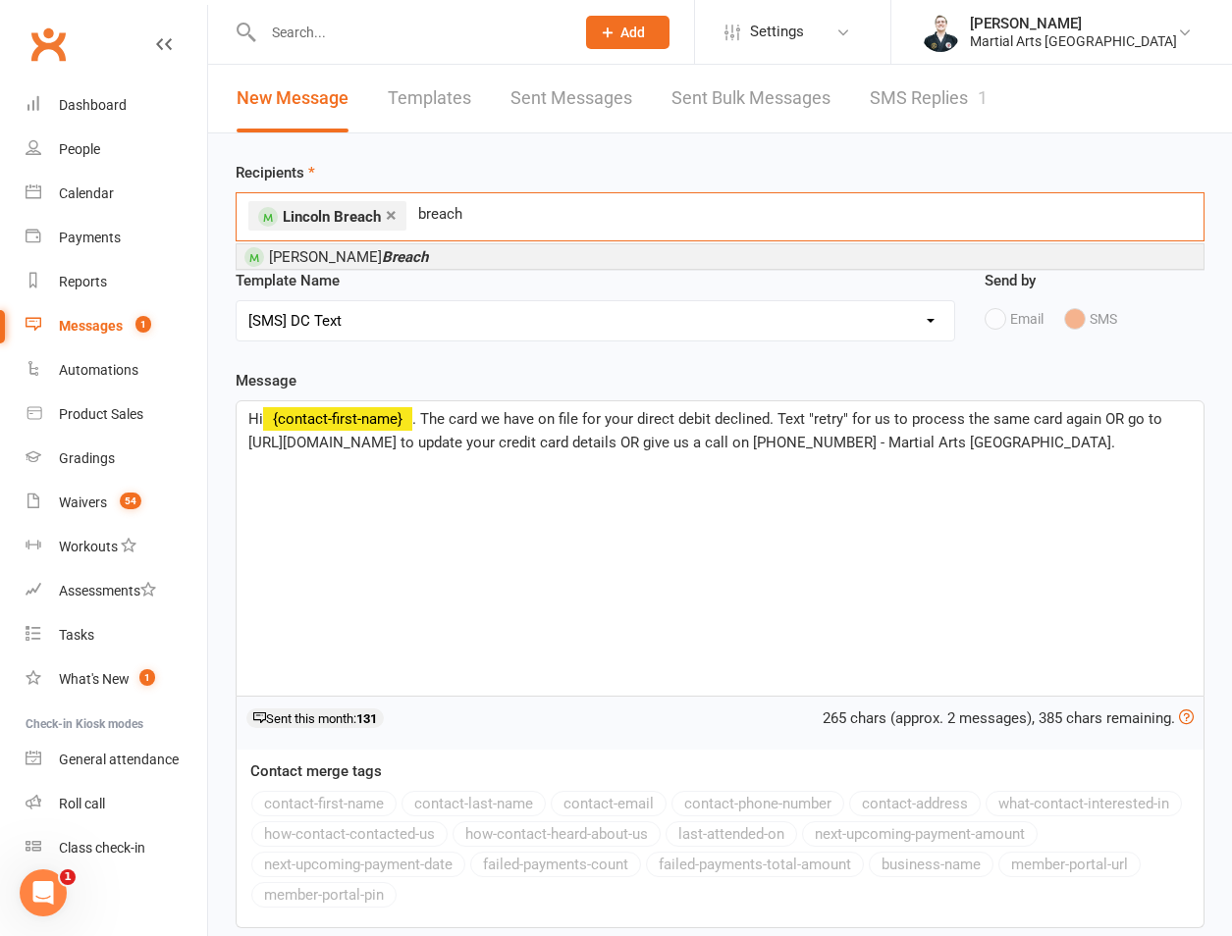
type input "breach"
click at [382, 259] on em "Breach" at bounding box center [405, 257] width 46 height 18
type input "kulan"
click at [326, 259] on span "Kulan Christiansen" at bounding box center [364, 257] width 191 height 18
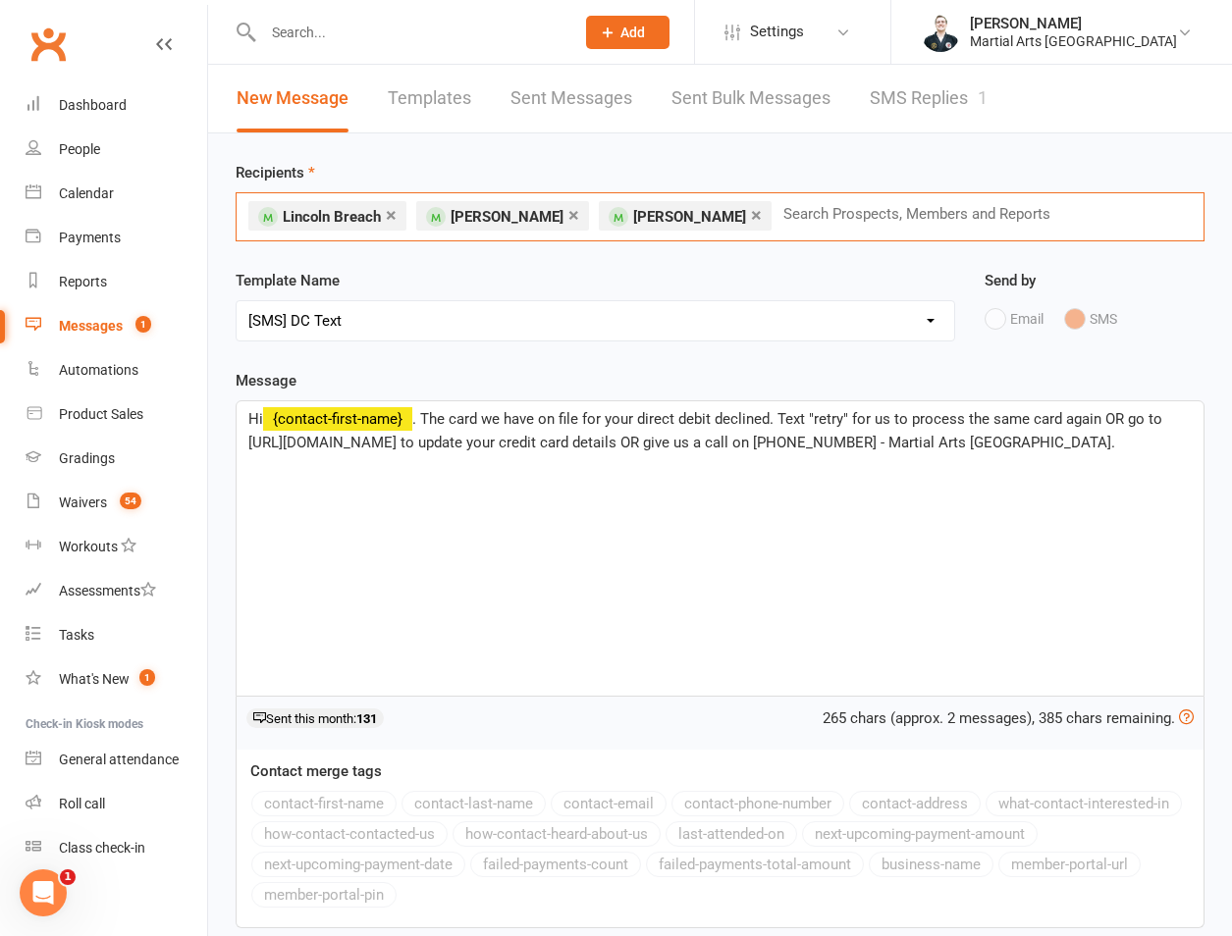
type input "o"
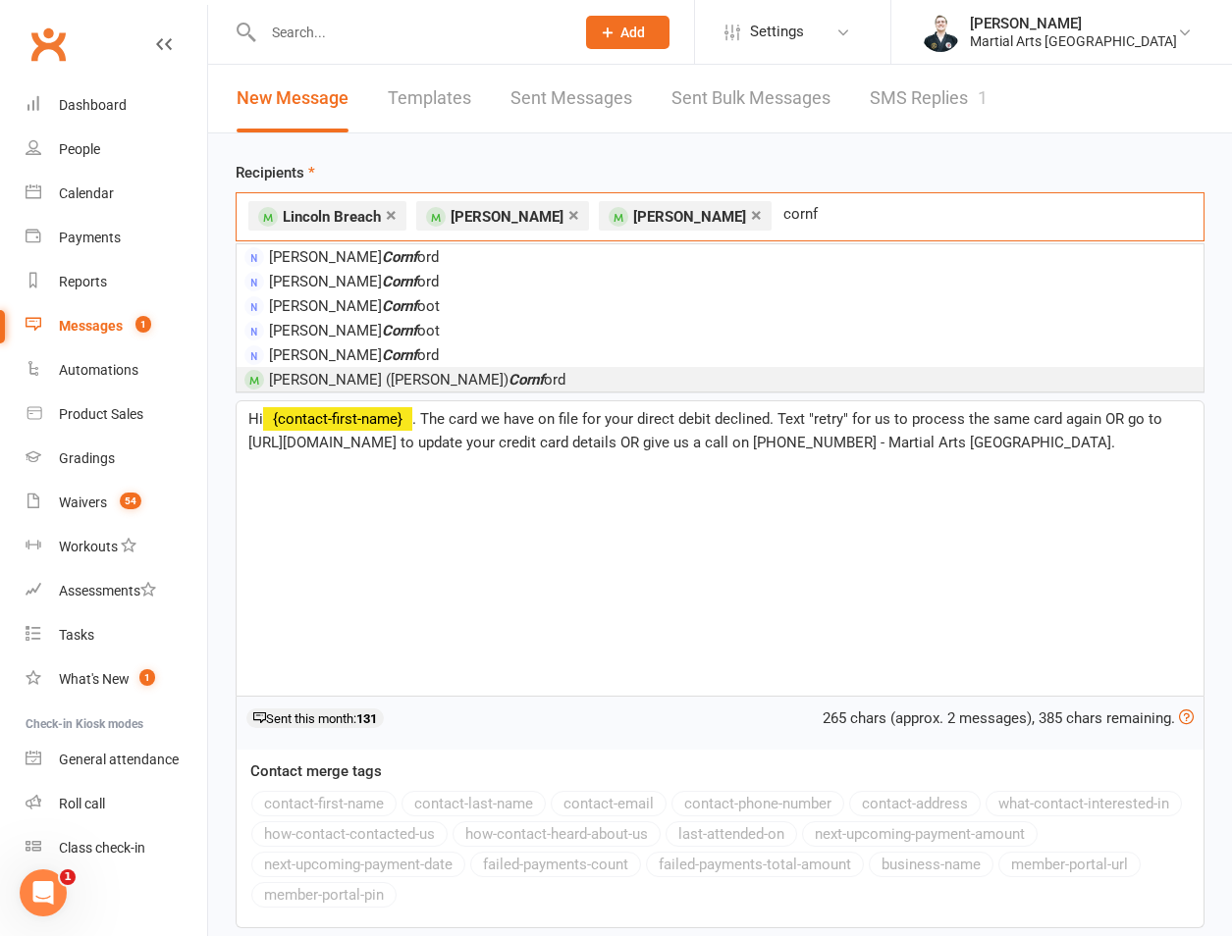
type input "cornf"
click at [344, 377] on span "Penelope (Penny) Cornf ord" at bounding box center [417, 380] width 296 height 18
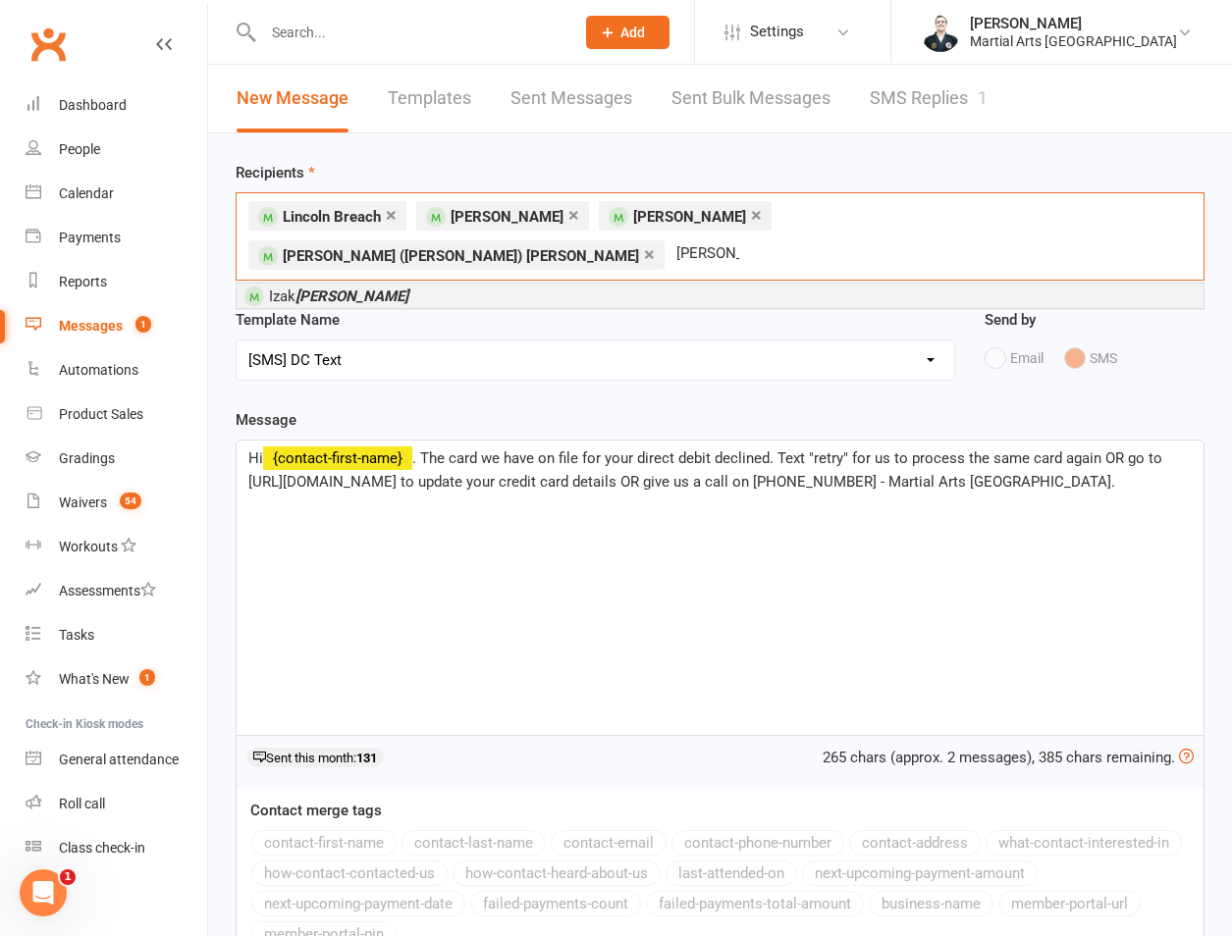
type input "devlin"
click at [361, 284] on li "Izak Devlin" at bounding box center [720, 296] width 967 height 25
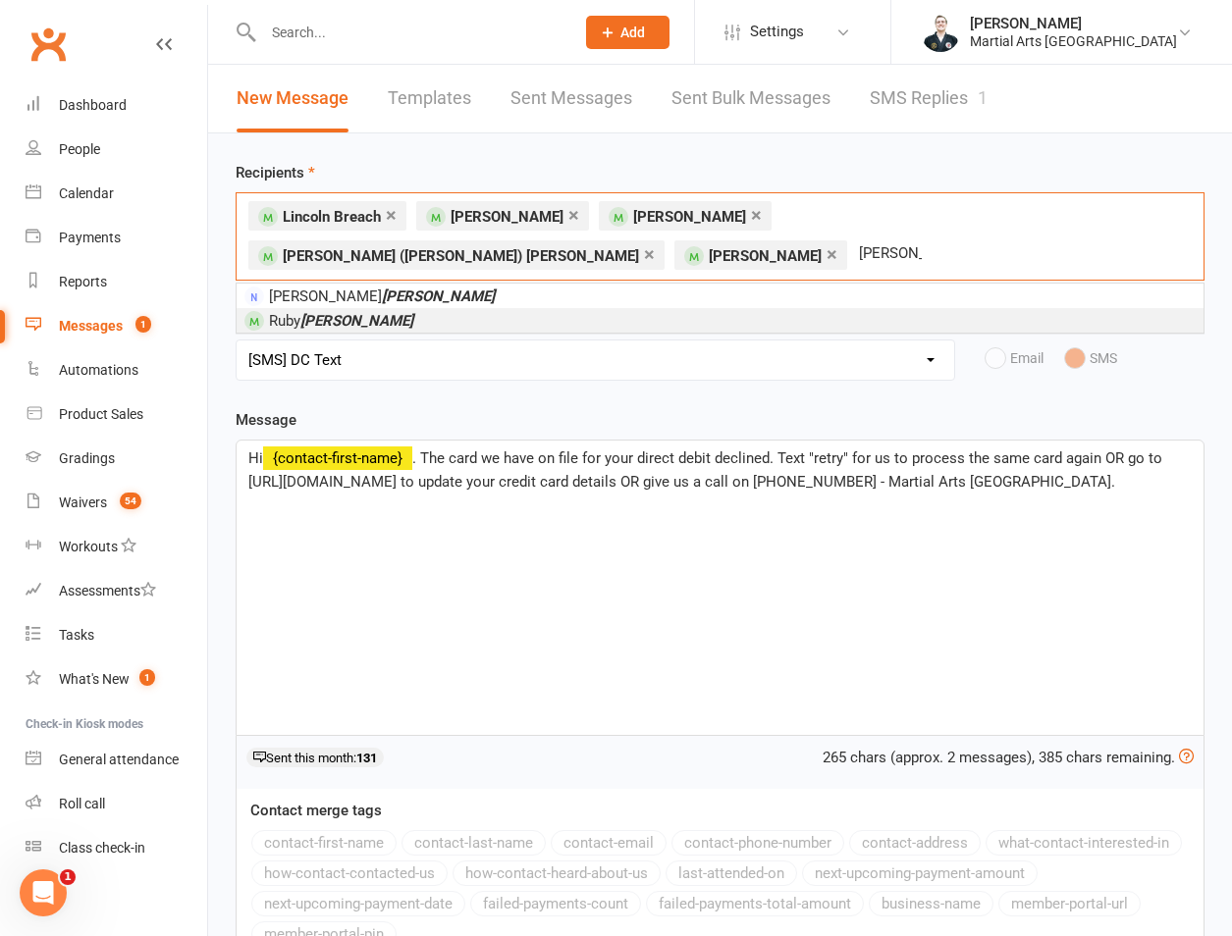
type input "farrar"
click at [314, 315] on em "Farrar" at bounding box center [356, 321] width 113 height 18
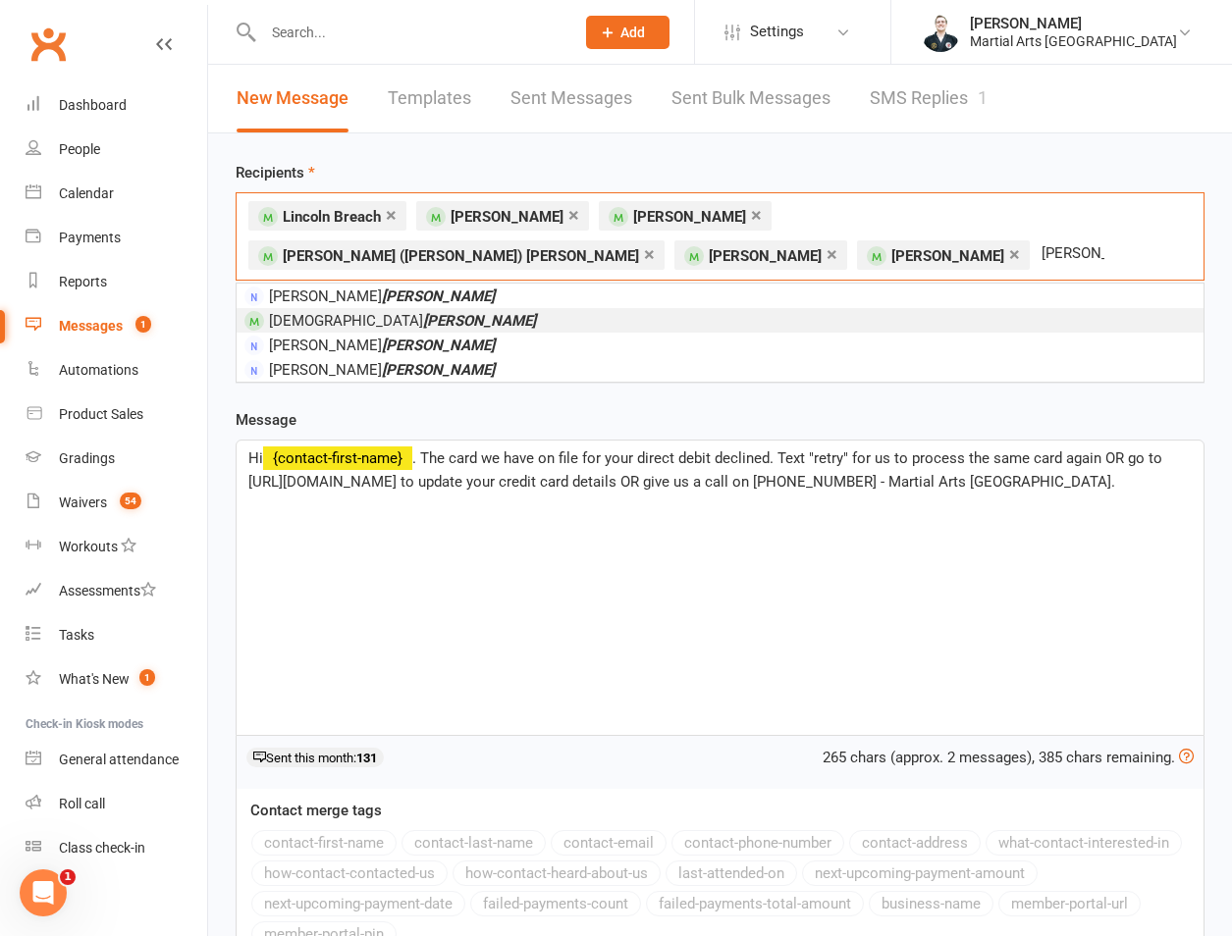
type input "hillman"
click at [423, 315] on em "Hillman" at bounding box center [479, 321] width 113 height 18
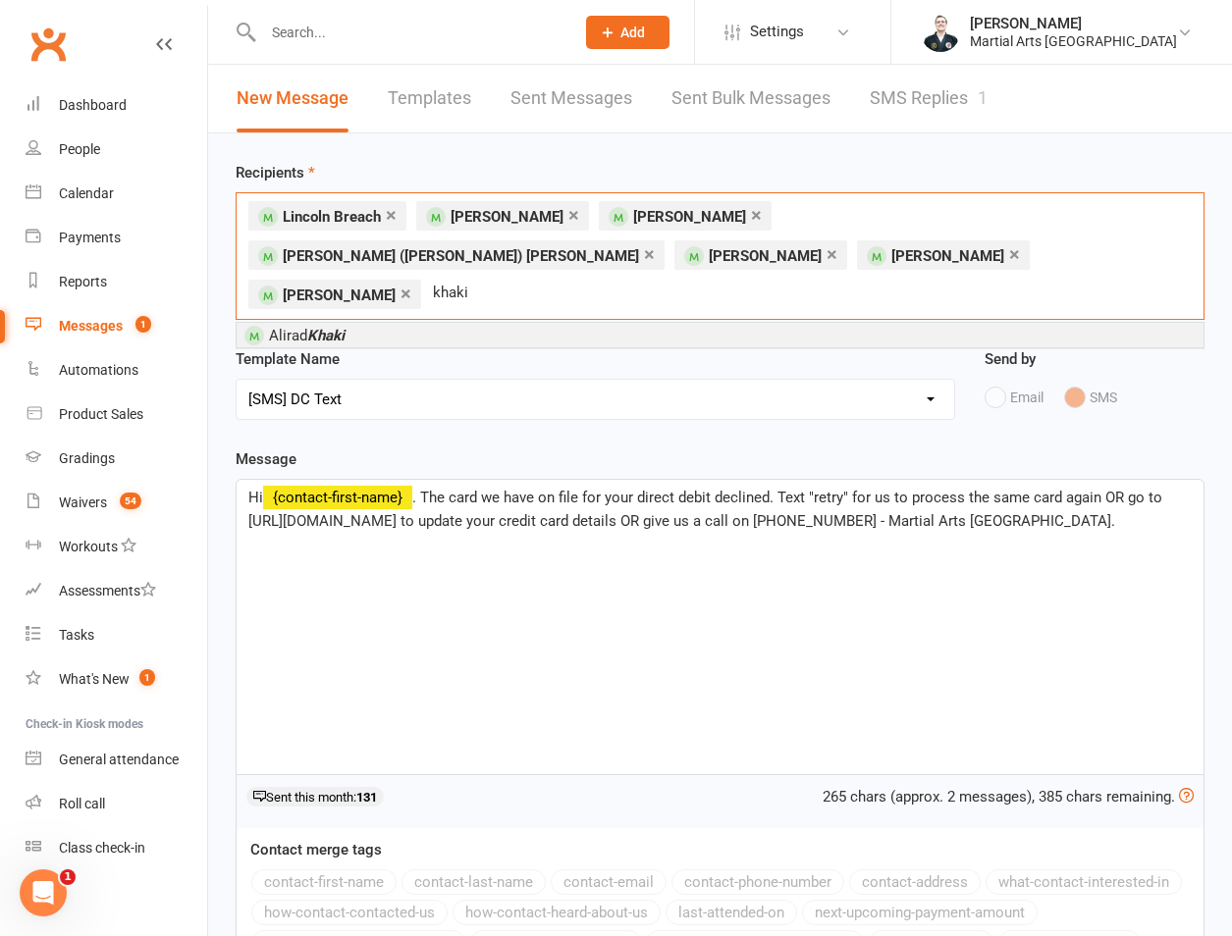
type input "khaki"
click at [299, 323] on li "Alirad Khaki" at bounding box center [720, 335] width 967 height 25
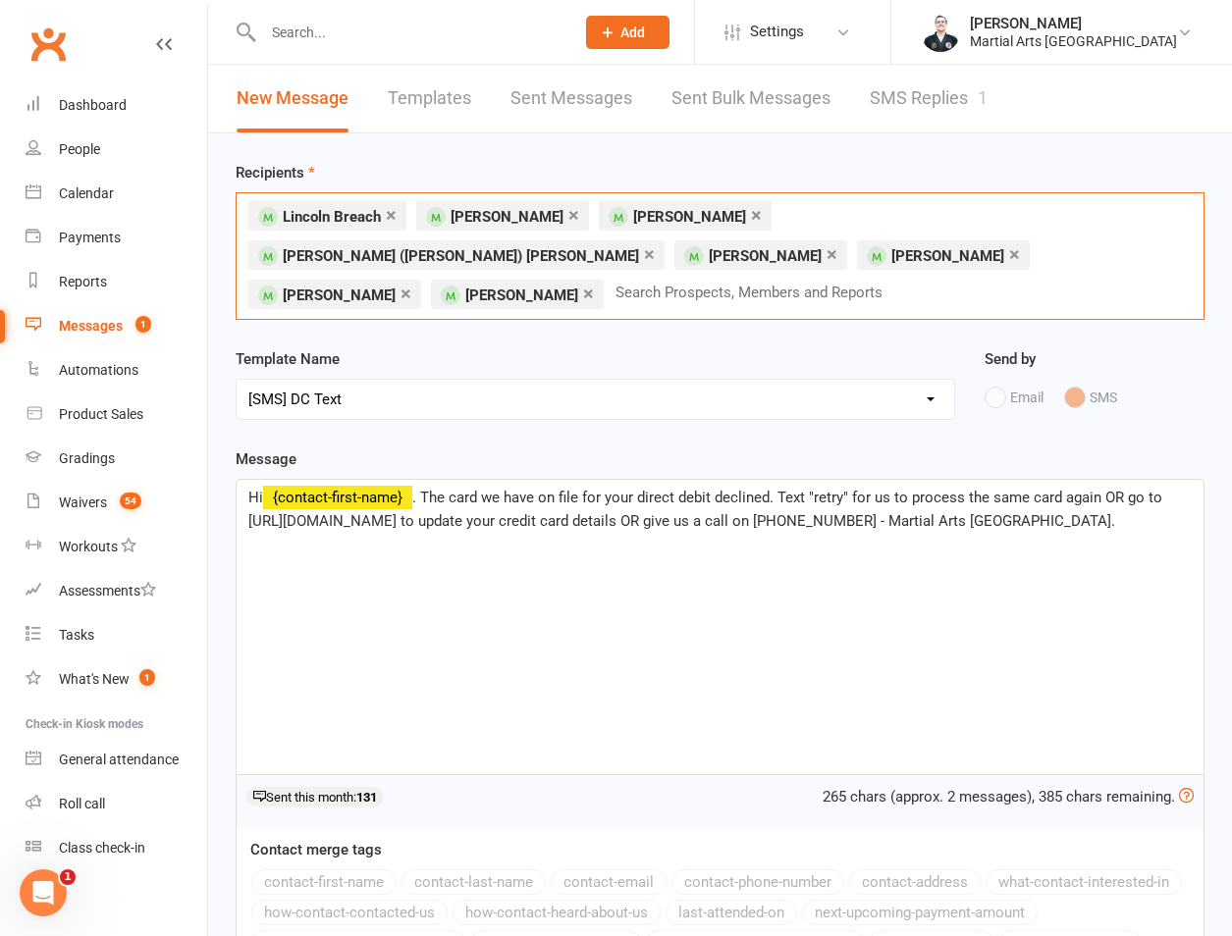
type input "k"
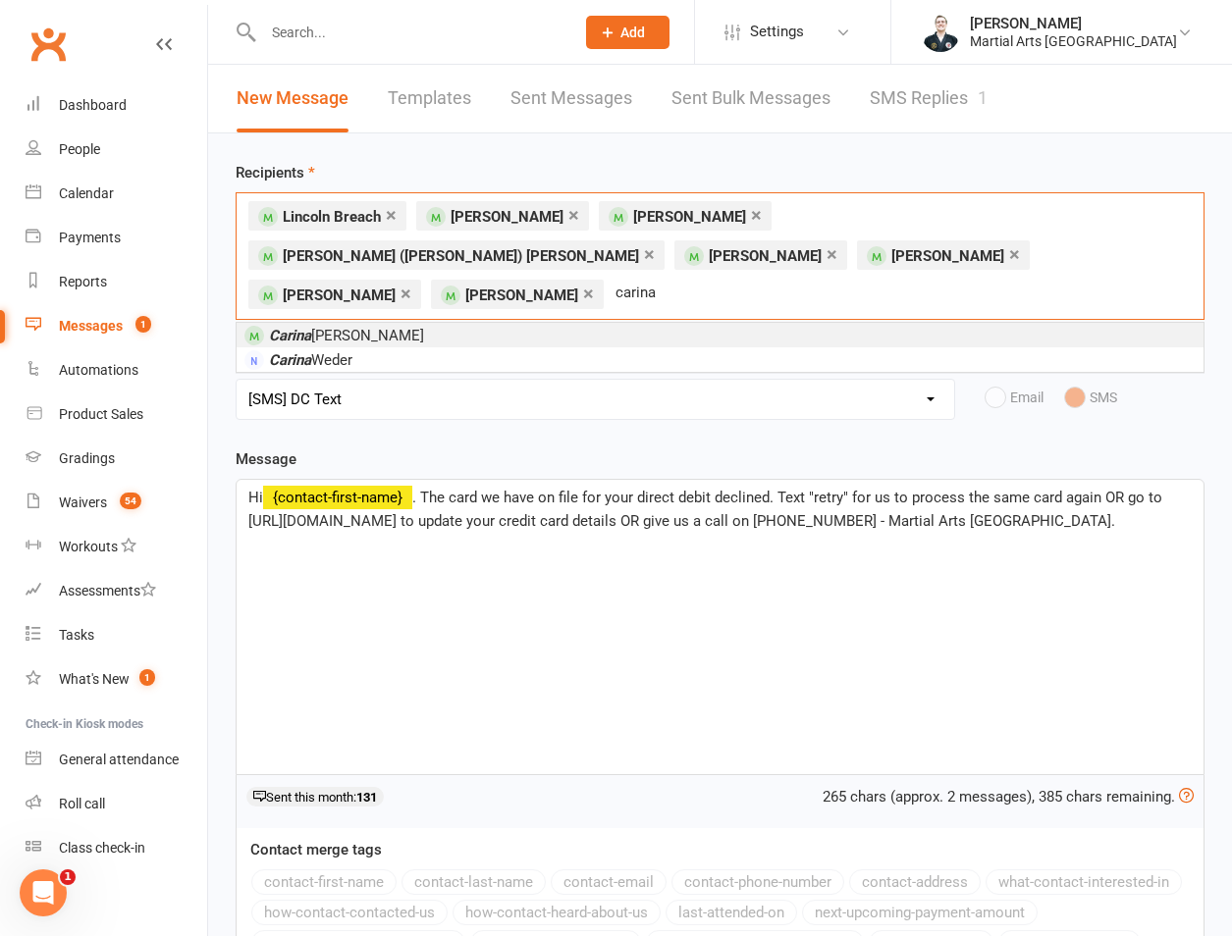
type input "carina"
click at [299, 327] on em "Carina" at bounding box center [290, 336] width 42 height 18
type input "kler"
click at [299, 327] on span "Chris Kler" at bounding box center [382, 336] width 226 height 18
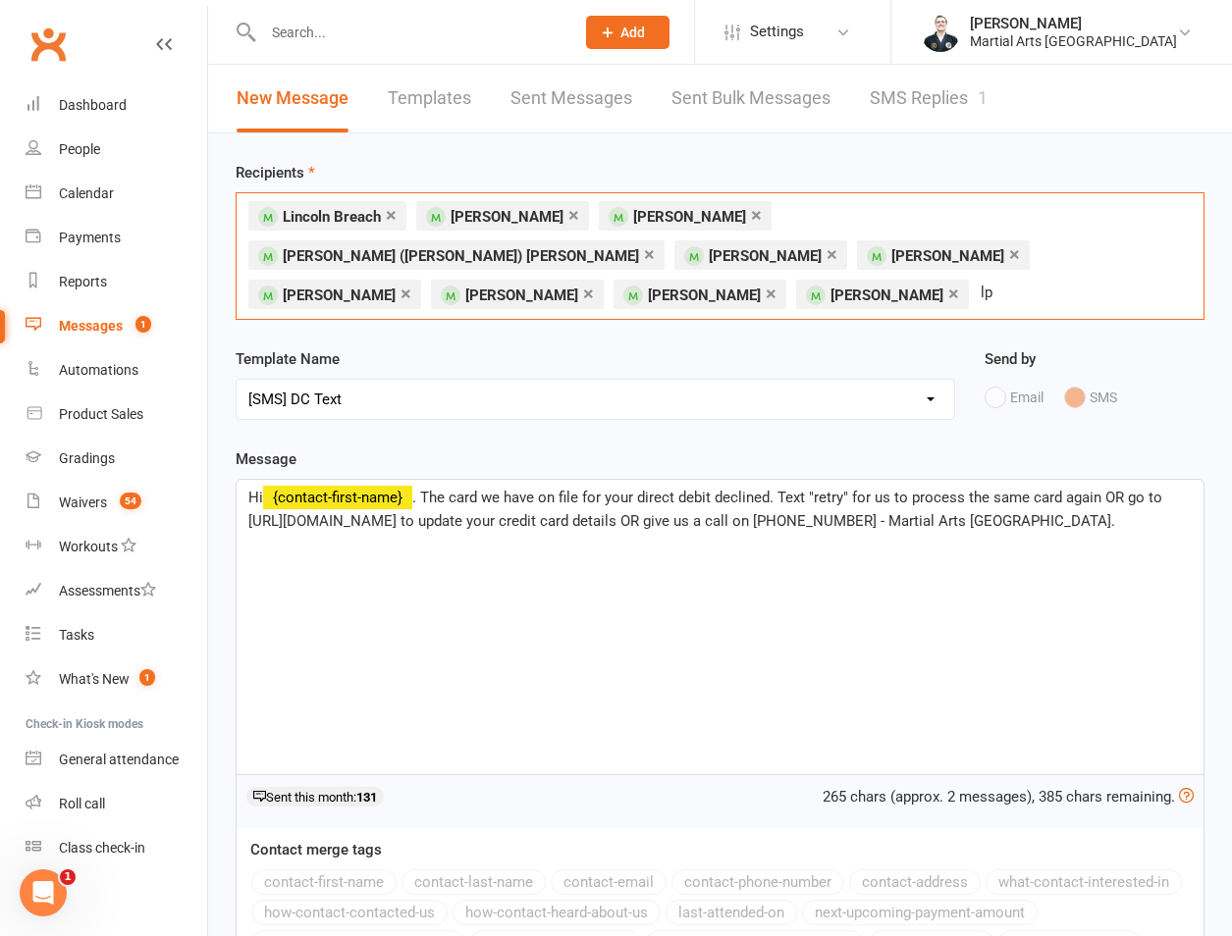
type input "l"
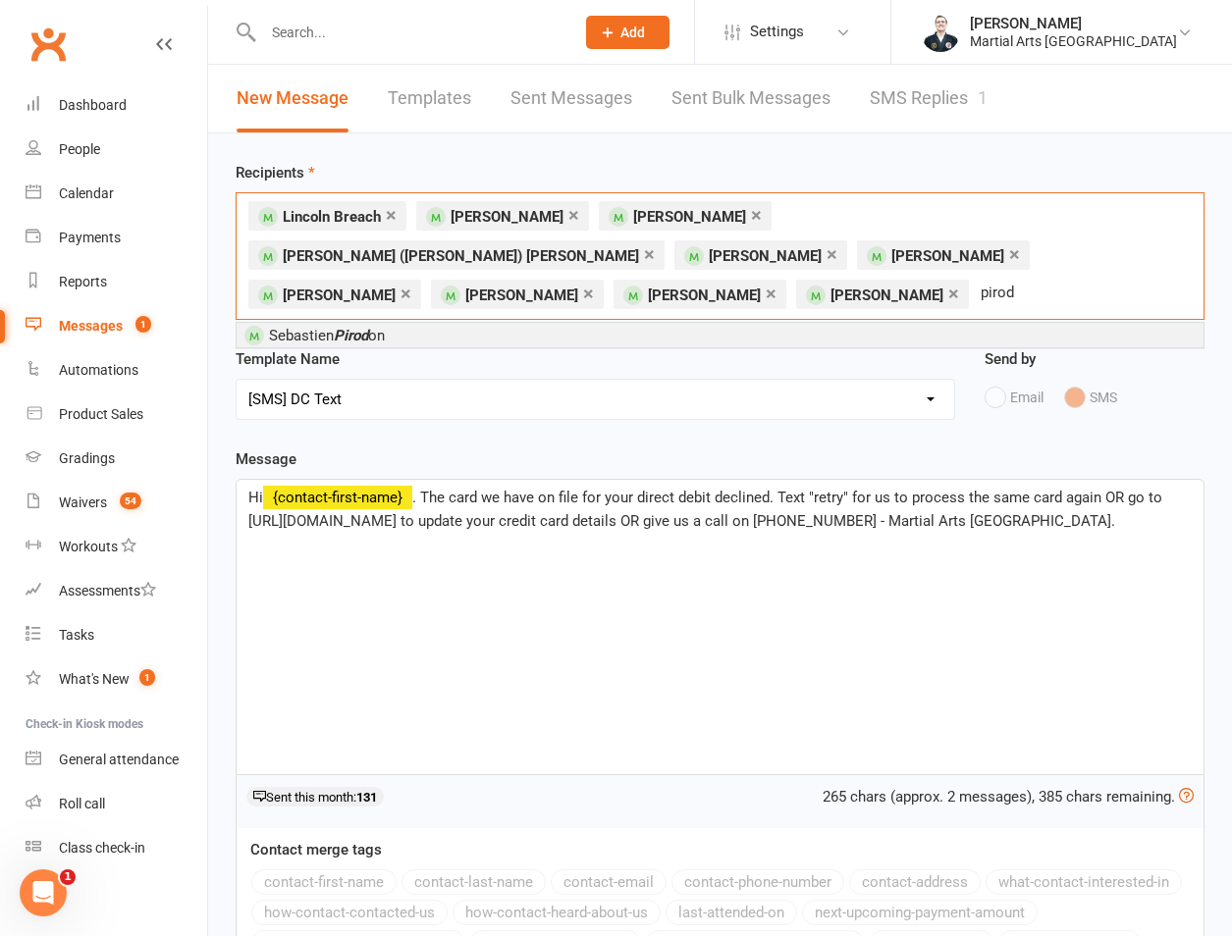
type input "pirod"
click at [299, 327] on span "Sebastien Pirod on" at bounding box center [327, 336] width 116 height 18
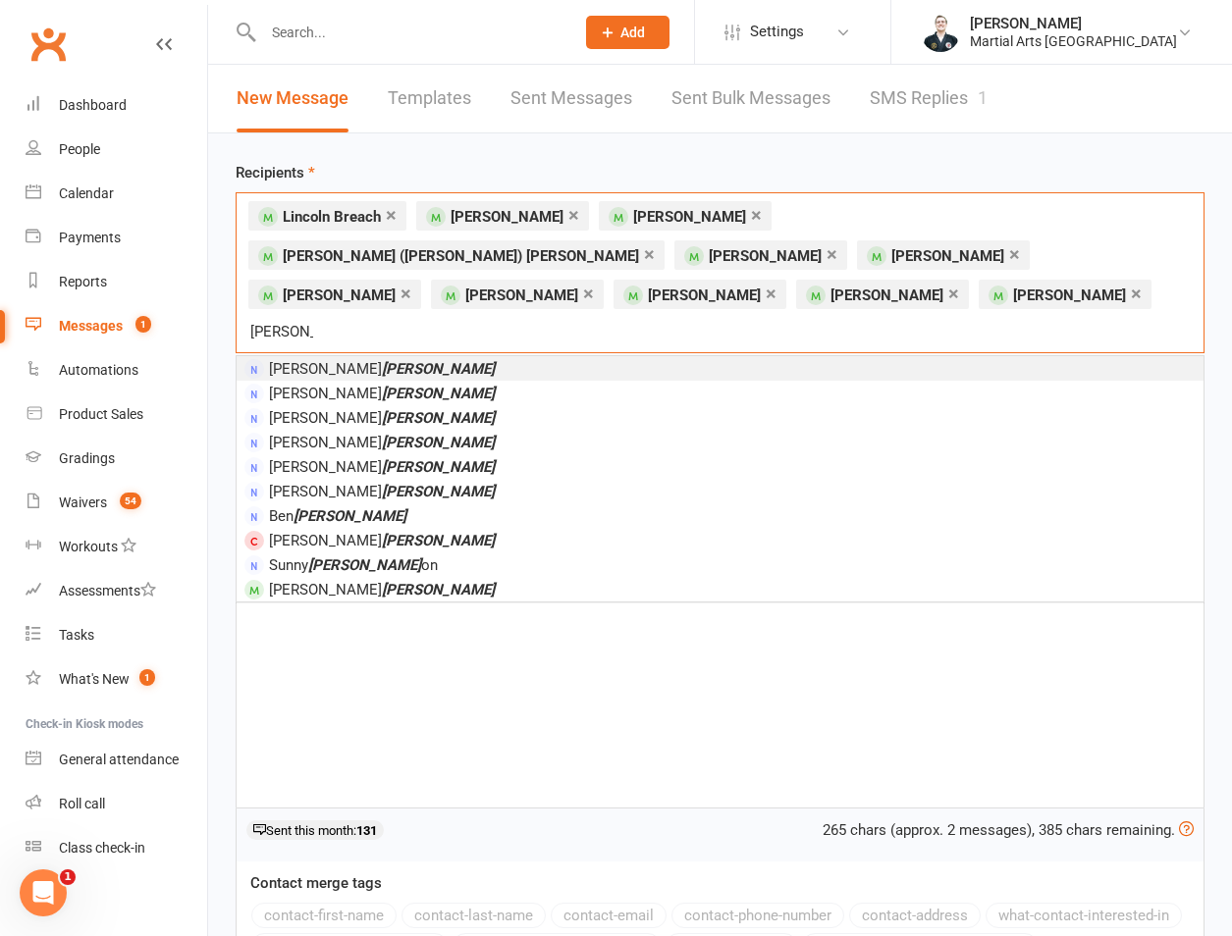
click at [299, 319] on input "sanders" at bounding box center [281, 332] width 67 height 26
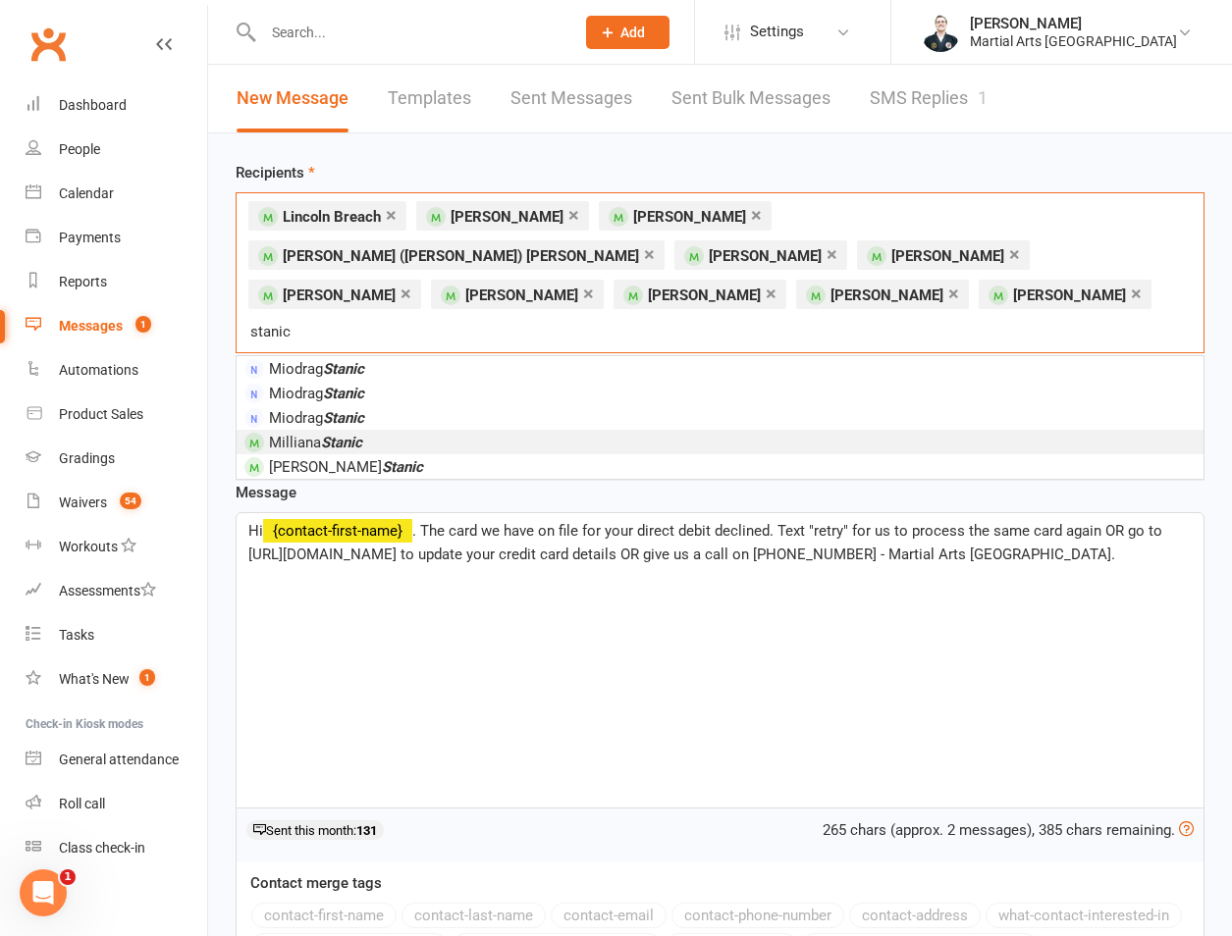
type input "stanic"
click at [302, 434] on span "Milliana Stanic" at bounding box center [315, 443] width 93 height 18
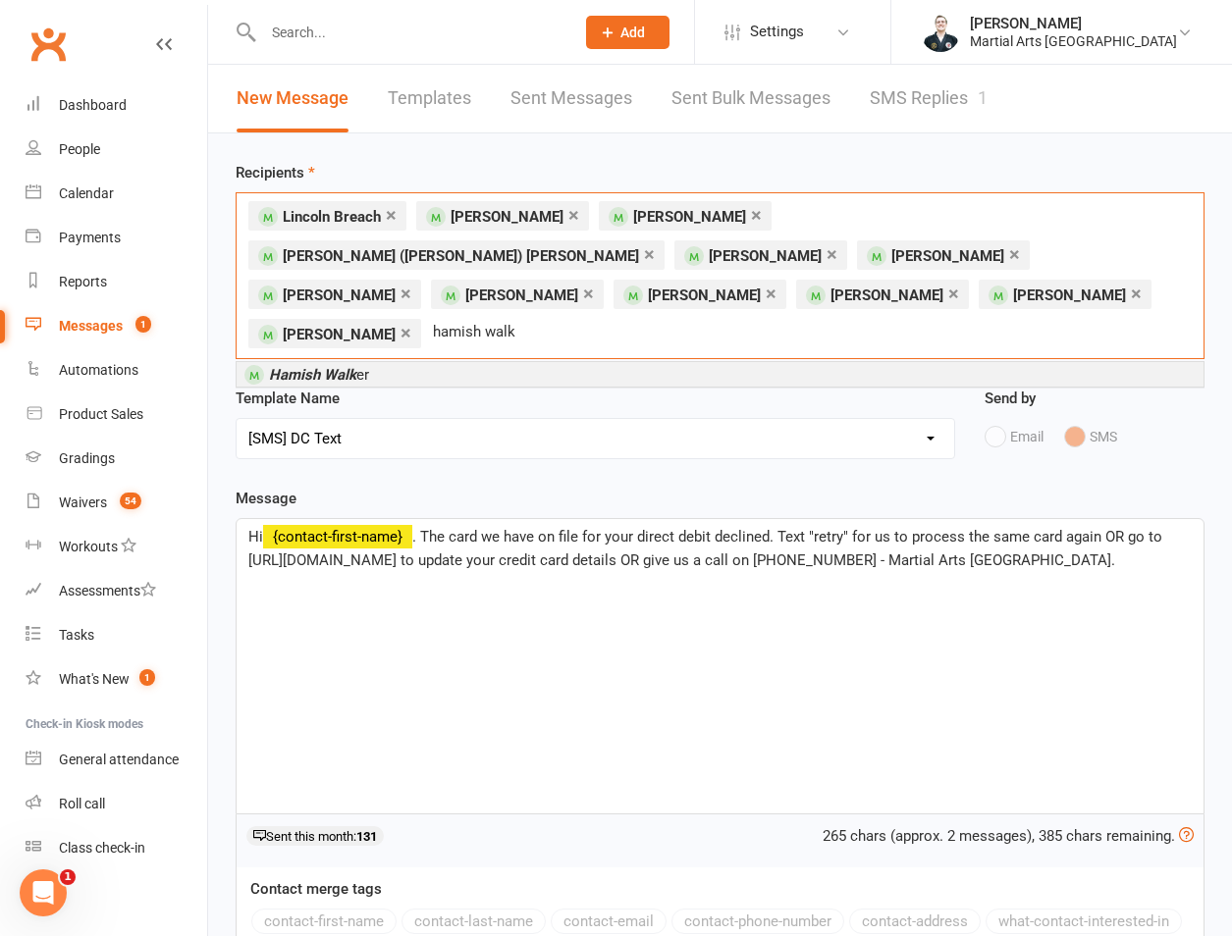
type input "hamish walk"
click at [320, 366] on em "Hamish Walk" at bounding box center [312, 375] width 87 height 18
type input "zraiq"
click at [382, 366] on em "Zraiq" at bounding box center [398, 375] width 33 height 18
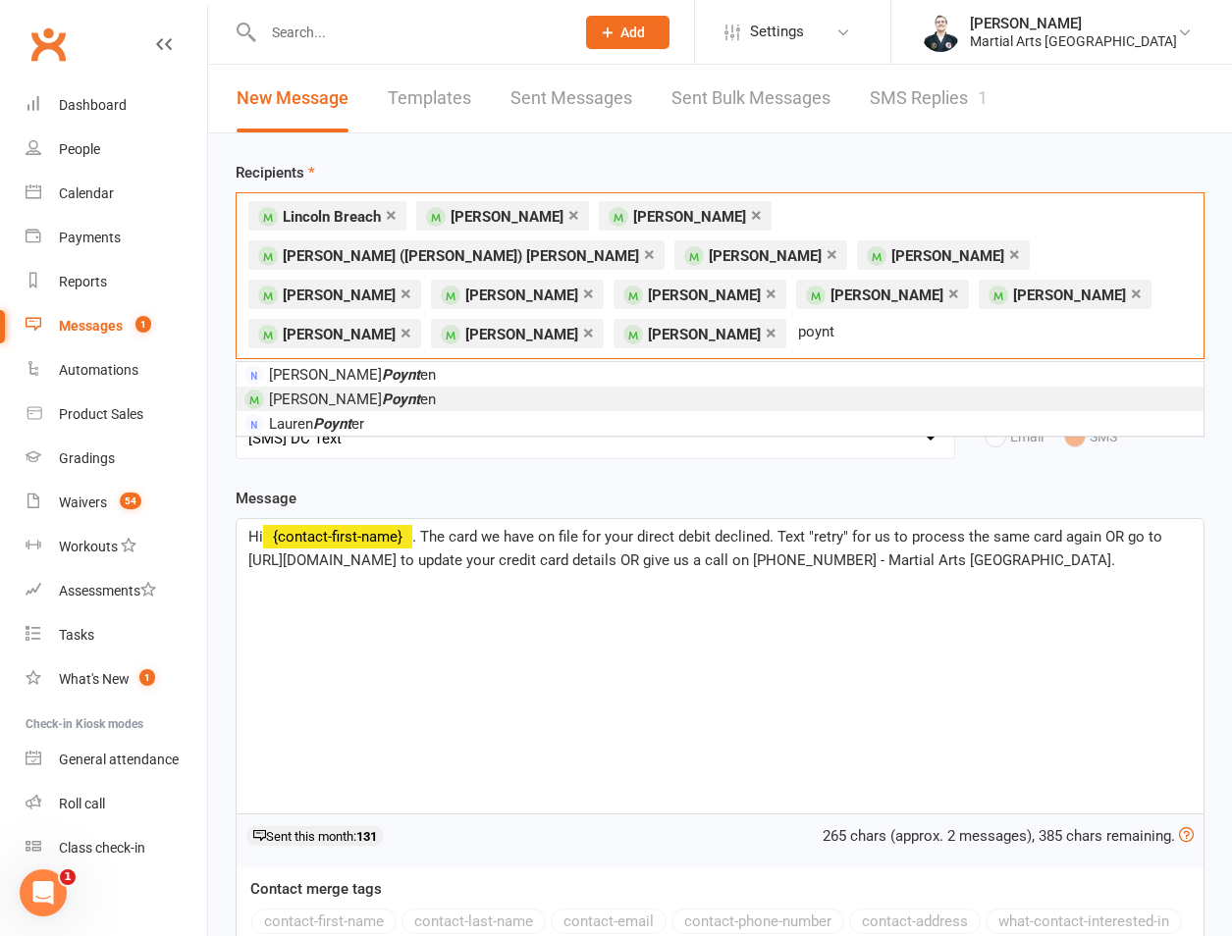
type input "poynt"
click at [358, 391] on span "John Poynt en" at bounding box center [352, 400] width 167 height 18
type input "rana"
click at [358, 387] on li "Hardika Rana" at bounding box center [720, 399] width 967 height 25
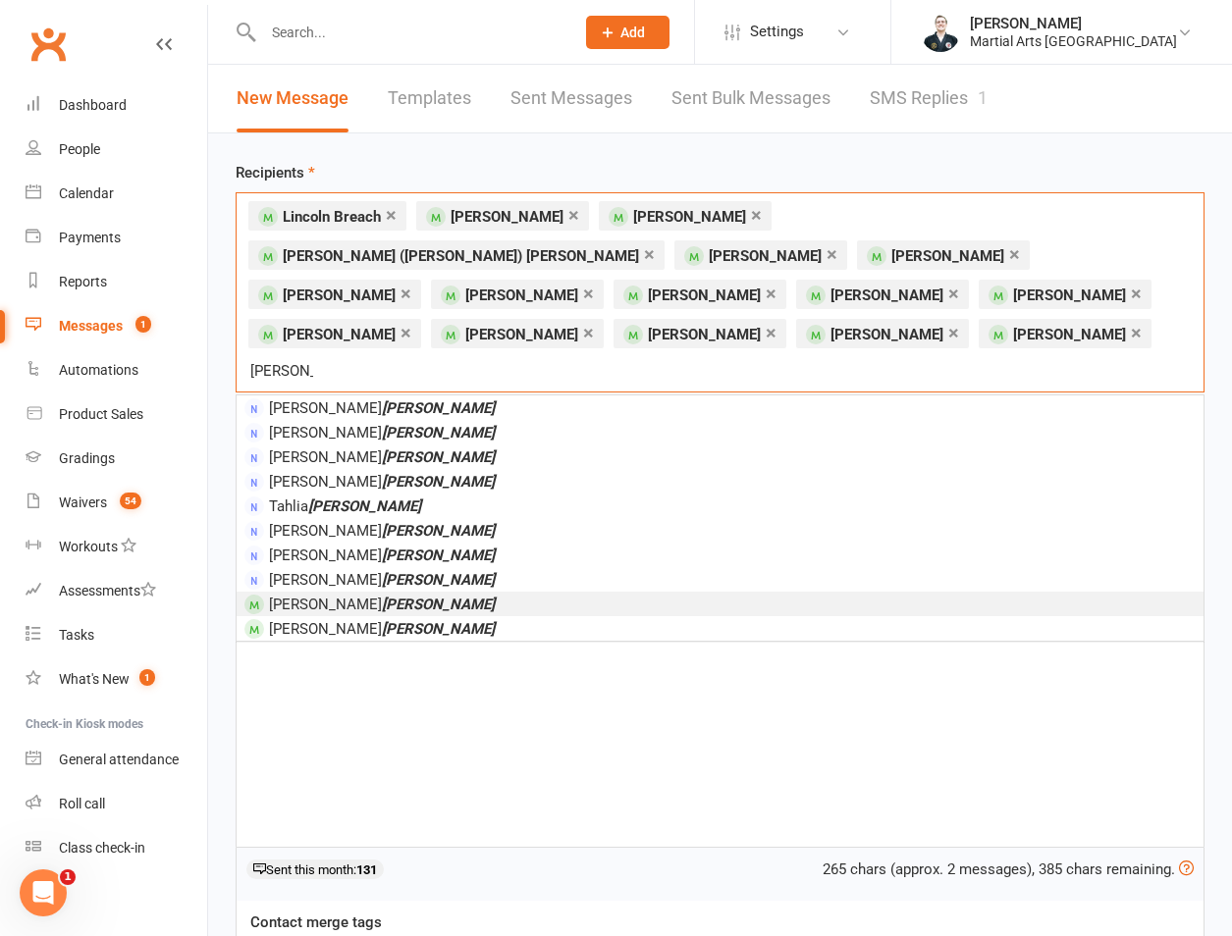
type input "arnold"
click at [355, 592] on li "Lyla Arnold" at bounding box center [720, 604] width 967 height 25
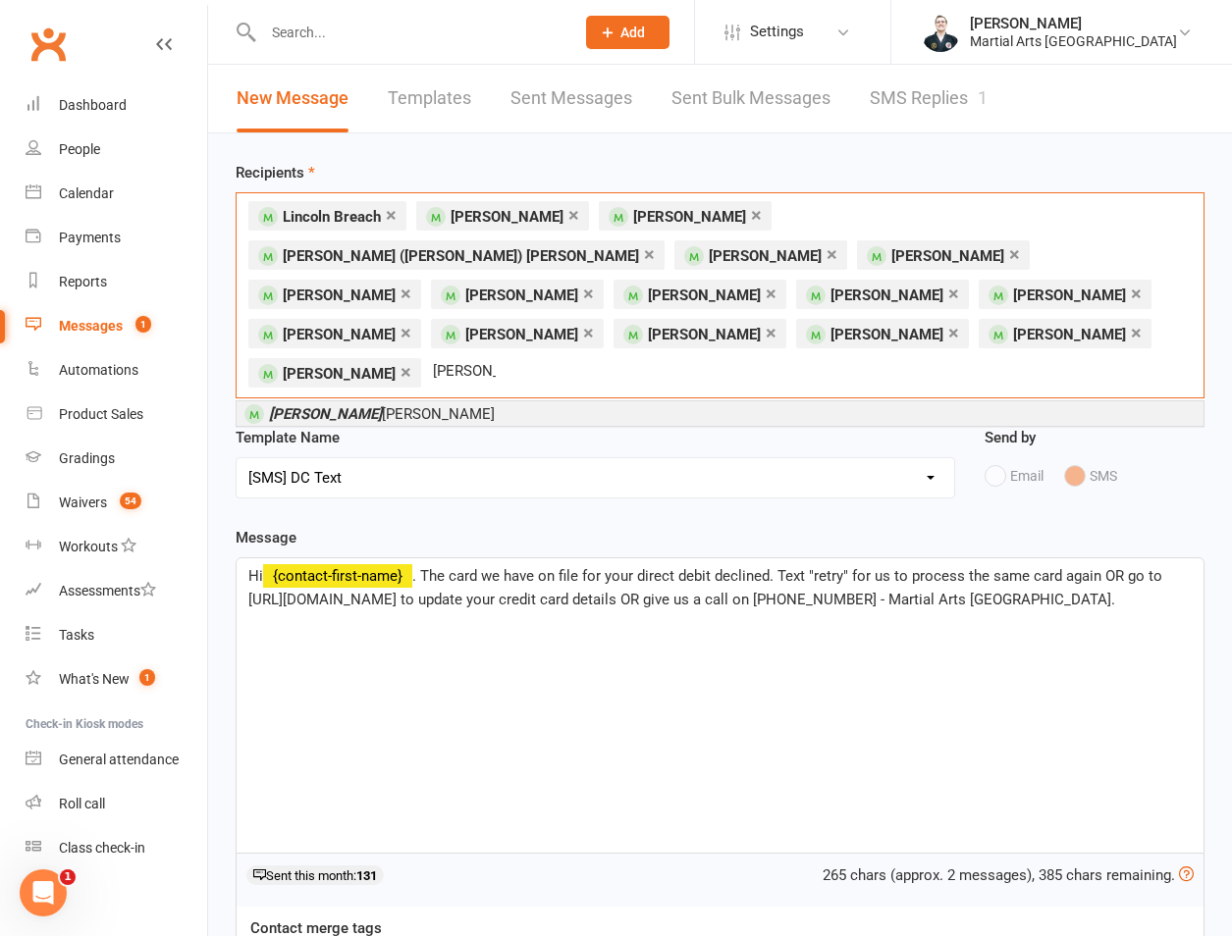
type input "mitzi"
click at [314, 405] on span "Mitzi Christie" at bounding box center [382, 414] width 226 height 18
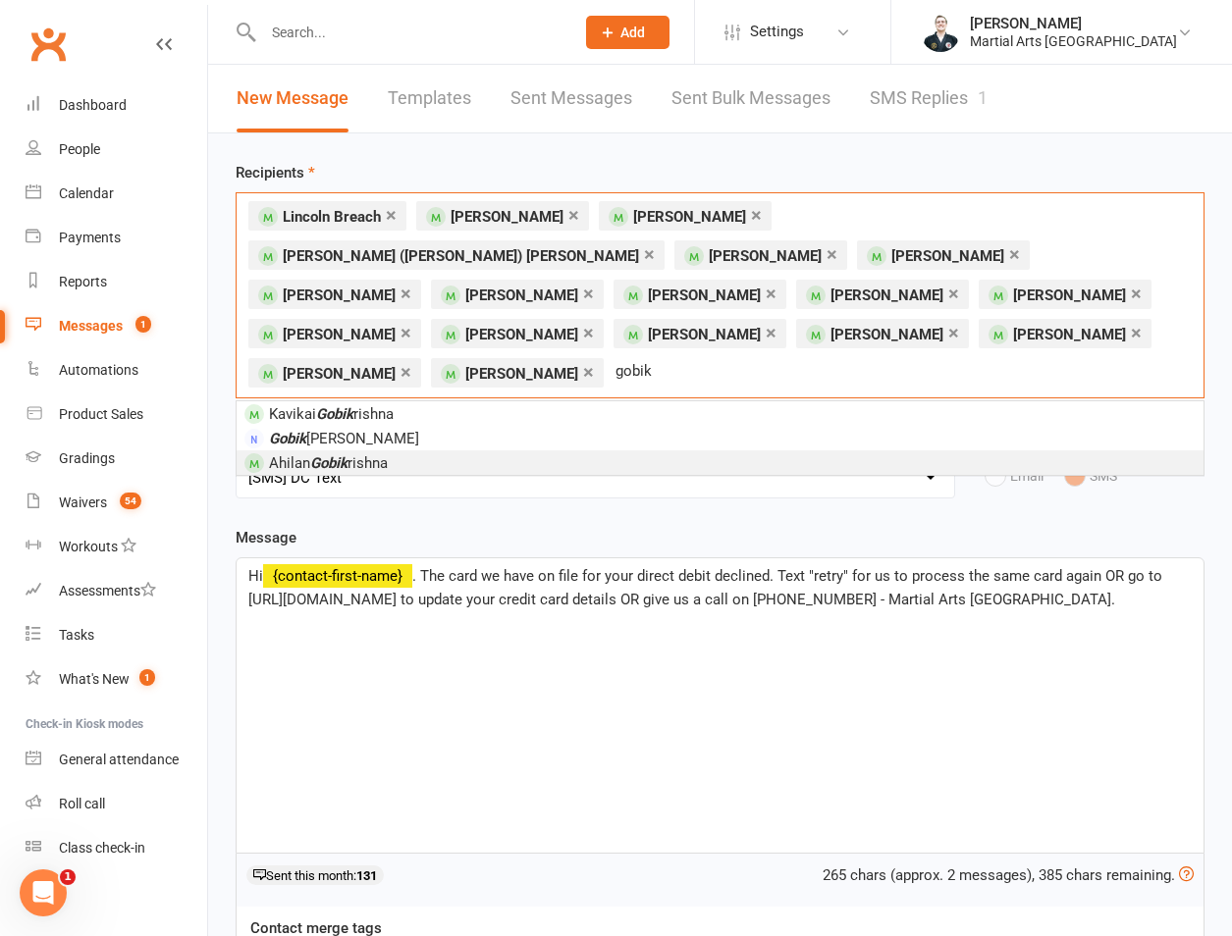
type input "gobik"
click at [399, 450] on li "Ahilan Gobik rishna" at bounding box center [720, 462] width 967 height 25
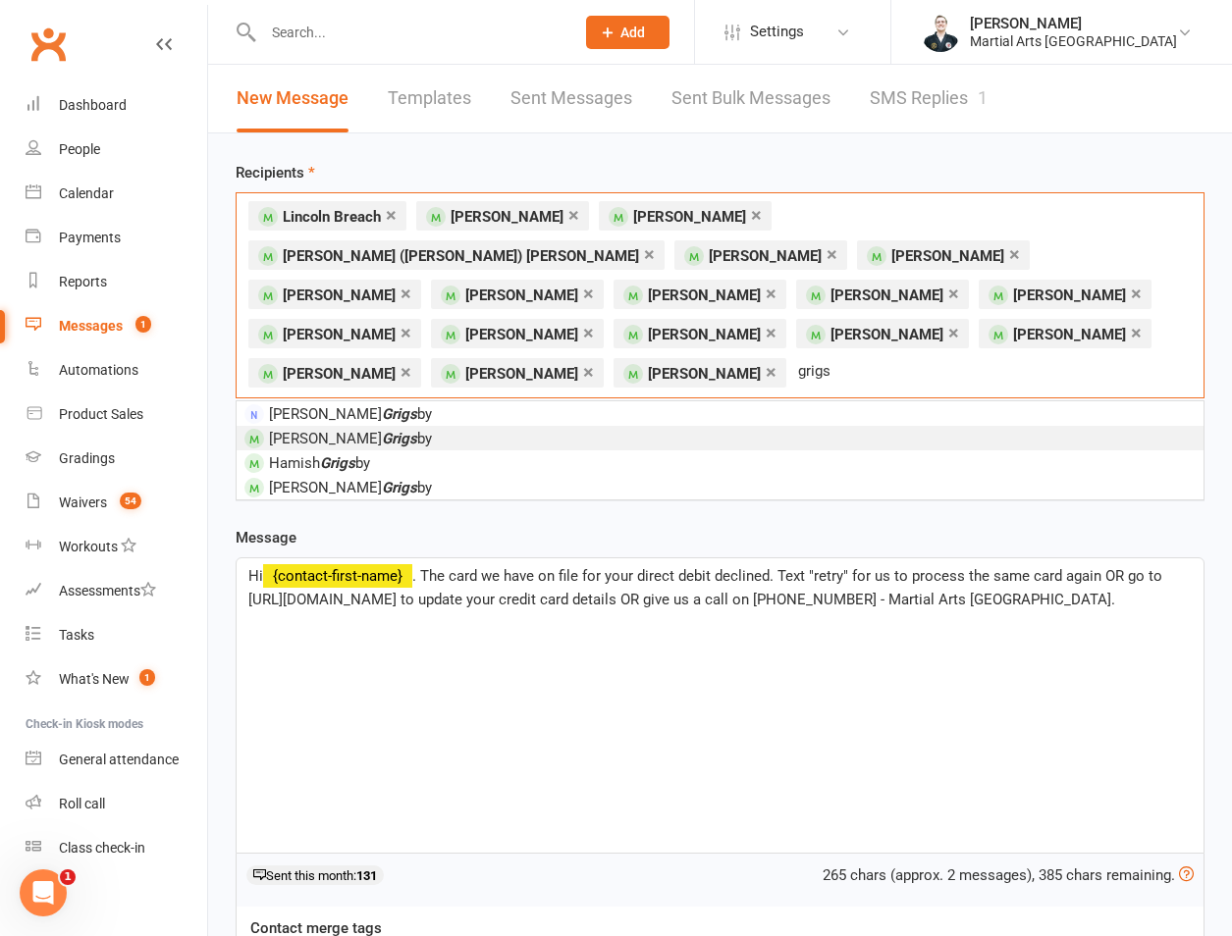
type input "grigs"
click at [382, 430] on em "Grigs" at bounding box center [399, 439] width 35 height 18
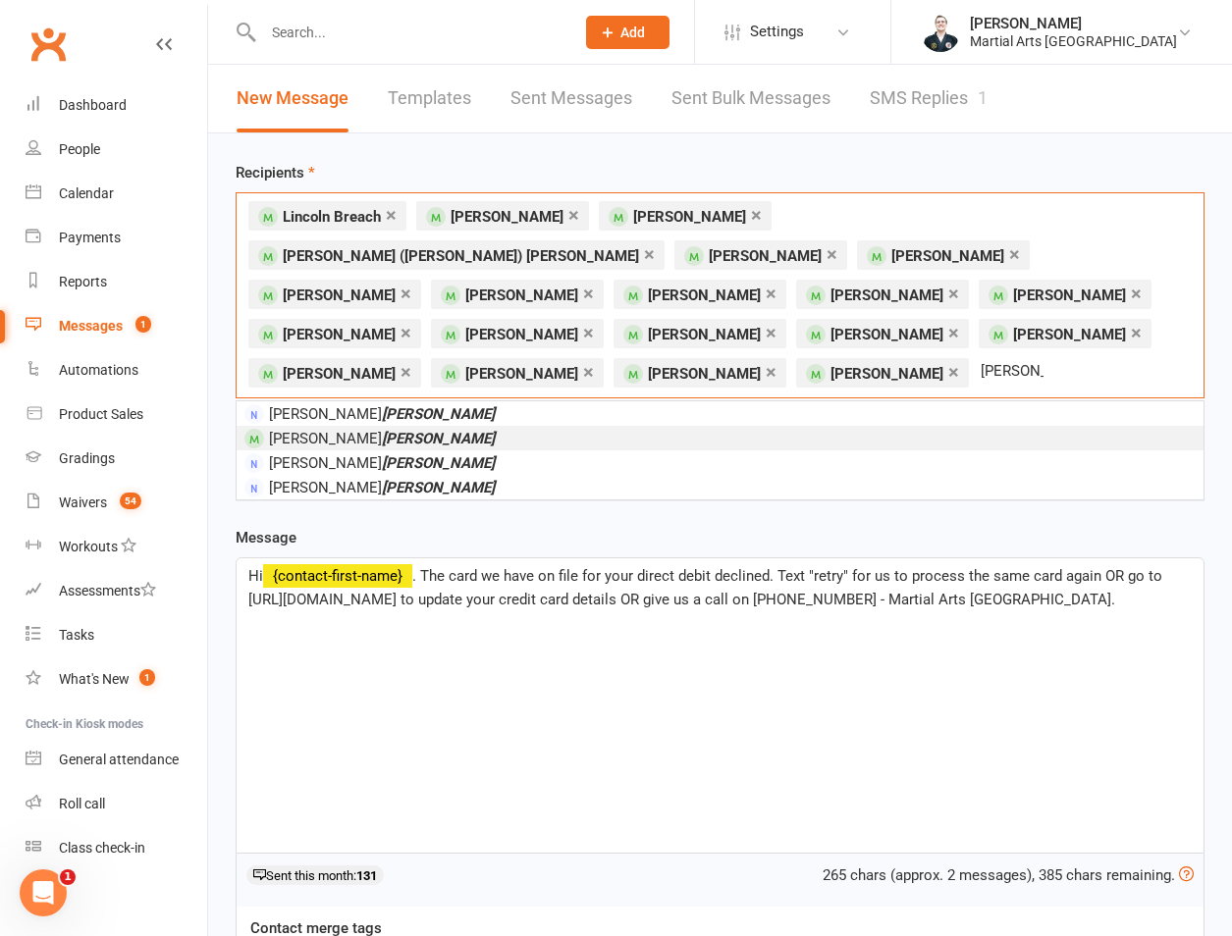
type input "staton"
click at [382, 430] on em "Staton" at bounding box center [438, 439] width 113 height 18
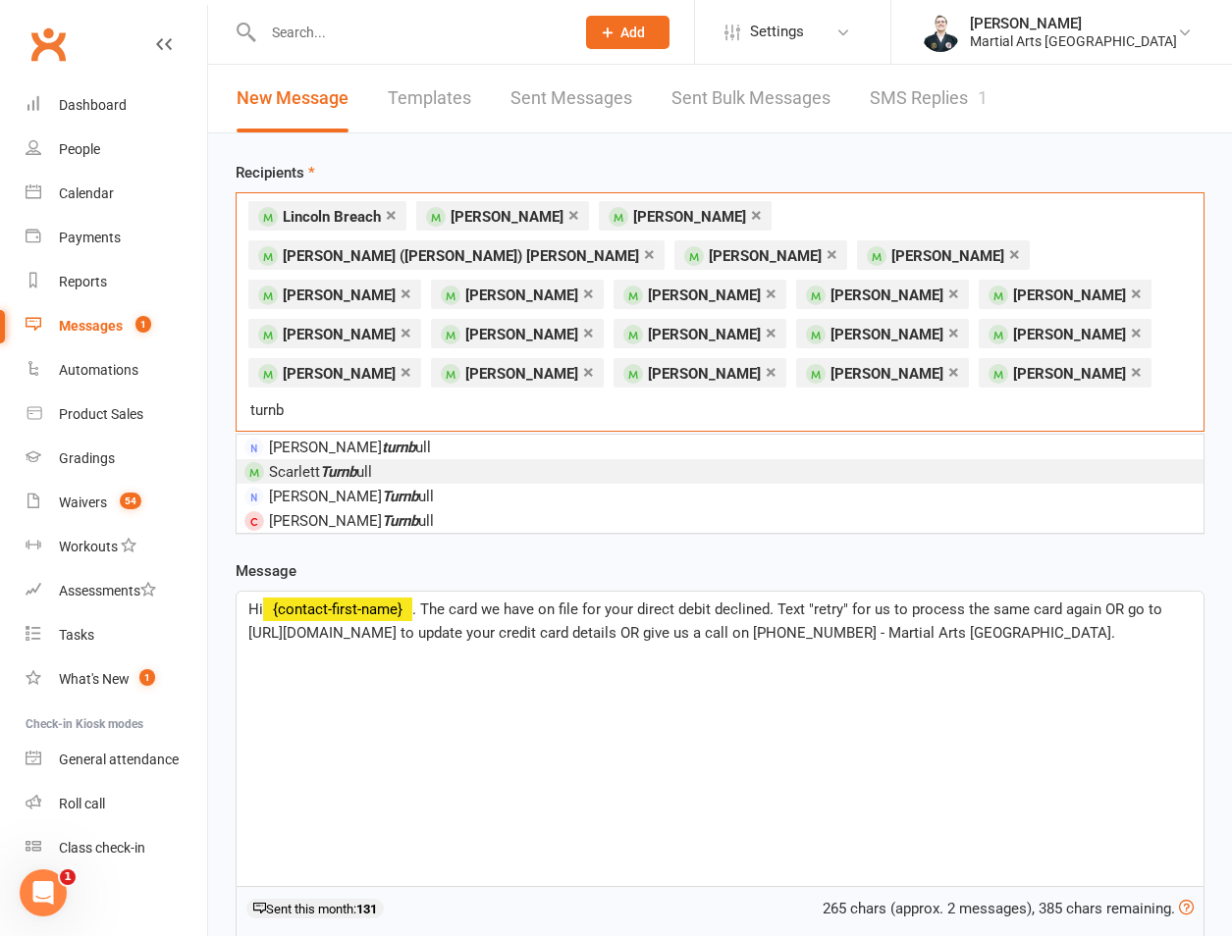
type input "turnb"
click at [329, 463] on em "Turnb" at bounding box center [338, 472] width 36 height 18
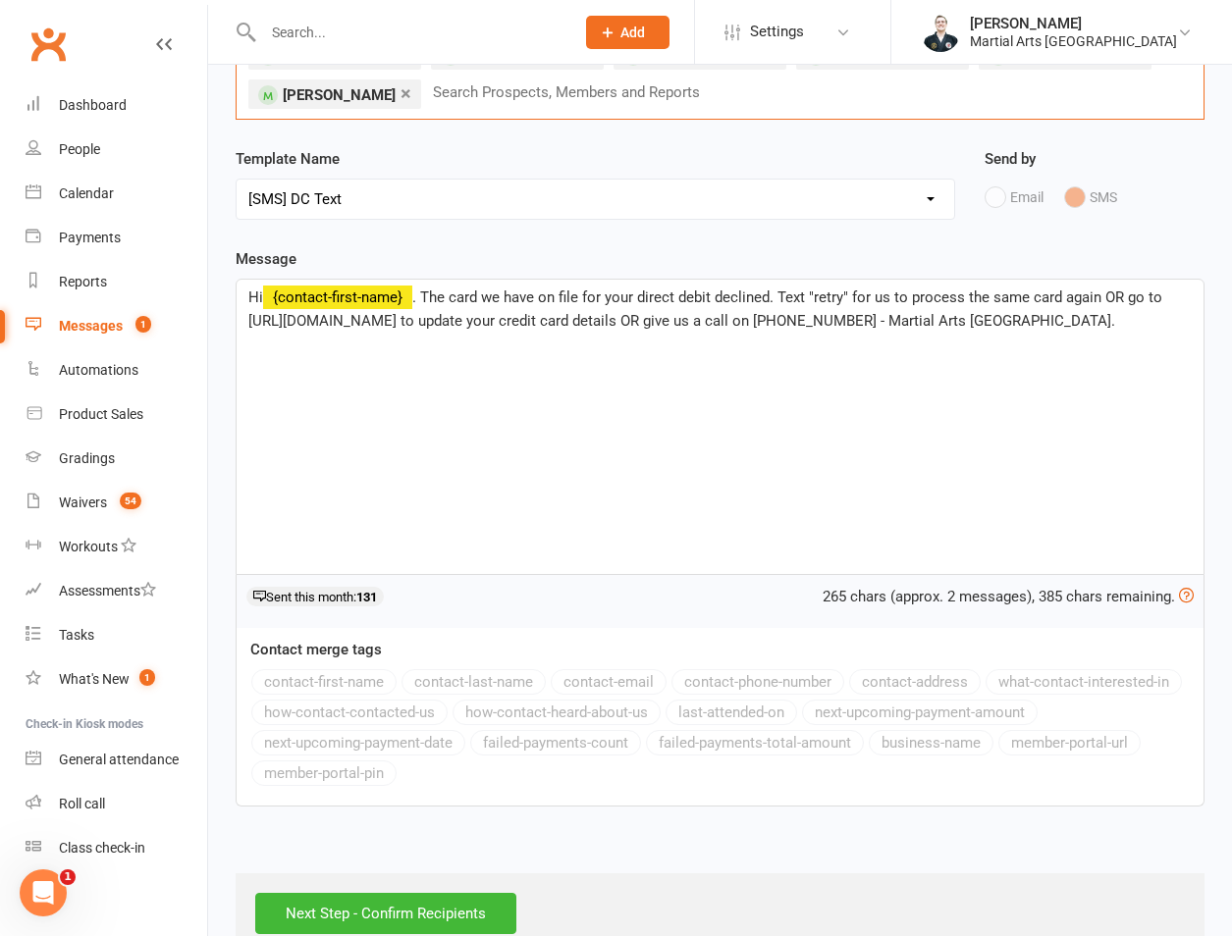
scroll to position [325, 0]
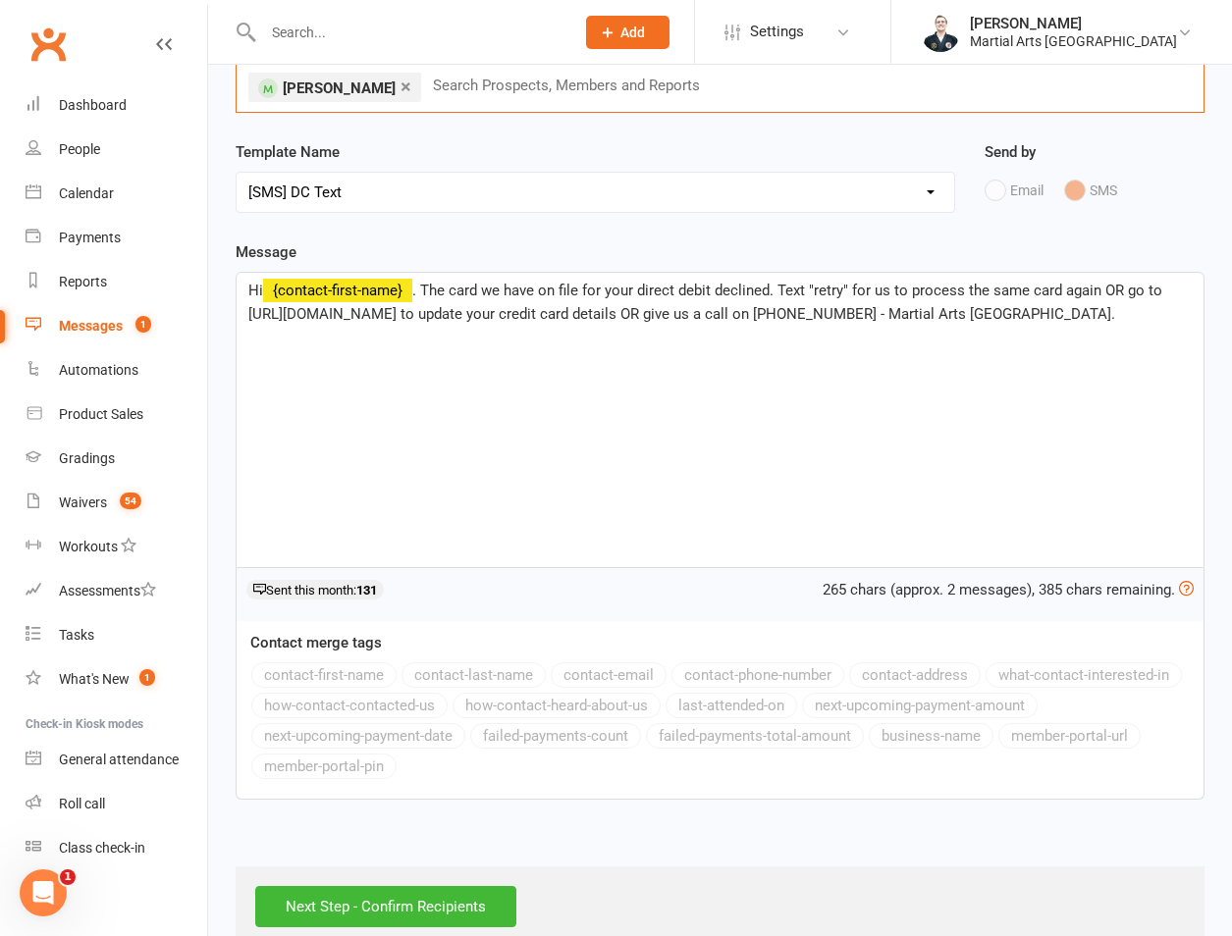
click at [376, 867] on div "Next Step - Confirm Recipients" at bounding box center [720, 907] width 969 height 80
click at [373, 886] on input "Next Step - Confirm Recipients" at bounding box center [385, 906] width 261 height 41
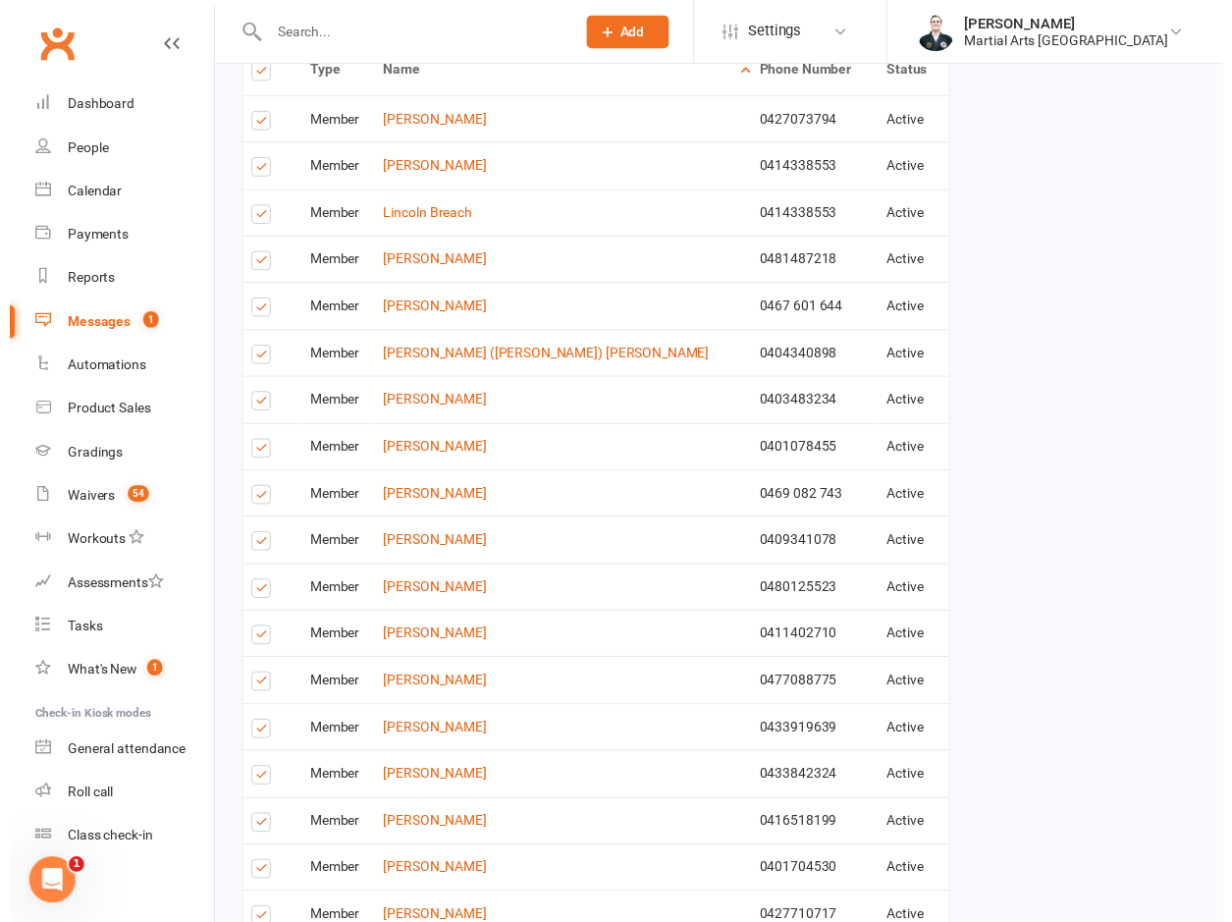
scroll to position [823, 0]
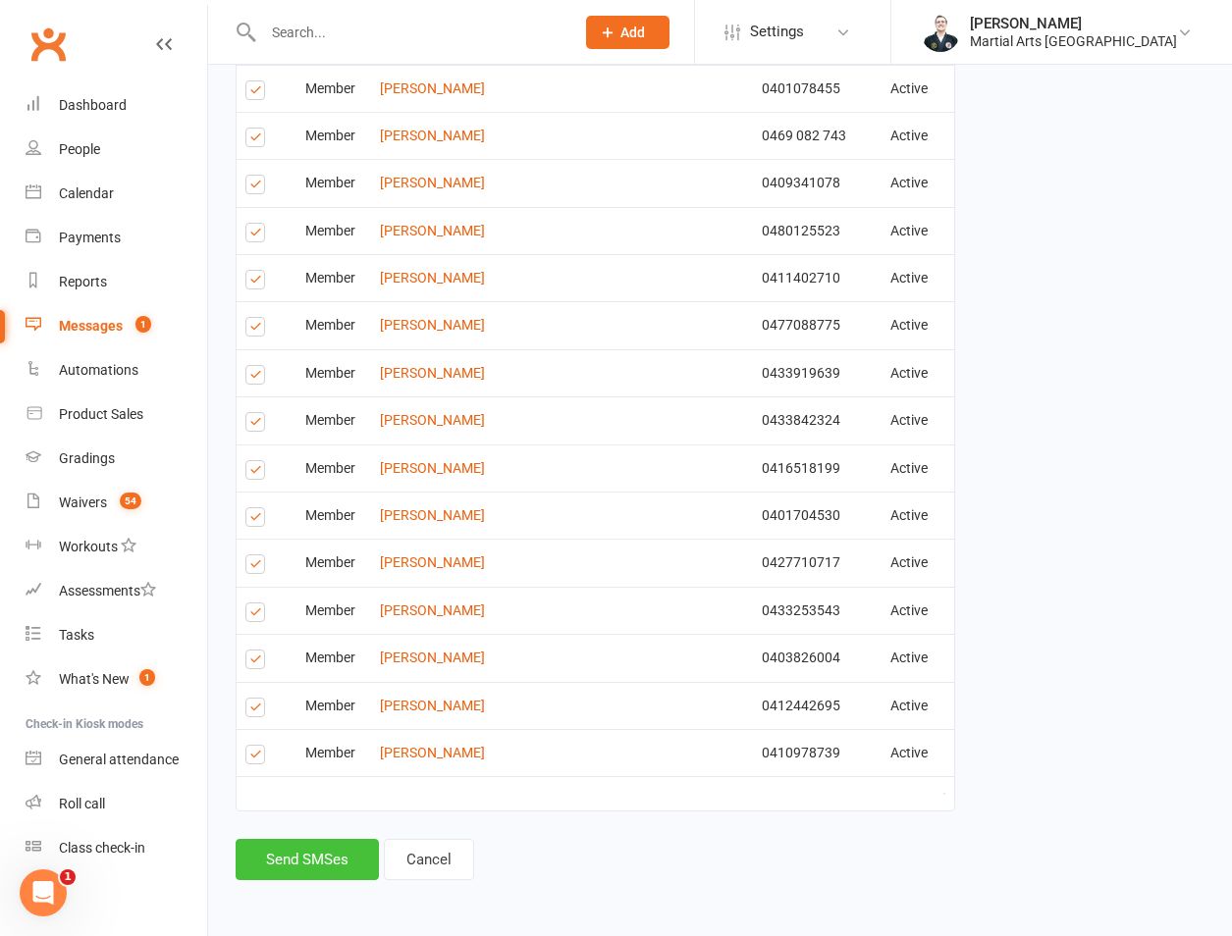
click at [317, 863] on button "Send SMSes" at bounding box center [307, 859] width 143 height 41
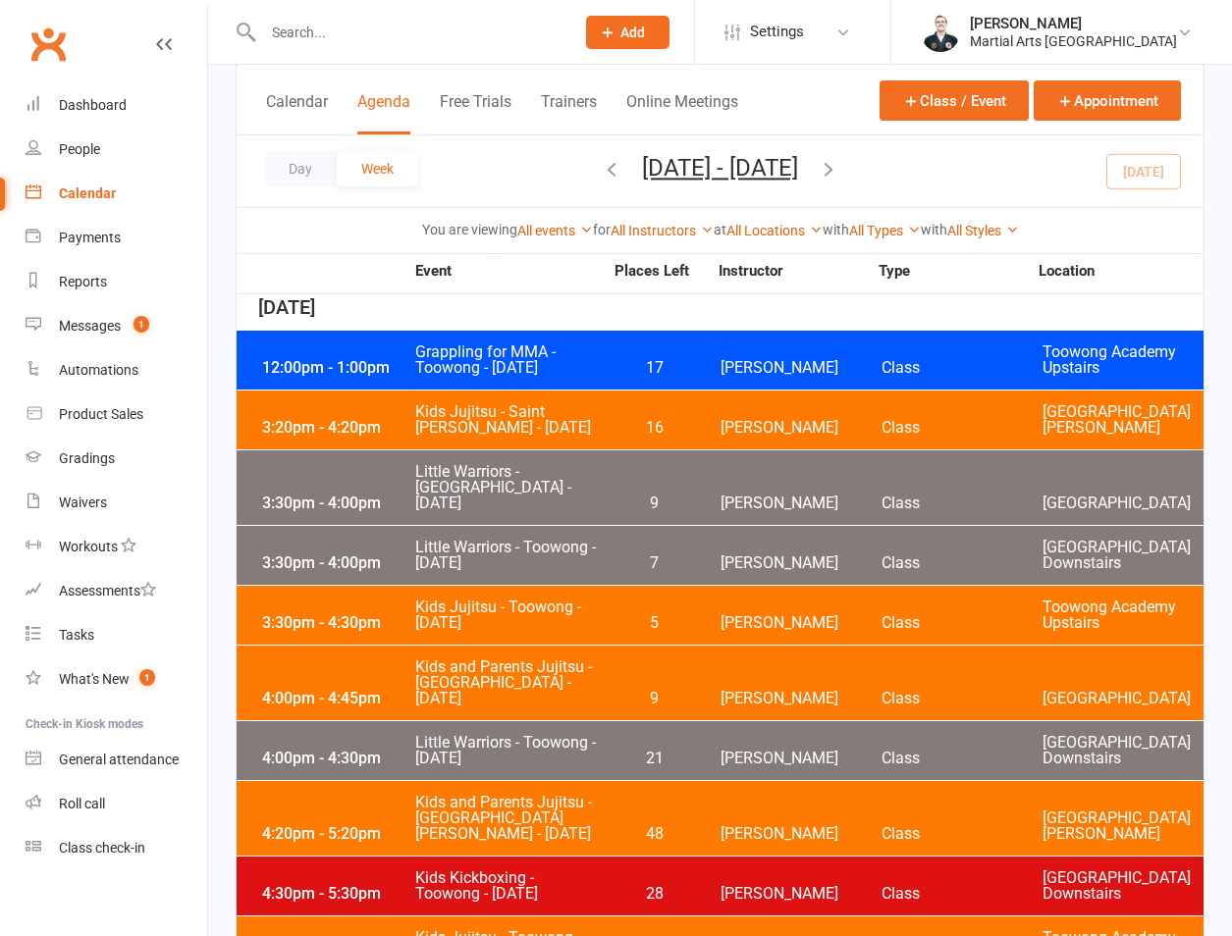
click at [361, 35] on input "text" at bounding box center [408, 32] width 303 height 27
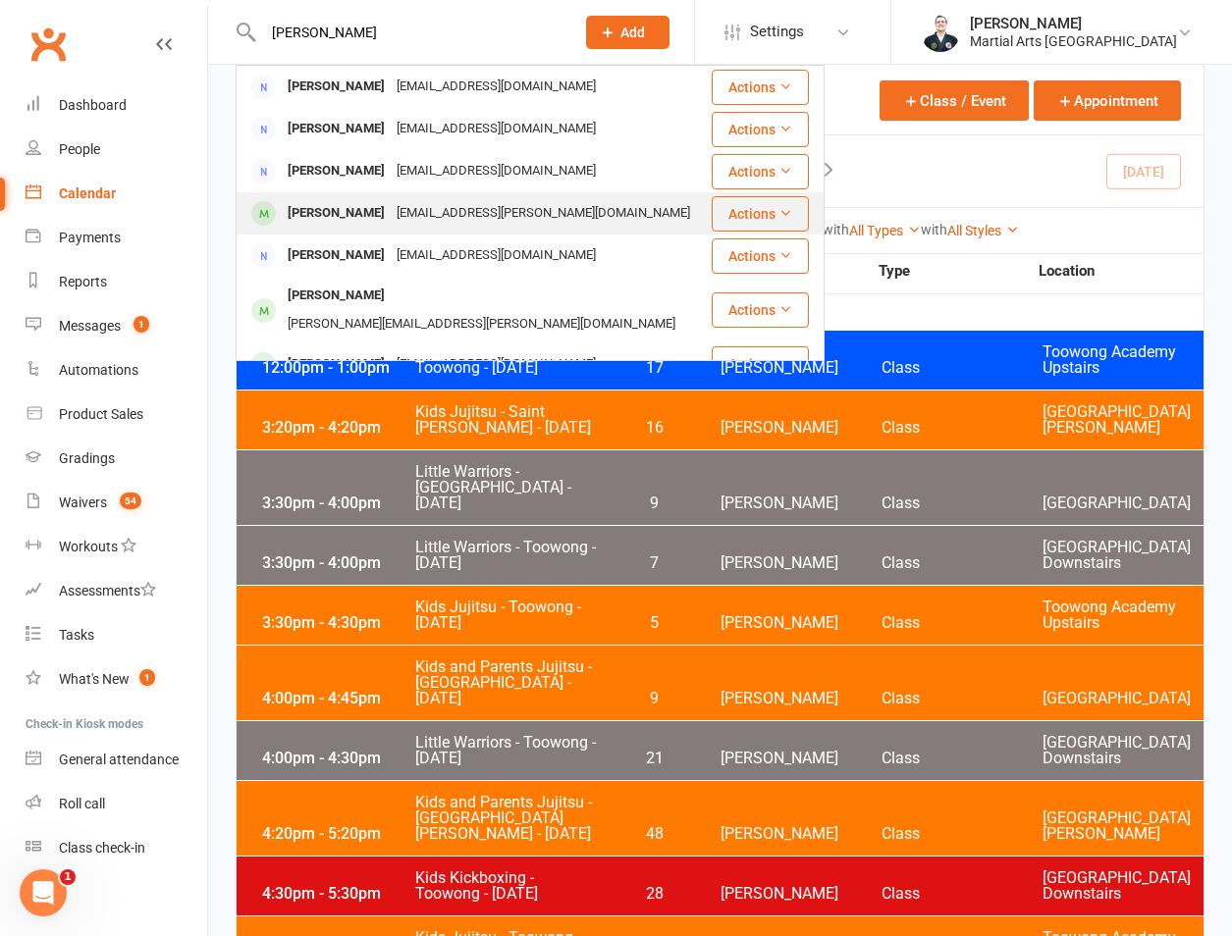
type input "chelsea r"
click at [388, 227] on div "Chelsea Robertson" at bounding box center [336, 213] width 109 height 28
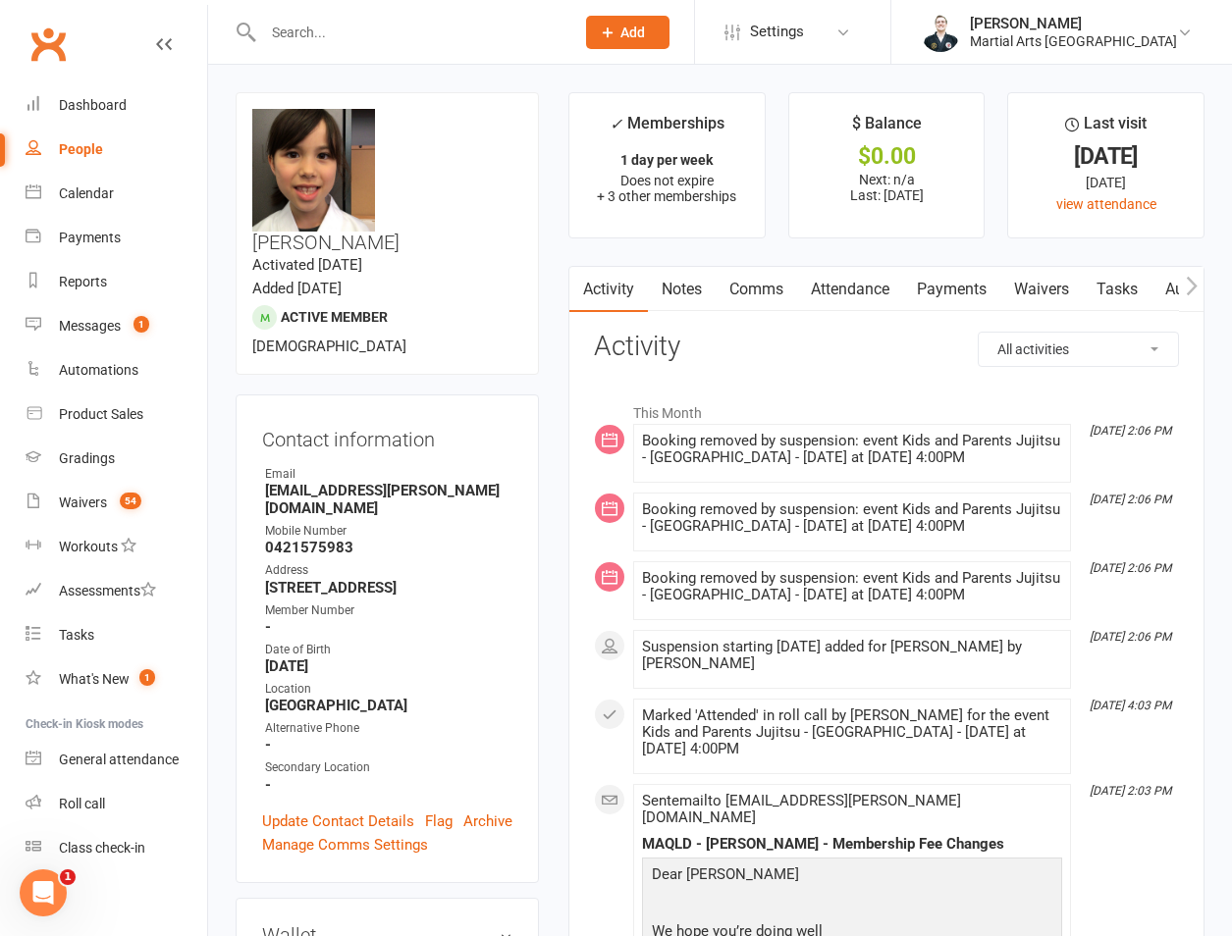
scroll to position [916, 0]
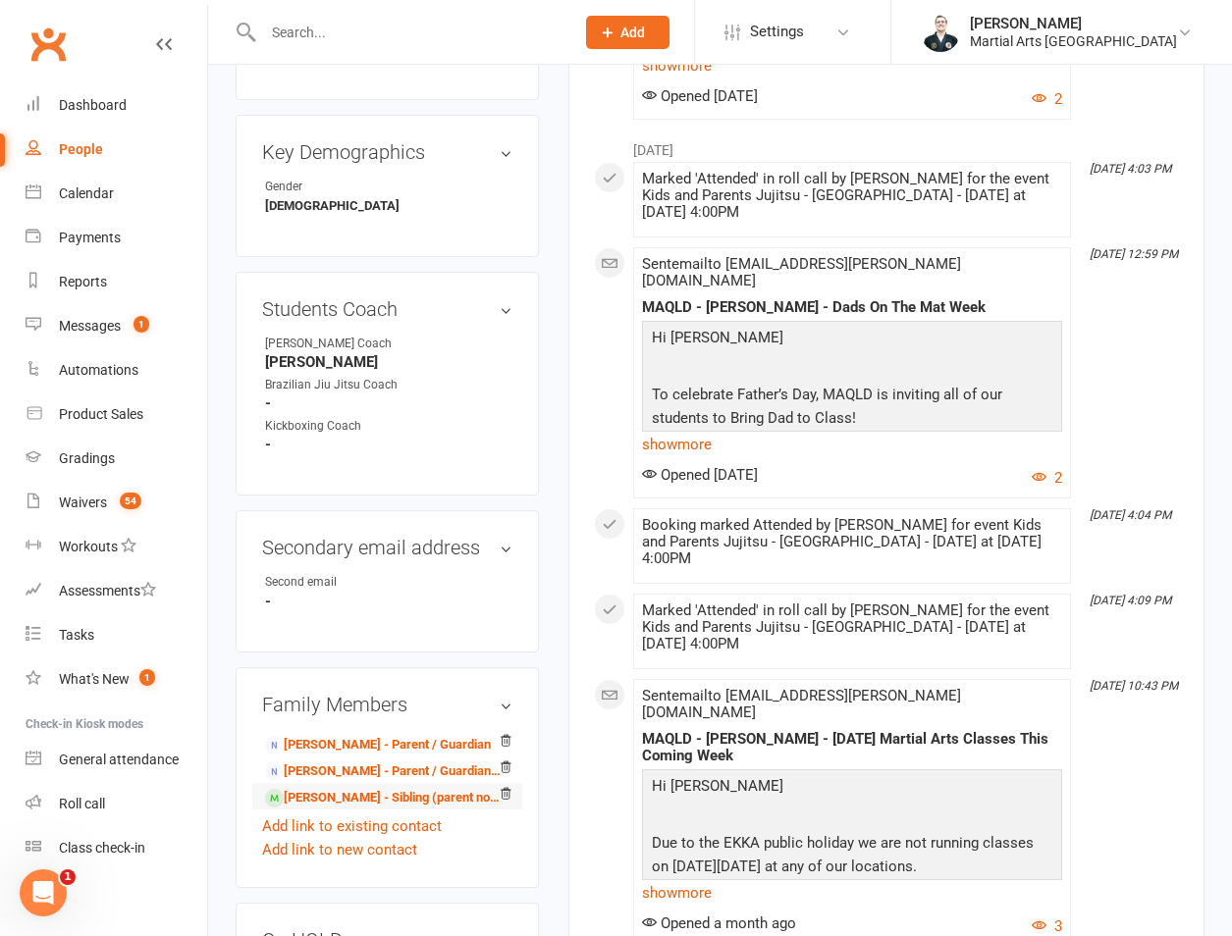
click at [329, 783] on li "Michael Robertson - Sibling (parent not in system)" at bounding box center [387, 796] width 250 height 27
click at [329, 788] on link "Michael Robertson - Sibling (parent not in system)" at bounding box center [384, 798] width 238 height 21
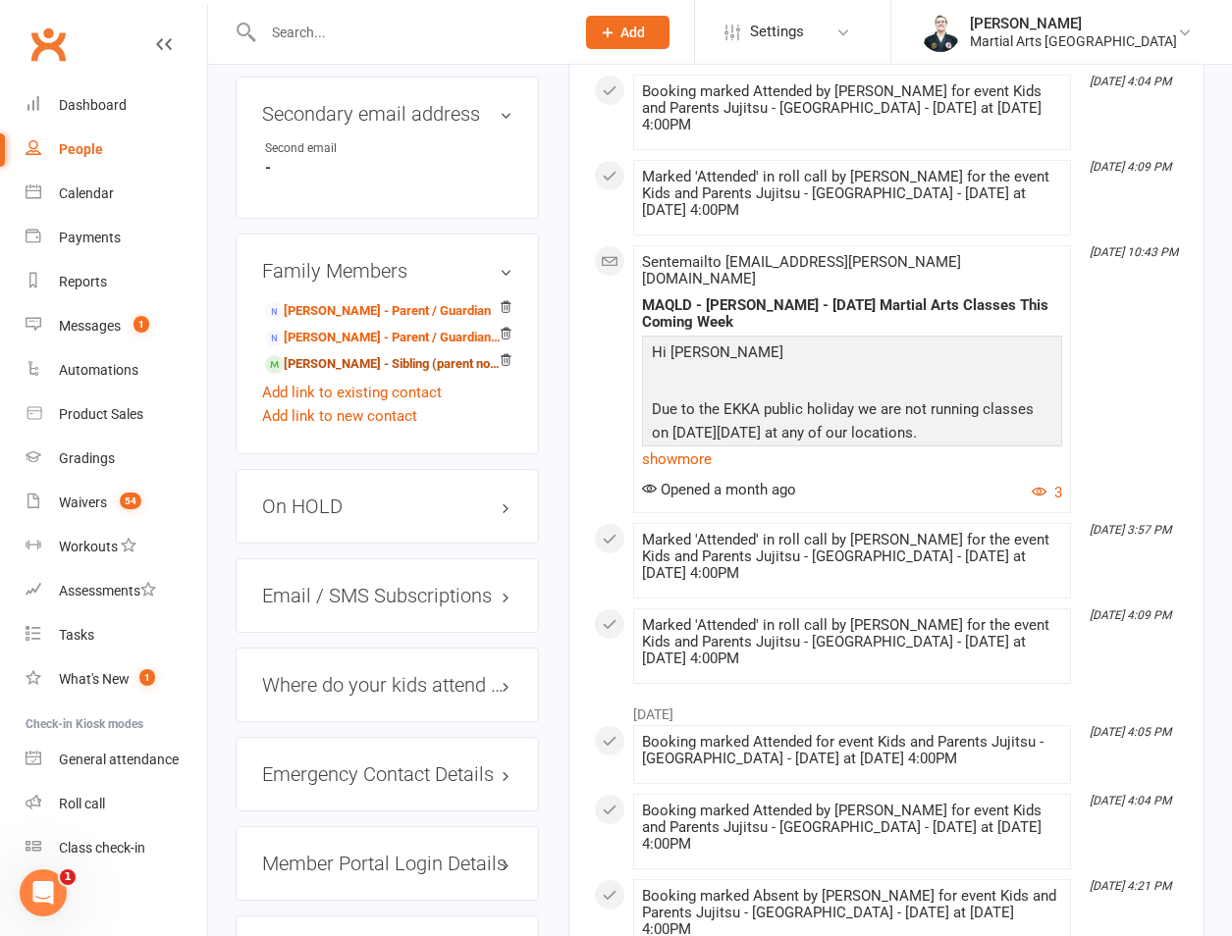
scroll to position [1374, 0]
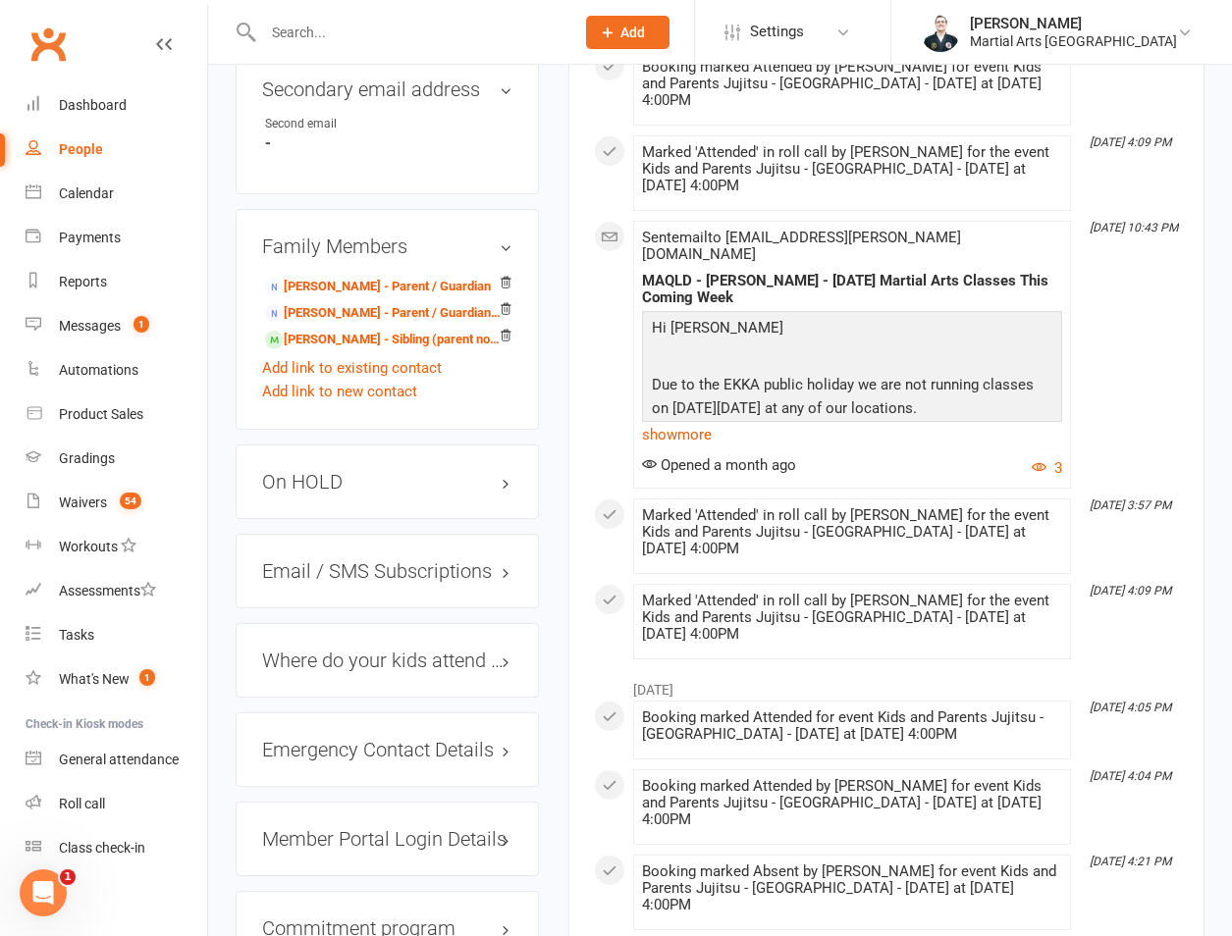
click at [376, 445] on div "On HOLD" at bounding box center [387, 482] width 303 height 75
click at [370, 445] on div "On HOLD" at bounding box center [387, 482] width 303 height 75
click at [361, 471] on h3 "On HOLD" at bounding box center [387, 482] width 250 height 22
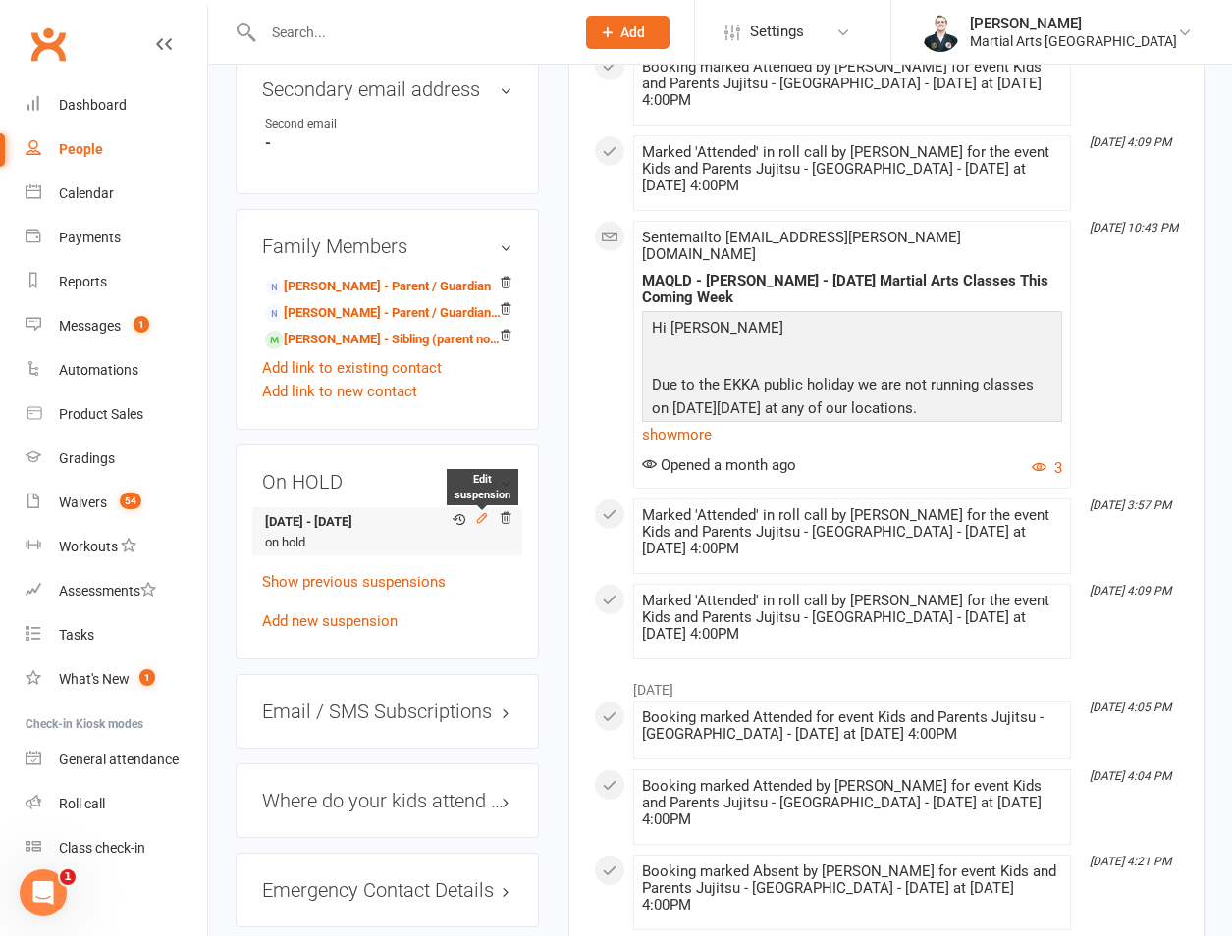
click at [488, 511] on icon at bounding box center [482, 518] width 14 height 14
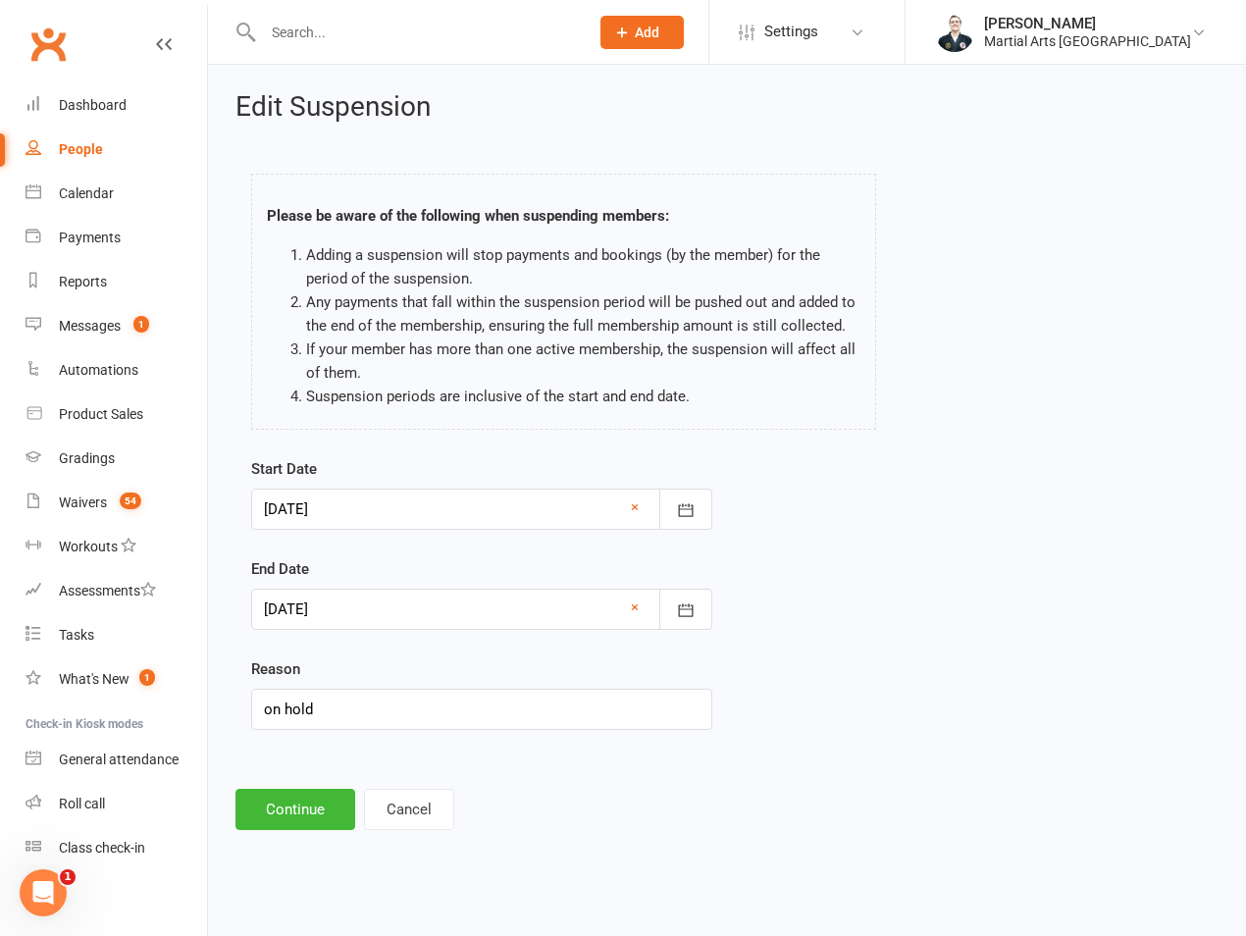
click at [408, 604] on div at bounding box center [481, 609] width 461 height 41
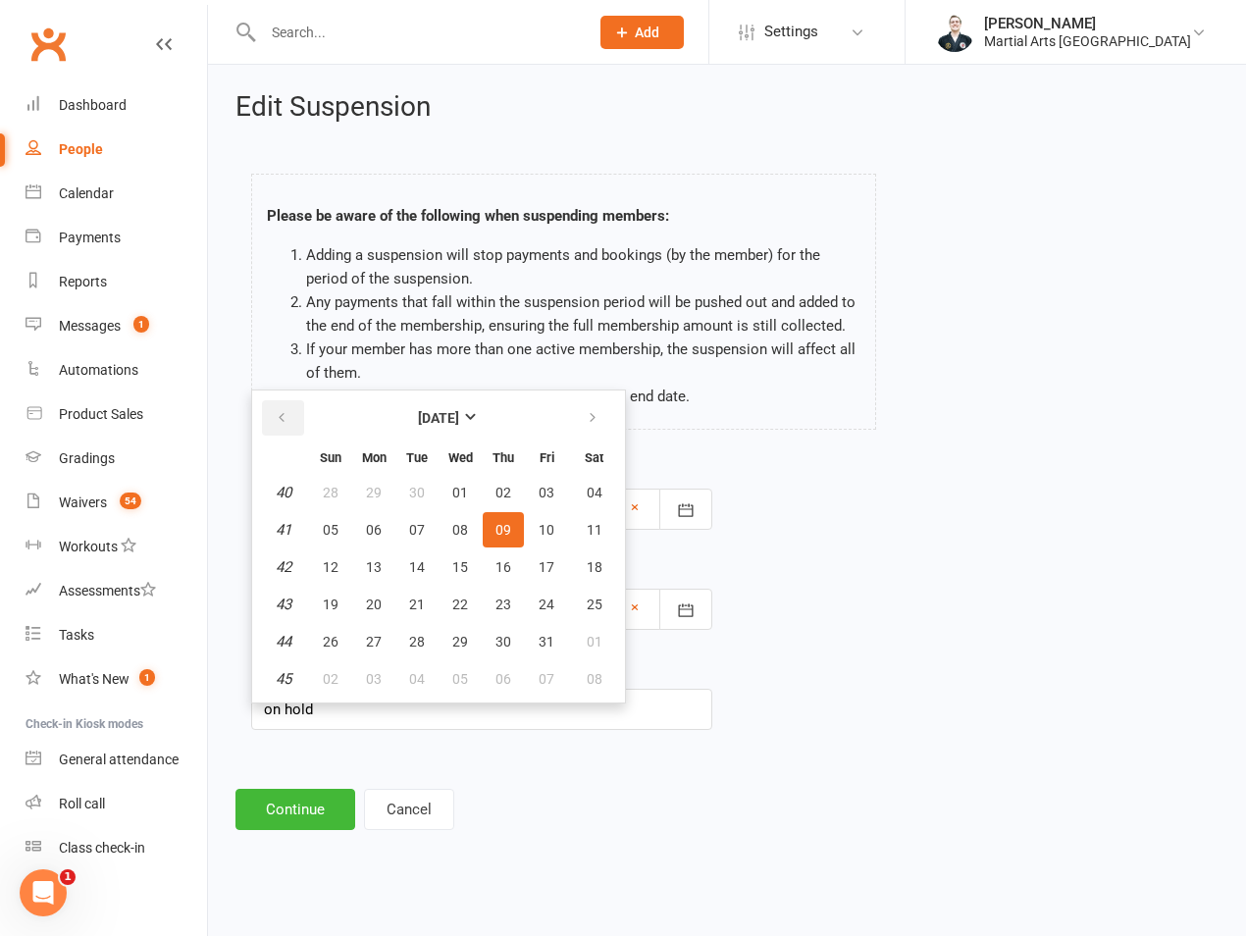
click at [291, 427] on button "button" at bounding box center [283, 417] width 42 height 35
click at [332, 604] on span "21" at bounding box center [331, 605] width 16 height 16
type input "21 Sep 2025"
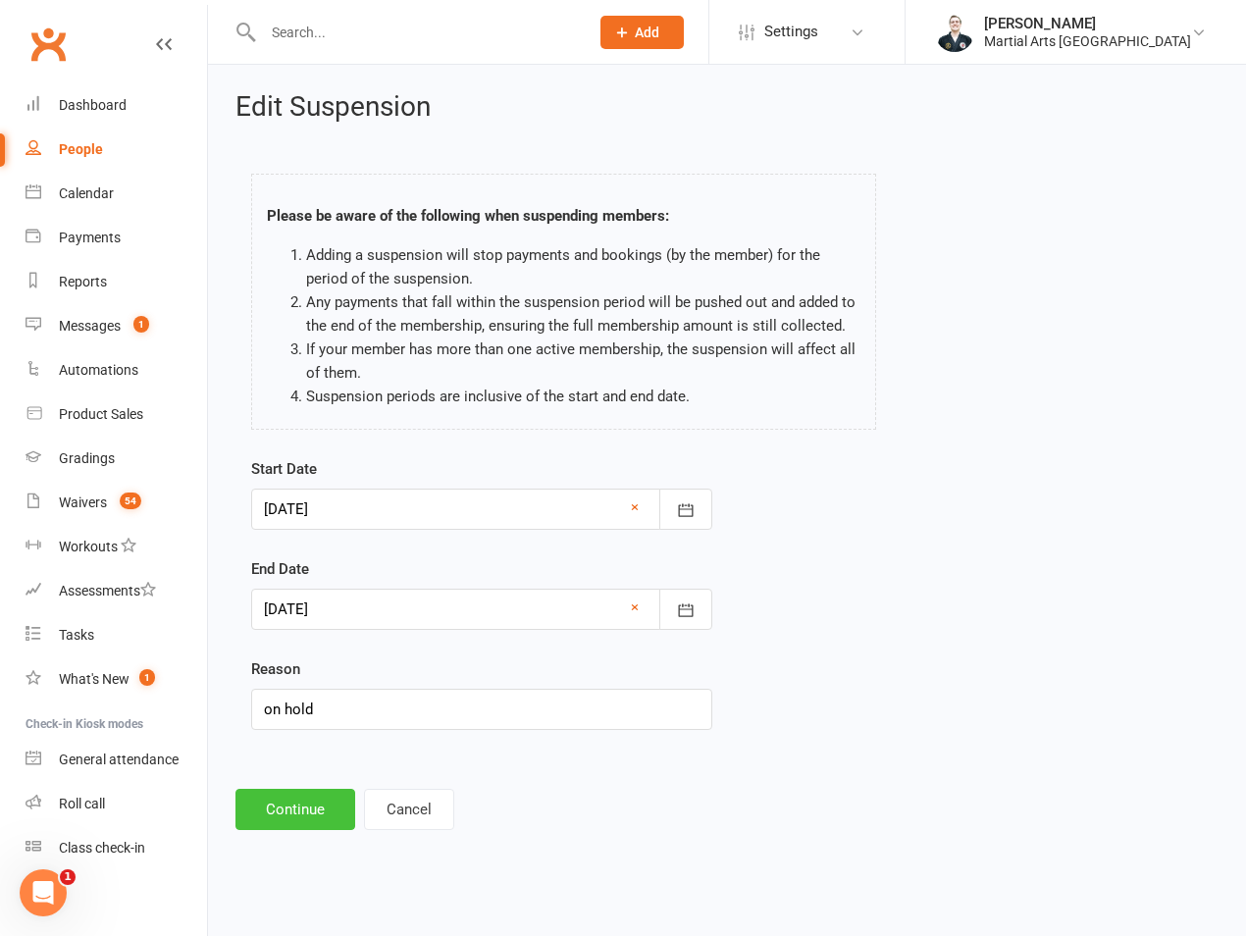
click at [308, 813] on button "Continue" at bounding box center [296, 809] width 120 height 41
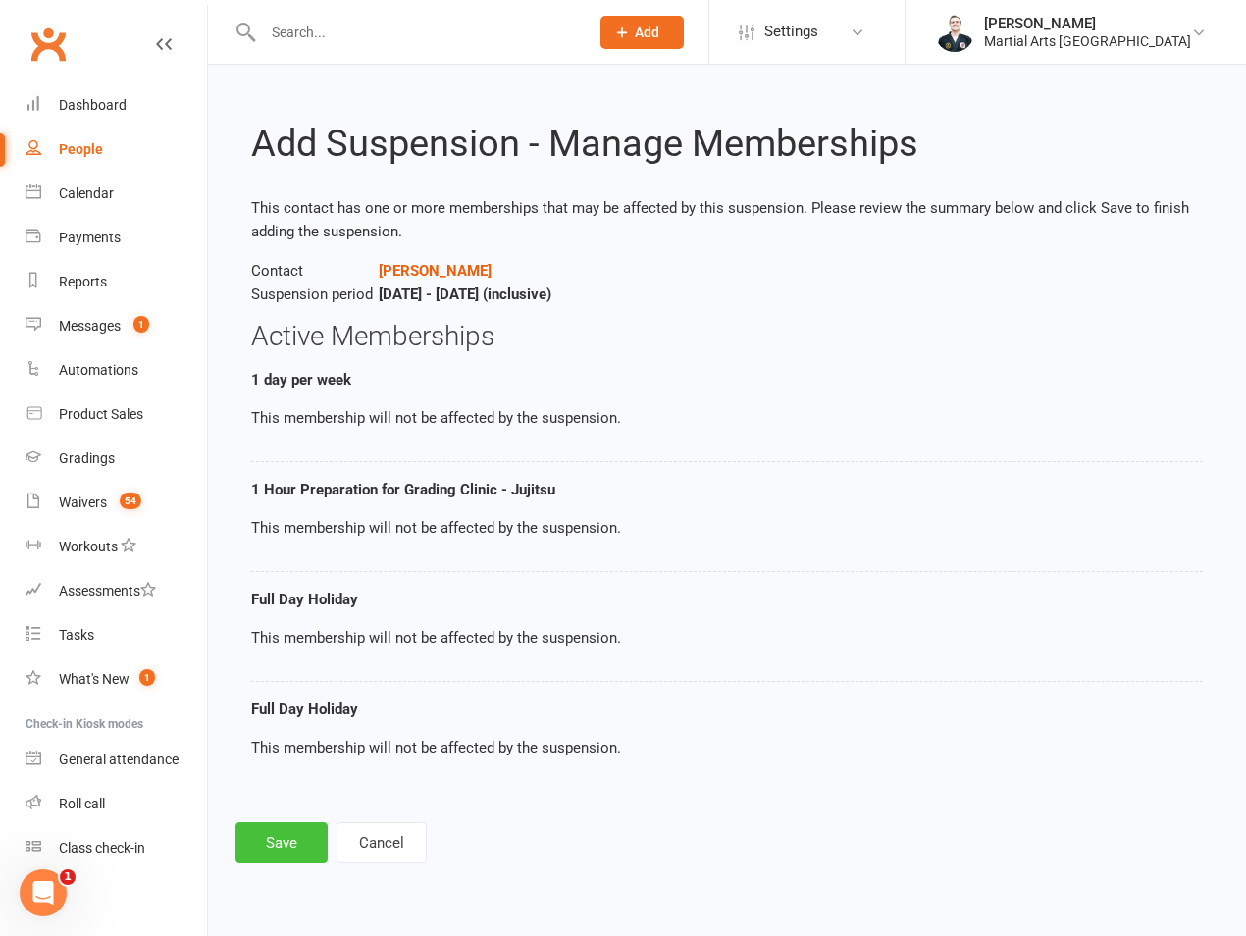
click at [293, 845] on button "Save" at bounding box center [282, 842] width 92 height 41
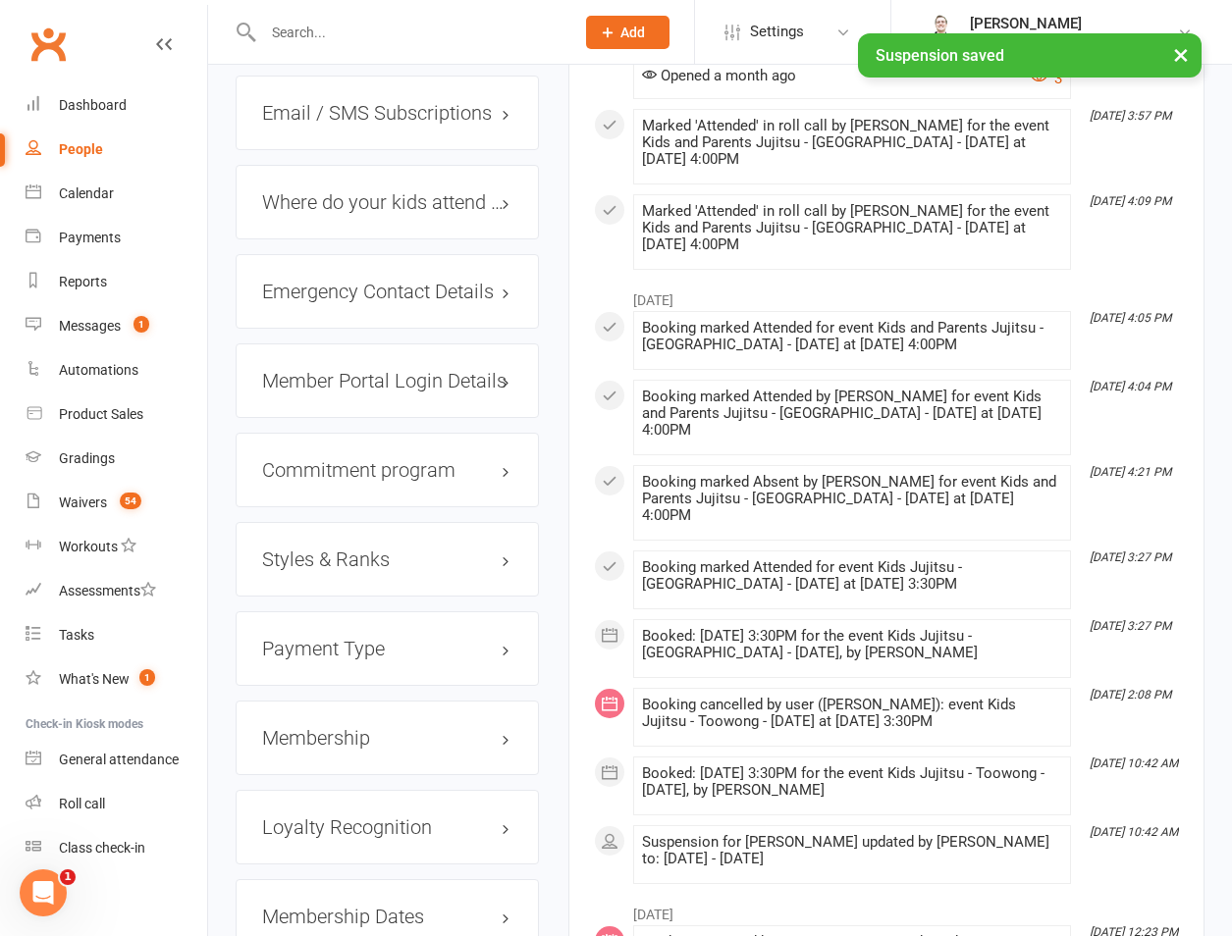
scroll to position [1374, 0]
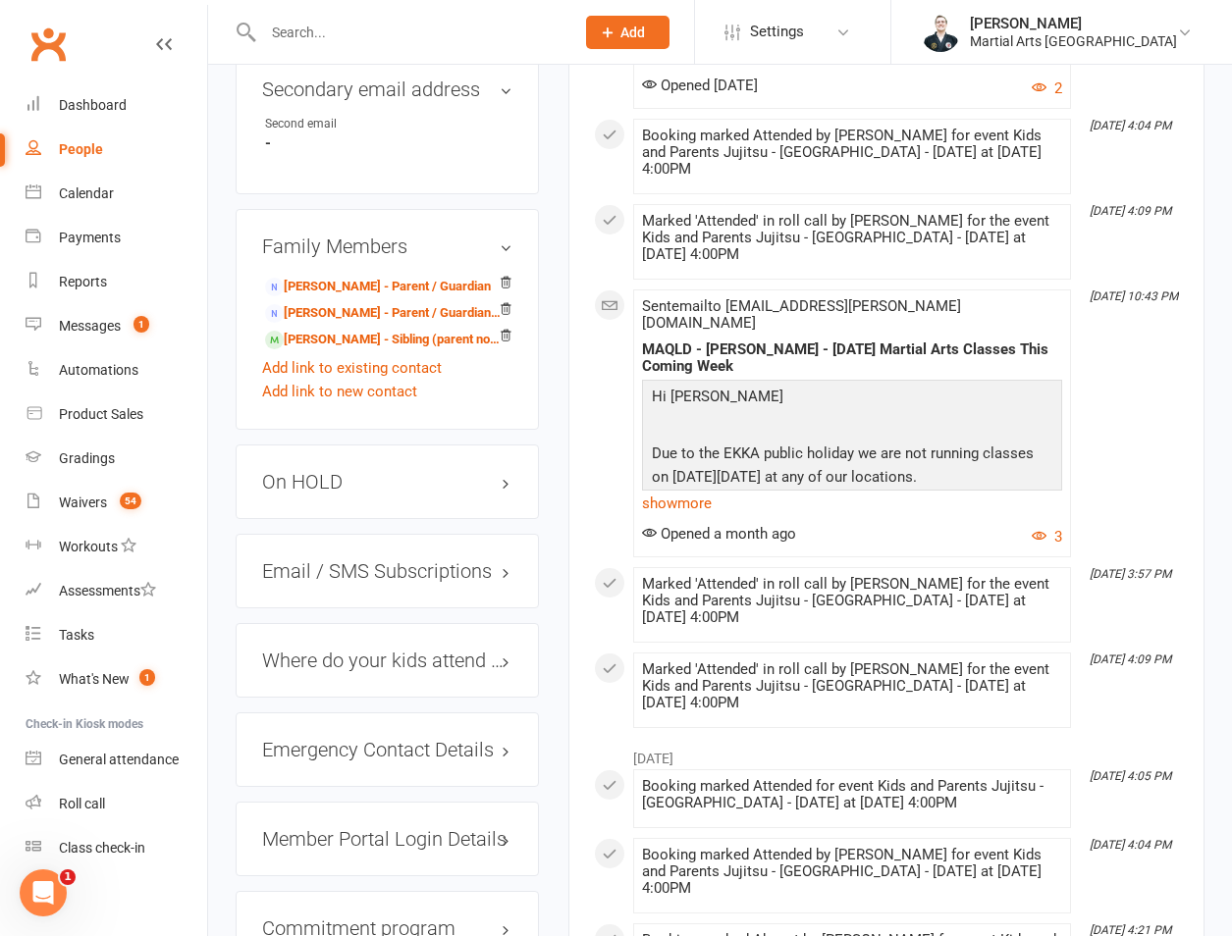
click at [323, 471] on h3 "On HOLD" at bounding box center [387, 482] width 250 height 22
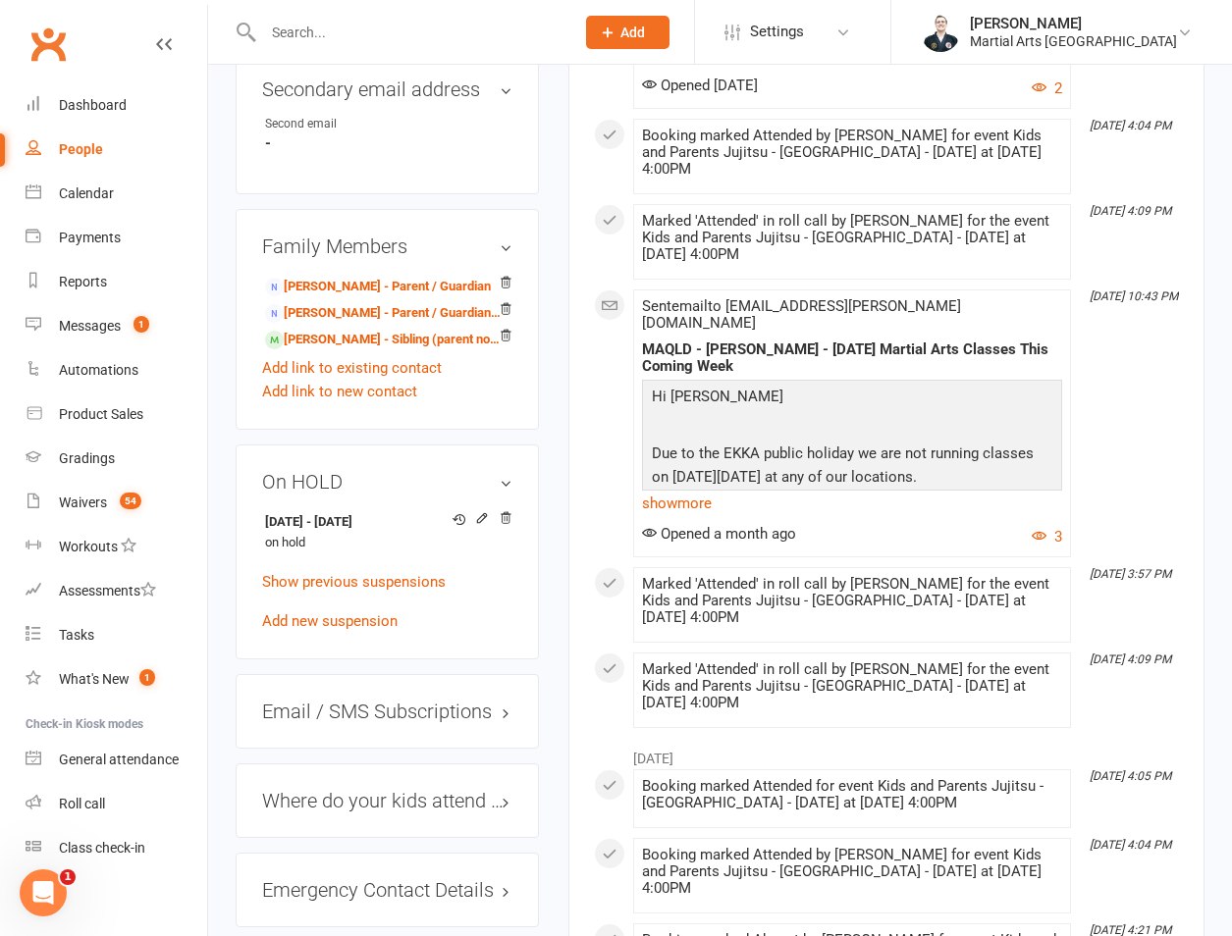
click at [302, 551] on div "13 Sep 2025 - 21 Sep 2025 on hold Show previous suspensions Add new suspension" at bounding box center [387, 570] width 250 height 126
click at [299, 612] on link "Add new suspension" at bounding box center [329, 621] width 135 height 18
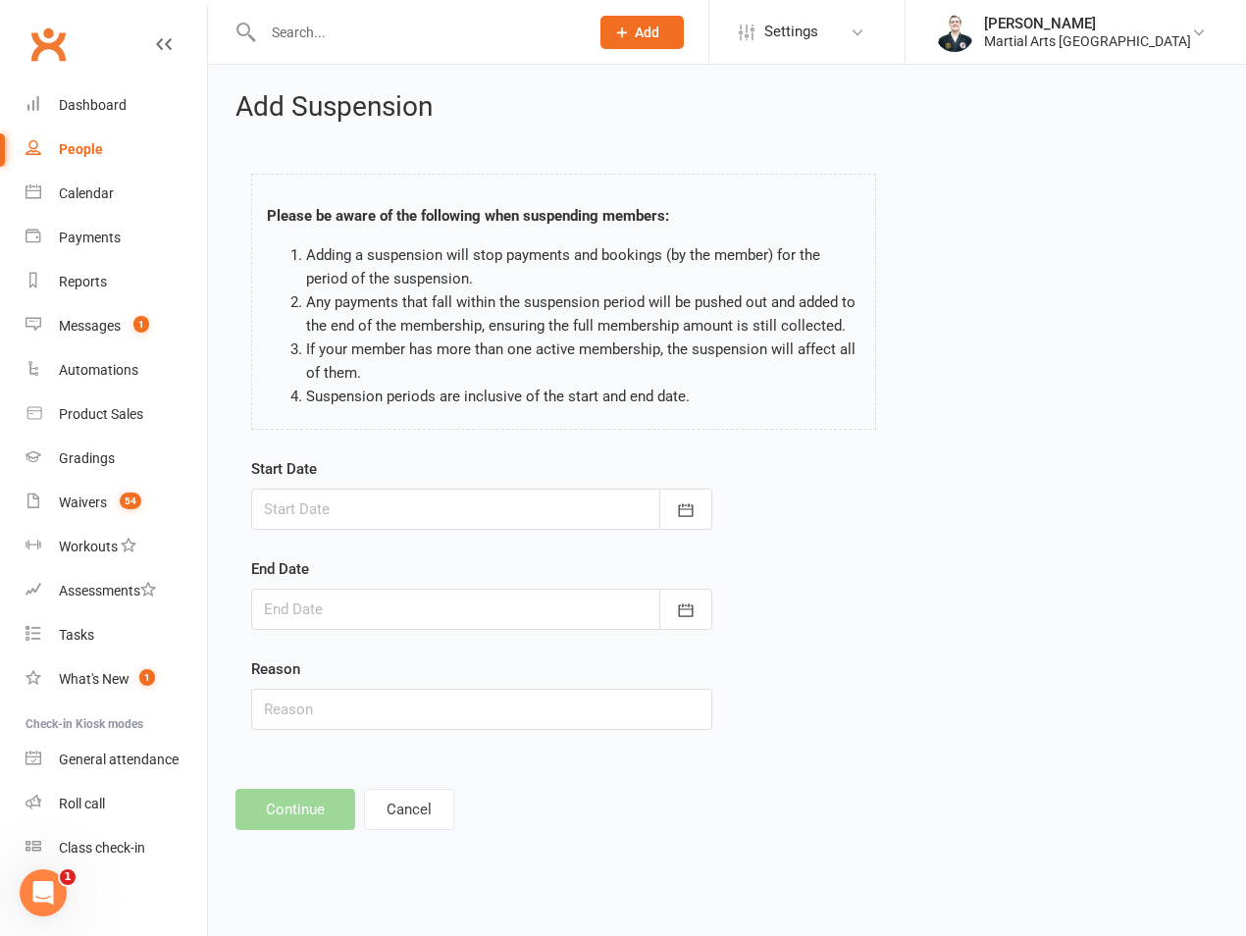
click at [355, 512] on div at bounding box center [481, 509] width 461 height 41
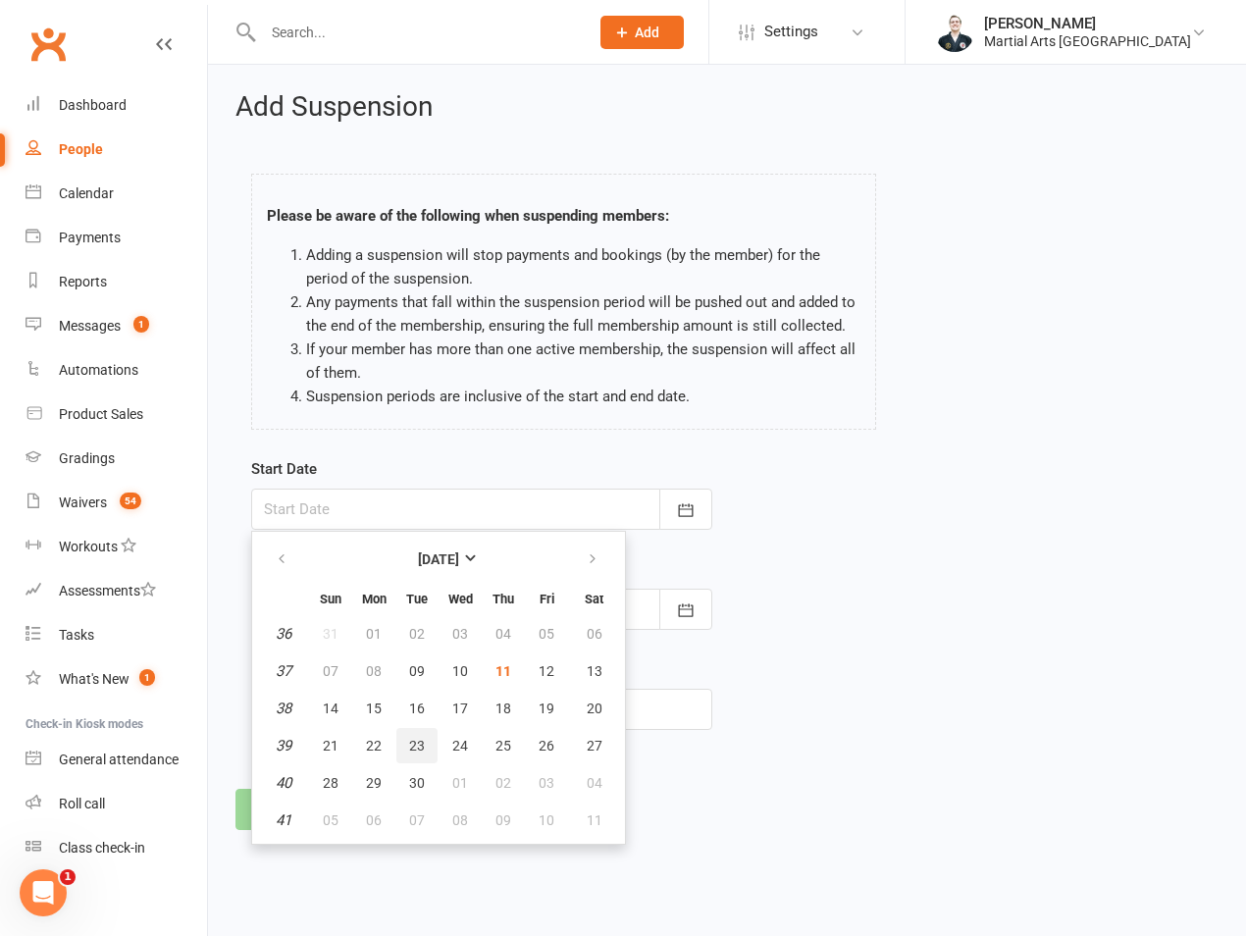
click at [414, 748] on span "23" at bounding box center [417, 746] width 16 height 16
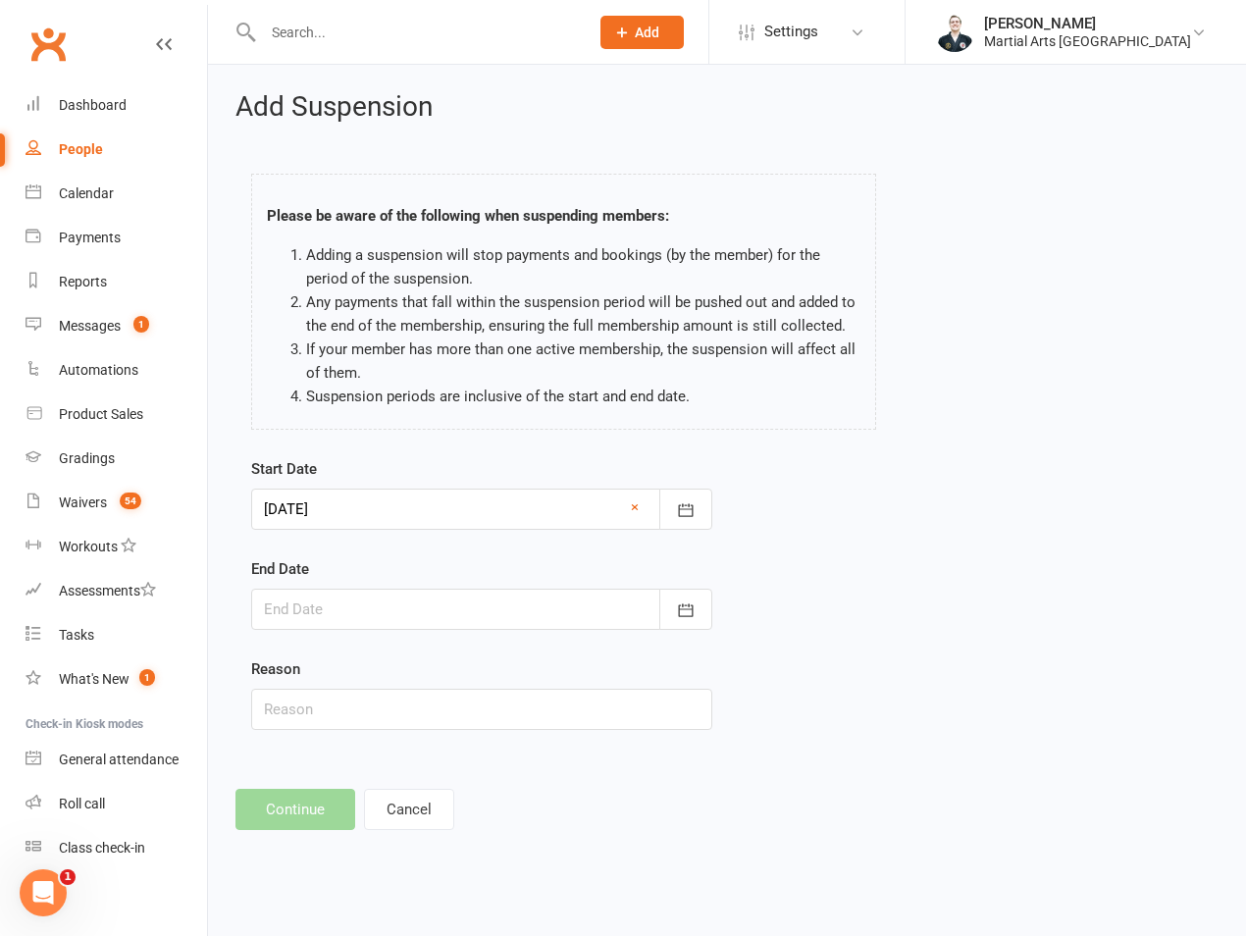
click at [388, 509] on div at bounding box center [481, 509] width 461 height 41
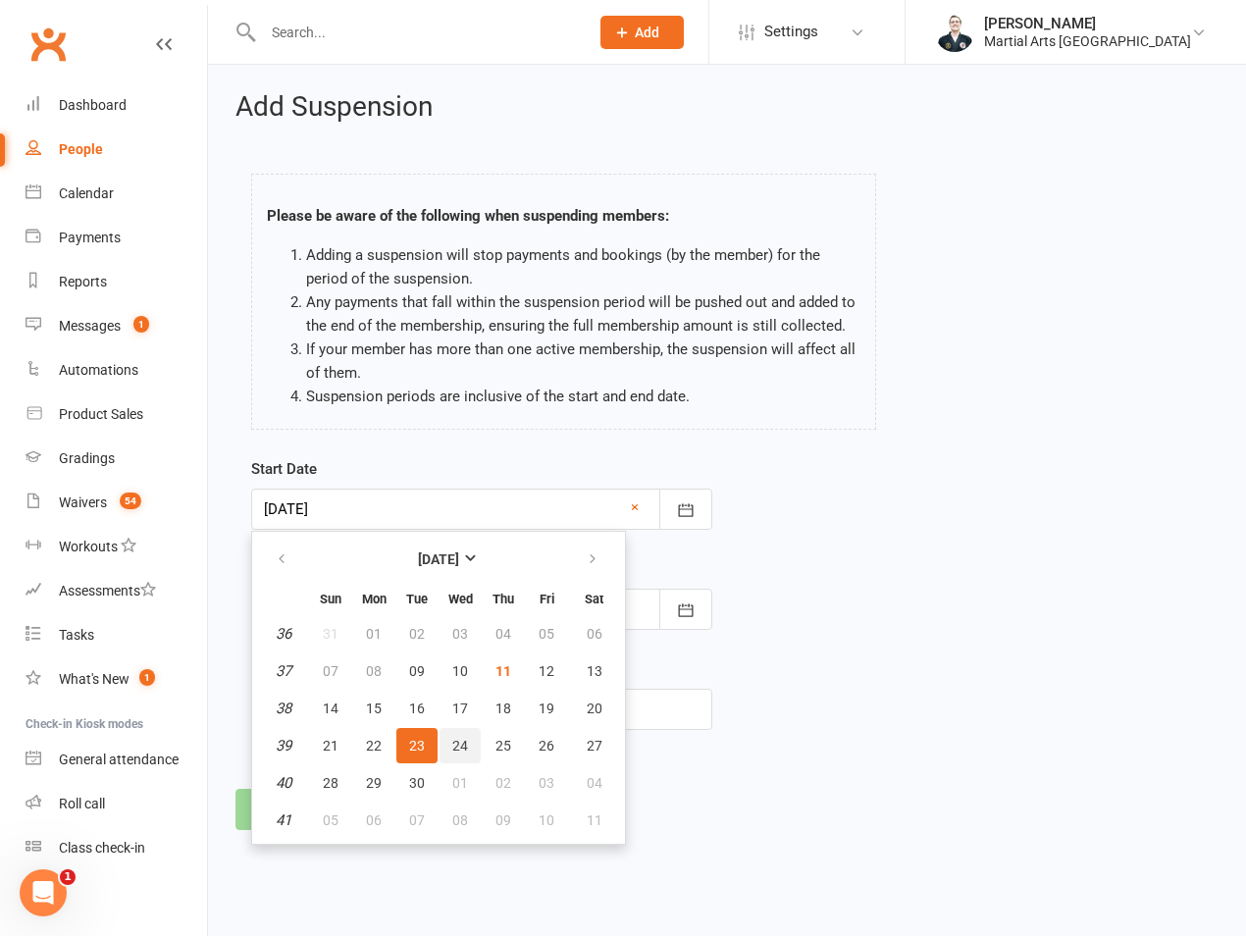
click at [458, 739] on span "24" at bounding box center [460, 746] width 16 height 16
type input "24 Sep 2025"
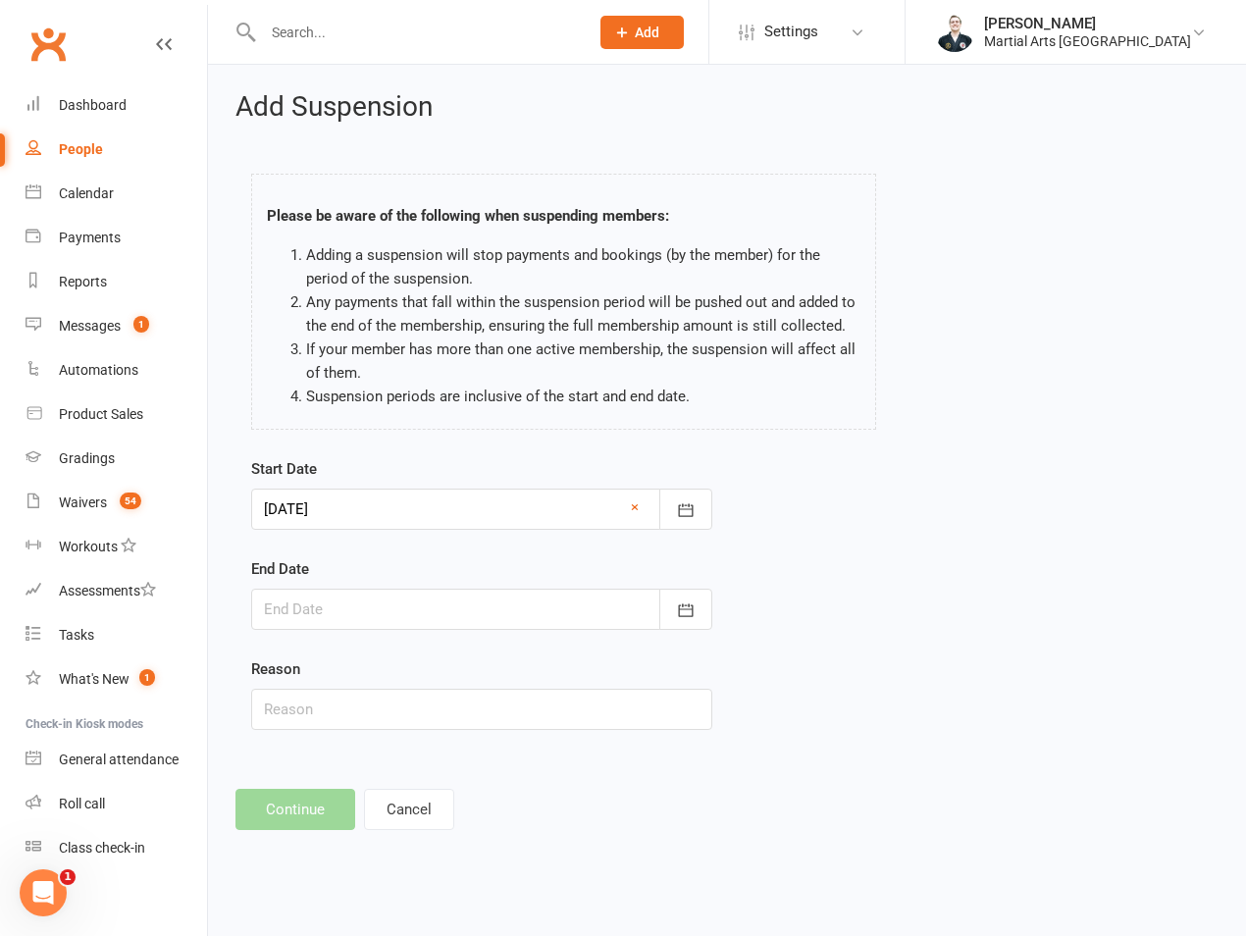
click at [414, 612] on div at bounding box center [481, 609] width 461 height 41
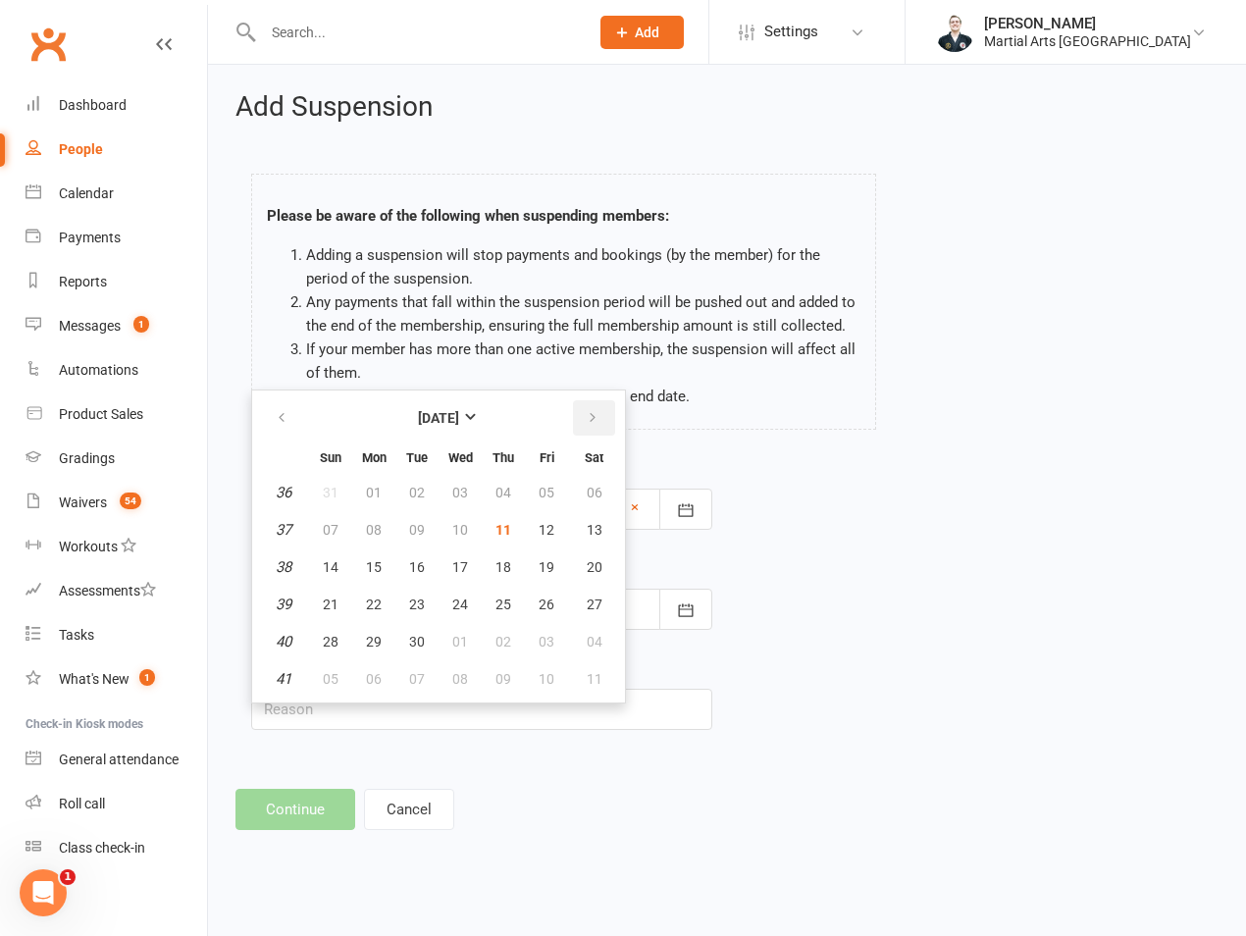
click at [588, 427] on button "button" at bounding box center [594, 417] width 42 height 35
click at [464, 536] on span "08" at bounding box center [460, 530] width 16 height 16
type input "08 Oct 2025"
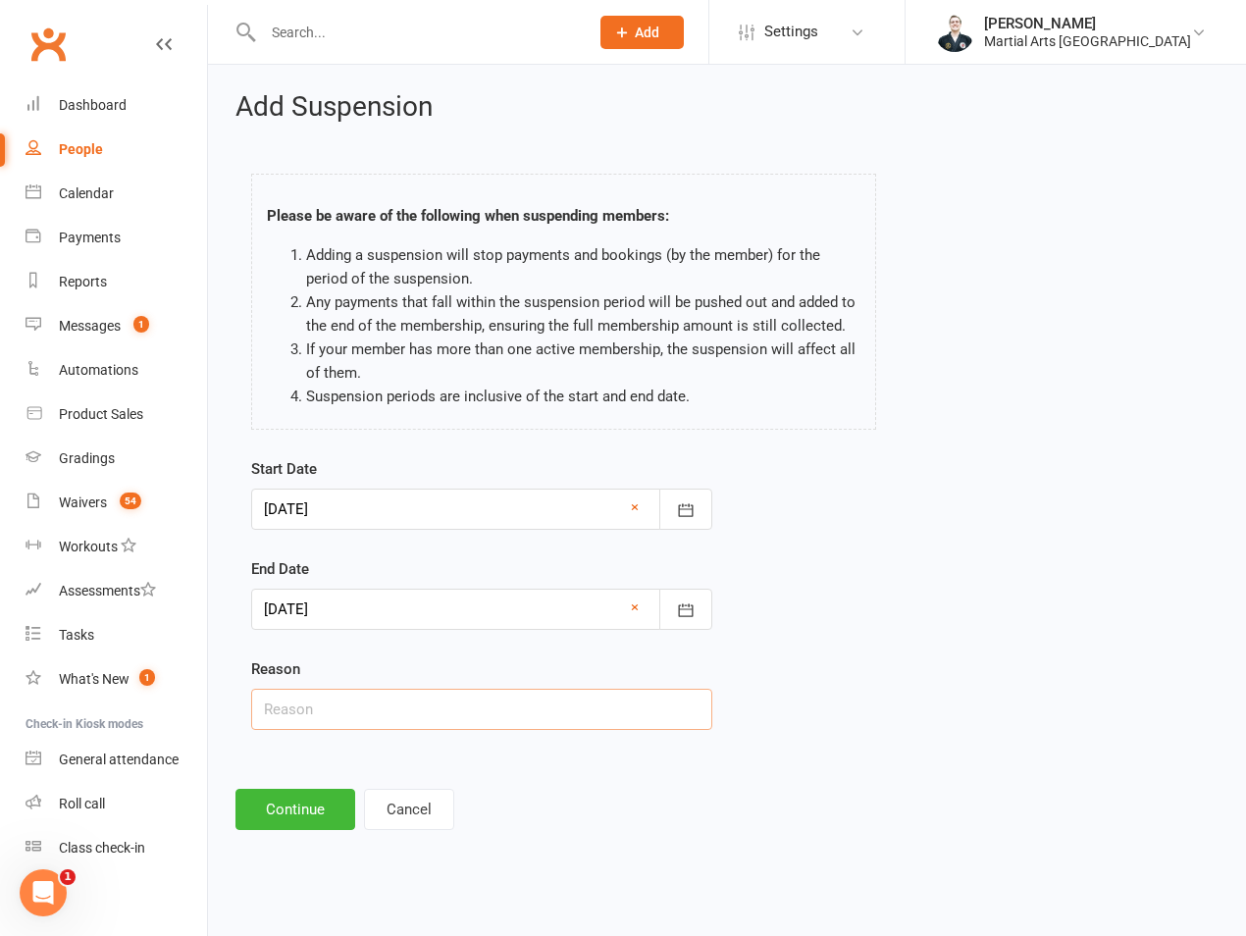
click at [408, 701] on input "text" at bounding box center [481, 709] width 461 height 41
type input "on hold"
click at [276, 813] on button "Continue" at bounding box center [296, 809] width 120 height 41
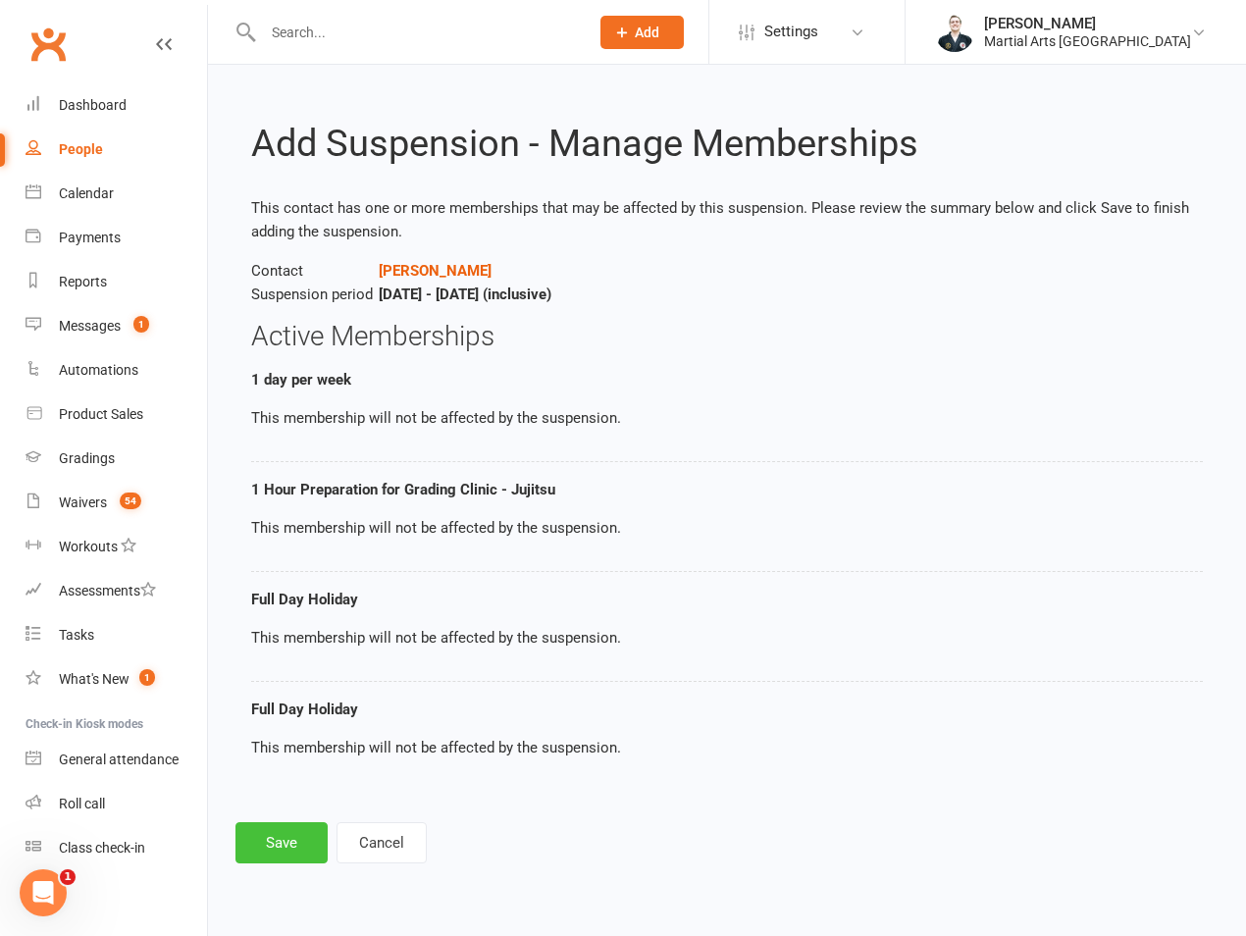
click at [291, 845] on button "Save" at bounding box center [282, 842] width 92 height 41
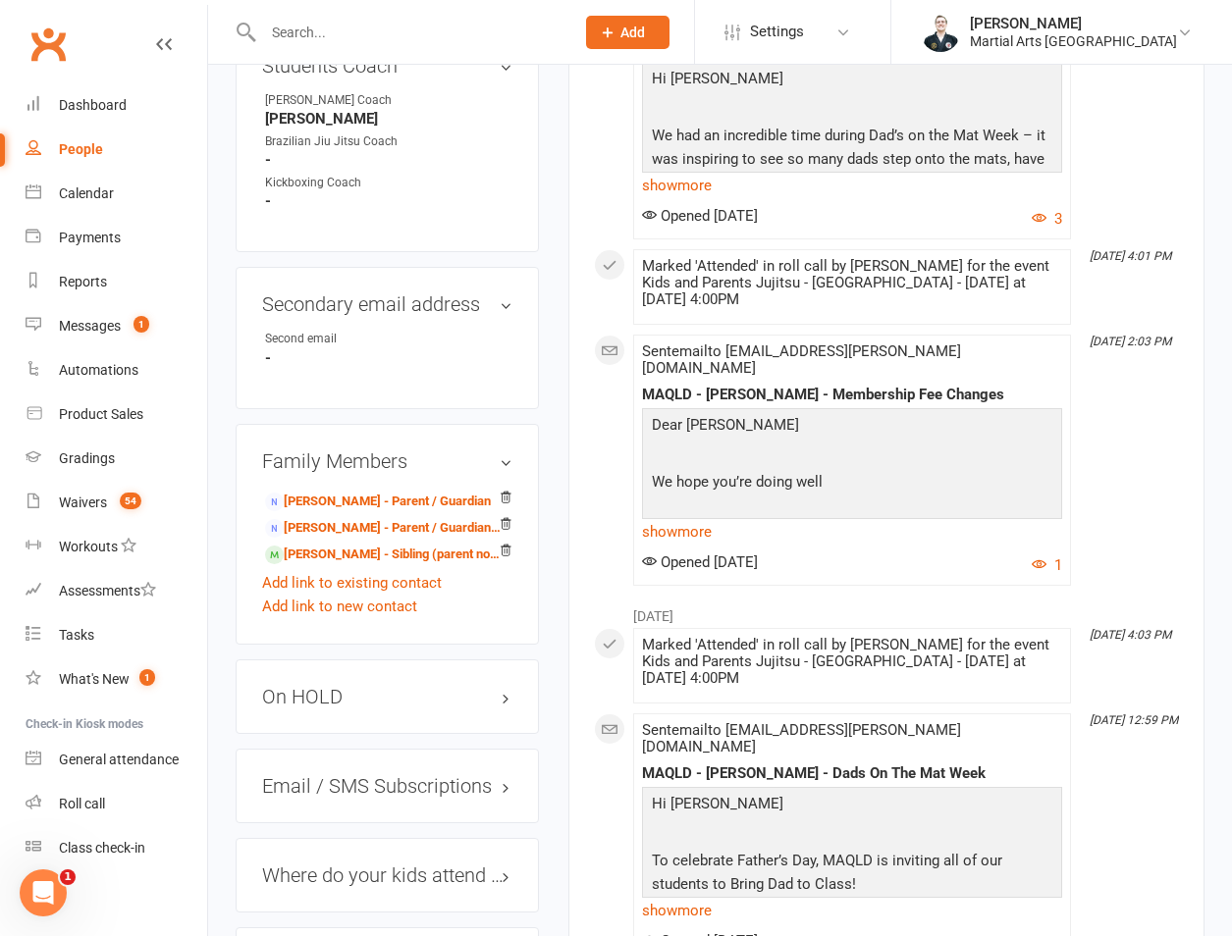
scroll to position [1374, 0]
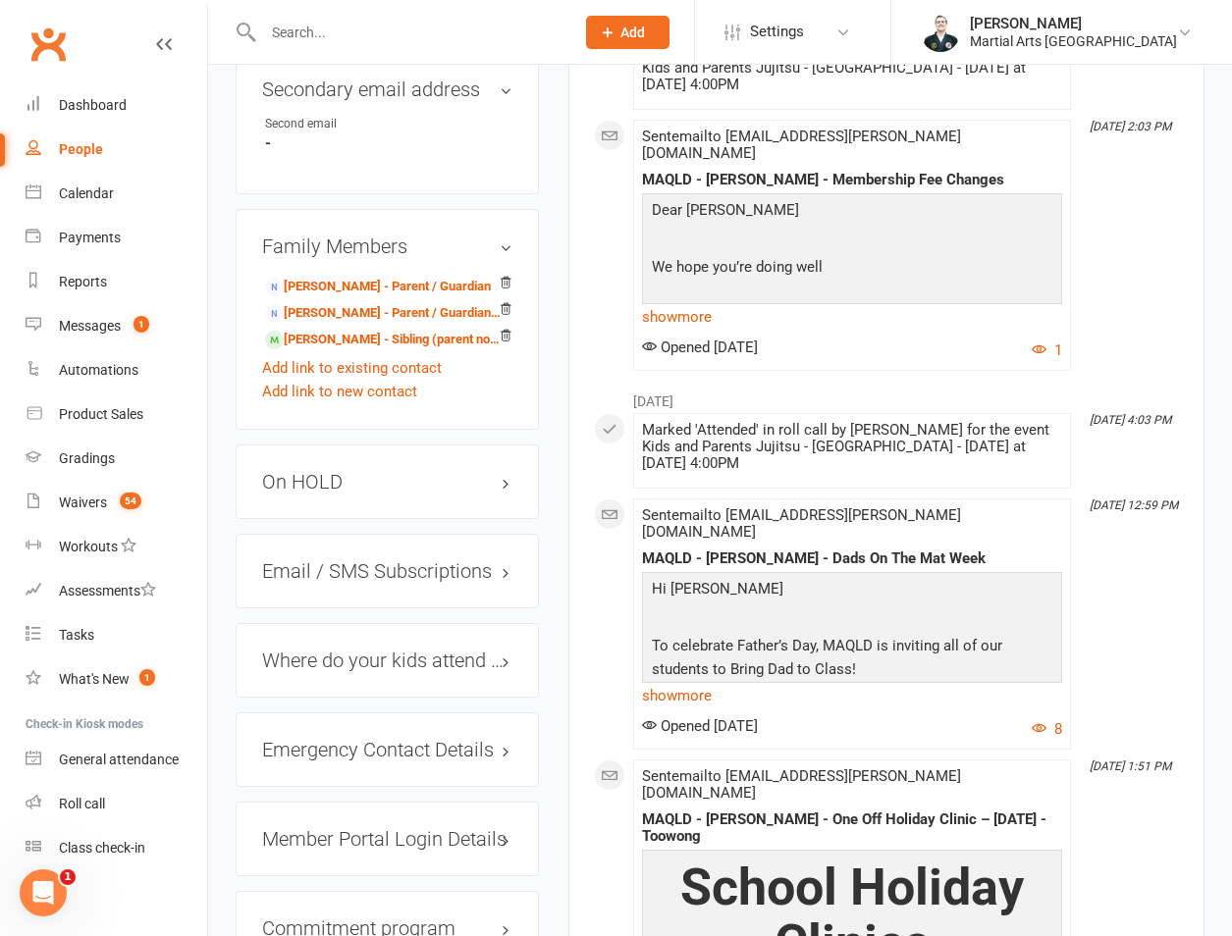
click at [341, 471] on h3 "On HOLD" at bounding box center [387, 482] width 250 height 22
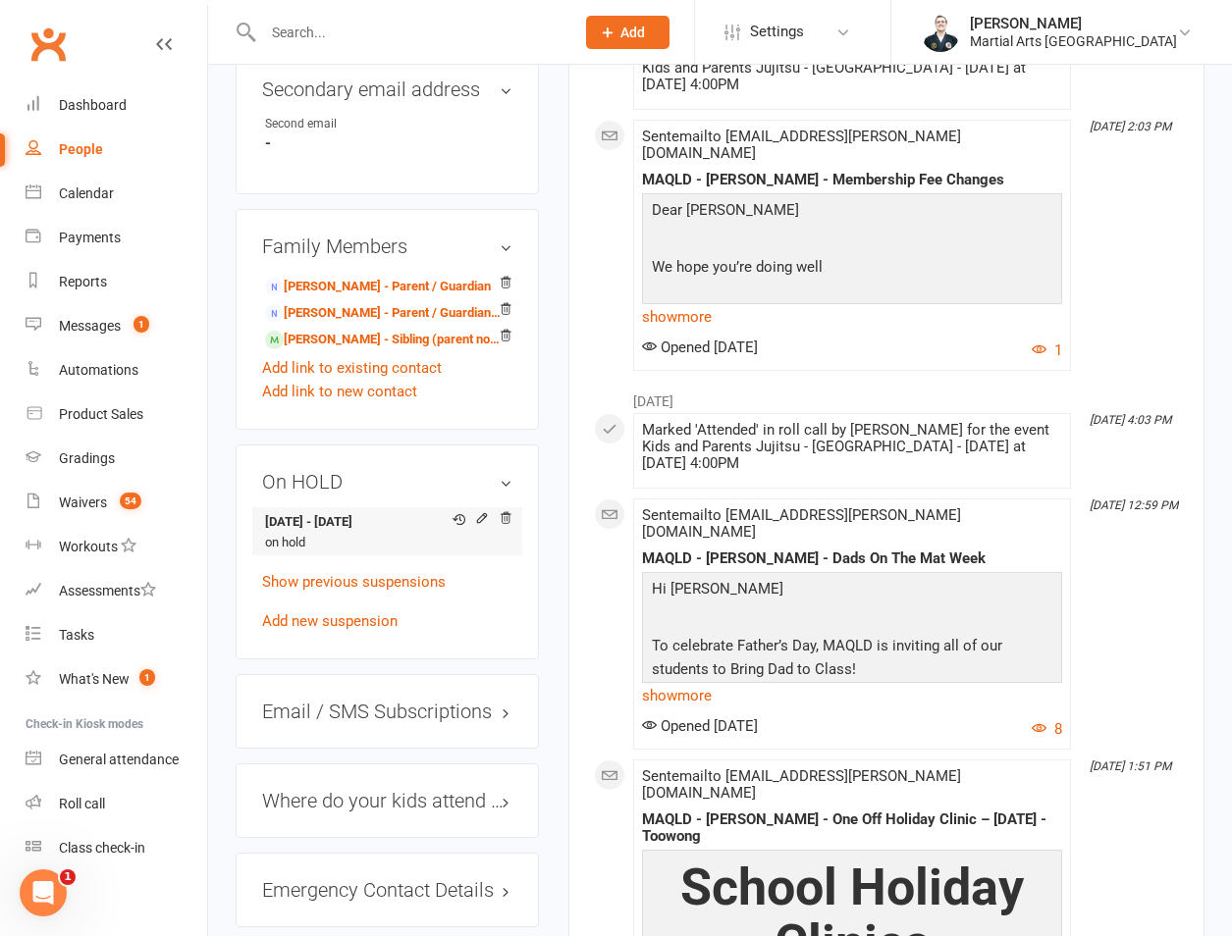
click at [494, 511] on div "Edit suspension" at bounding box center [478, 520] width 70 height 18
click at [488, 511] on icon at bounding box center [482, 518] width 14 height 14
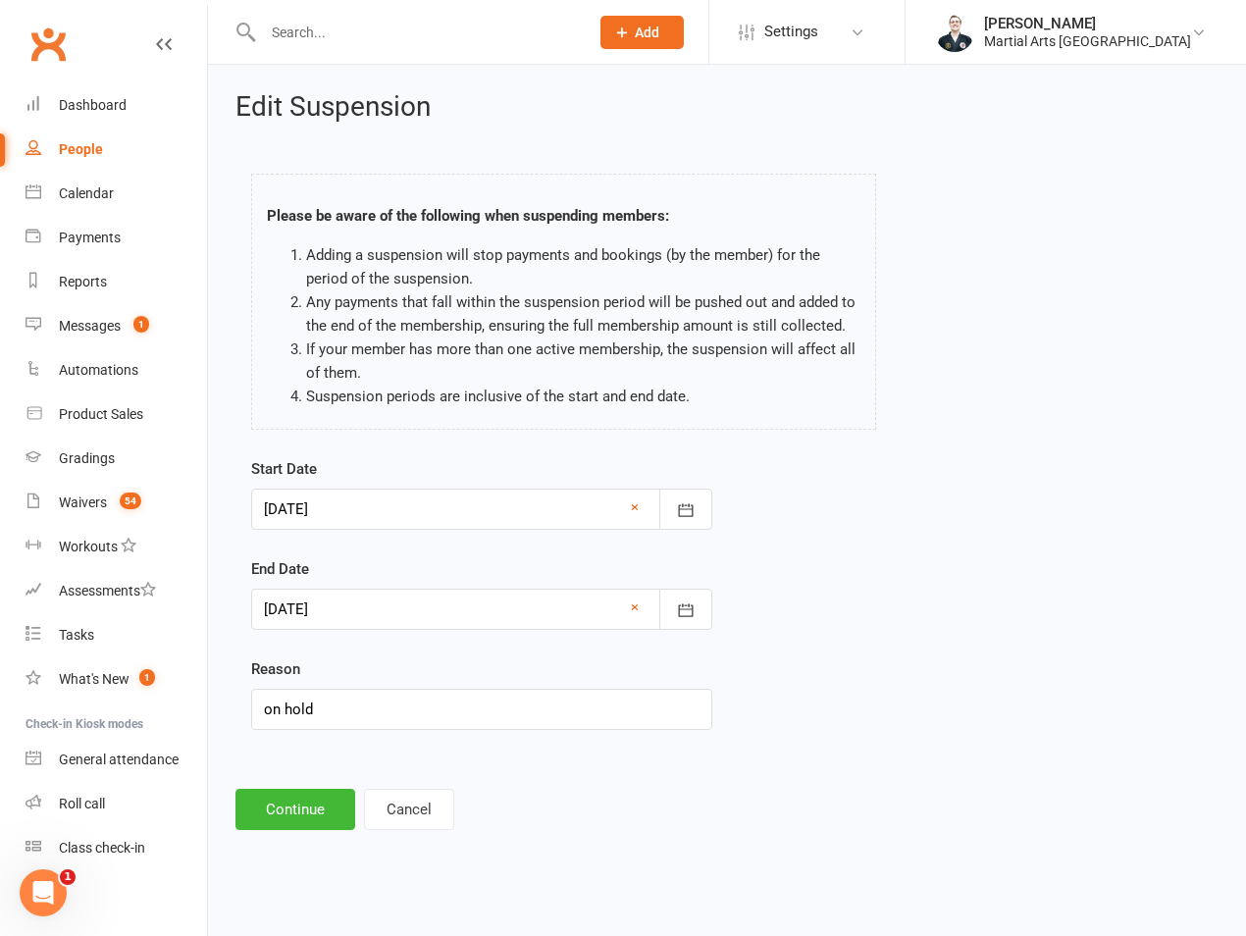
click at [429, 524] on div at bounding box center [481, 509] width 461 height 41
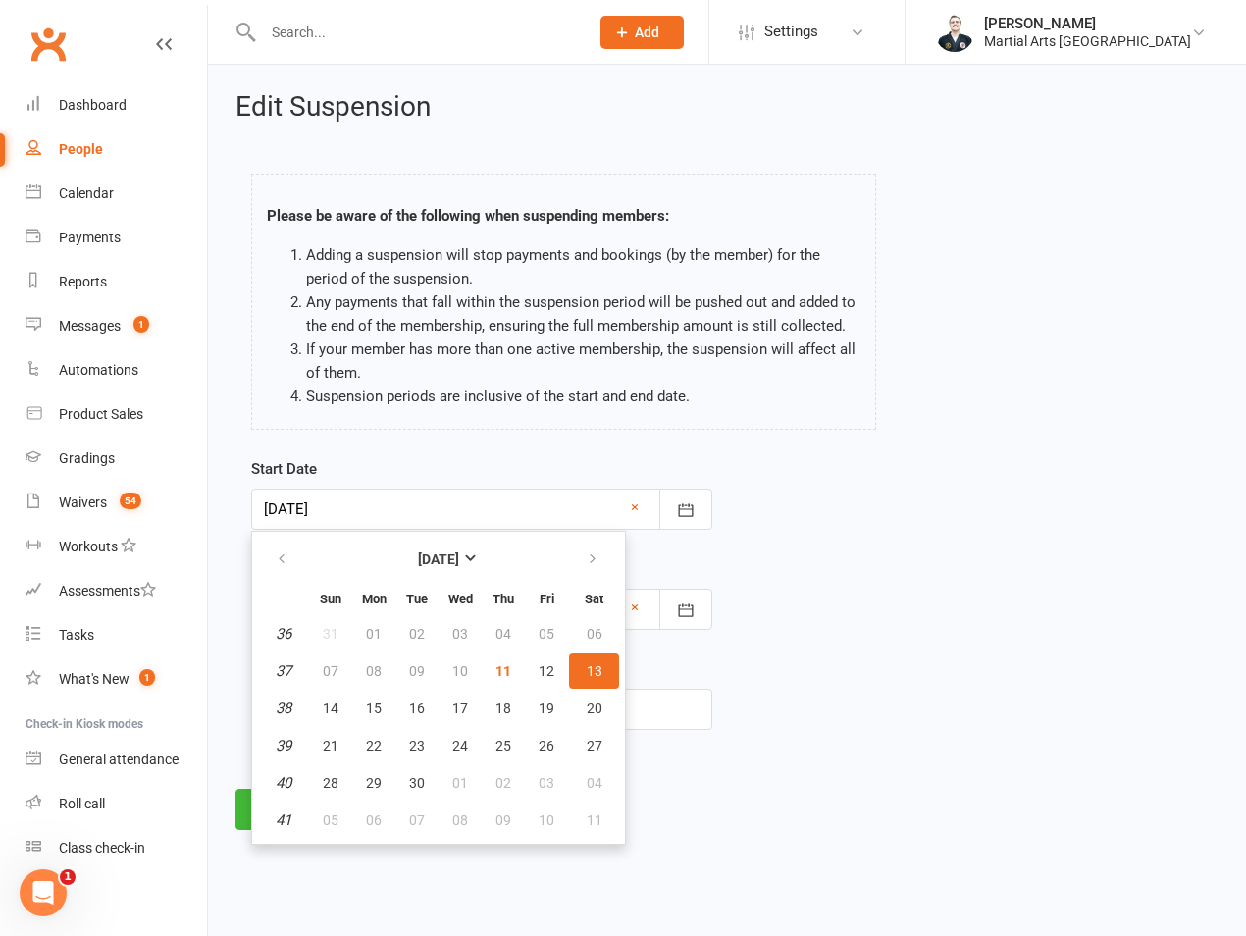
click at [511, 430] on div "Please be aware of the following when suspending members: Adding a suspension w…" at bounding box center [564, 305] width 655 height 303
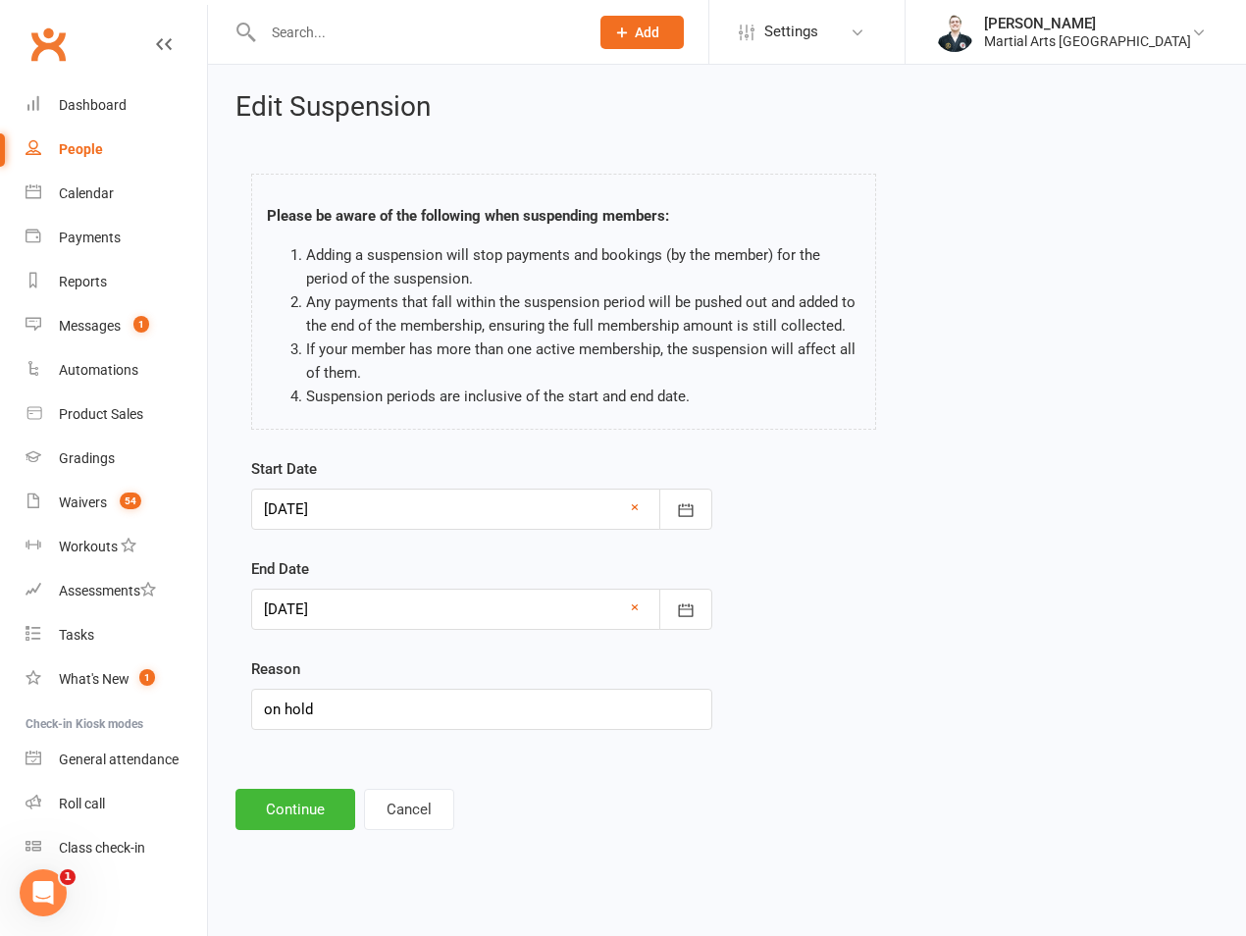
click at [461, 607] on div at bounding box center [481, 609] width 461 height 41
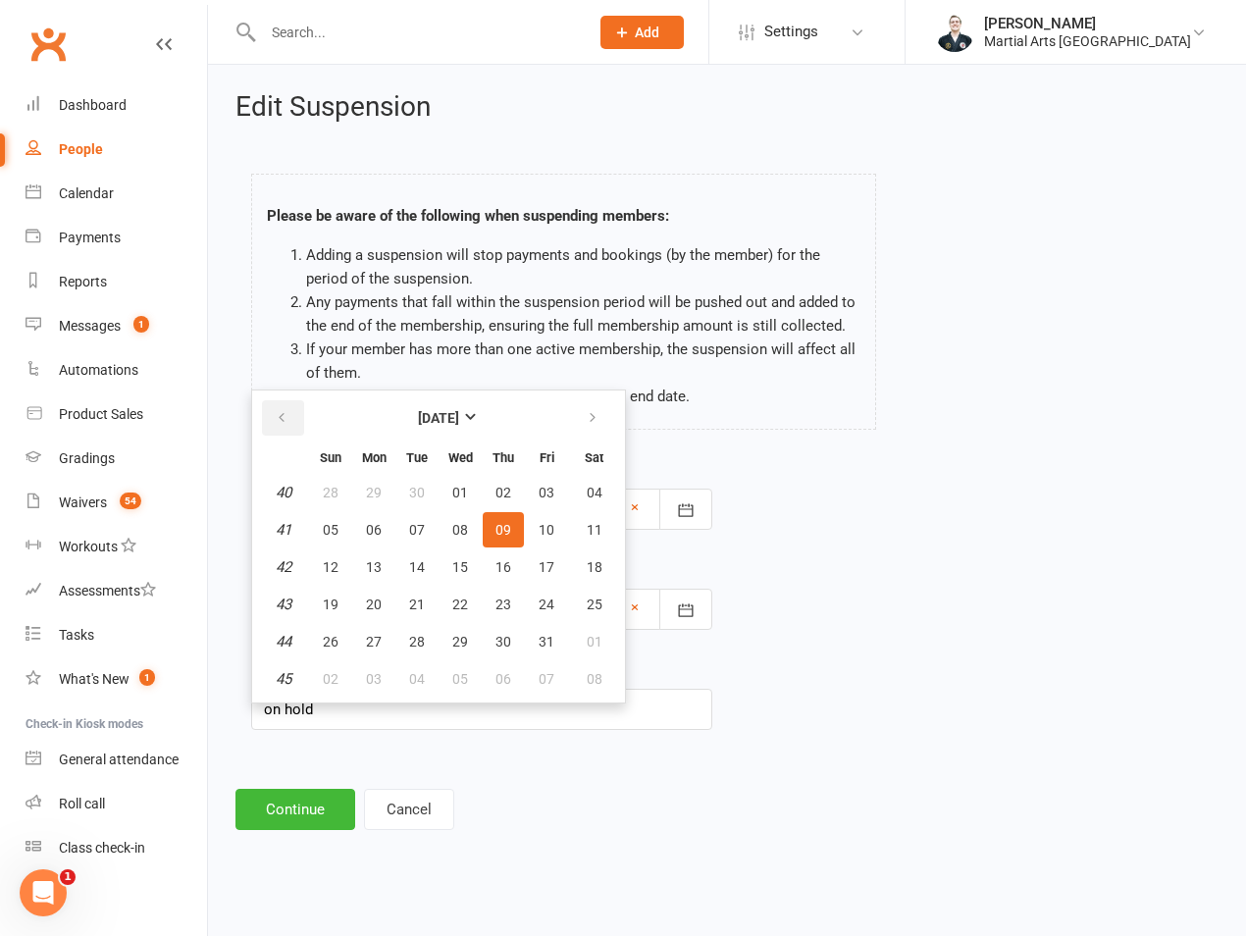
click at [285, 427] on button "button" at bounding box center [283, 417] width 42 height 35
click at [326, 601] on span "21" at bounding box center [331, 605] width 16 height 16
type input "21 Sep 2025"
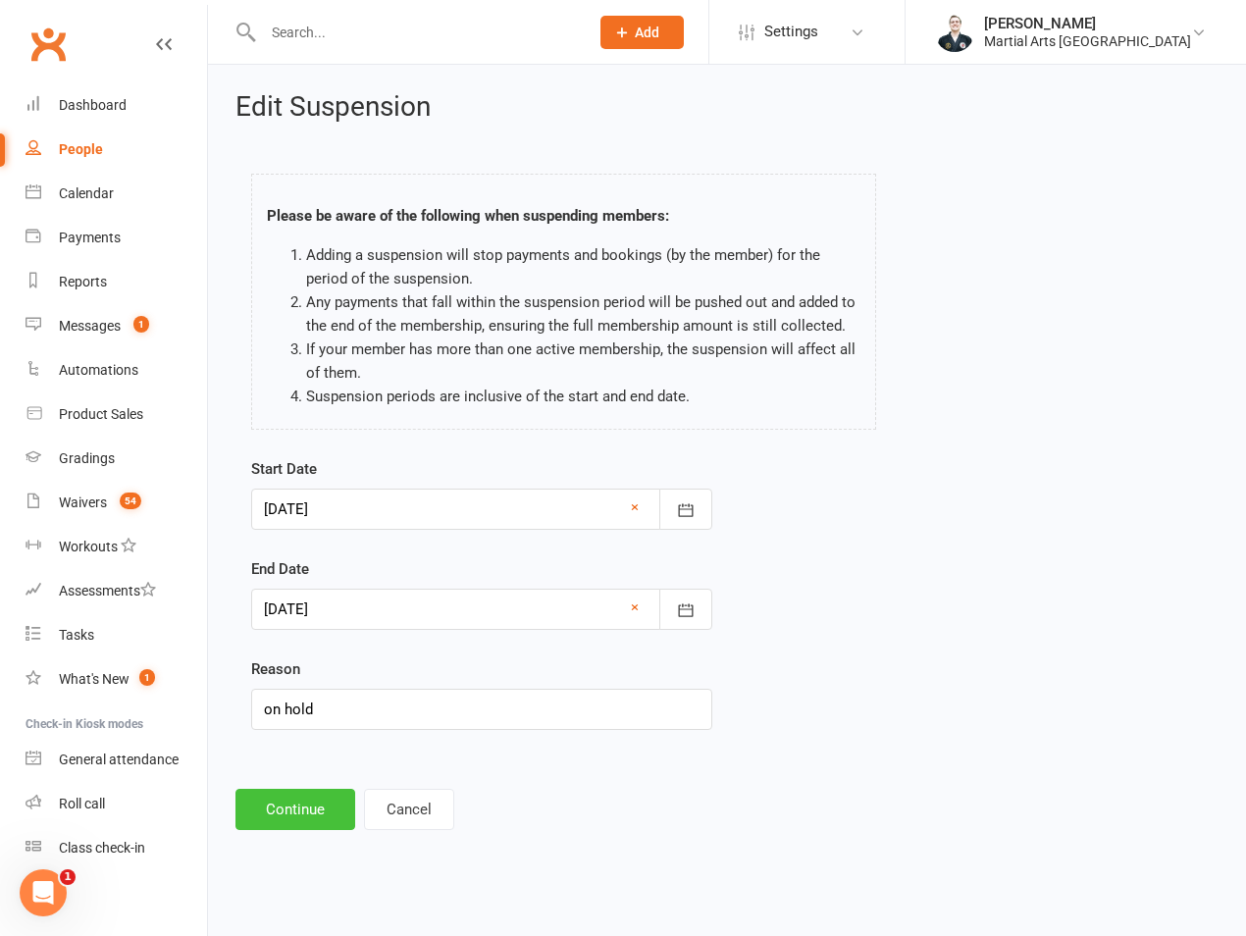
drag, startPoint x: 314, startPoint y: 813, endPoint x: 311, endPoint y: 727, distance: 85.4
click at [311, 816] on button "Continue" at bounding box center [296, 809] width 120 height 41
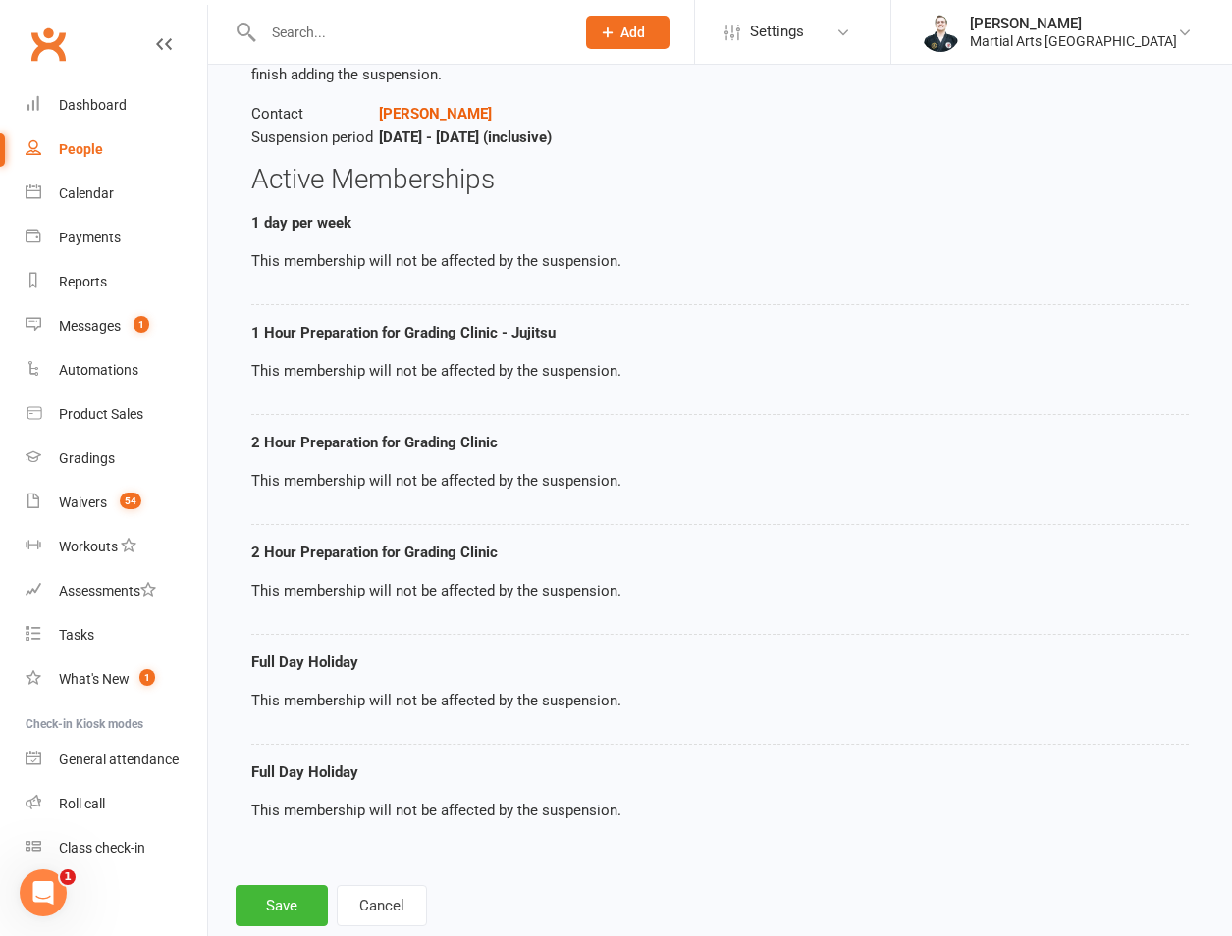
scroll to position [203, 0]
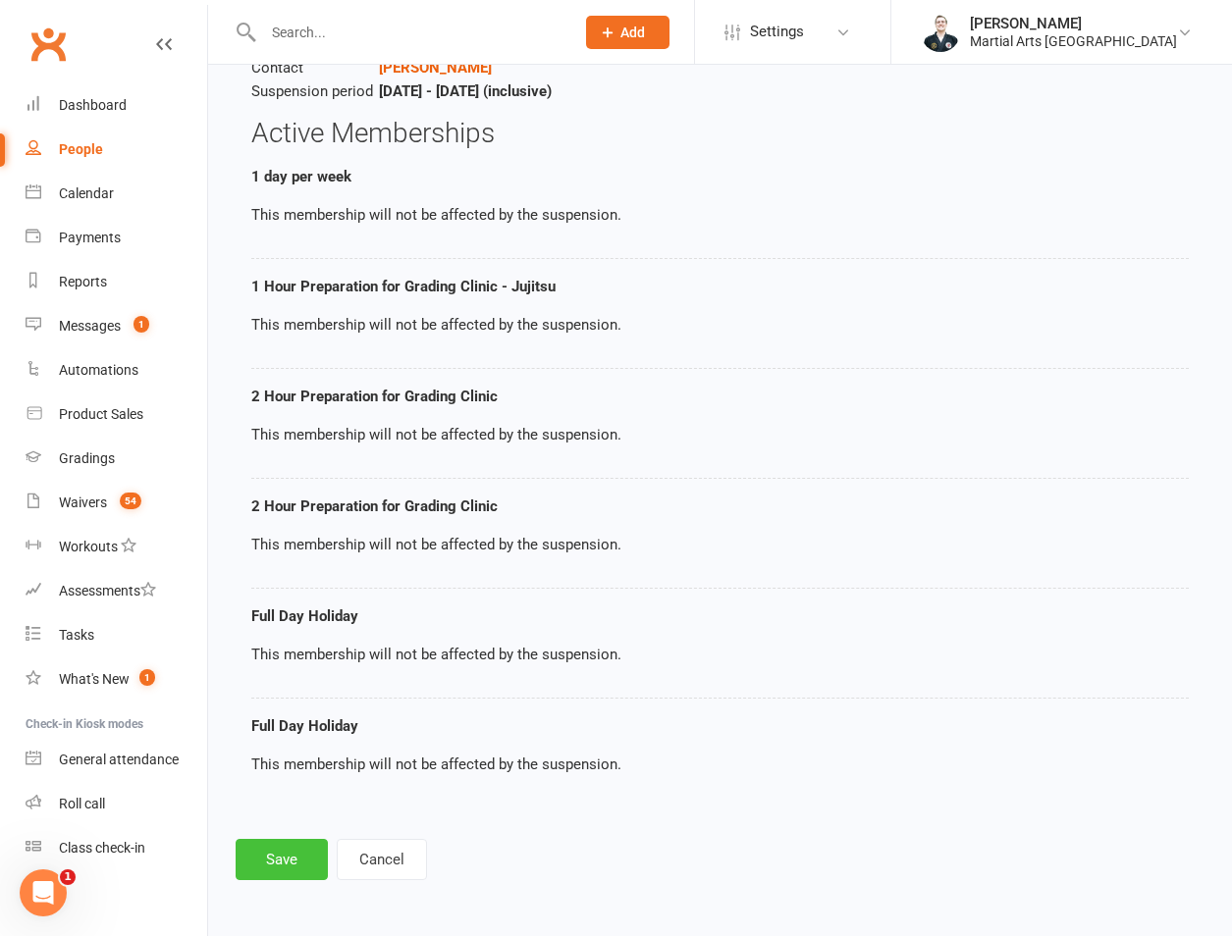
click at [302, 845] on button "Save" at bounding box center [282, 859] width 92 height 41
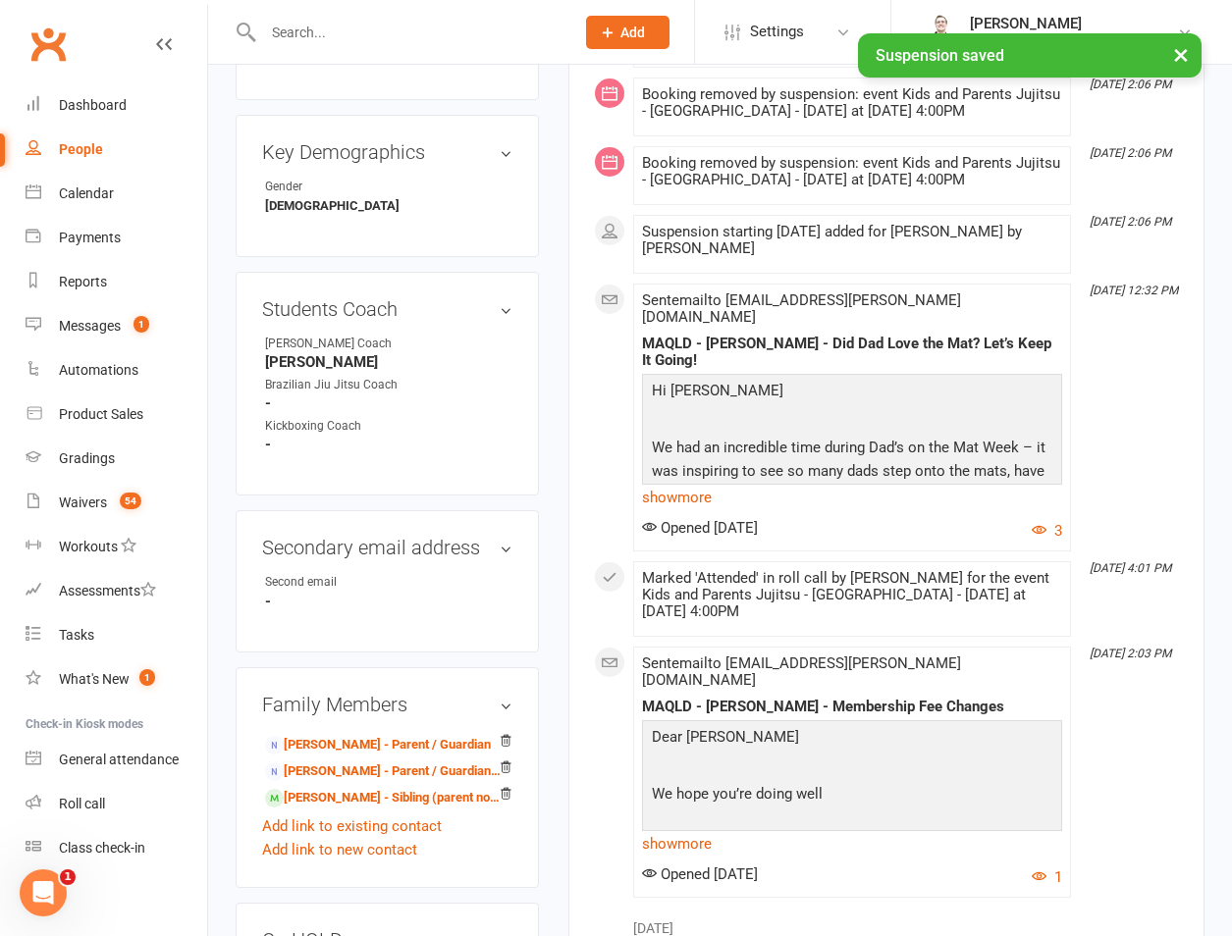
scroll to position [1374, 0]
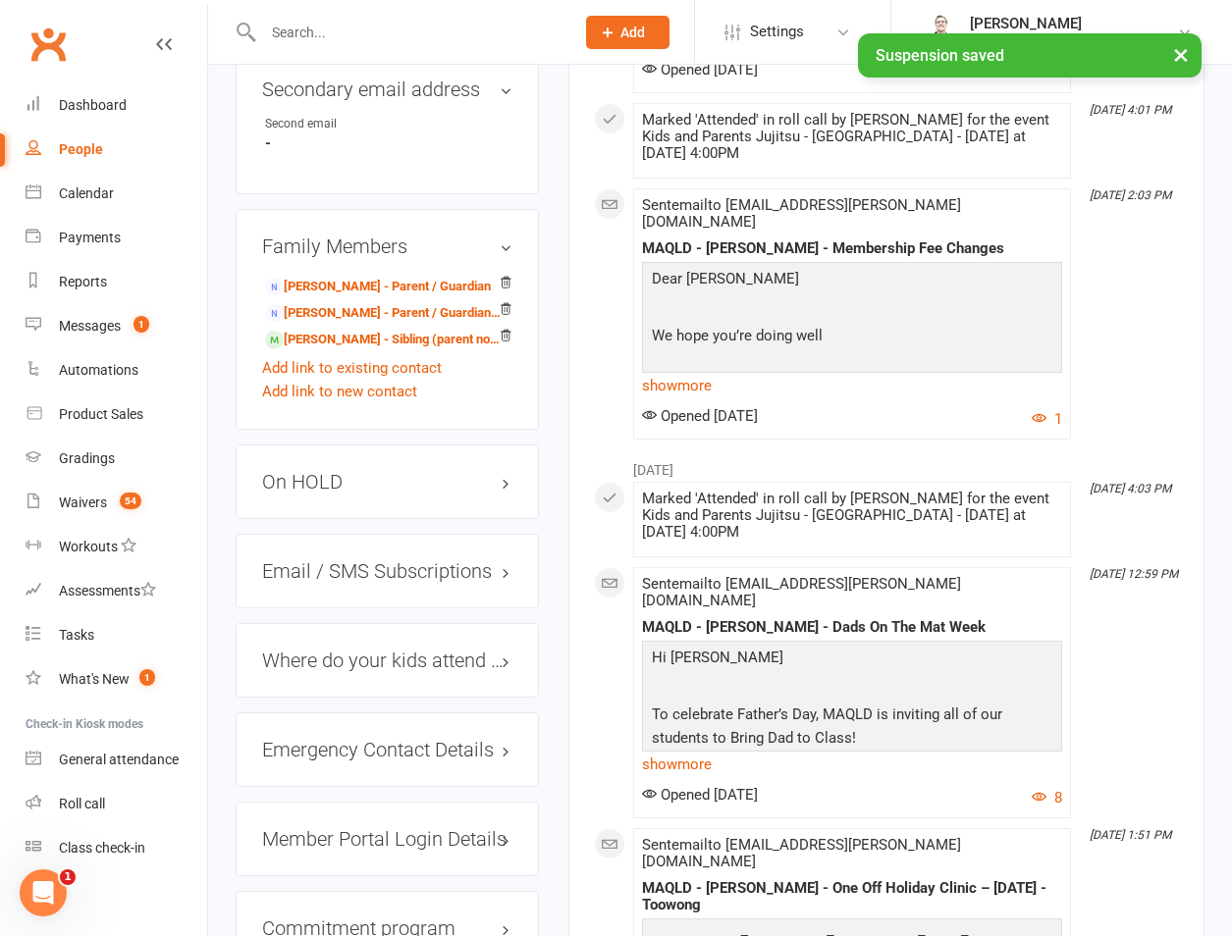
click at [335, 471] on h3 "On HOLD" at bounding box center [387, 482] width 250 height 22
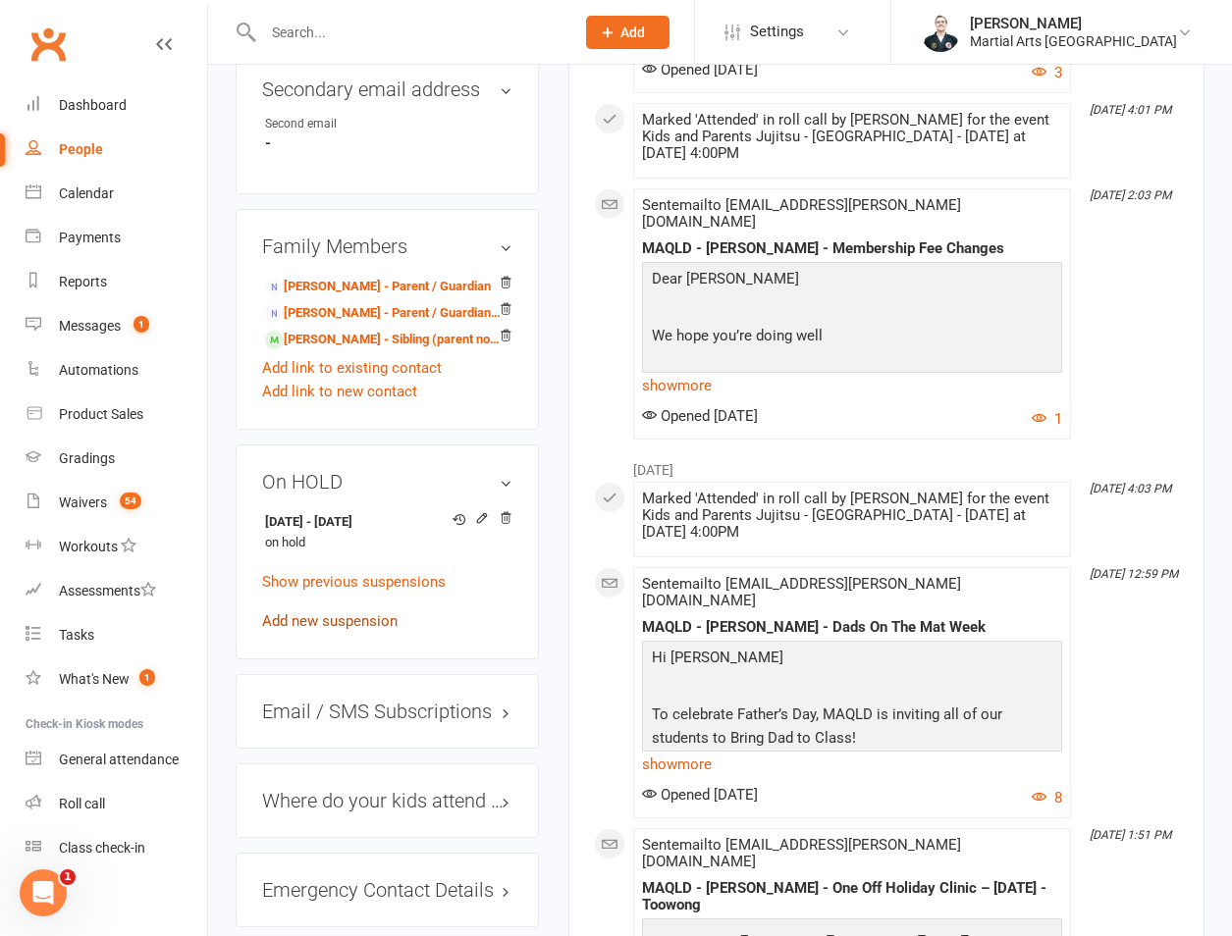
click at [332, 612] on link "Add new suspension" at bounding box center [329, 621] width 135 height 18
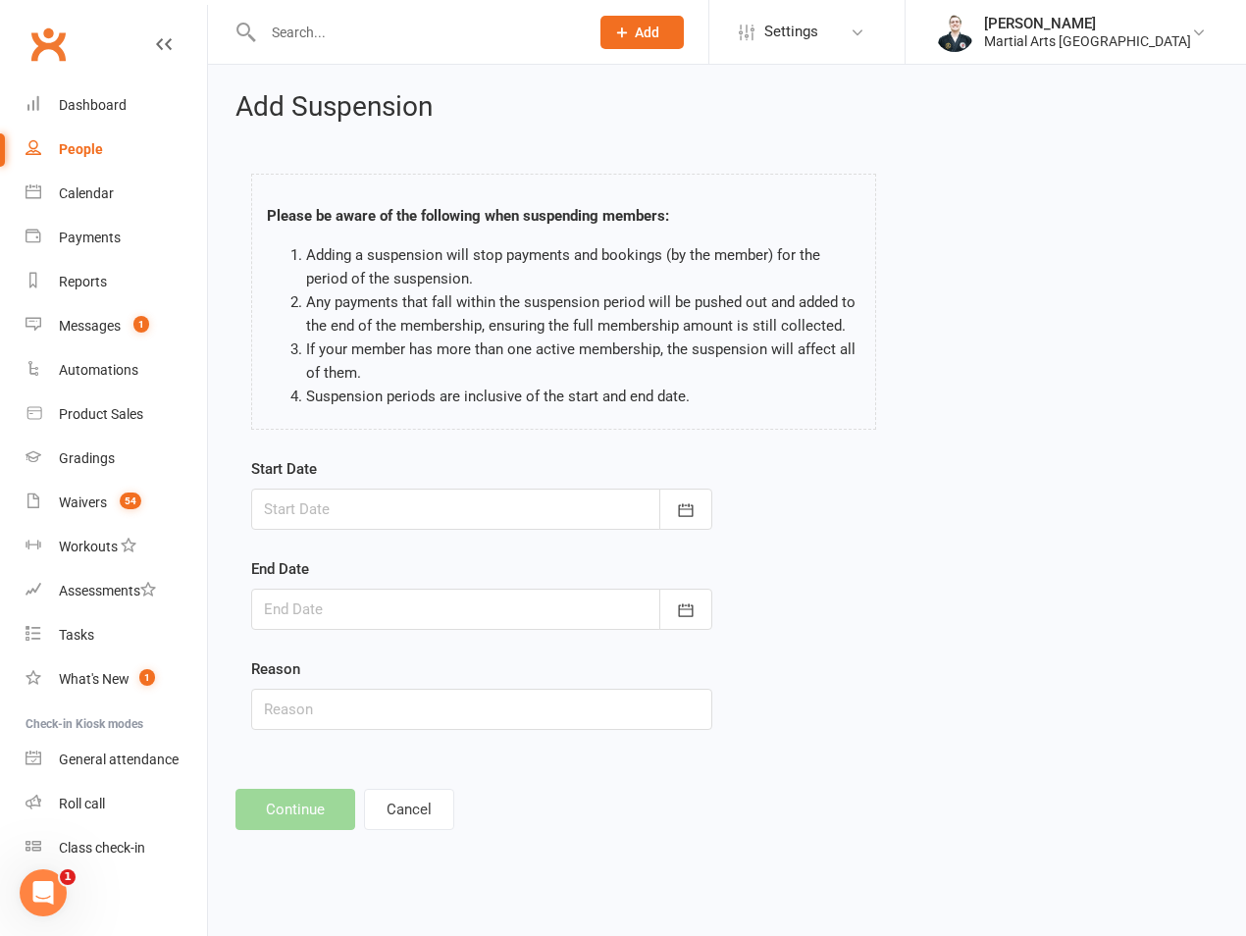
click at [346, 509] on div at bounding box center [481, 509] width 461 height 41
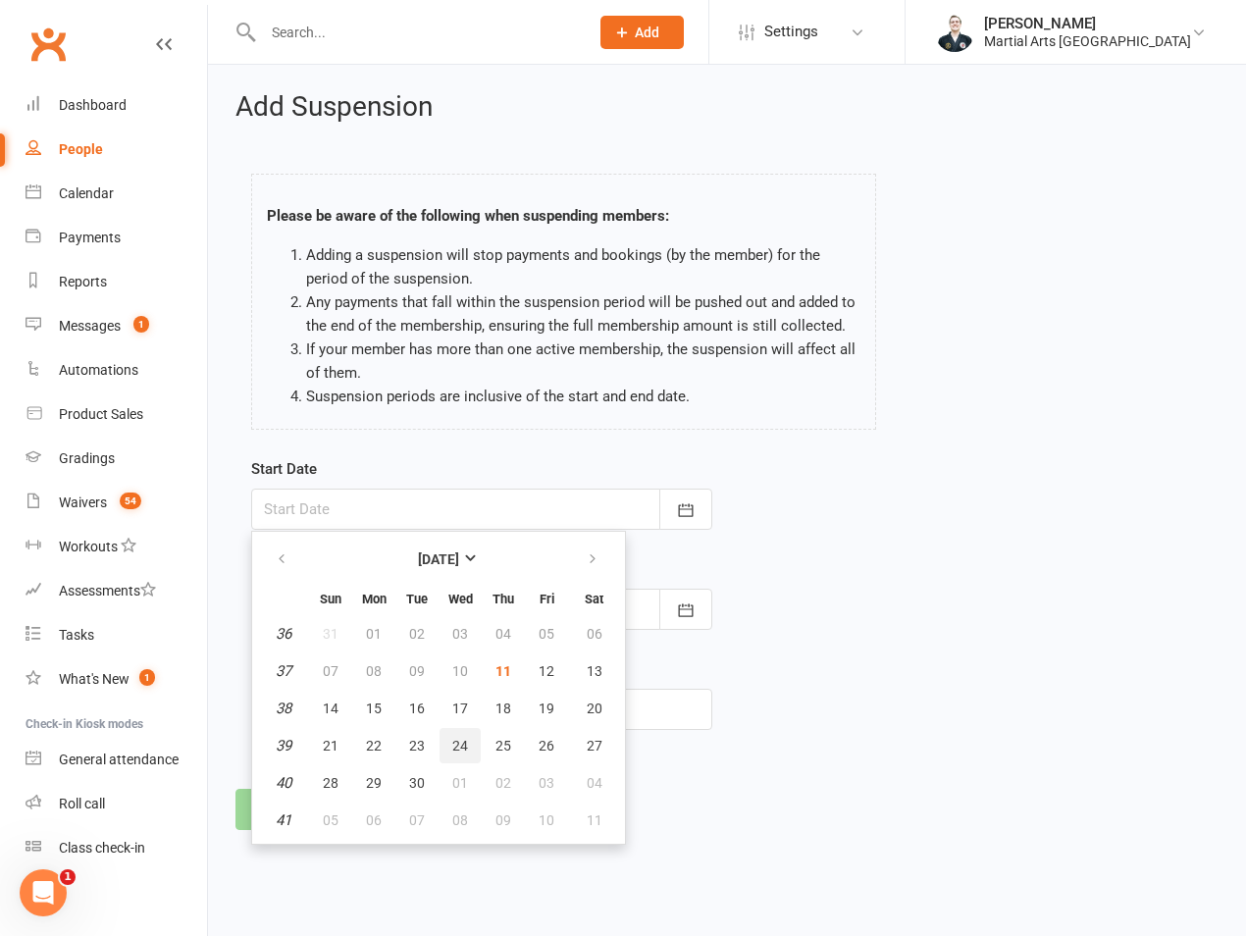
click at [447, 739] on button "24" at bounding box center [460, 745] width 41 height 35
type input "24 Sep 2025"
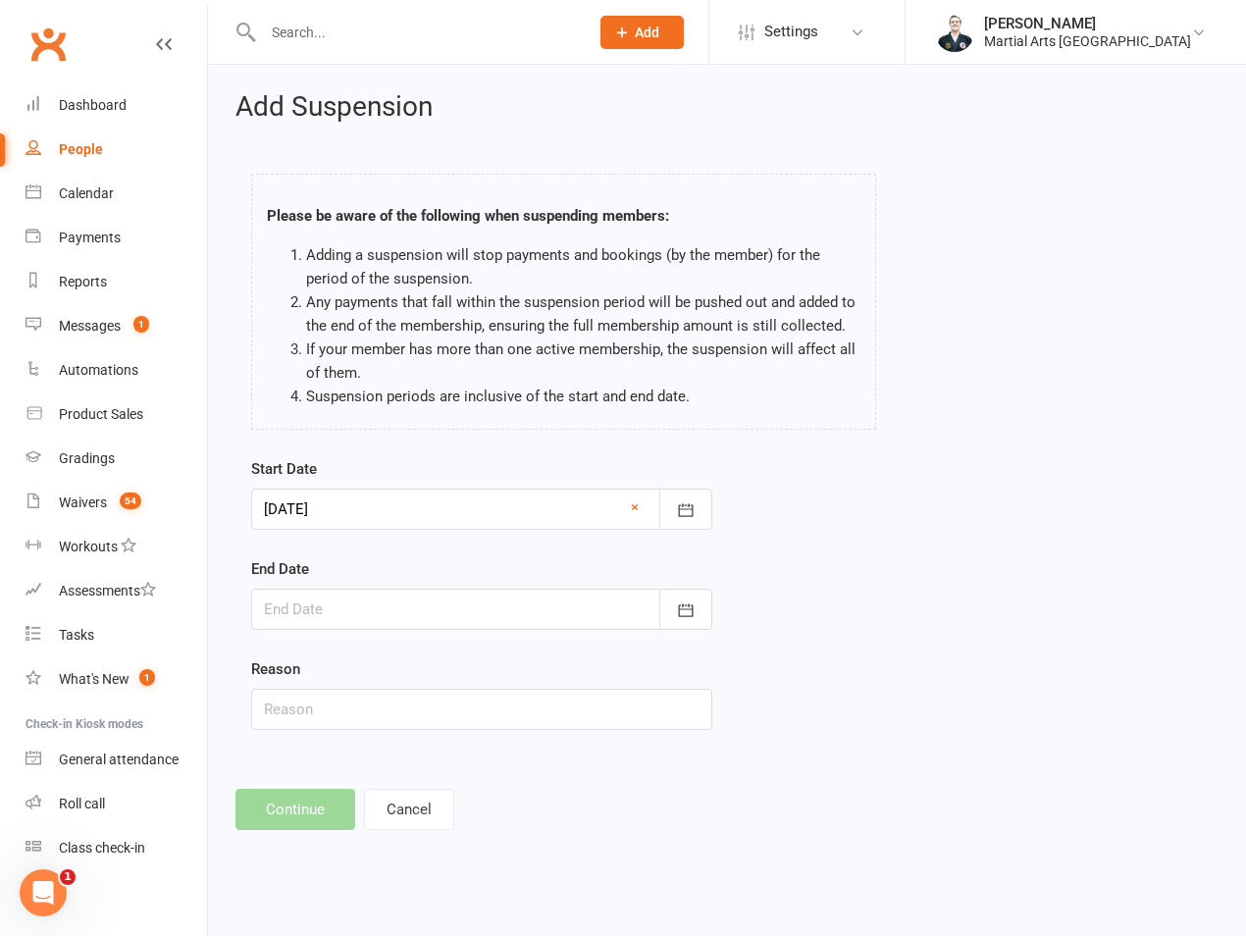
click at [417, 609] on div at bounding box center [481, 609] width 461 height 41
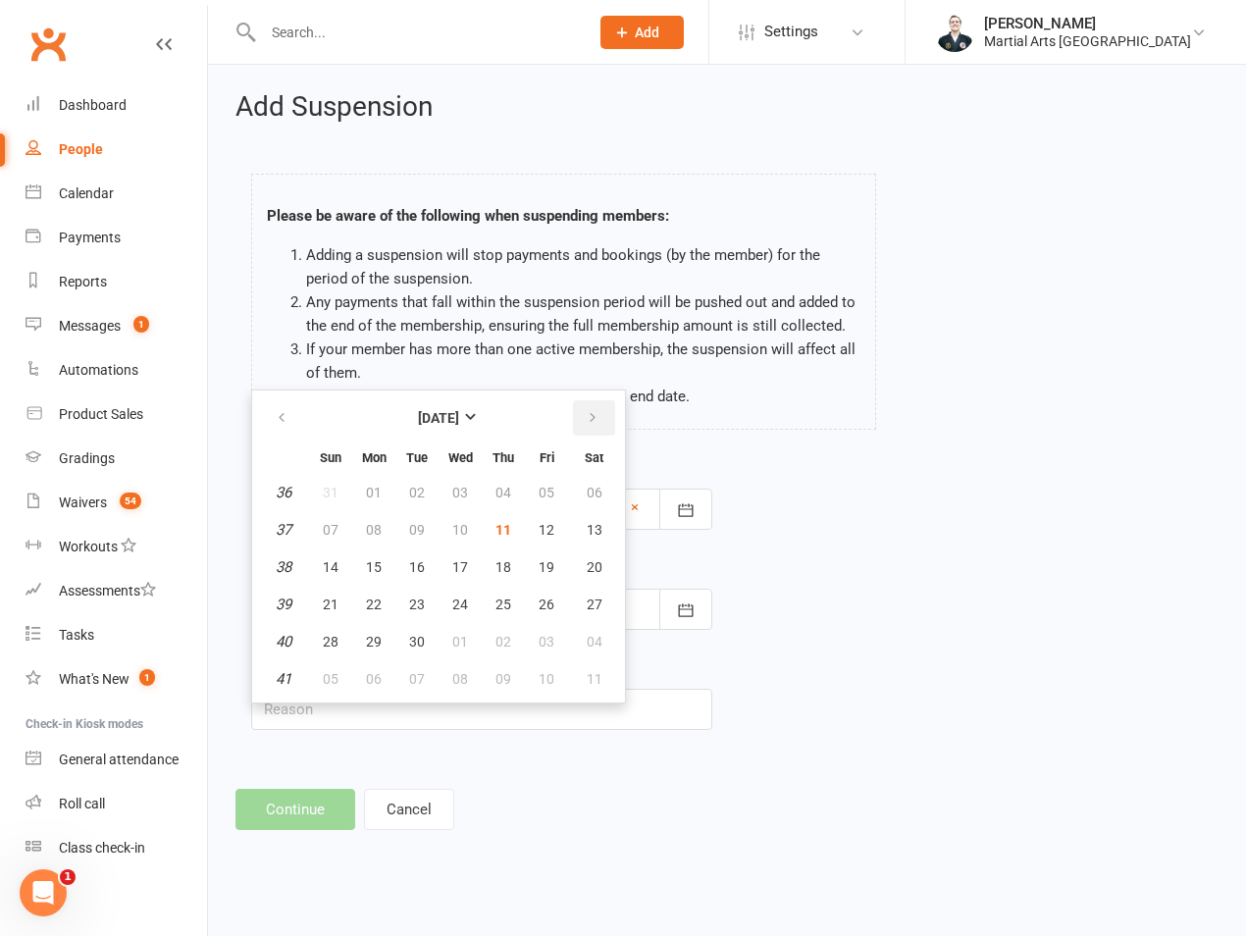
click at [603, 421] on button "button" at bounding box center [594, 417] width 42 height 35
click at [473, 533] on button "08" at bounding box center [460, 529] width 41 height 35
type input "08 Oct 2025"
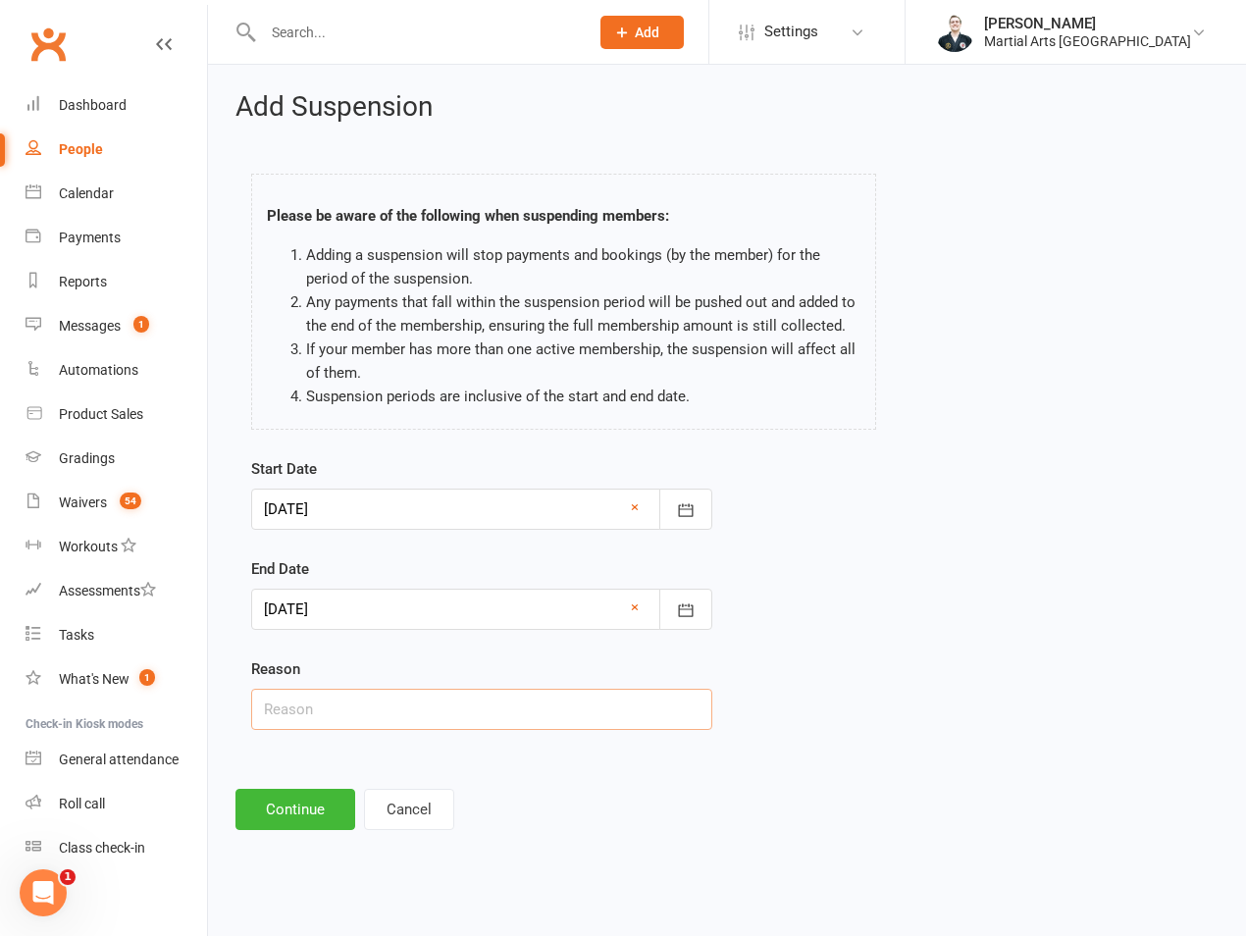
click at [411, 701] on input "text" at bounding box center [481, 709] width 461 height 41
type input "on hold"
click at [243, 839] on div "Add Suspension Please be aware of the following when suspending members: Adding…" at bounding box center [727, 461] width 1038 height 793
drag, startPoint x: 255, startPoint y: 816, endPoint x: 258, endPoint y: 780, distance: 35.5
click at [255, 813] on button "Continue" at bounding box center [296, 809] width 120 height 41
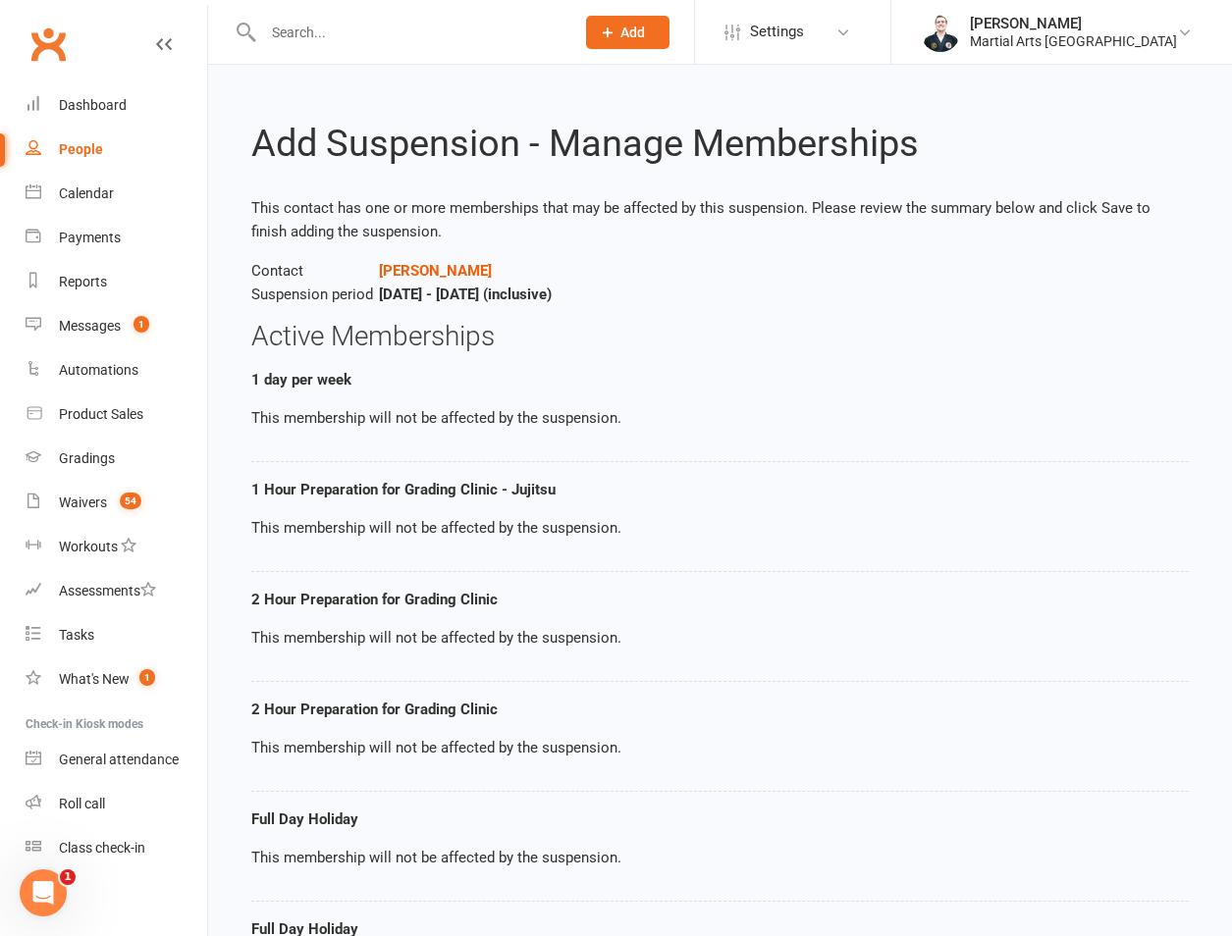
scroll to position [203, 0]
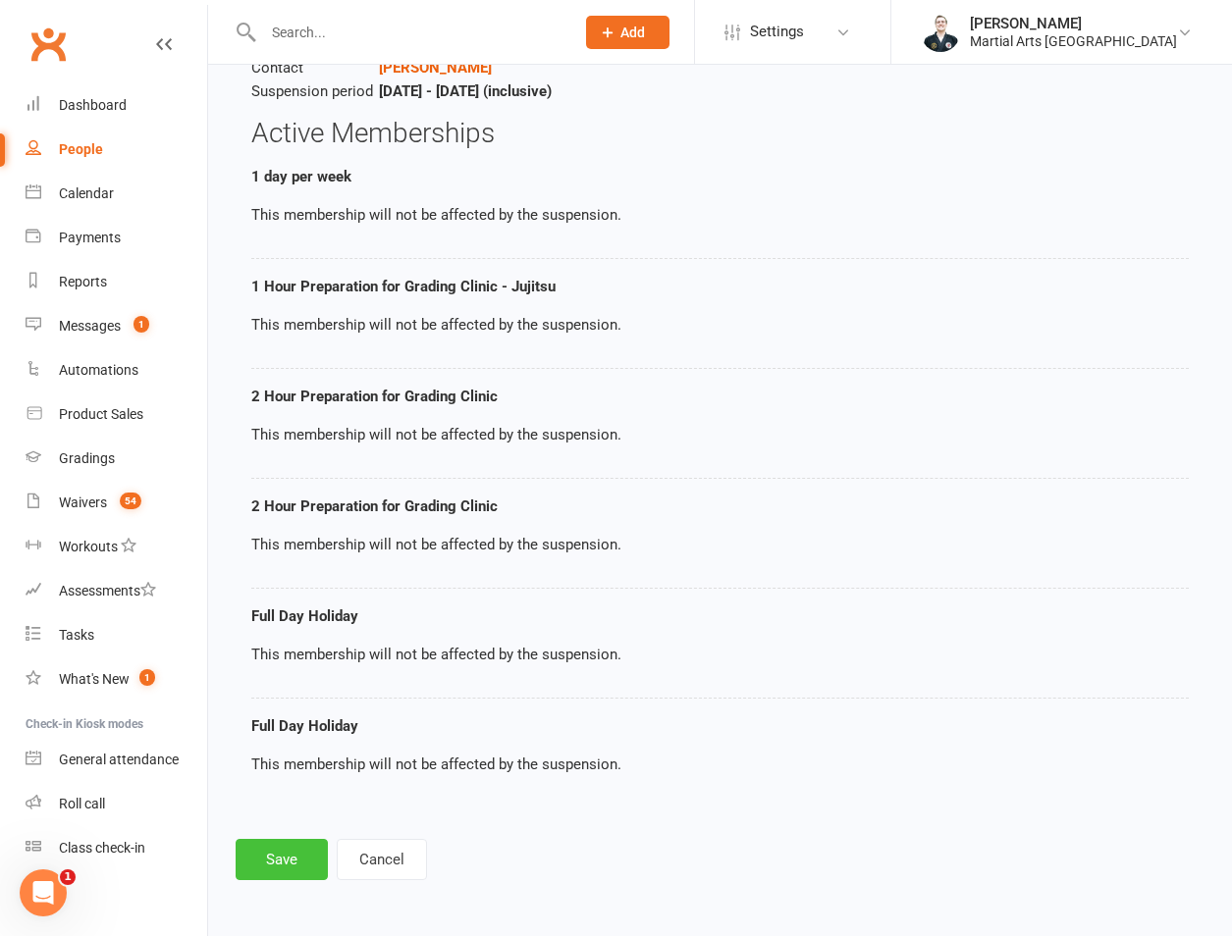
click at [276, 845] on button "Save" at bounding box center [282, 859] width 92 height 41
